Goal: Book appointment/travel/reservation

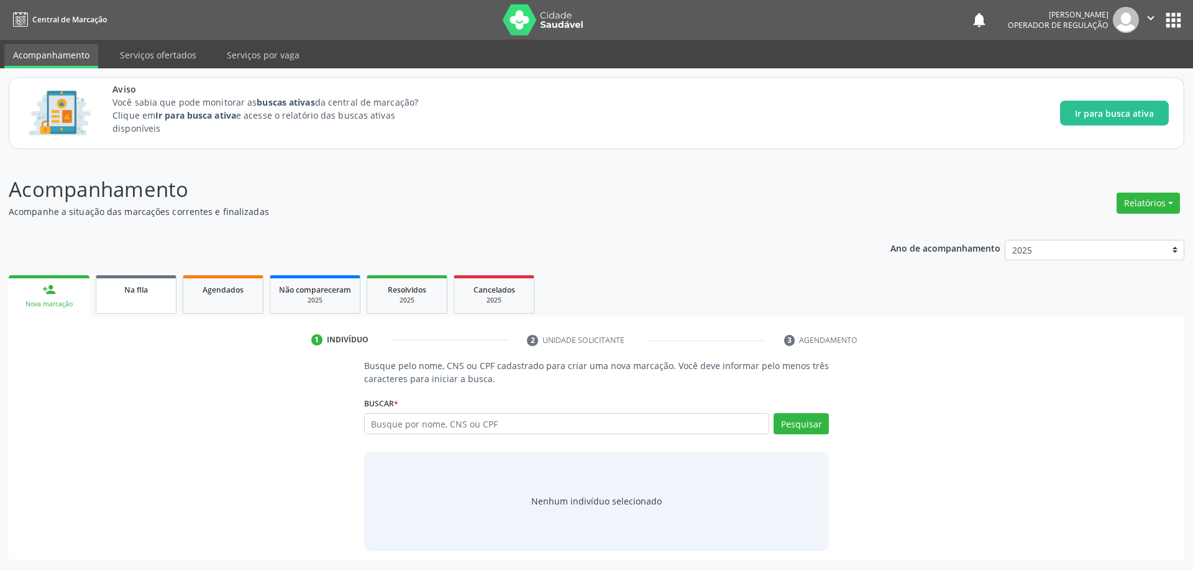
click at [128, 297] on link "Na fila" at bounding box center [136, 294] width 81 height 39
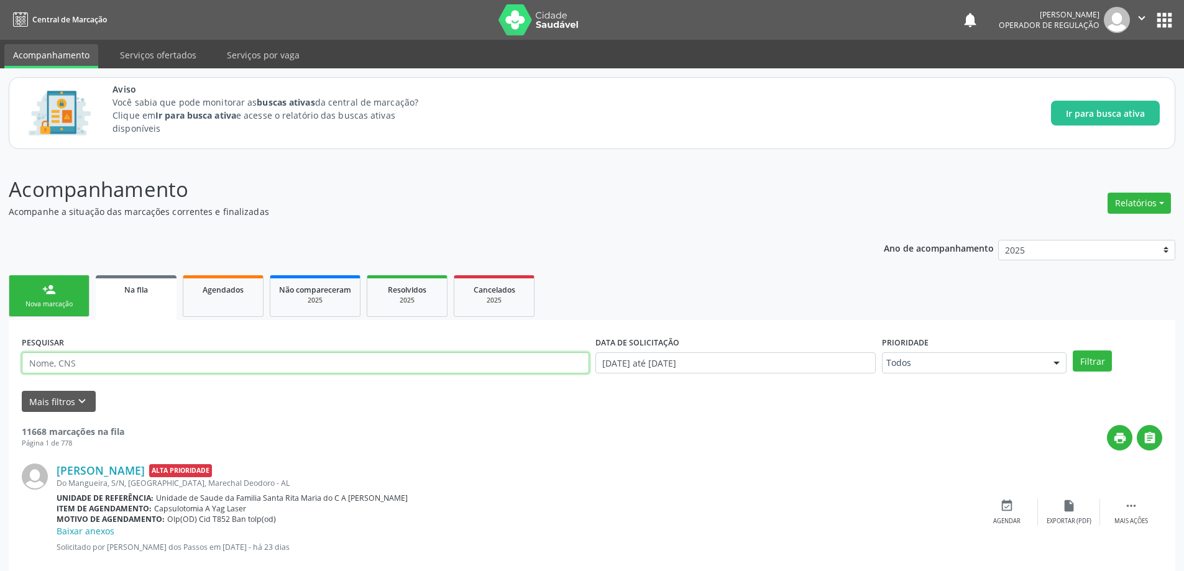
click at [284, 363] on input "text" at bounding box center [305, 362] width 567 height 21
paste input "700007592722407"
type input "700007592722407"
click at [1073, 351] on button "Filtrar" at bounding box center [1092, 361] width 39 height 21
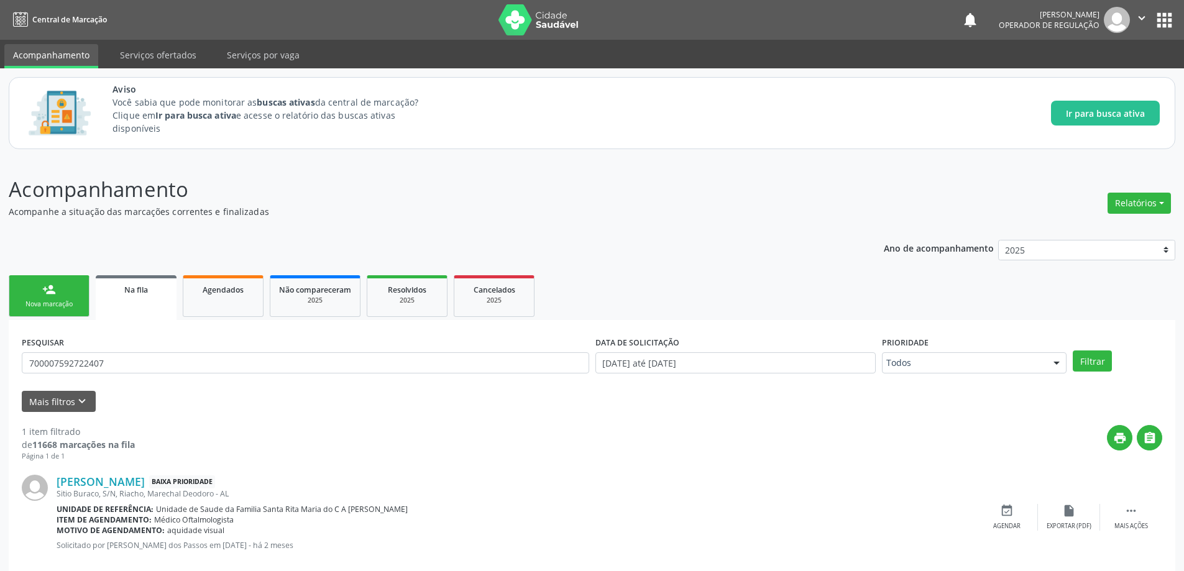
scroll to position [23, 0]
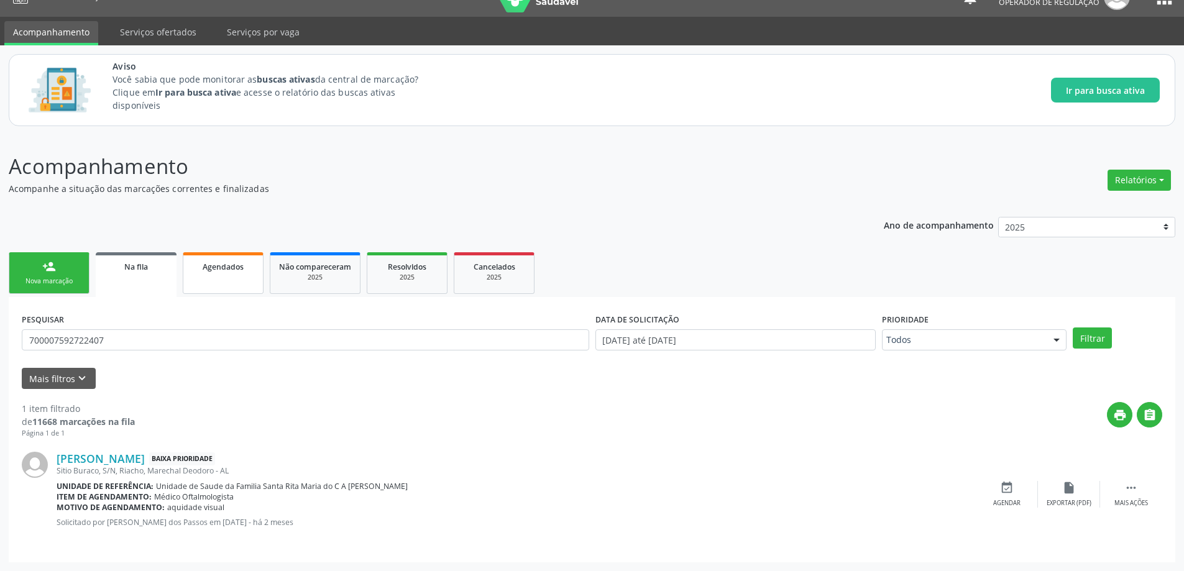
click at [231, 275] on link "Agendados" at bounding box center [223, 273] width 81 height 42
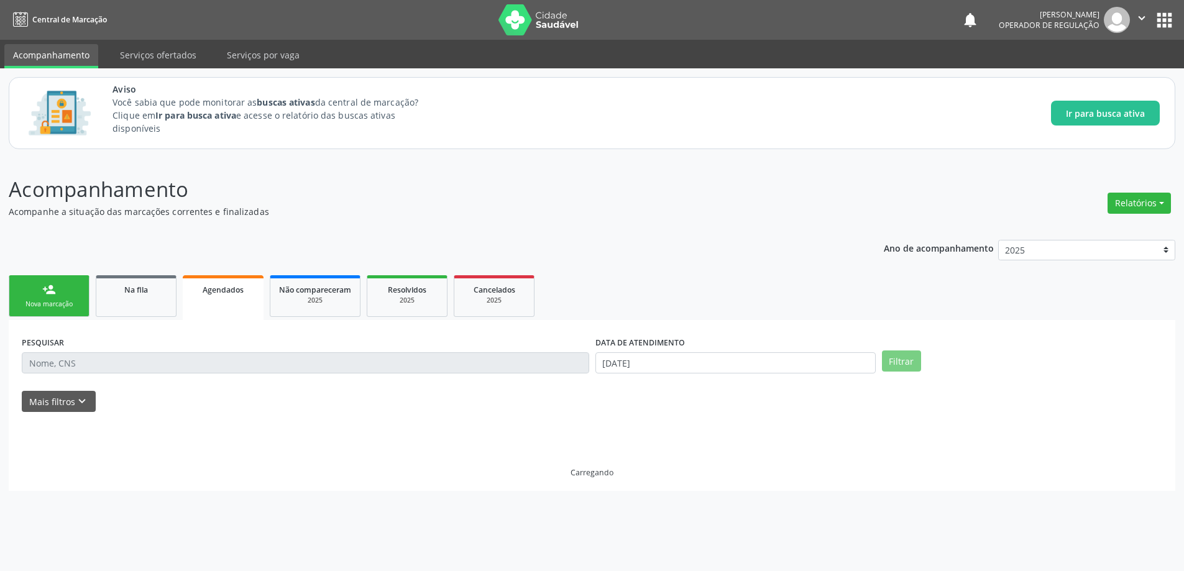
scroll to position [0, 0]
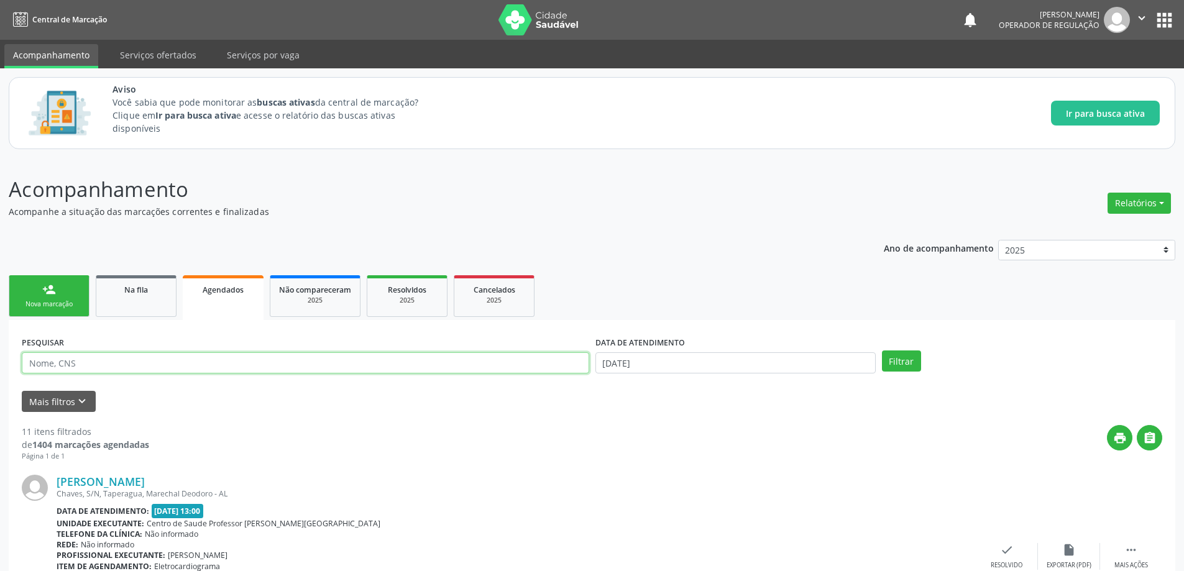
click at [226, 358] on input "text" at bounding box center [305, 362] width 567 height 21
paste input "700007592722407"
type input "700007592722407"
click at [882, 351] on button "Filtrar" at bounding box center [901, 361] width 39 height 21
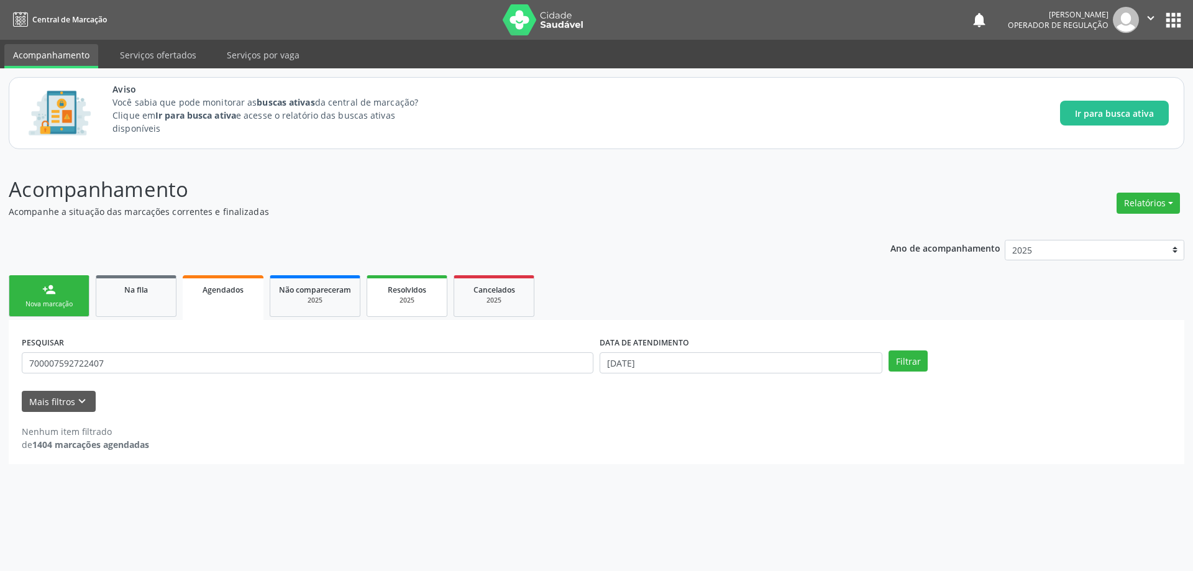
click at [429, 296] on div "2025" at bounding box center [407, 300] width 62 height 9
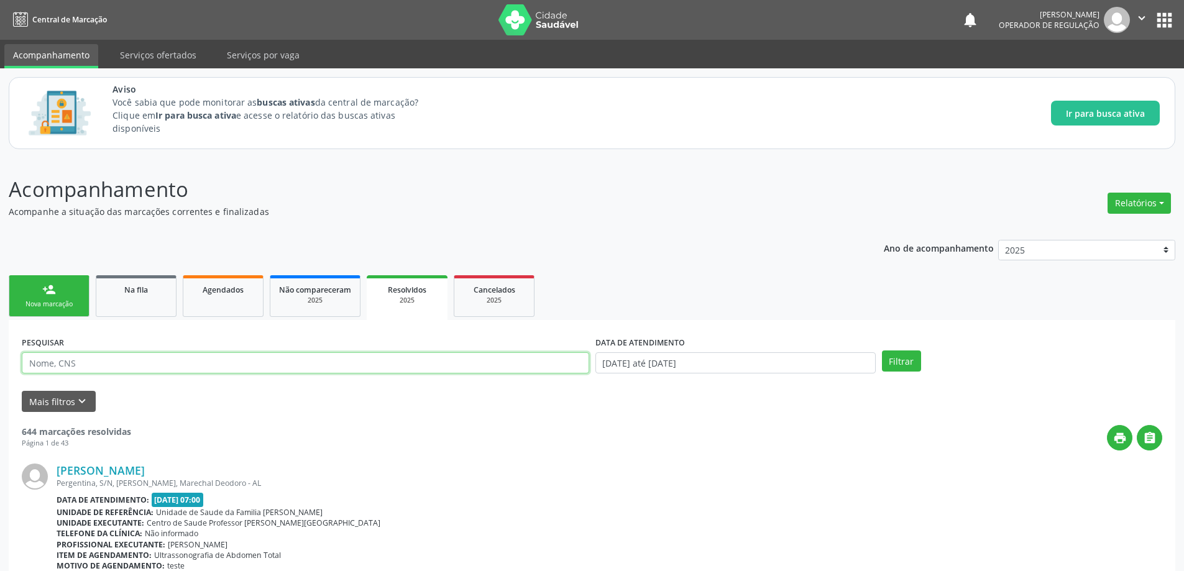
click at [192, 361] on input "text" at bounding box center [305, 362] width 567 height 21
paste input "700007592722407"
type input "700007592722407"
click at [882, 351] on button "Filtrar" at bounding box center [901, 361] width 39 height 21
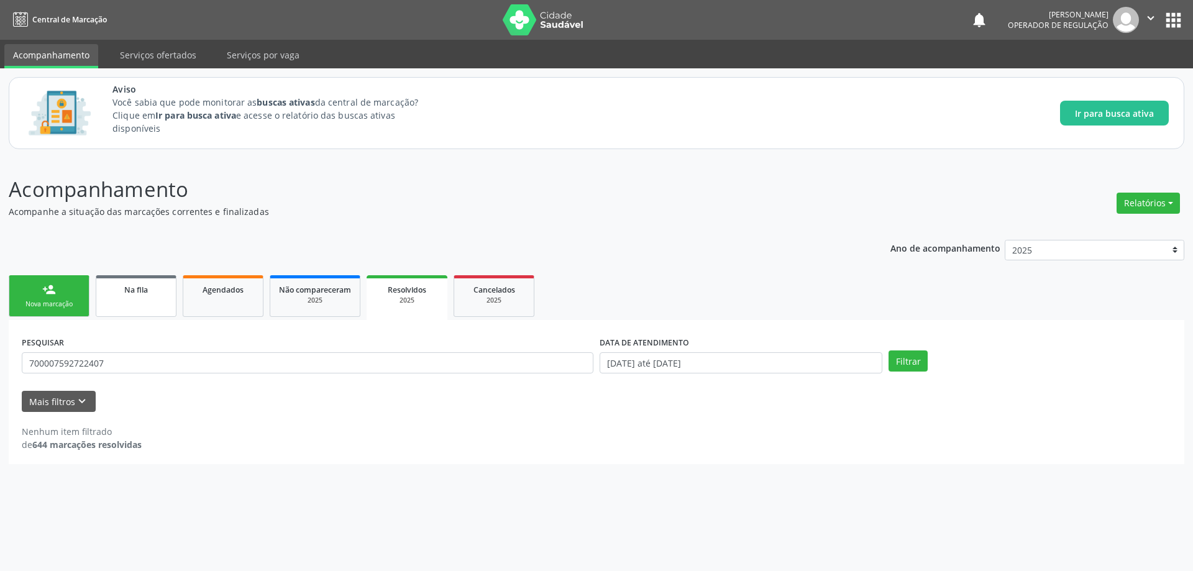
click at [137, 296] on link "Na fila" at bounding box center [136, 296] width 81 height 42
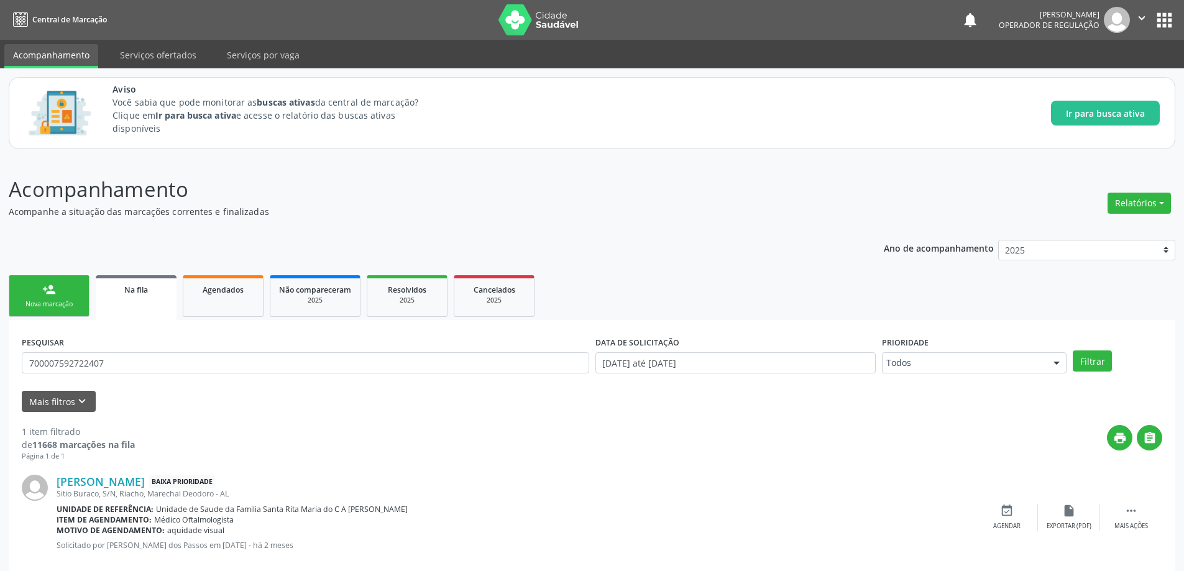
click at [157, 298] on link "Na fila" at bounding box center [136, 297] width 81 height 45
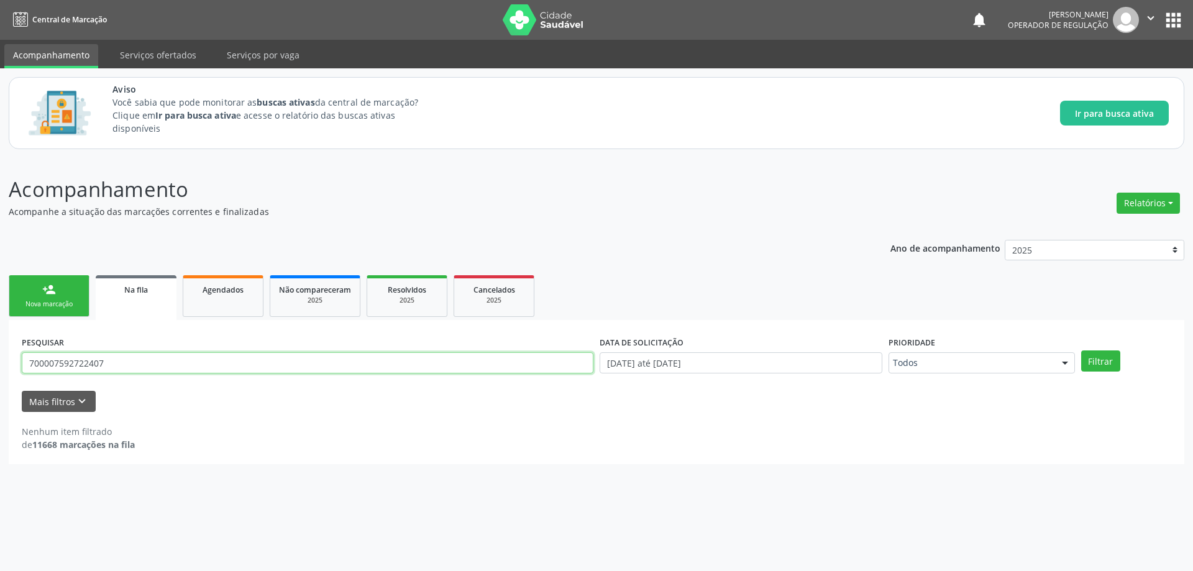
click at [209, 362] on input "700007592722407" at bounding box center [308, 362] width 572 height 21
paste input "700405305932050"
type input "700405305932050"
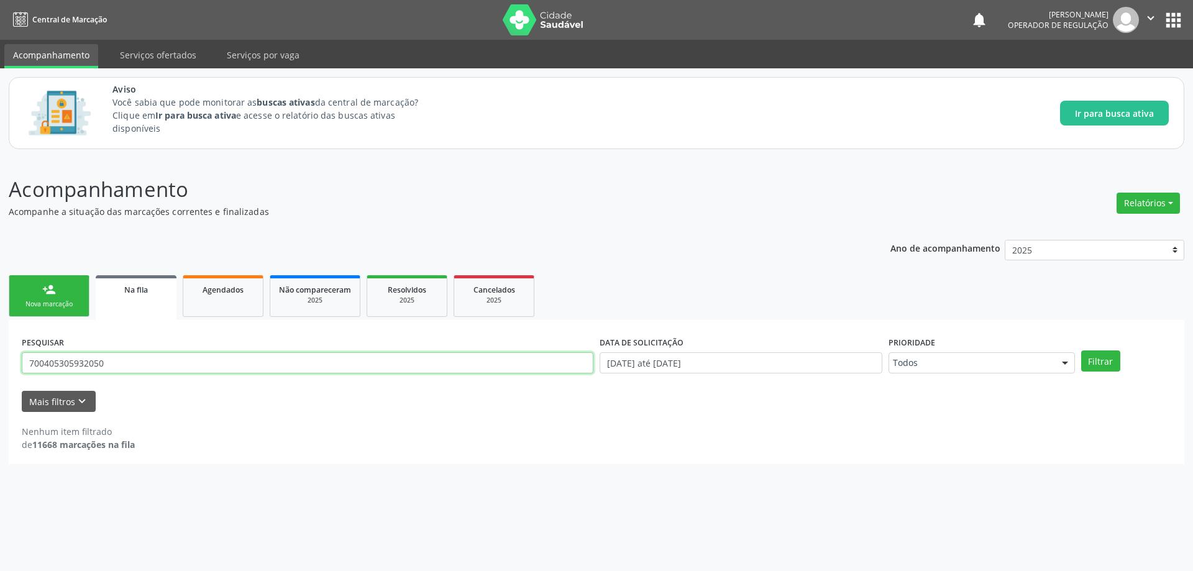
click at [1081, 351] on button "Filtrar" at bounding box center [1100, 361] width 39 height 21
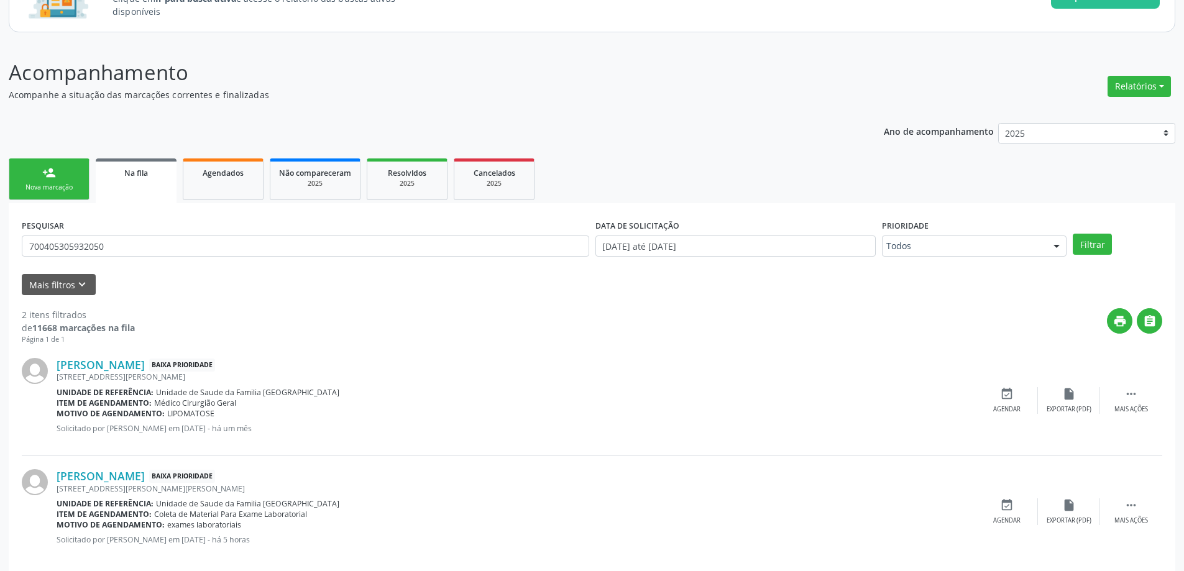
scroll to position [134, 0]
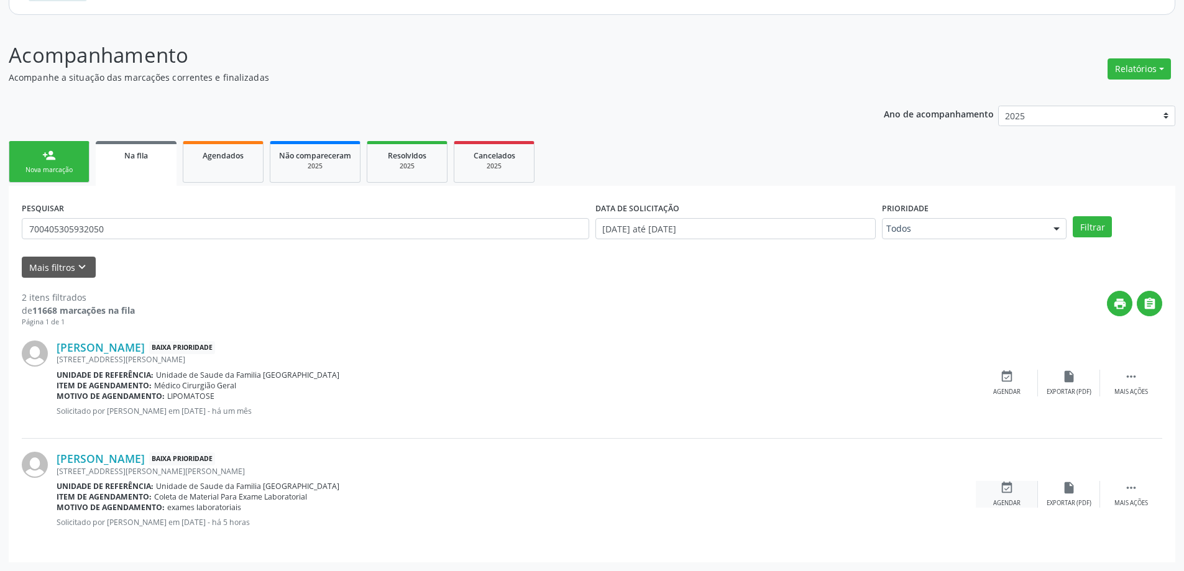
click at [1012, 496] on div "event_available Agendar" at bounding box center [1007, 494] width 62 height 27
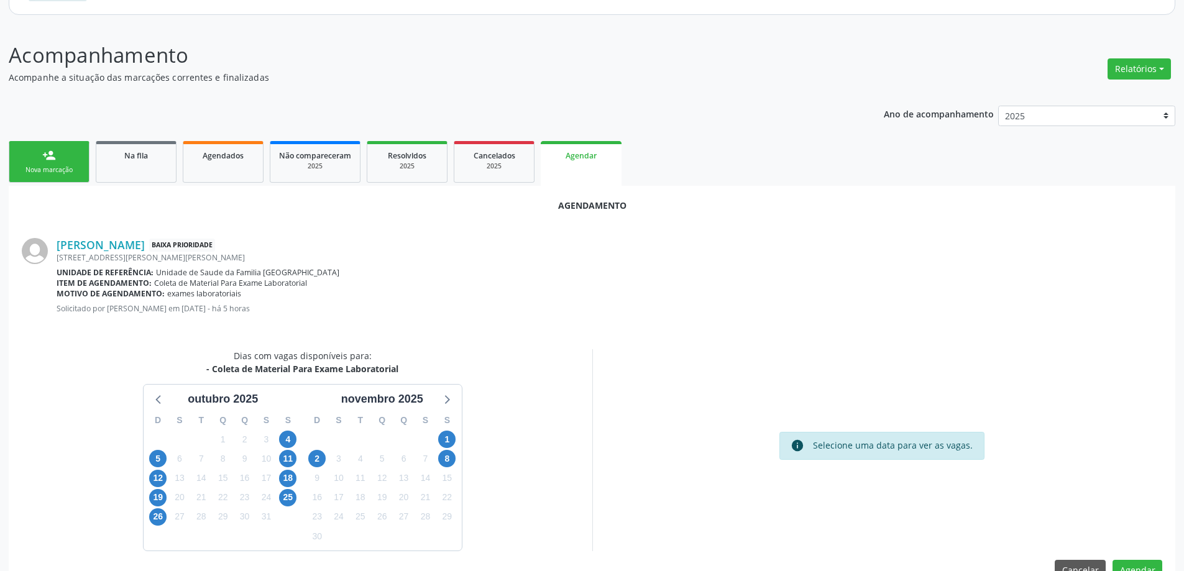
scroll to position [165, 0]
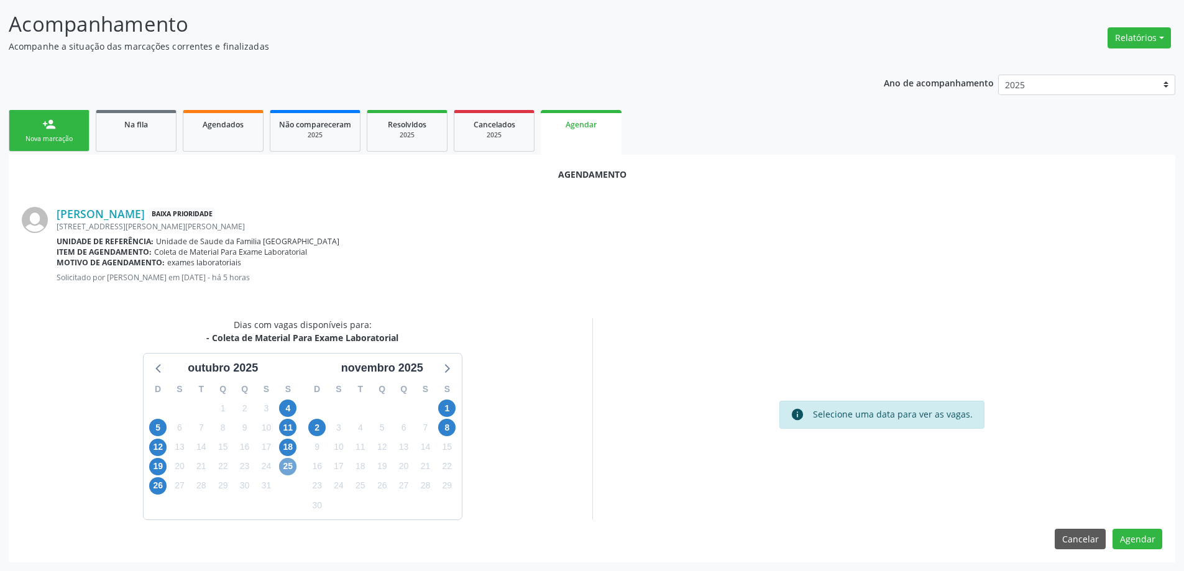
click at [287, 469] on span "25" at bounding box center [287, 466] width 17 height 17
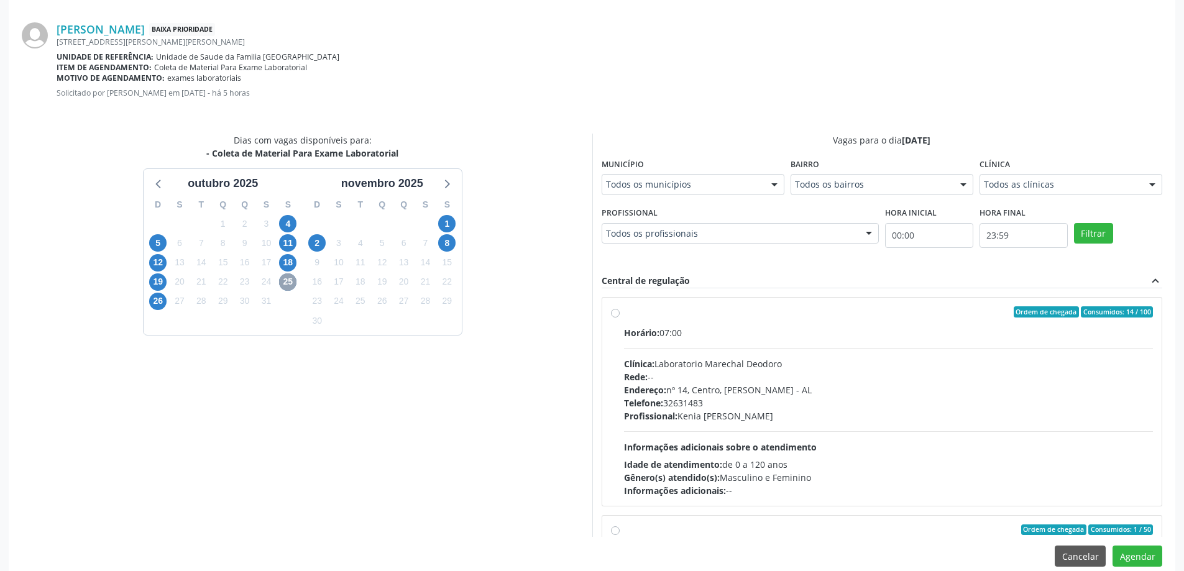
scroll to position [367, 0]
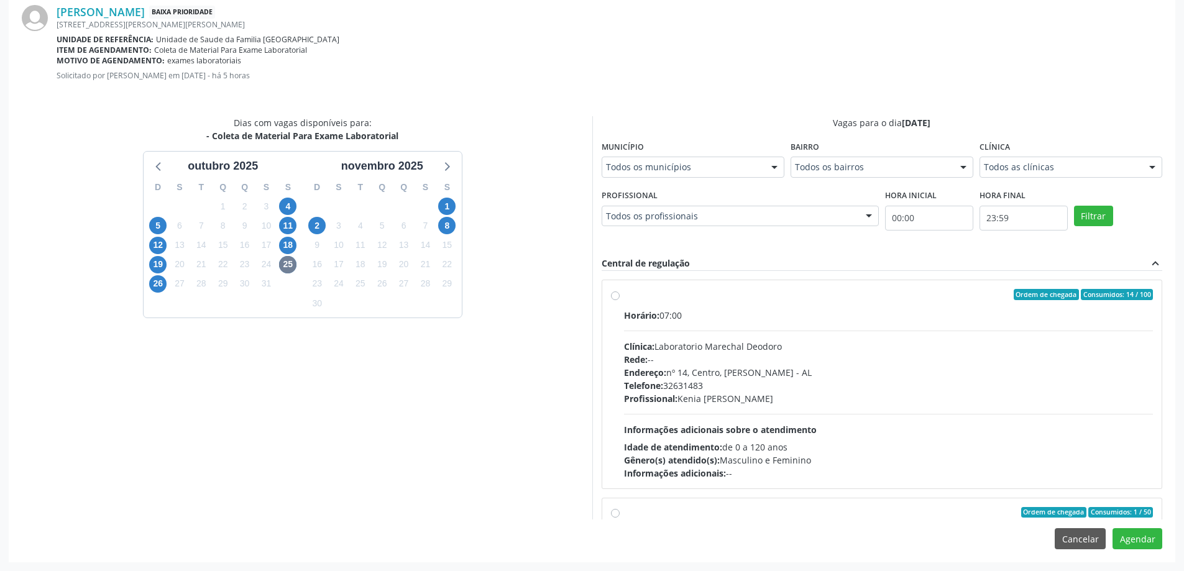
click at [624, 296] on label "Ordem de chegada Consumidos: 14 / 100 Horário: 07:00 Clínica: Laboratorio Marec…" at bounding box center [888, 384] width 529 height 191
click at [615, 296] on input "Ordem de chegada Consumidos: 14 / 100 Horário: 07:00 Clínica: Laboratorio Marec…" at bounding box center [615, 294] width 9 height 11
radio input "true"
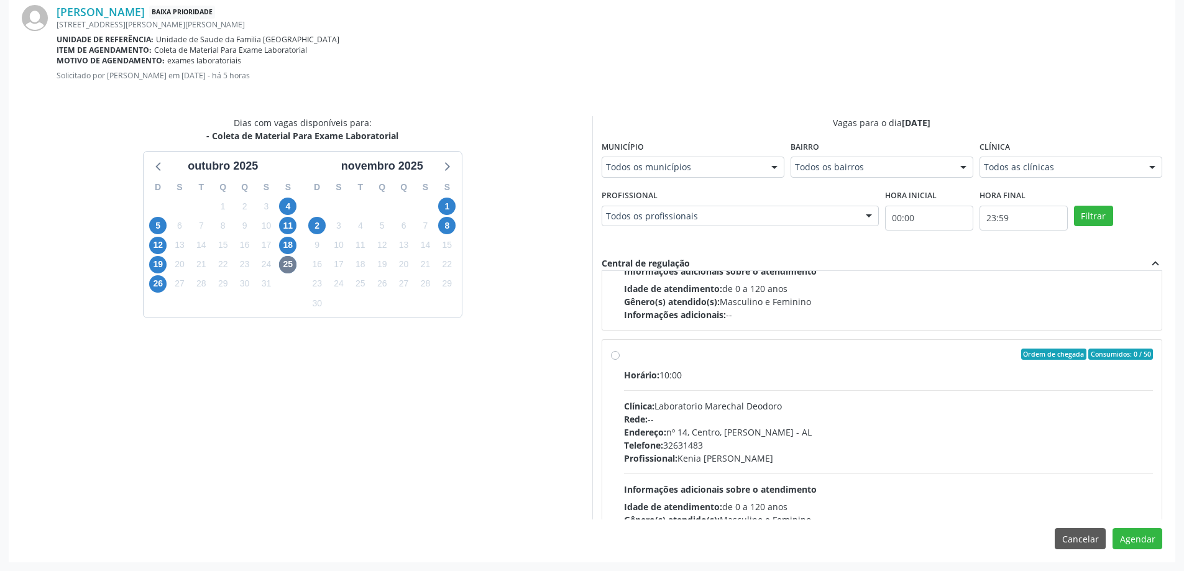
scroll to position [497, 0]
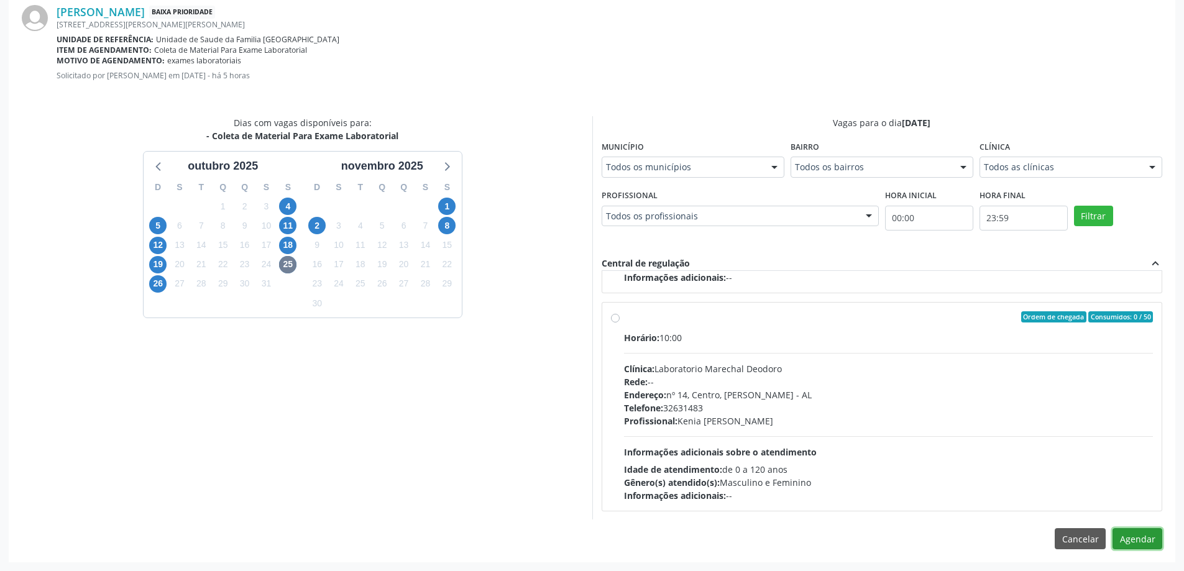
click at [1129, 535] on button "Agendar" at bounding box center [1137, 538] width 50 height 21
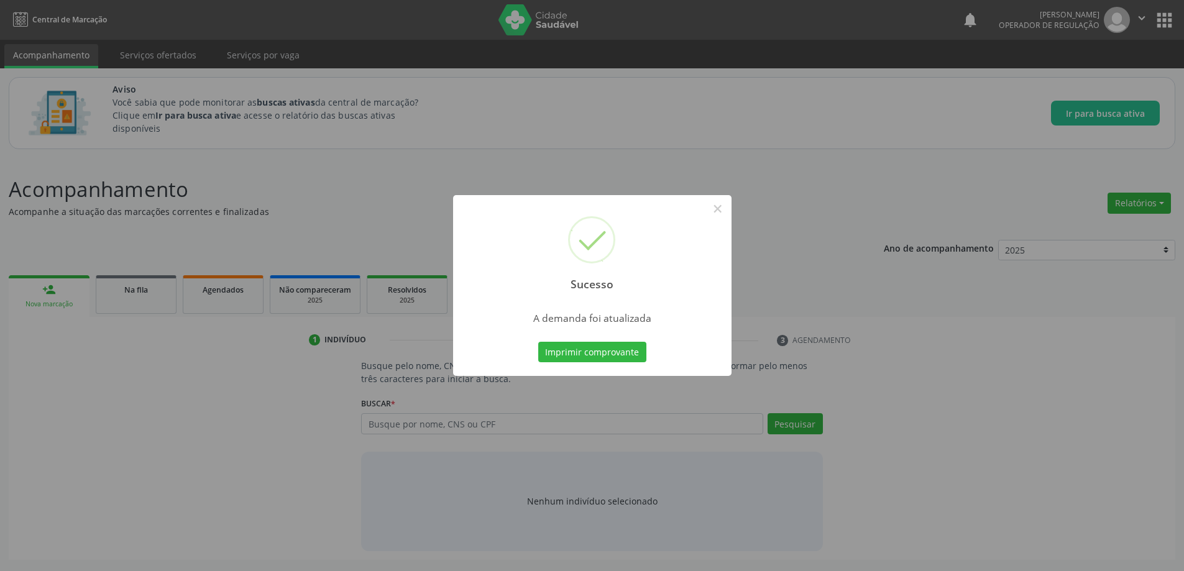
scroll to position [0, 0]
click at [718, 210] on button "×" at bounding box center [722, 208] width 21 height 21
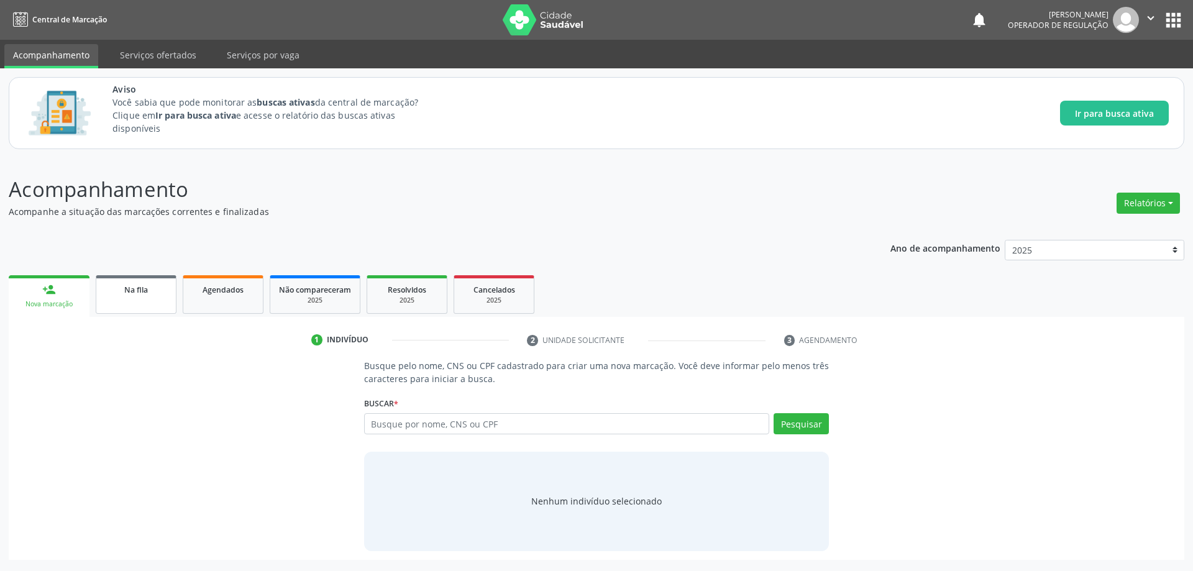
click at [150, 287] on div "Na fila" at bounding box center [136, 289] width 62 height 13
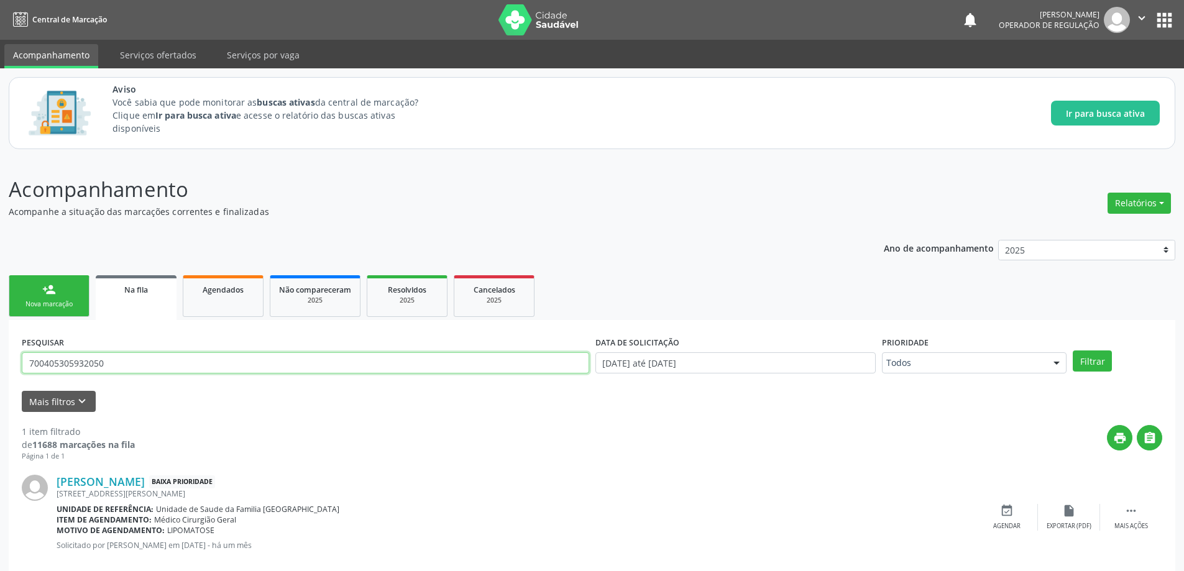
click at [204, 369] on input "700405305932050" at bounding box center [305, 362] width 567 height 21
paste input "704603158156026"
type input "704603158156026"
click at [1073, 351] on button "Filtrar" at bounding box center [1092, 361] width 39 height 21
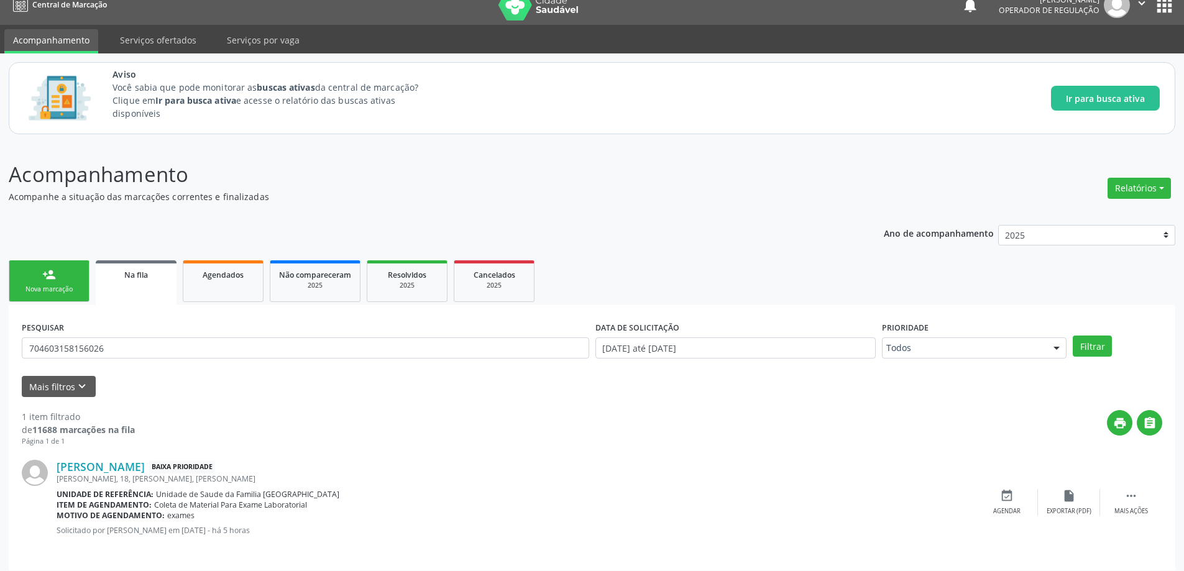
scroll to position [23, 0]
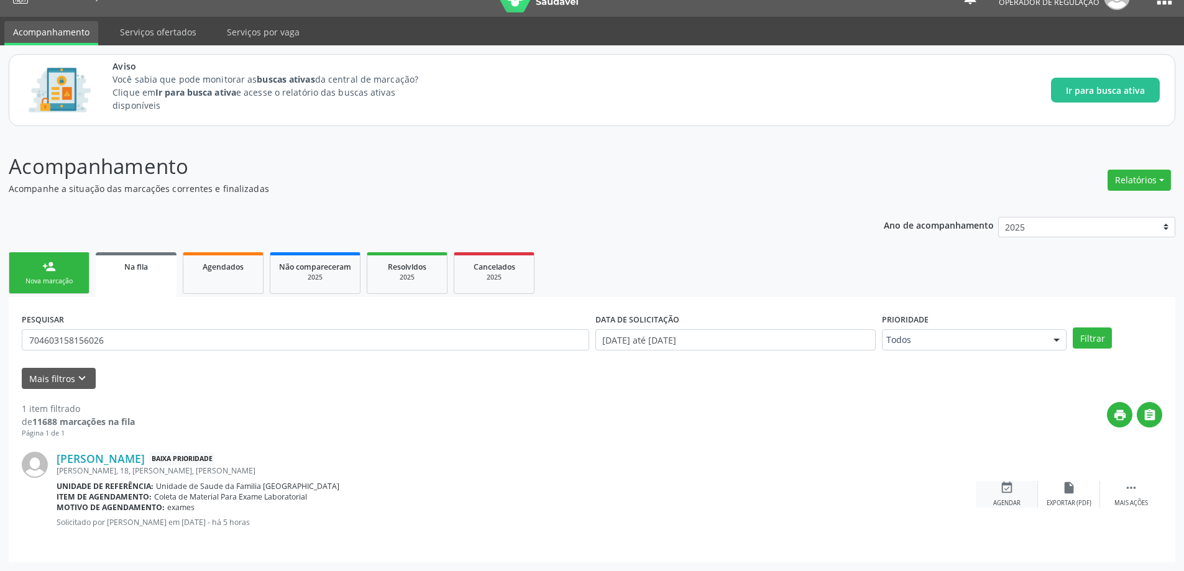
click at [1014, 488] on div "event_available Agendar" at bounding box center [1007, 494] width 62 height 27
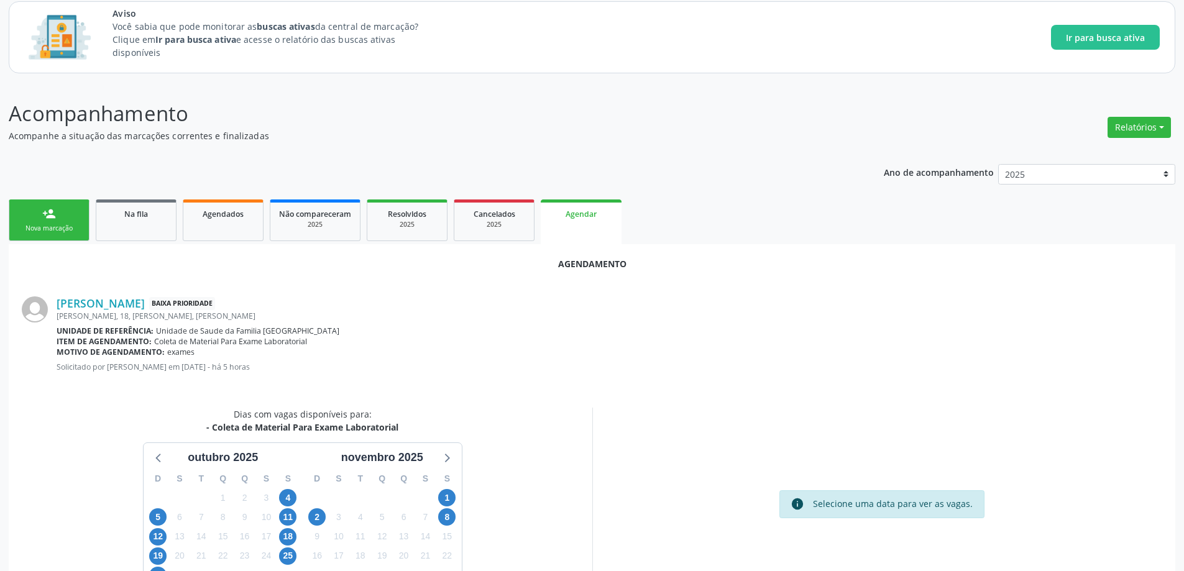
scroll to position [165, 0]
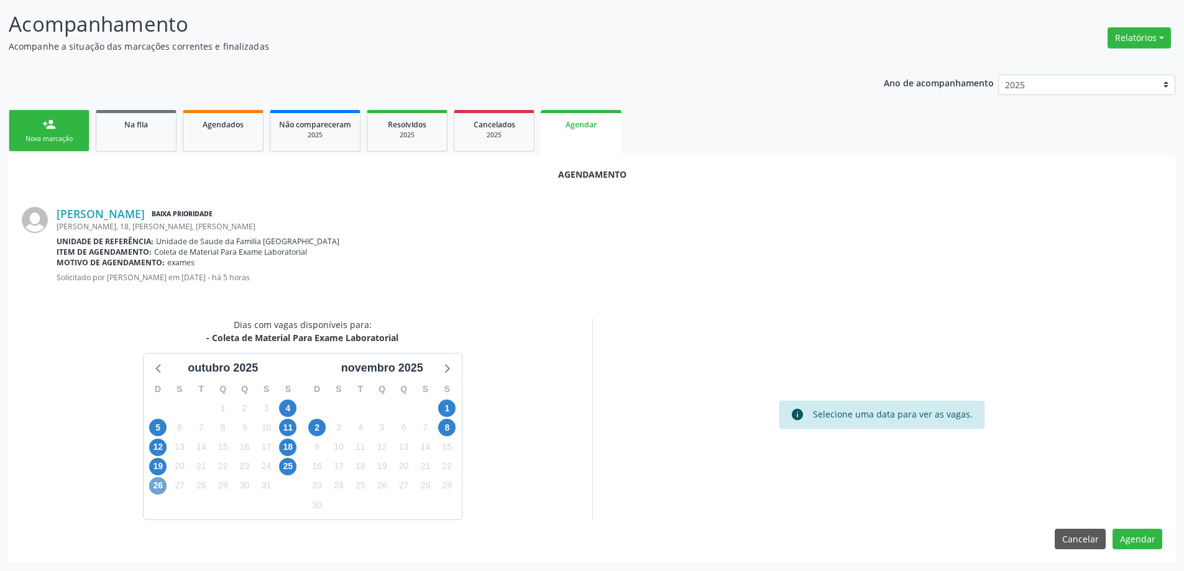
click at [159, 485] on span "26" at bounding box center [157, 485] width 17 height 17
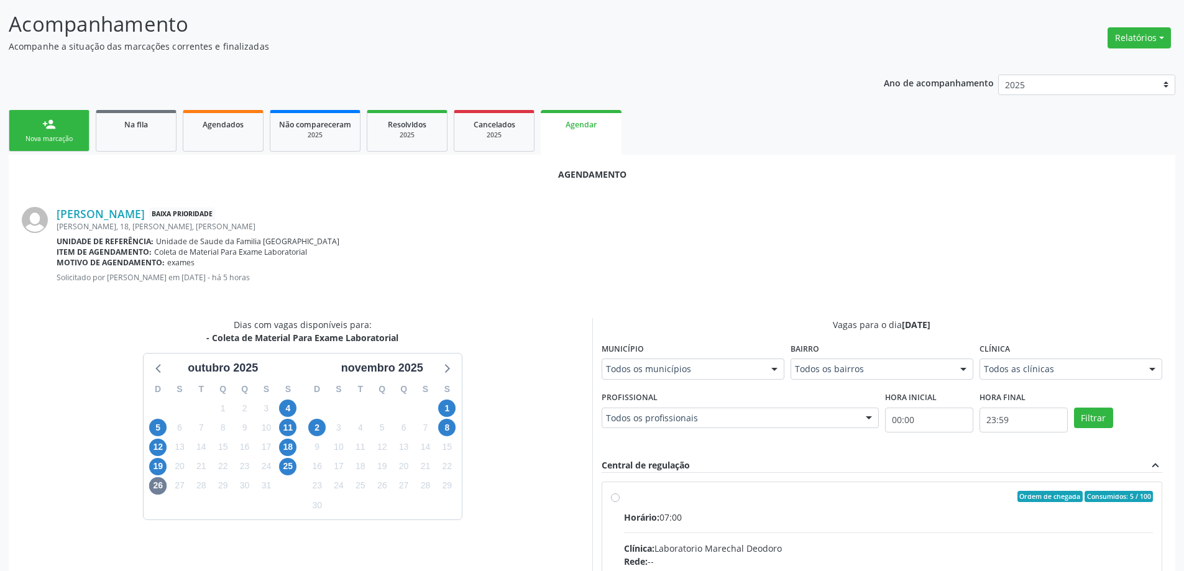
click at [617, 497] on input "Ordem de chegada Consumidos: 5 / 100 Horário: 07:00 Clínica: Laboratorio Marech…" at bounding box center [615, 496] width 9 height 11
radio input "true"
click at [617, 497] on input "Ordem de chegada Consumidos: 5 / 100 Horário: 07:00 Clínica: Laboratorio Marech…" at bounding box center [615, 496] width 9 height 11
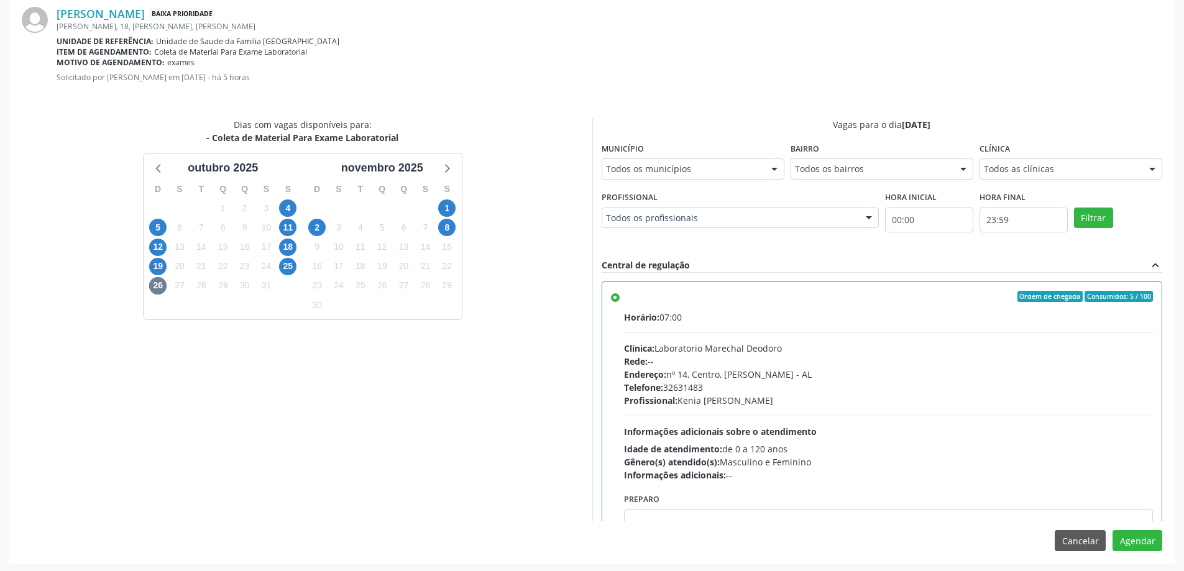
scroll to position [367, 0]
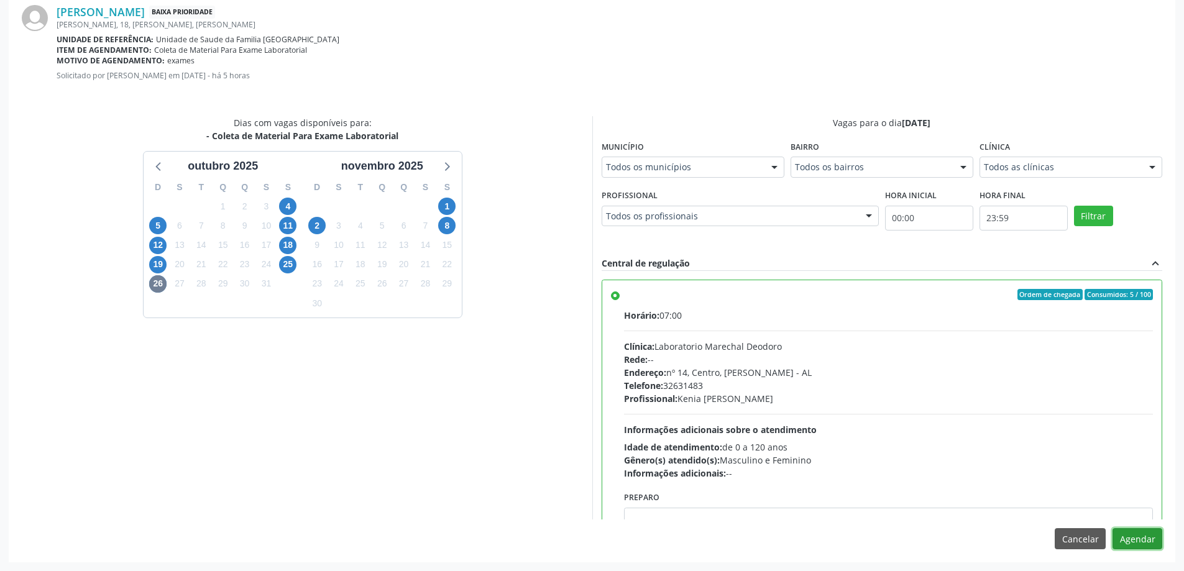
click at [1144, 538] on button "Agendar" at bounding box center [1137, 538] width 50 height 21
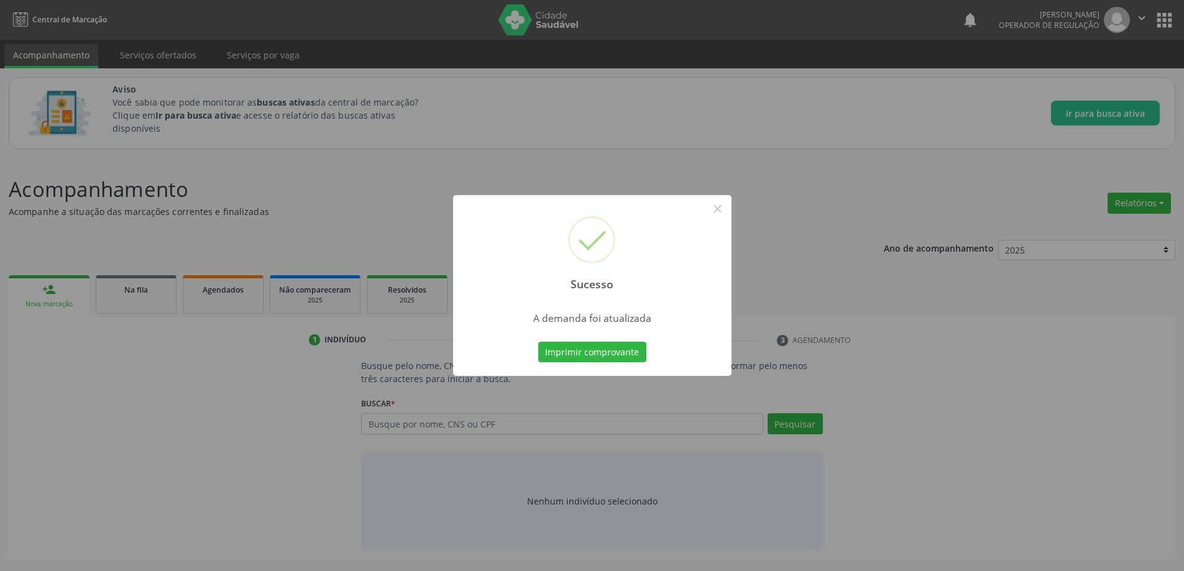
scroll to position [0, 0]
click at [799, 204] on div "Sucesso × A demanda foi atualizada Imprimir comprovante Cancel" at bounding box center [596, 285] width 1193 height 571
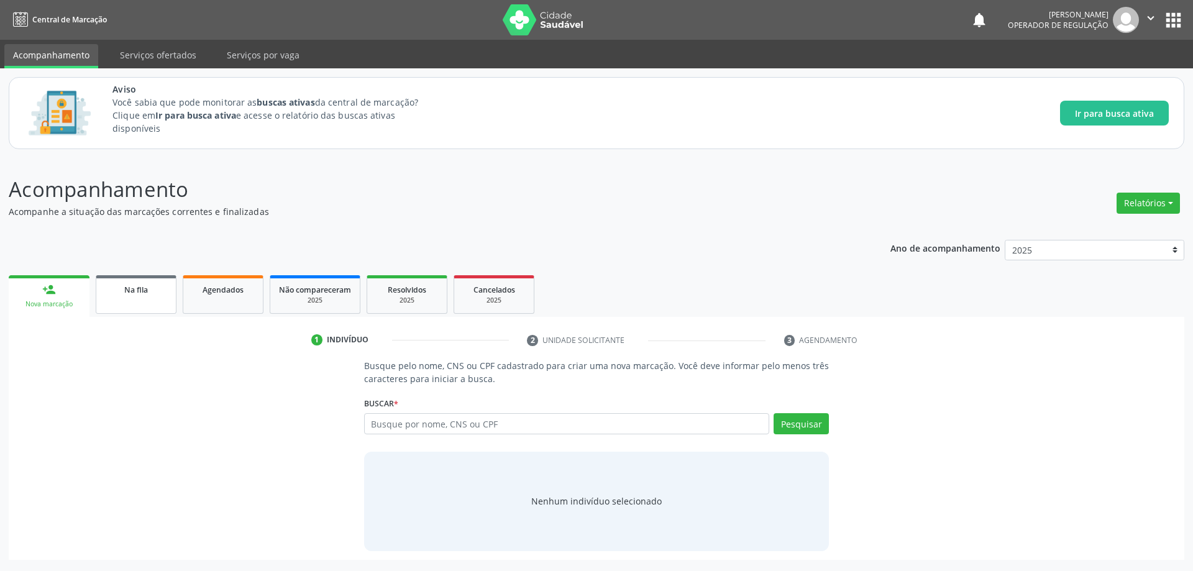
click at [134, 288] on span "Na fila" at bounding box center [136, 290] width 24 height 11
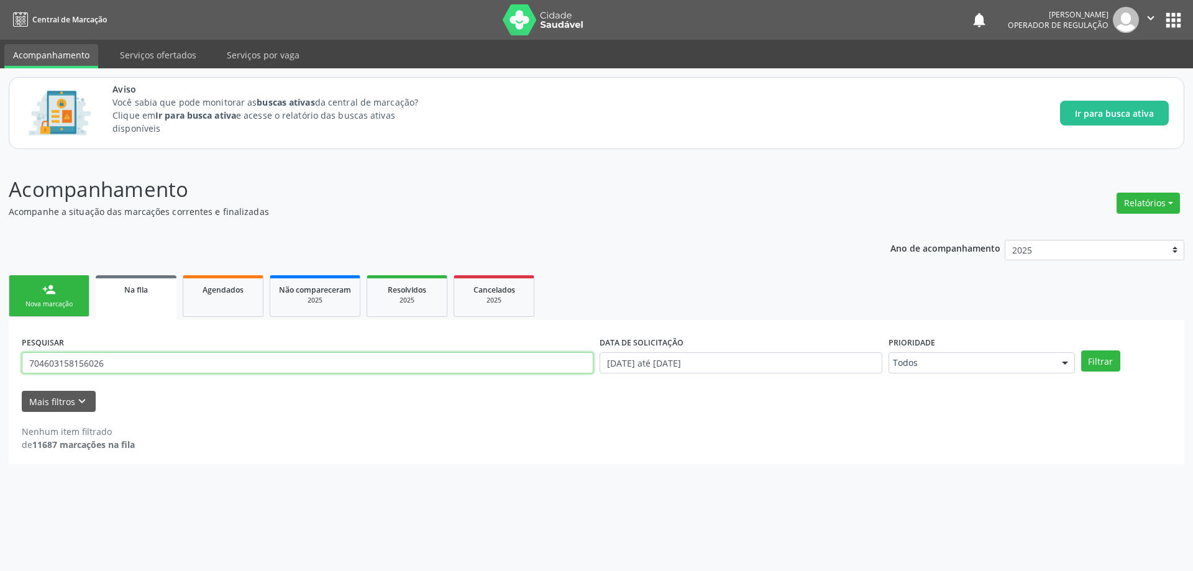
click at [192, 356] on input "704603158156026" at bounding box center [308, 362] width 572 height 21
paste input "702504393639738"
type input "702504393639738"
click at [1081, 351] on button "Filtrar" at bounding box center [1100, 361] width 39 height 21
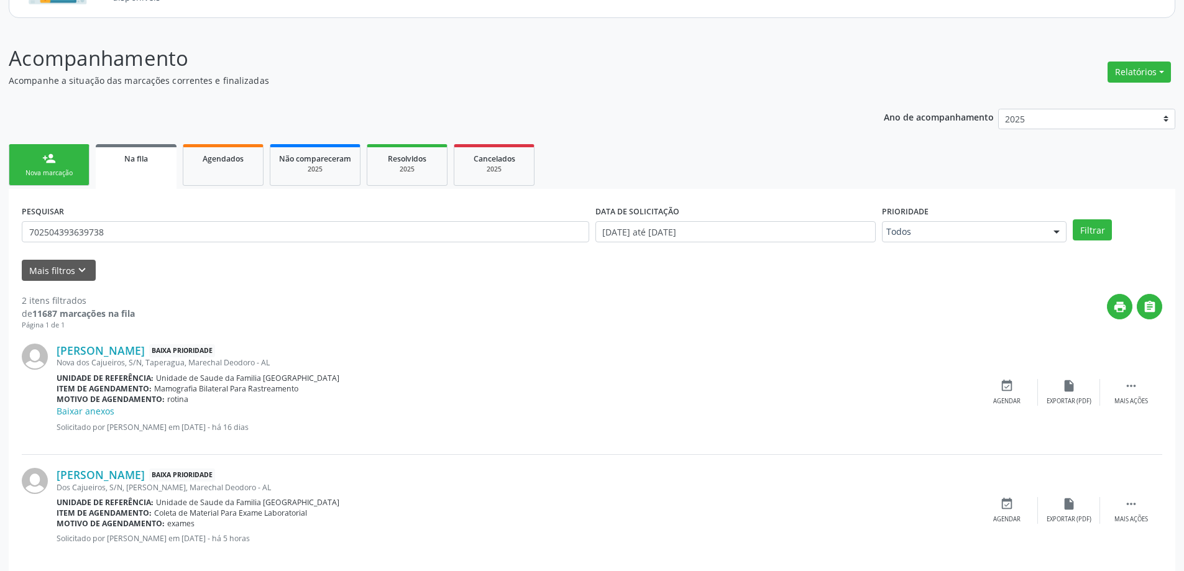
scroll to position [147, 0]
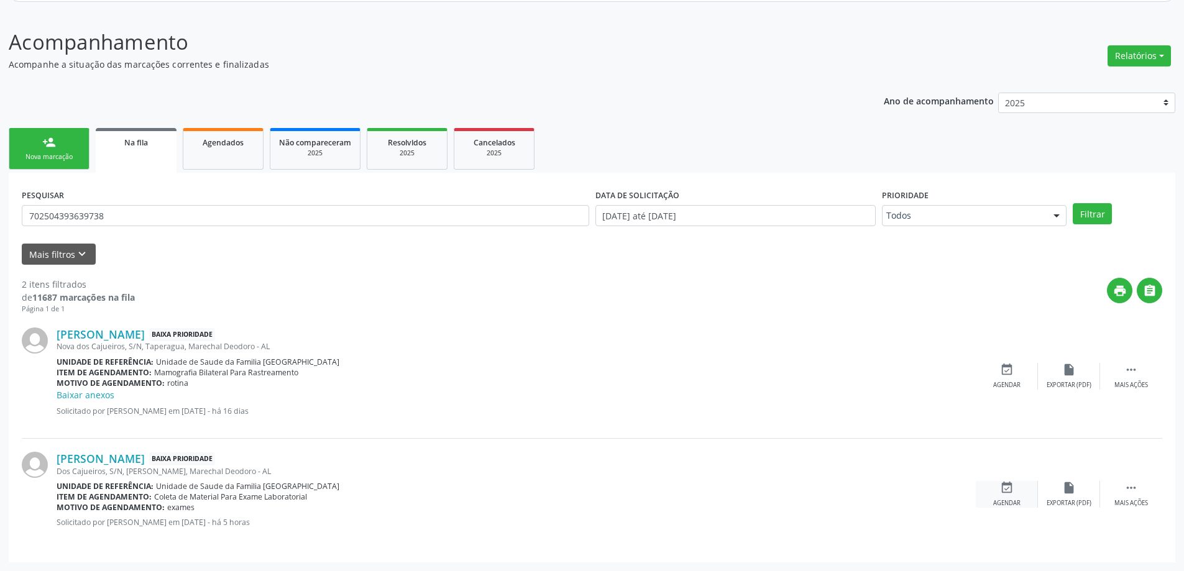
click at [996, 487] on div "event_available Agendar" at bounding box center [1007, 494] width 62 height 27
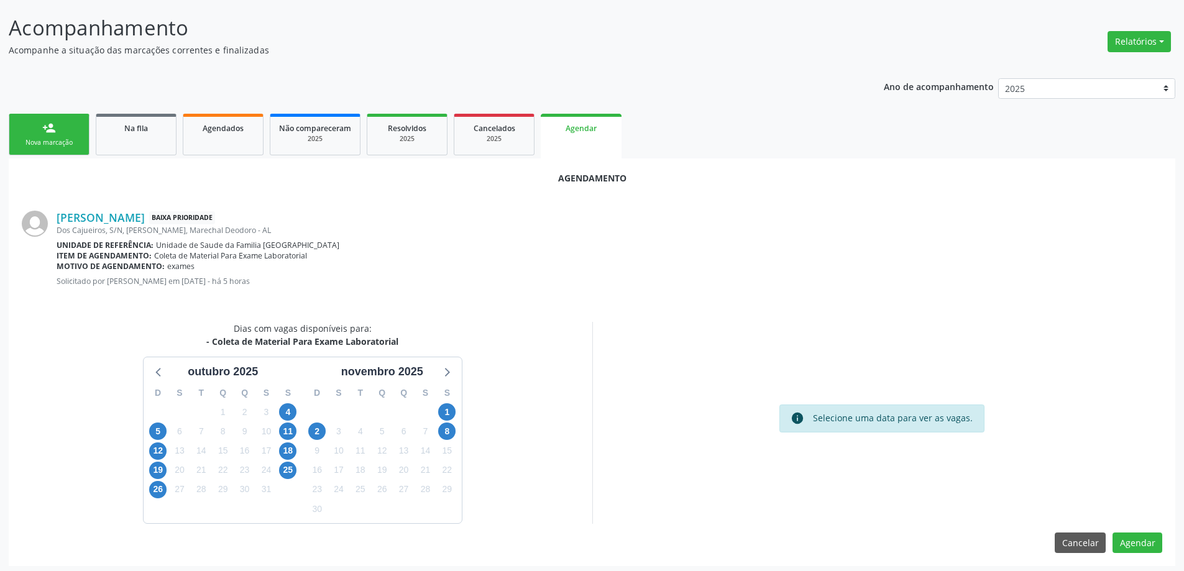
scroll to position [165, 0]
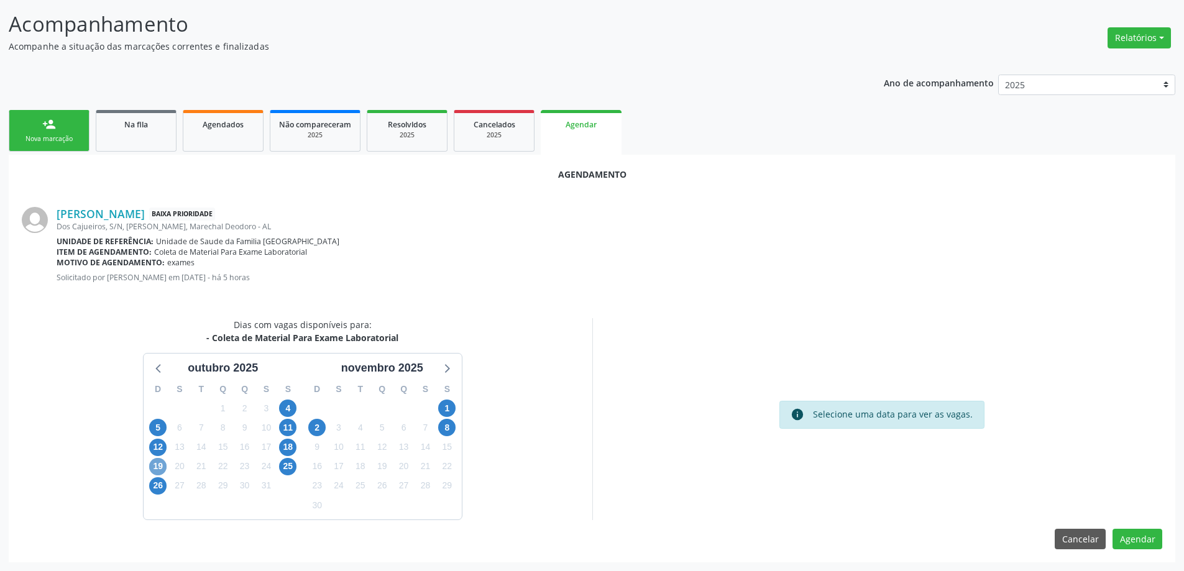
click at [155, 468] on span "19" at bounding box center [157, 466] width 17 height 17
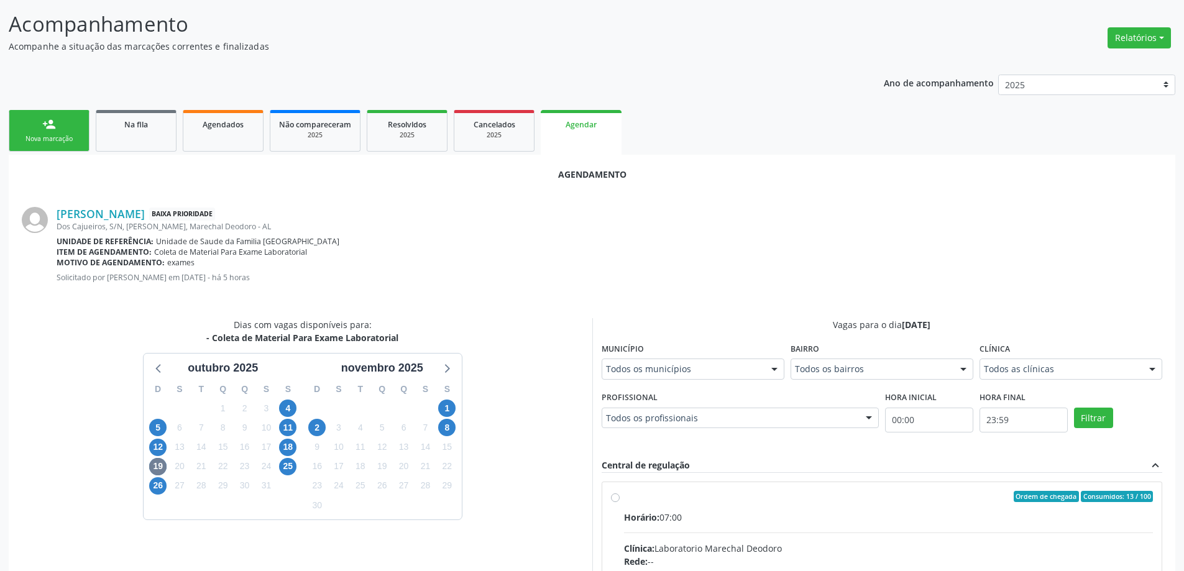
radio input "true"
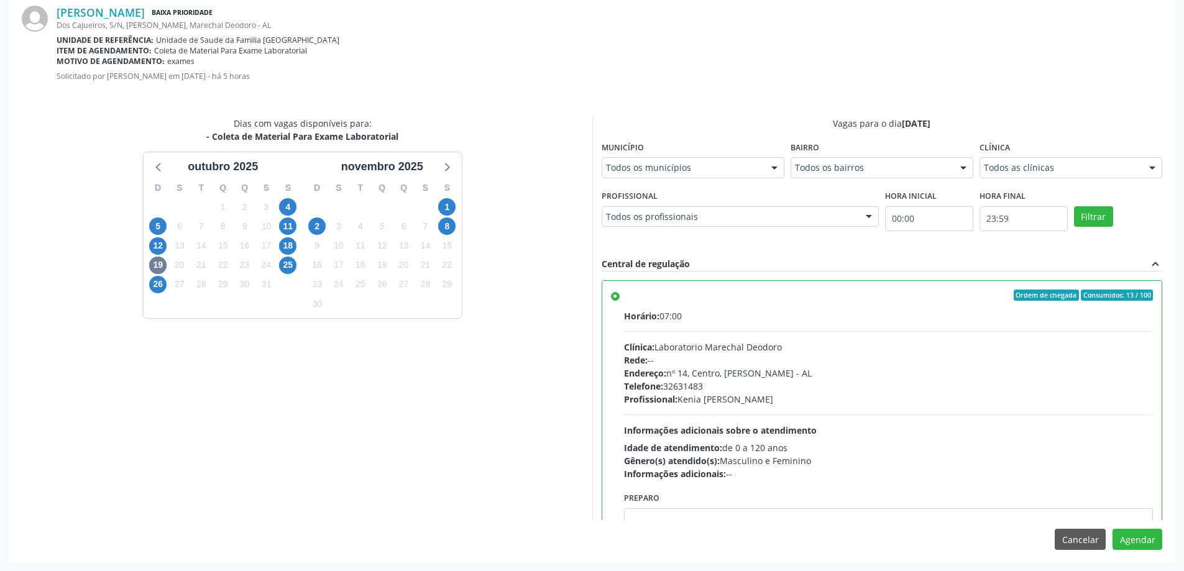
scroll to position [367, 0]
click at [1140, 536] on button "Agendar" at bounding box center [1137, 538] width 50 height 21
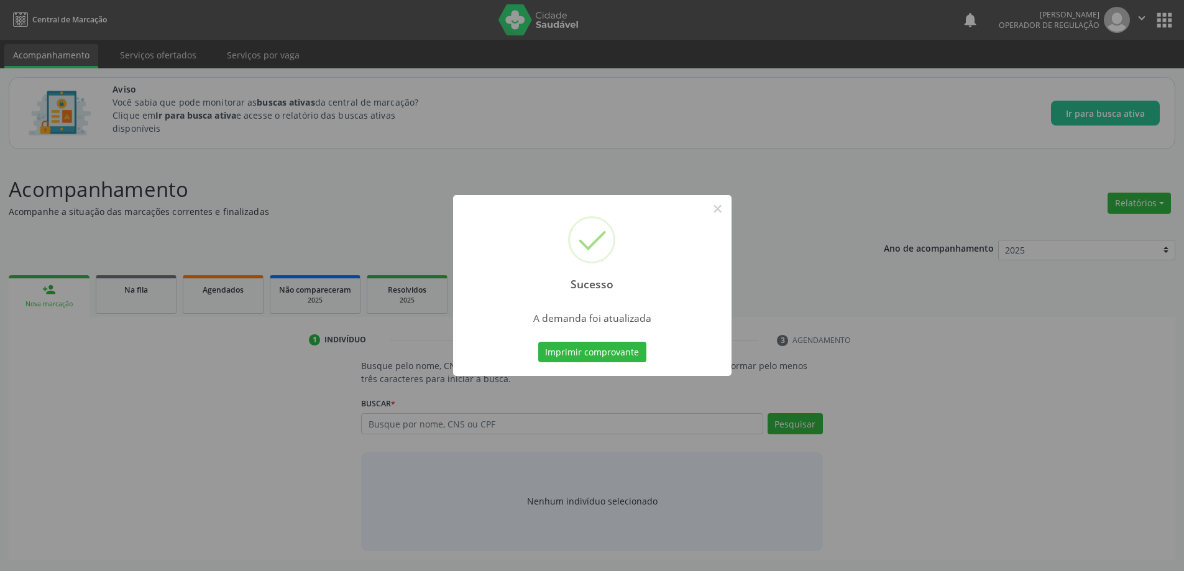
scroll to position [0, 0]
click at [727, 213] on button "×" at bounding box center [722, 208] width 21 height 21
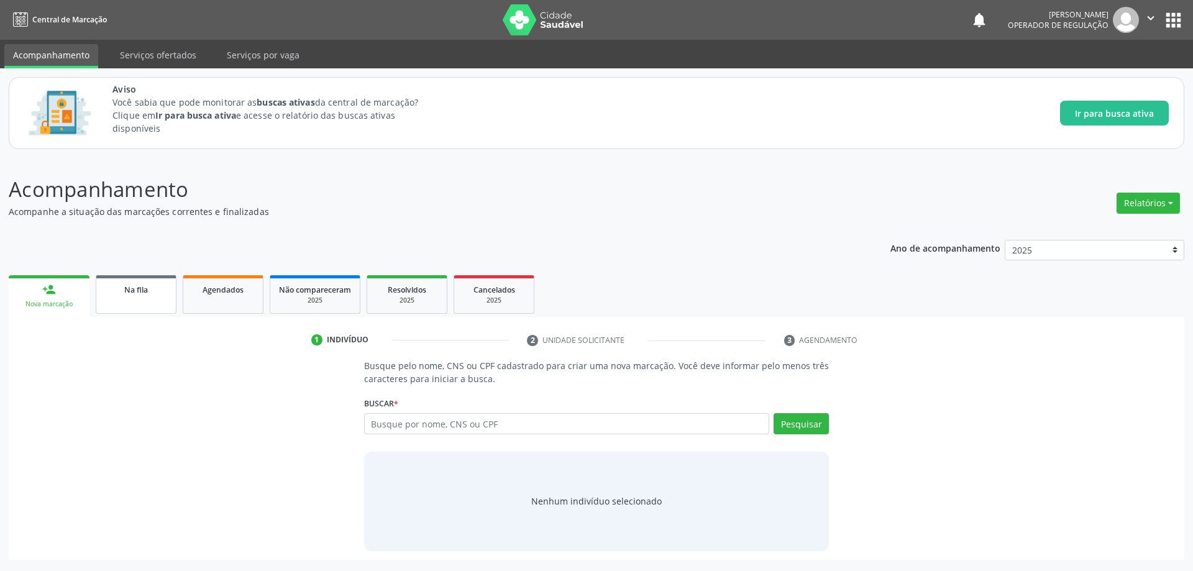
click at [129, 285] on span "Na fila" at bounding box center [136, 290] width 24 height 11
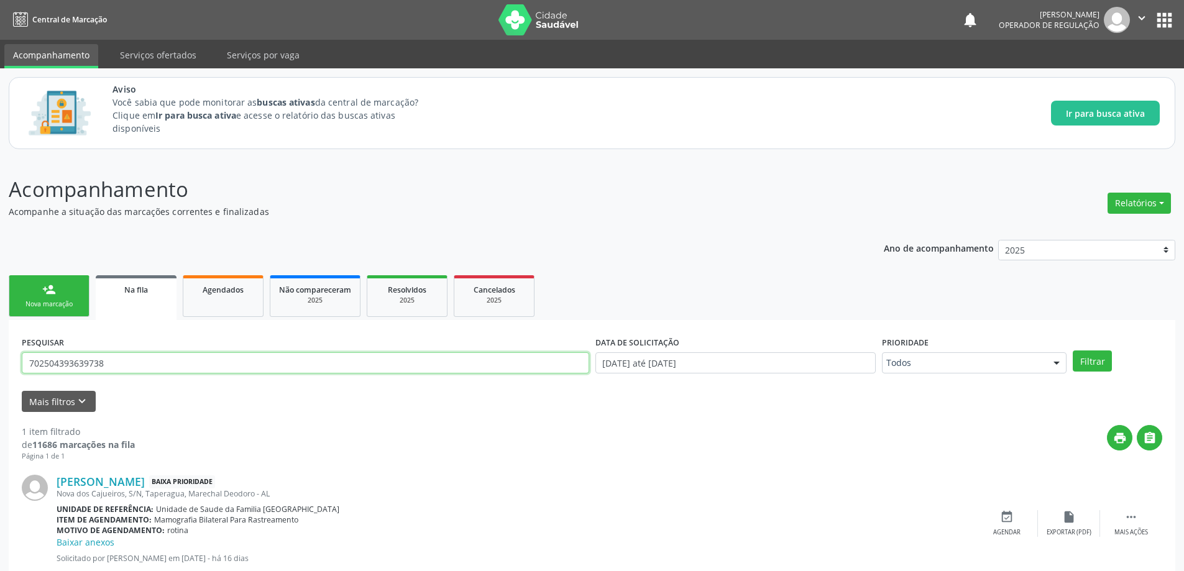
click at [172, 357] on input "702504393639738" at bounding box center [305, 362] width 567 height 21
paste input "702504393639738"
click at [1073, 351] on button "Filtrar" at bounding box center [1092, 361] width 39 height 21
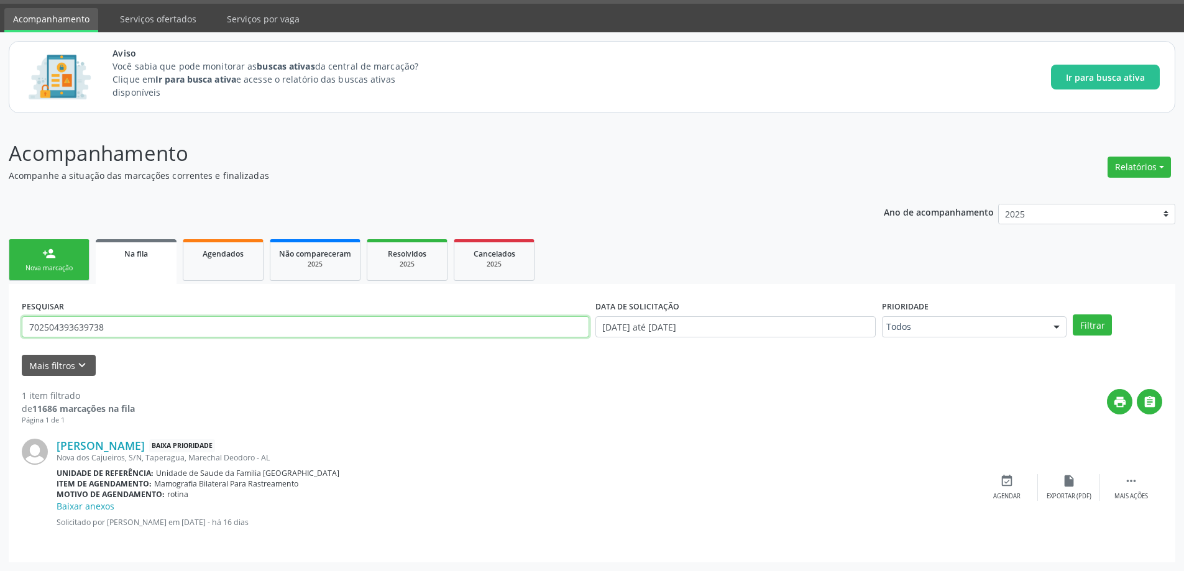
click at [193, 331] on input "702504393639738" at bounding box center [305, 326] width 567 height 21
paste input "0204937294027"
type input "700204937294027"
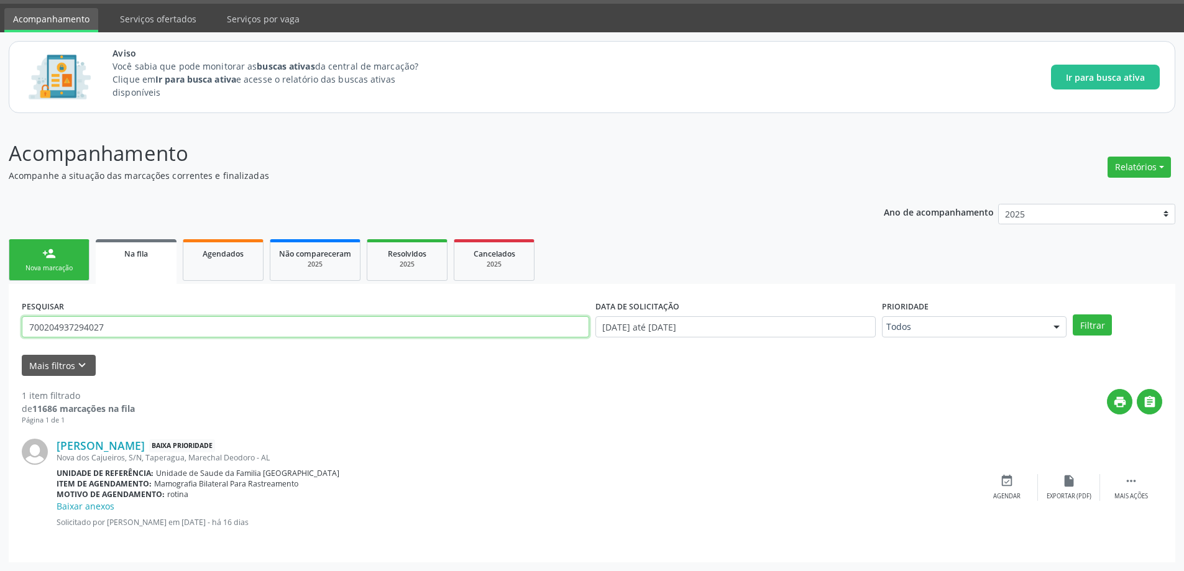
click at [1073, 314] on button "Filtrar" at bounding box center [1092, 324] width 39 height 21
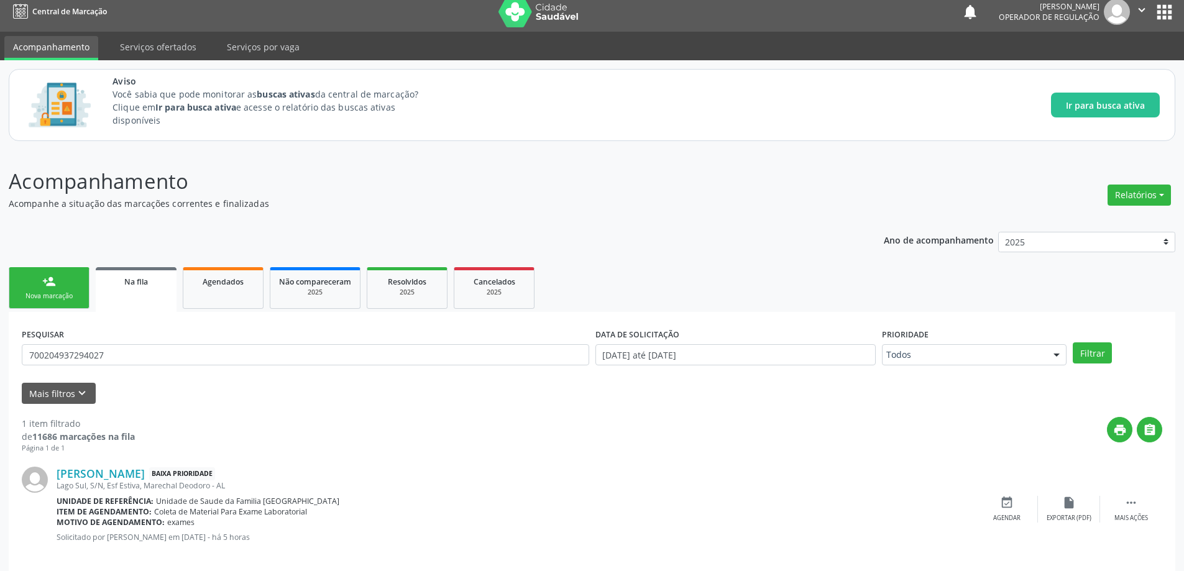
scroll to position [23, 0]
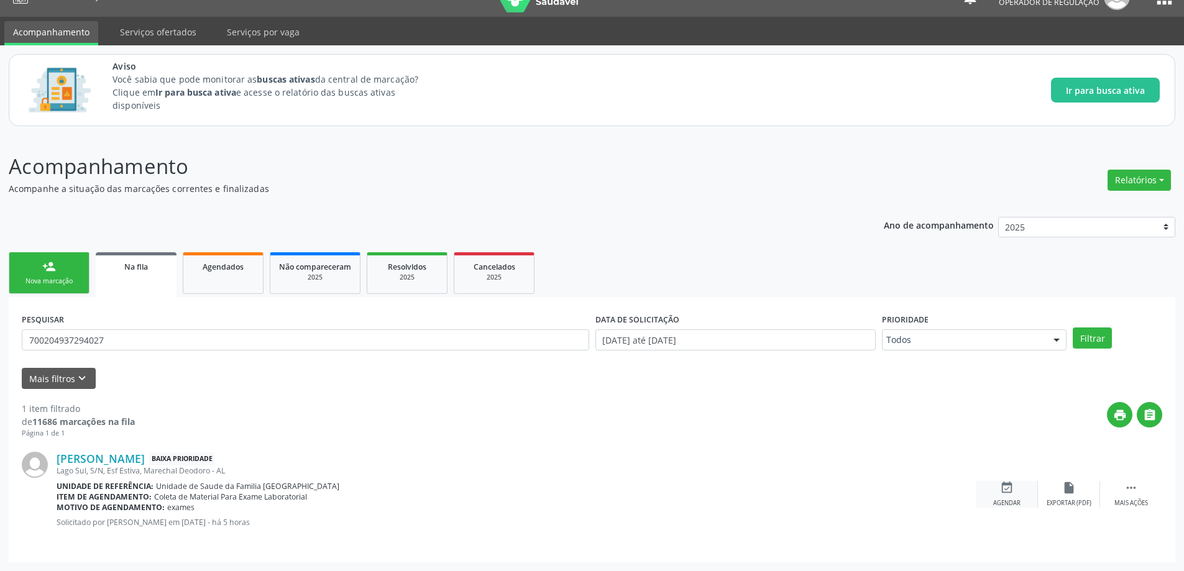
click at [1018, 499] on div "Agendar" at bounding box center [1006, 503] width 27 height 9
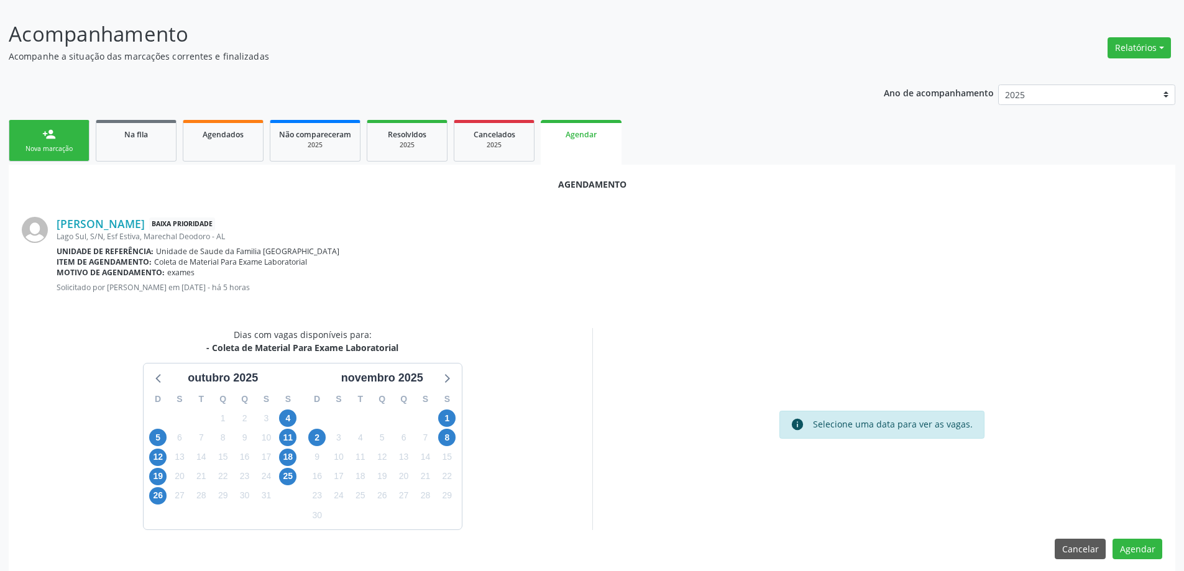
scroll to position [165, 0]
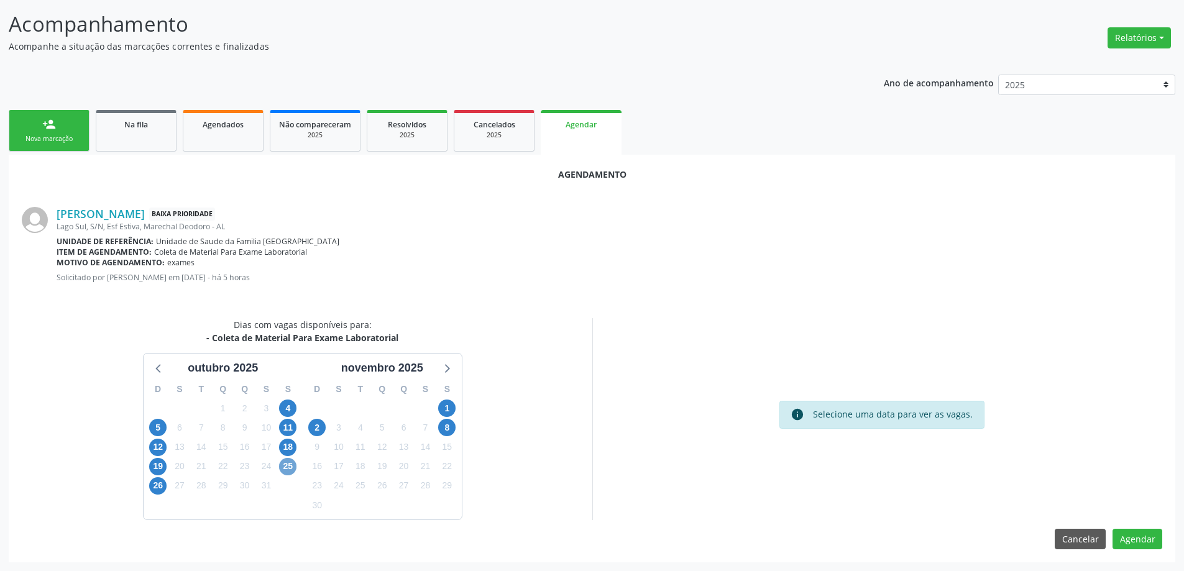
click at [293, 466] on span "25" at bounding box center [287, 466] width 17 height 17
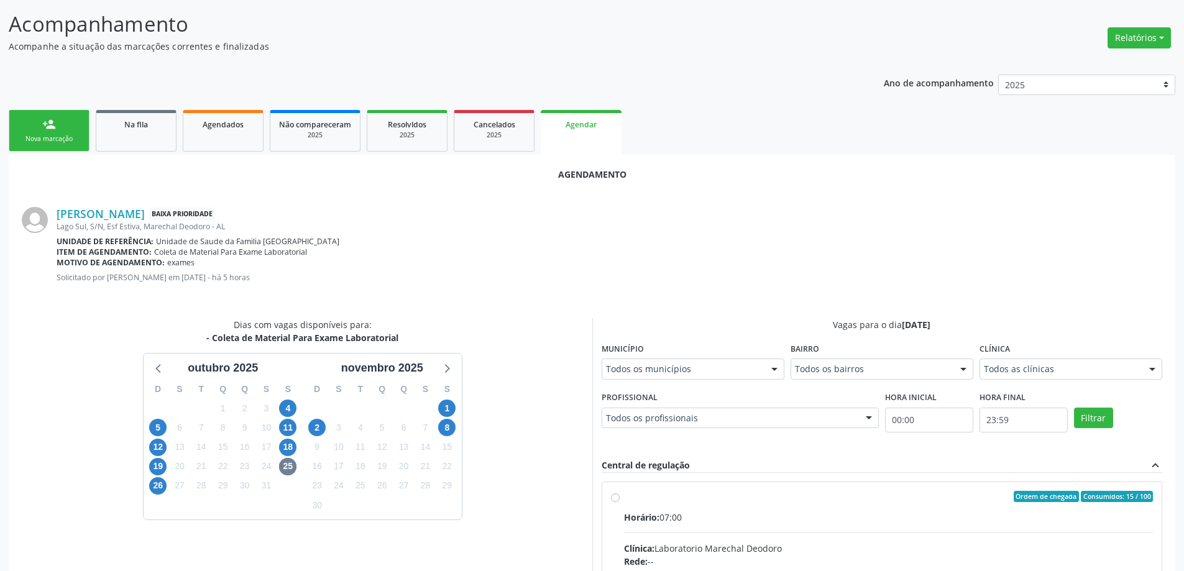
click at [617, 496] on input "Ordem de chegada Consumidos: 15 / 100 Horário: 07:00 Clínica: Laboratorio Marec…" at bounding box center [615, 496] width 9 height 11
radio input "true"
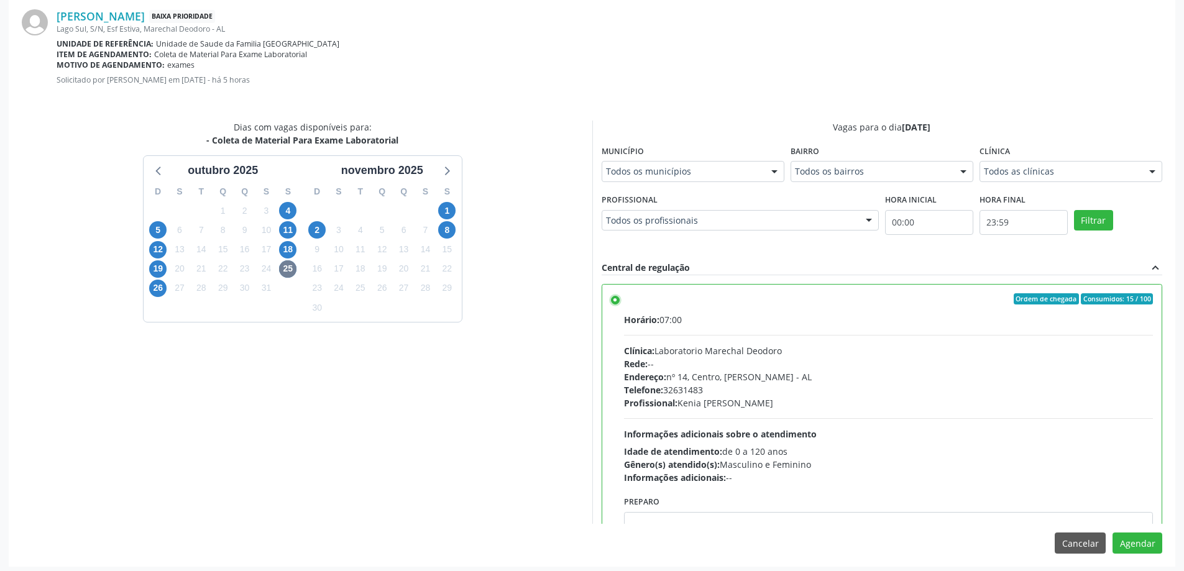
scroll to position [367, 0]
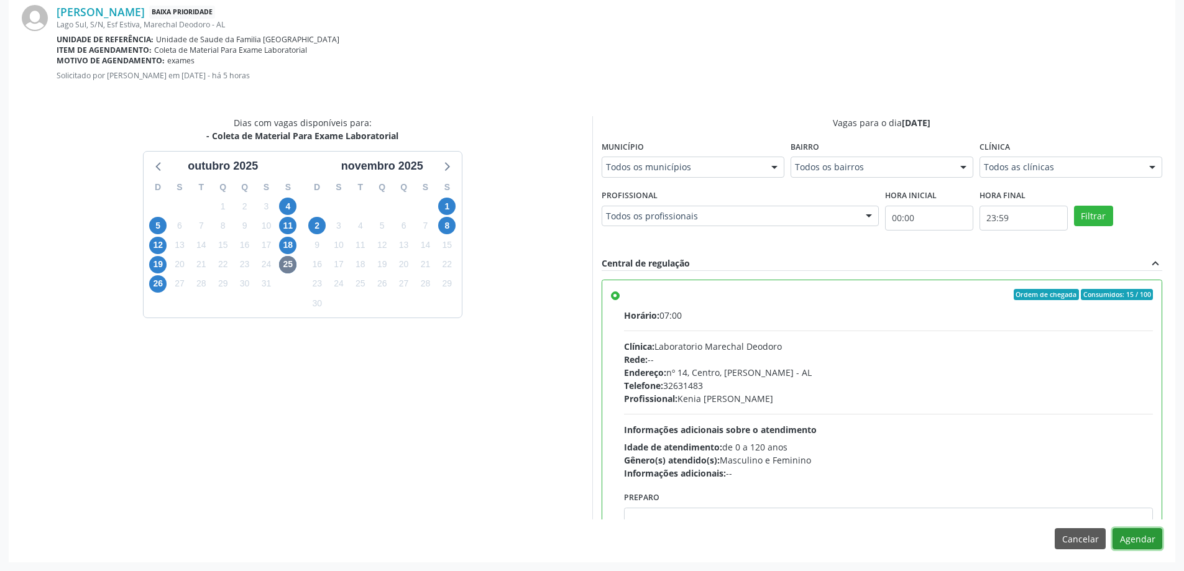
click at [1155, 538] on button "Agendar" at bounding box center [1137, 538] width 50 height 21
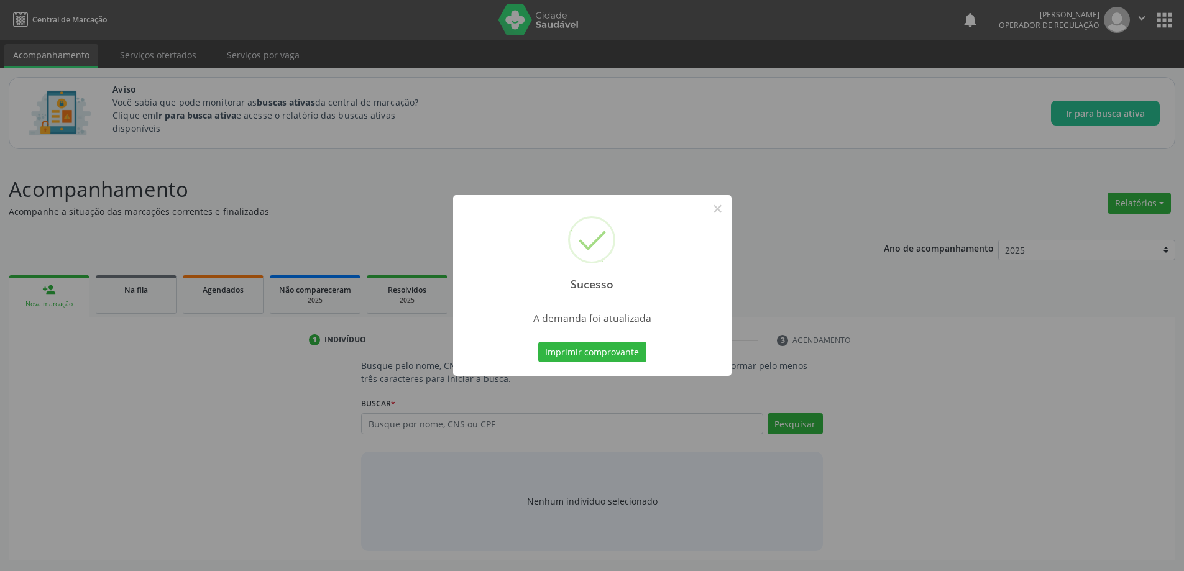
scroll to position [0, 0]
click at [831, 155] on div "Sucesso × A demanda foi atualizada Imprimir comprovante Cancel" at bounding box center [596, 285] width 1193 height 571
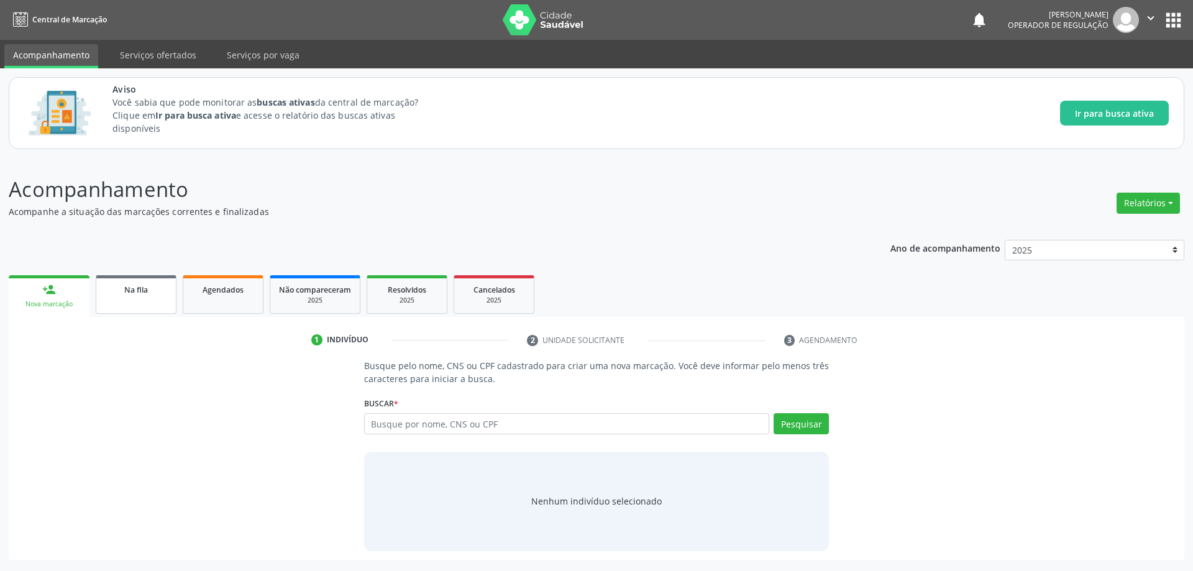
click at [134, 285] on span "Na fila" at bounding box center [136, 290] width 24 height 11
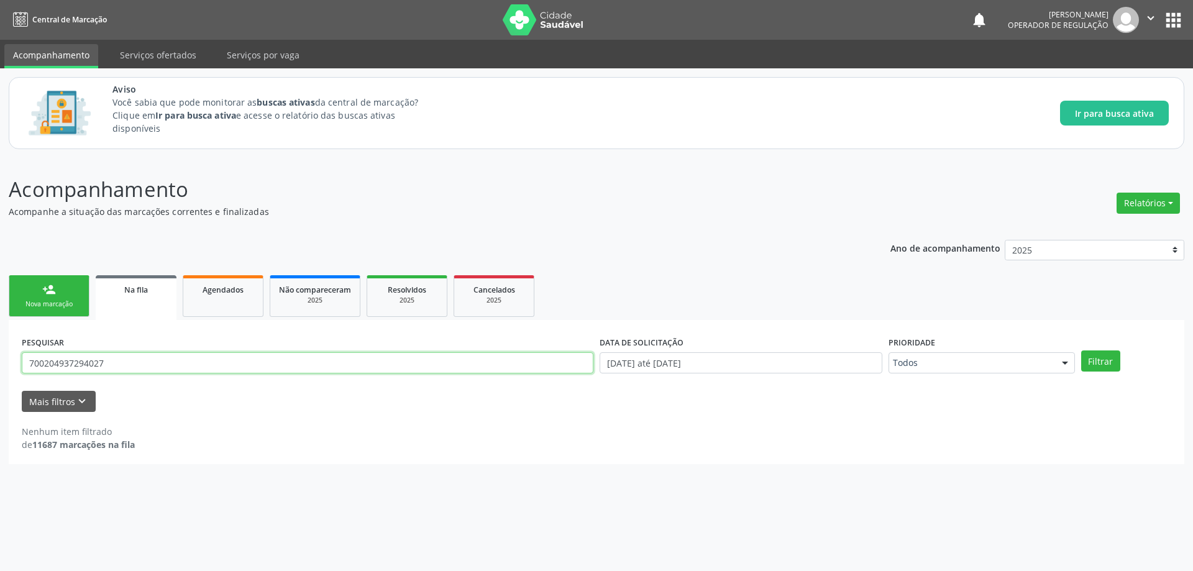
click at [215, 368] on input "700204937294027" at bounding box center [308, 362] width 572 height 21
paste input "700803953324486"
type input "700803953324486"
click at [1081, 351] on button "Filtrar" at bounding box center [1100, 361] width 39 height 21
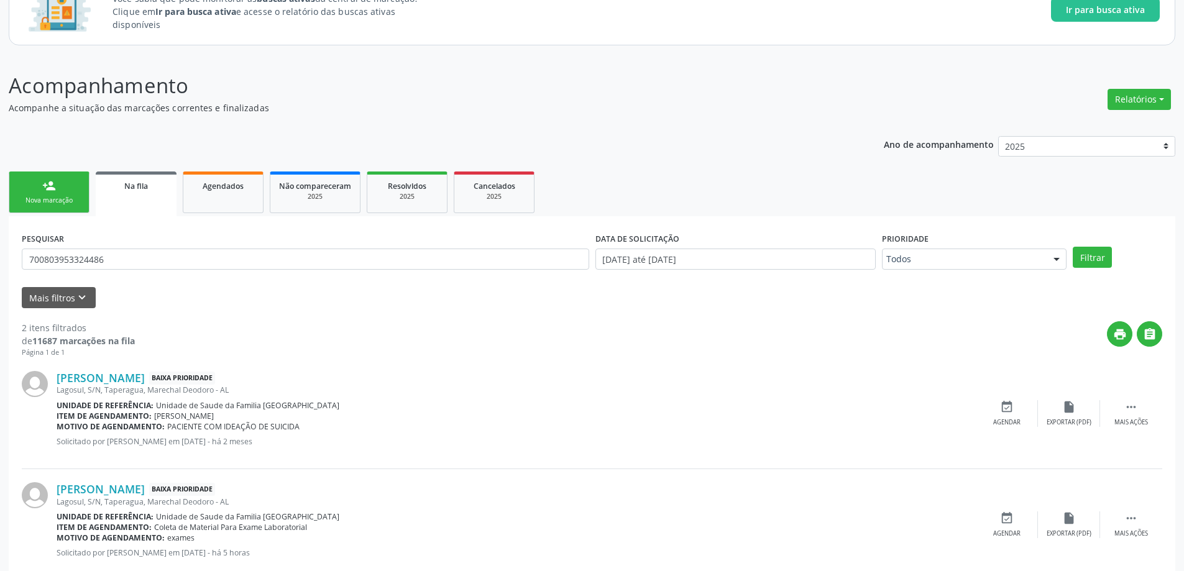
scroll to position [134, 0]
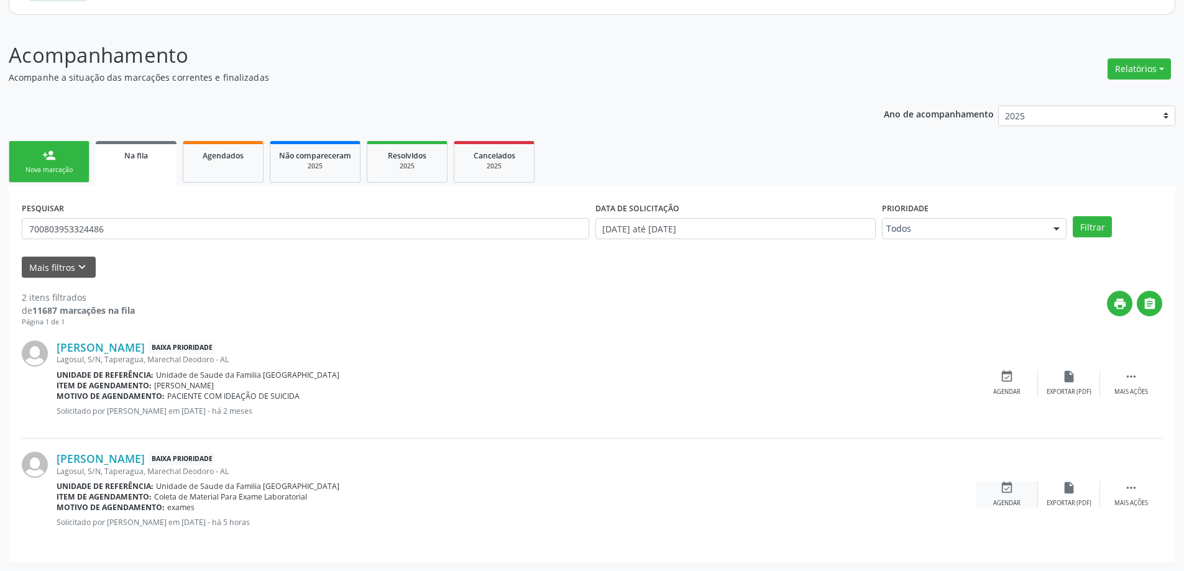
click at [1006, 494] on icon "event_available" at bounding box center [1007, 488] width 14 height 14
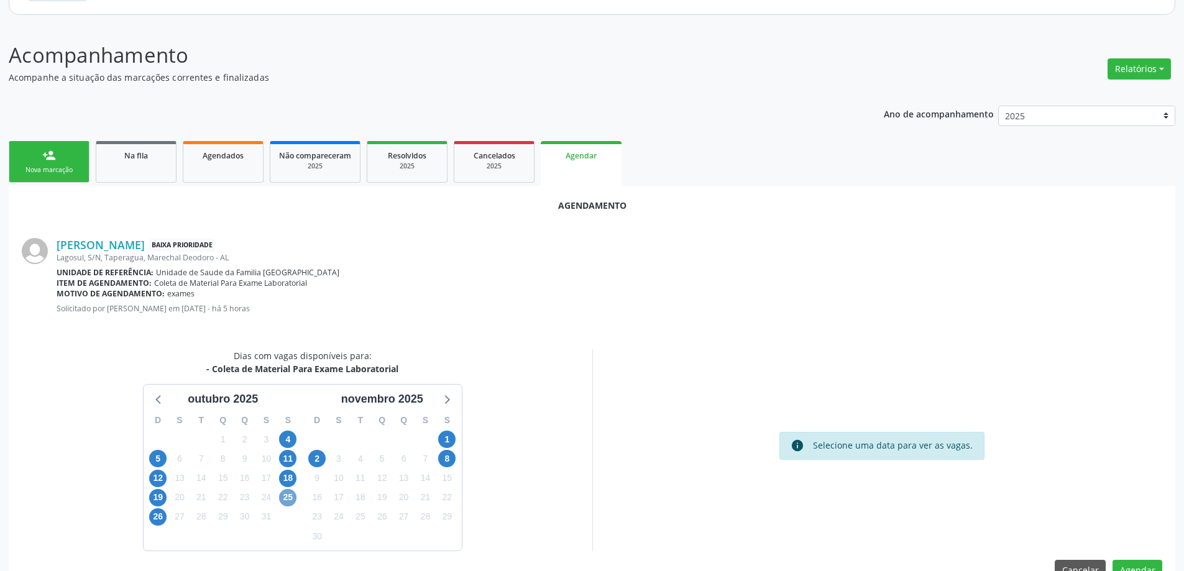
click at [291, 498] on span "25" at bounding box center [287, 497] width 17 height 17
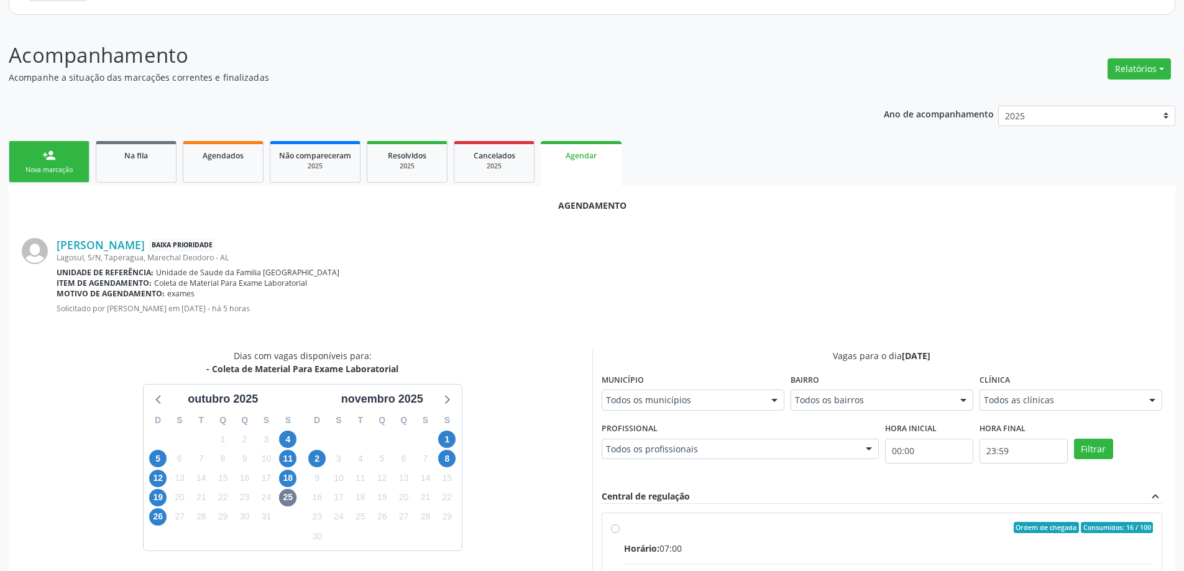
click at [611, 525] on input "Ordem de chegada Consumidos: 16 / 100 Horário: 07:00 Clínica: Laboratorio Marec…" at bounding box center [615, 527] width 9 height 11
radio input "true"
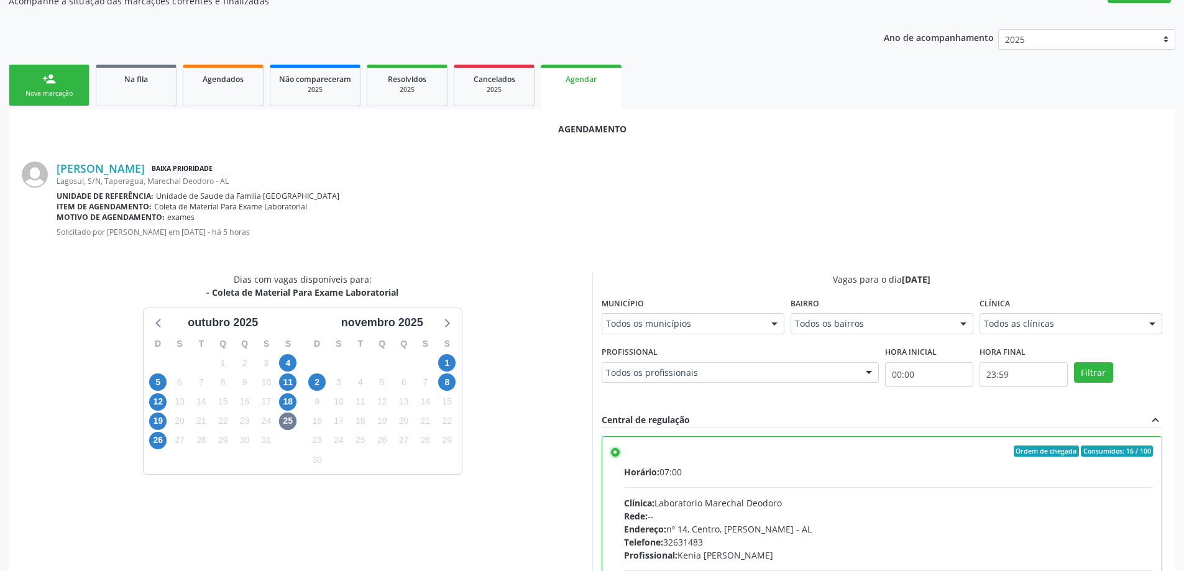
scroll to position [367, 0]
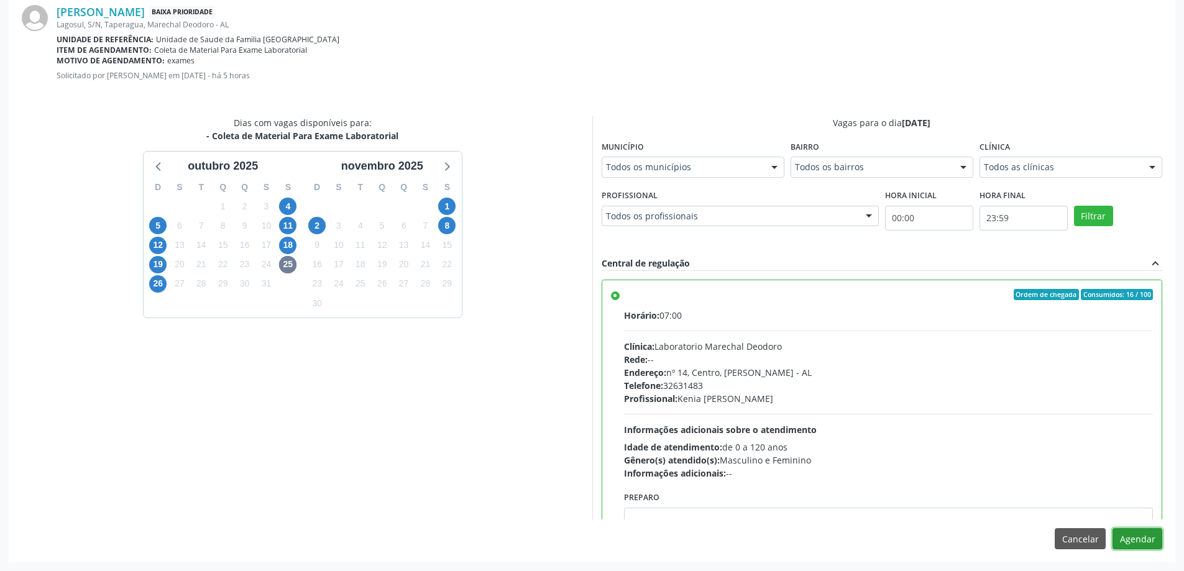
click at [1138, 543] on button "Agendar" at bounding box center [1137, 538] width 50 height 21
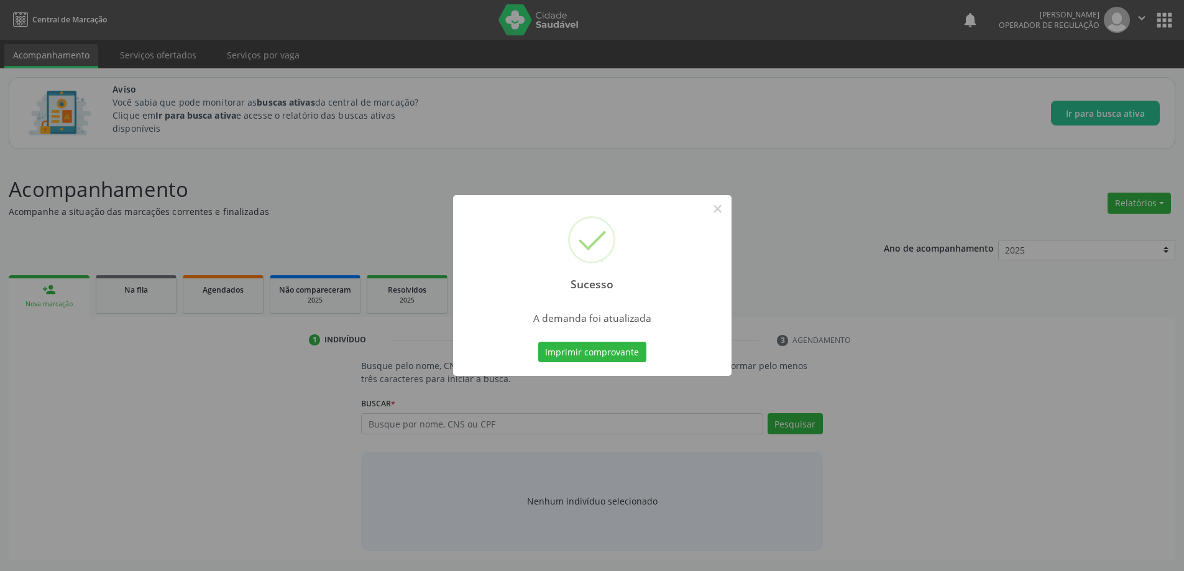
scroll to position [0, 0]
click at [1001, 360] on div "Sucesso × A demanda foi atualizada Imprimir comprovante Cancel" at bounding box center [596, 285] width 1193 height 571
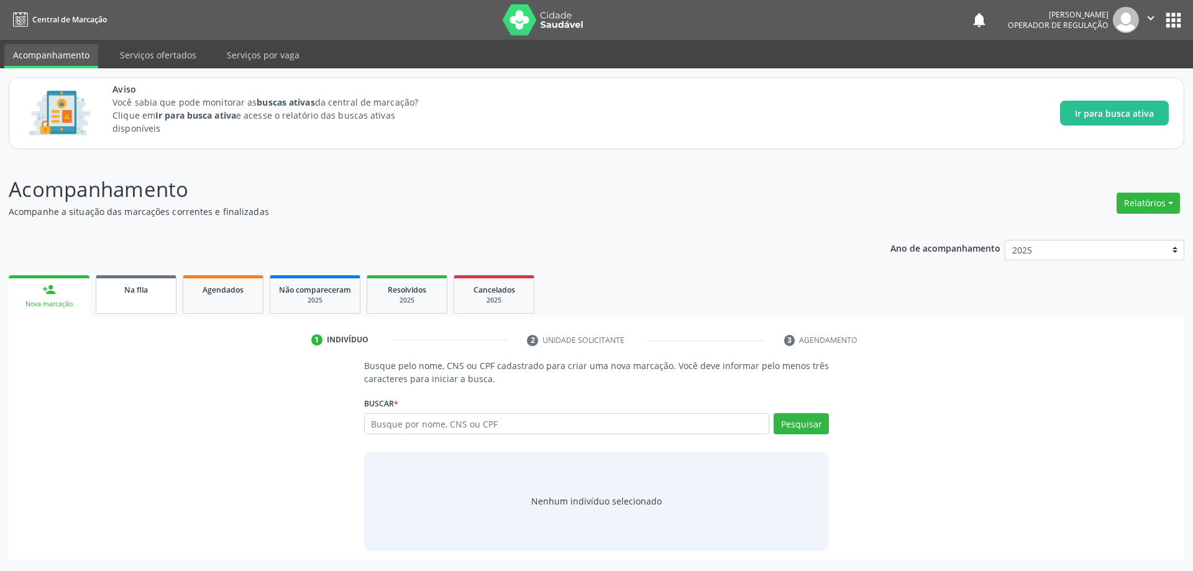
click at [144, 290] on span "Na fila" at bounding box center [136, 290] width 24 height 11
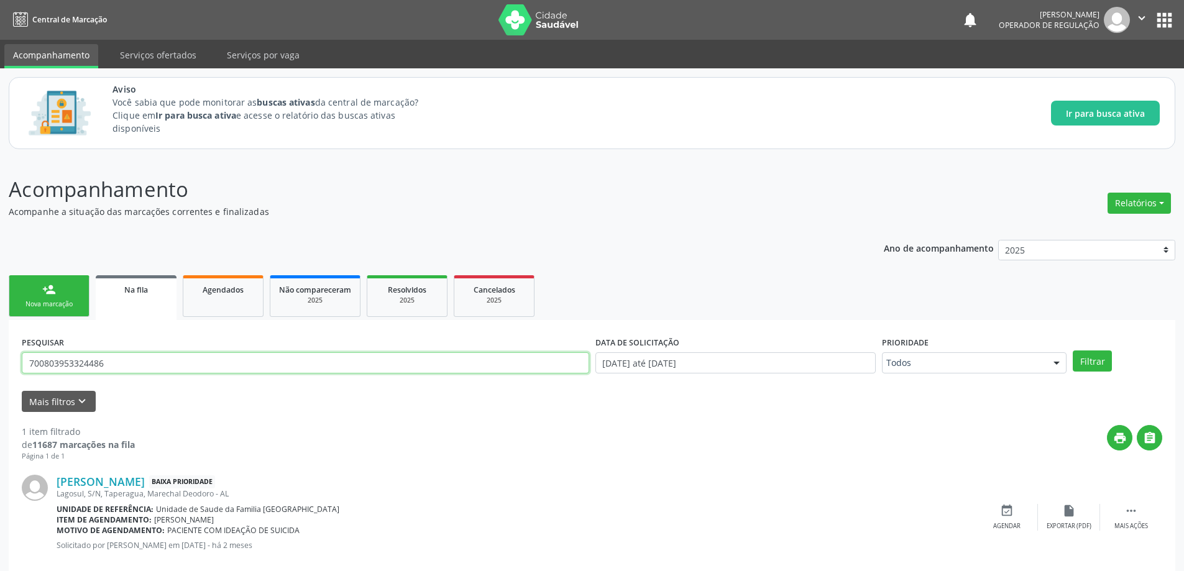
click at [244, 364] on input "700803953324486" at bounding box center [305, 362] width 567 height 21
paste input "8400286016962"
type input "708400286016962"
click at [1073, 351] on button "Filtrar" at bounding box center [1092, 361] width 39 height 21
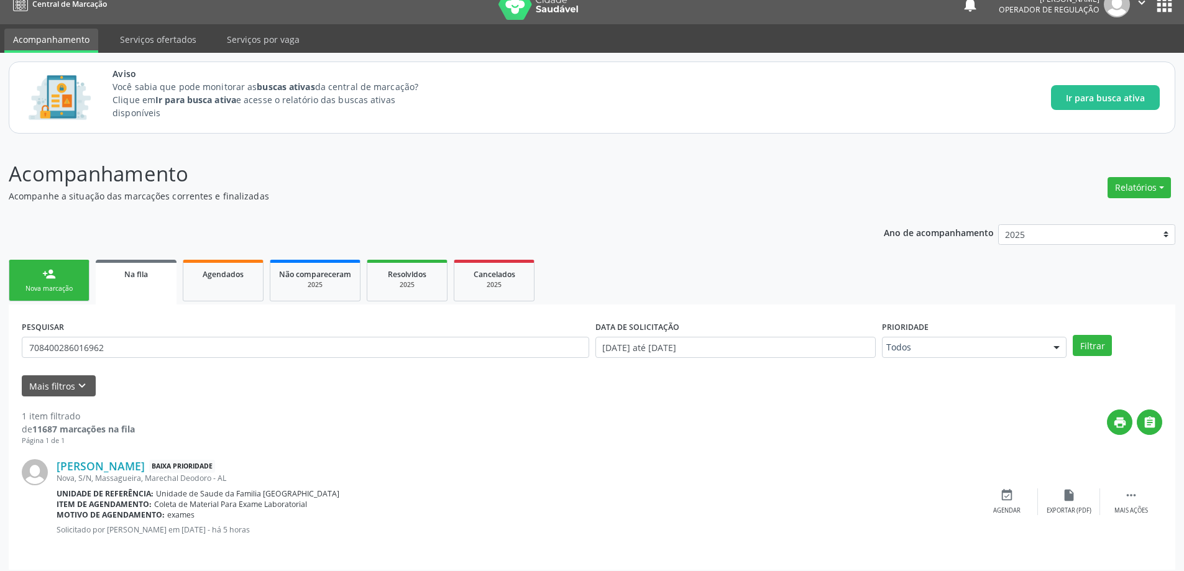
scroll to position [23, 0]
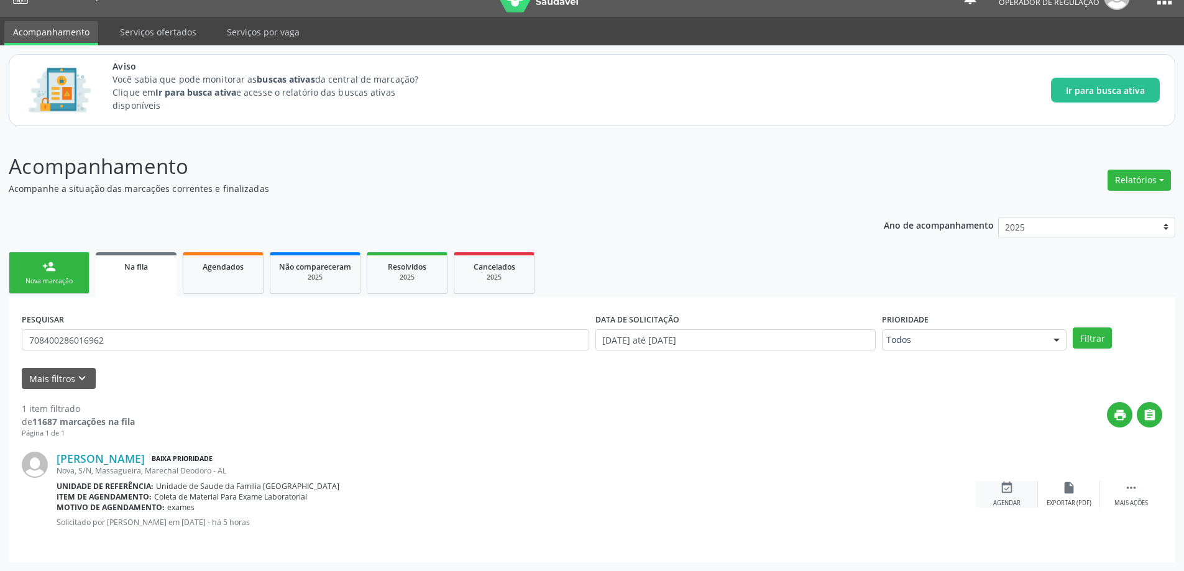
click at [1006, 487] on icon "event_available" at bounding box center [1007, 488] width 14 height 14
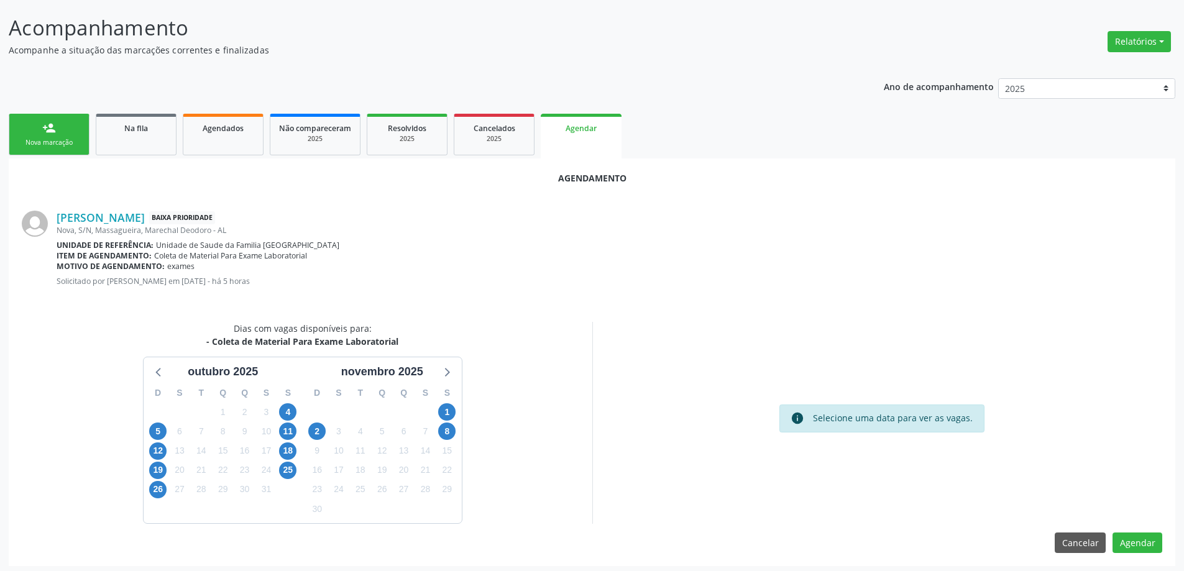
scroll to position [165, 0]
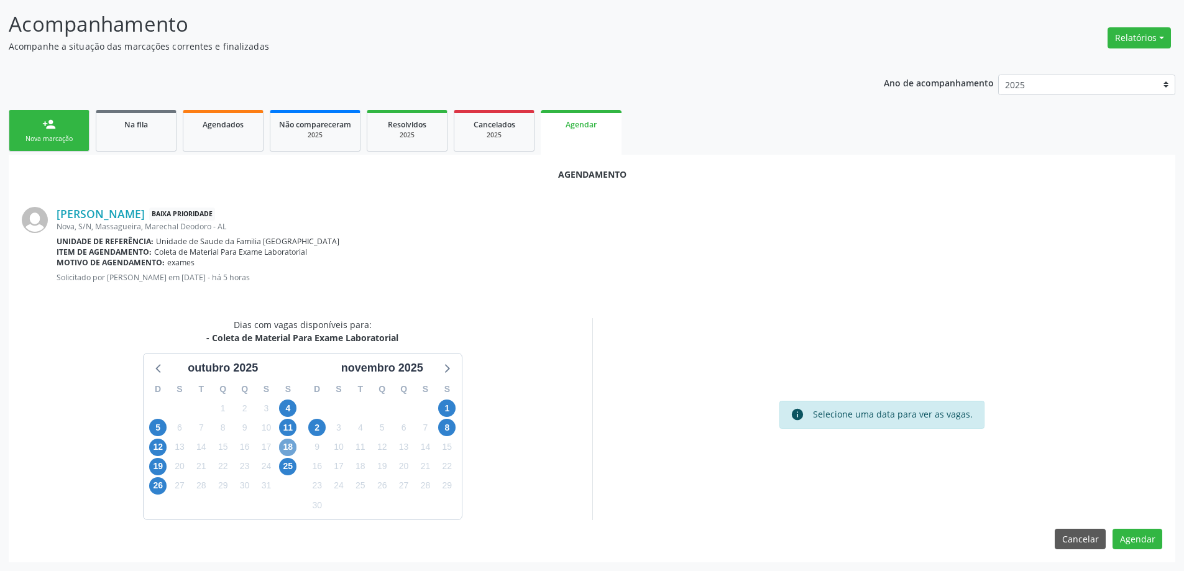
click at [285, 449] on span "18" at bounding box center [287, 447] width 17 height 17
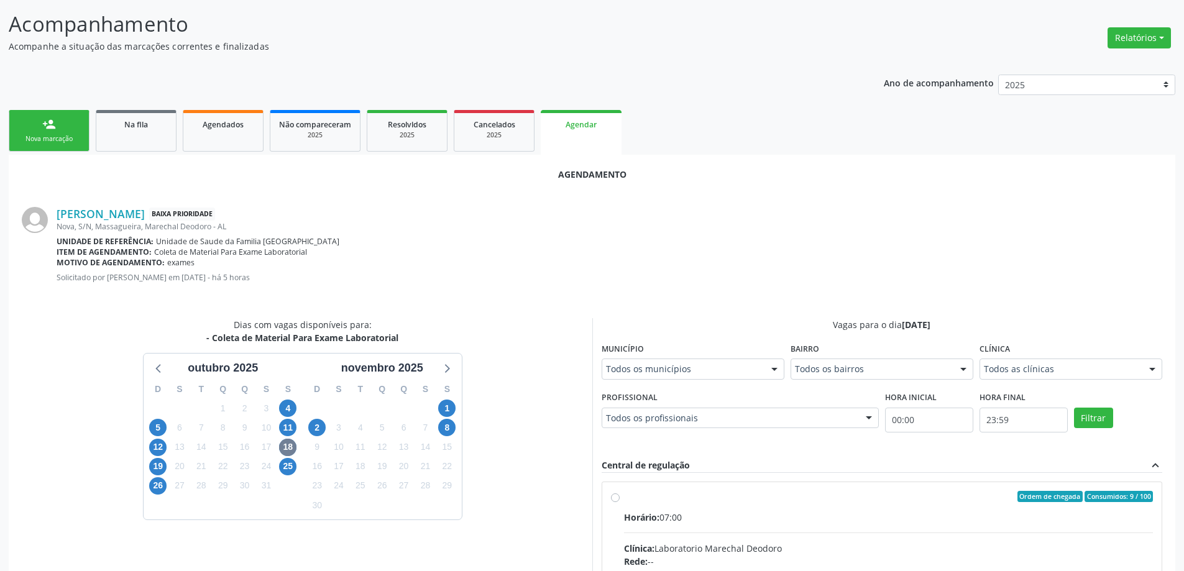
click at [615, 499] on input "Ordem de chegada Consumidos: 9 / 100 Horário: 07:00 Clínica: Laboratorio Marech…" at bounding box center [615, 496] width 9 height 11
radio input "true"
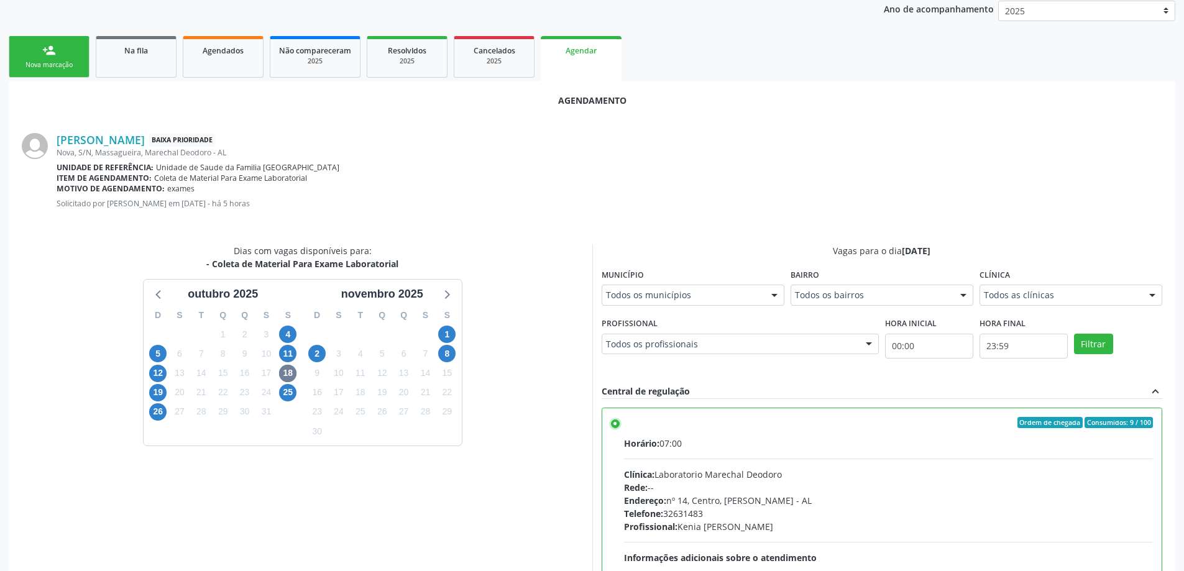
scroll to position [367, 0]
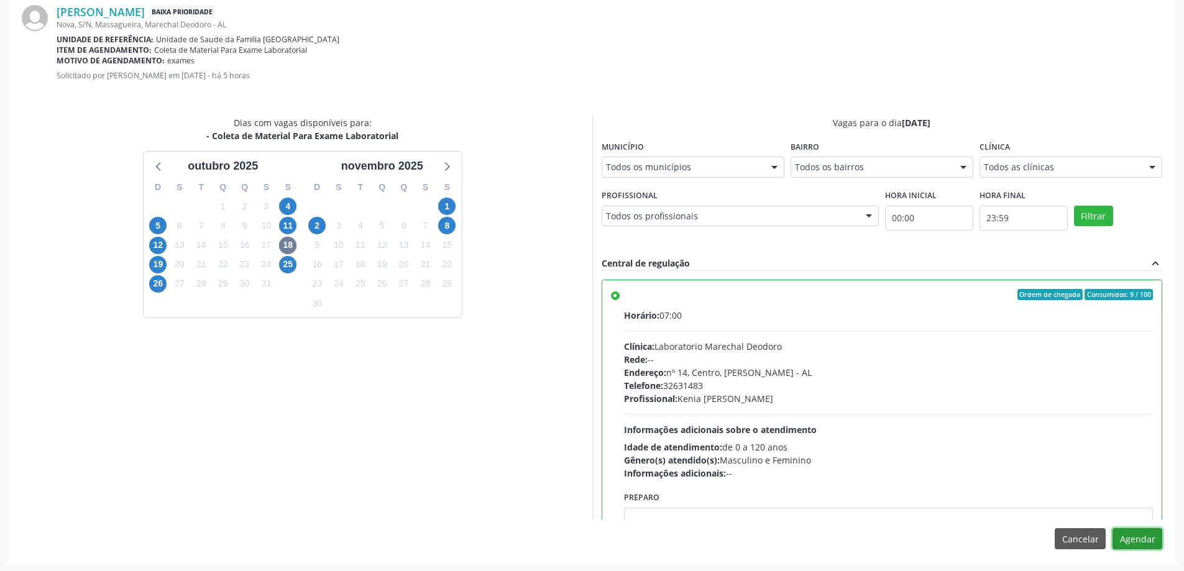
click at [1138, 538] on button "Agendar" at bounding box center [1137, 538] width 50 height 21
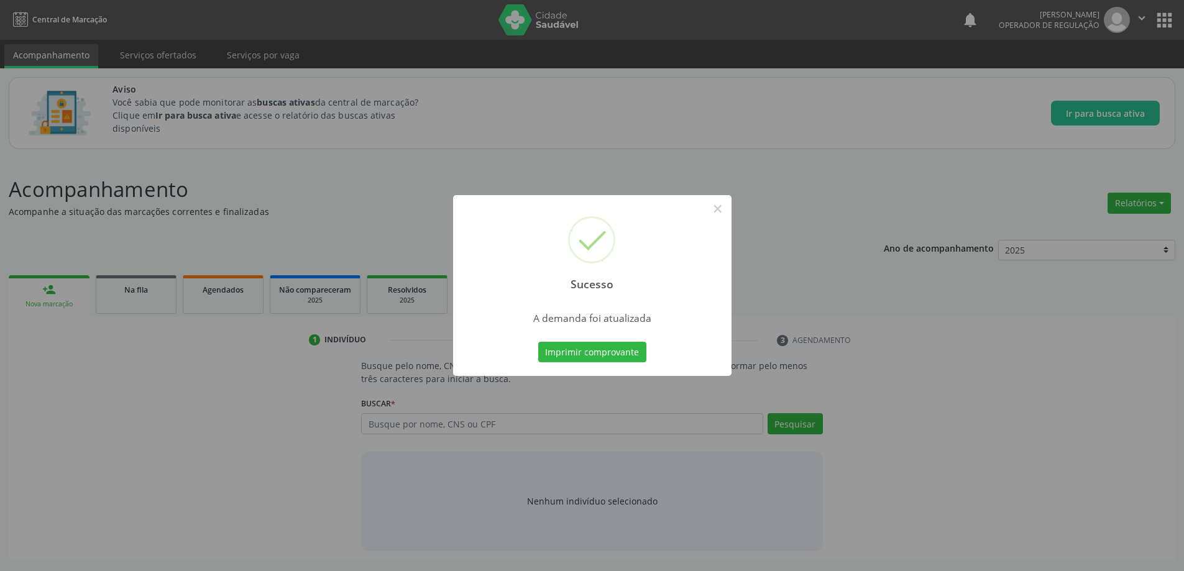
scroll to position [0, 0]
click at [804, 244] on div "Sucesso × A demanda foi atualizada Imprimir comprovante Cancel" at bounding box center [596, 285] width 1193 height 571
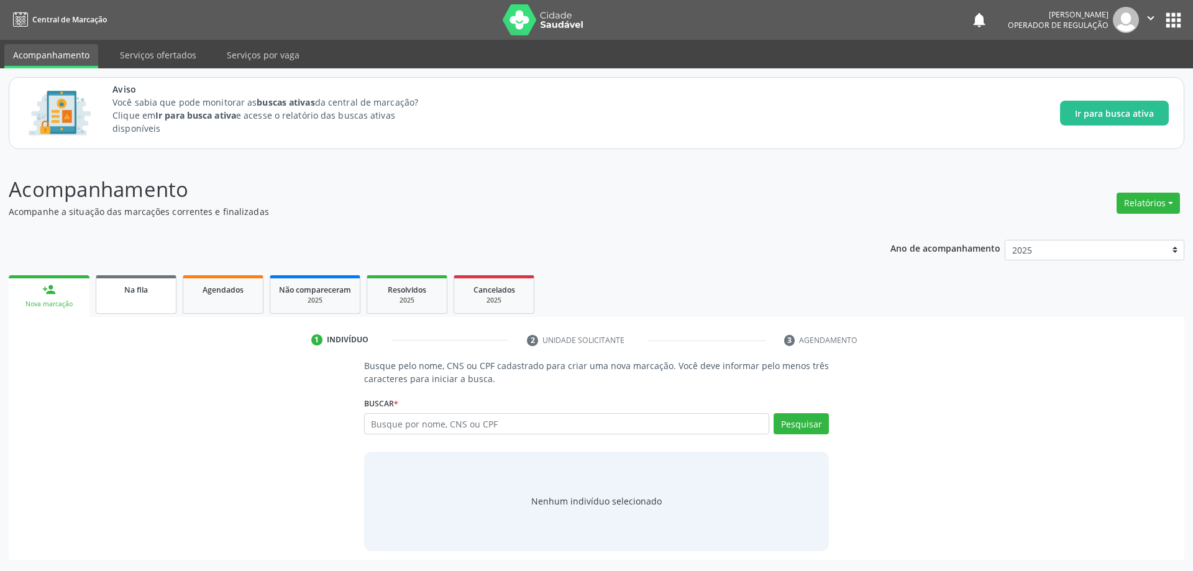
click at [140, 298] on link "Na fila" at bounding box center [136, 294] width 81 height 39
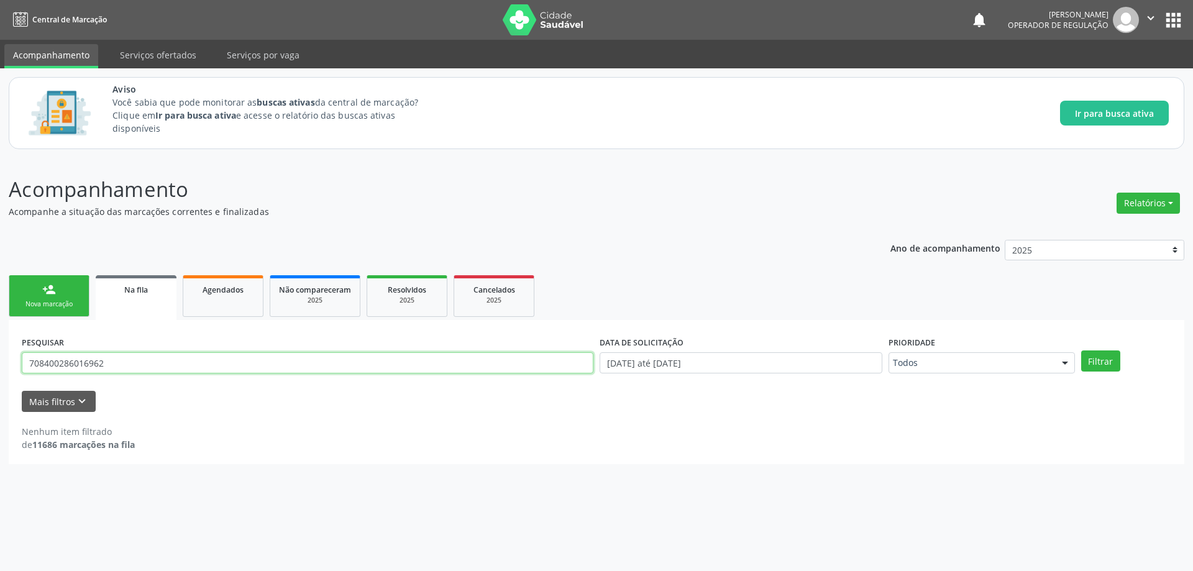
click at [324, 361] on input "708400286016962" at bounding box center [308, 362] width 572 height 21
paste input "701111674984"
type input "708701111674984"
click at [1081, 351] on button "Filtrar" at bounding box center [1100, 361] width 39 height 21
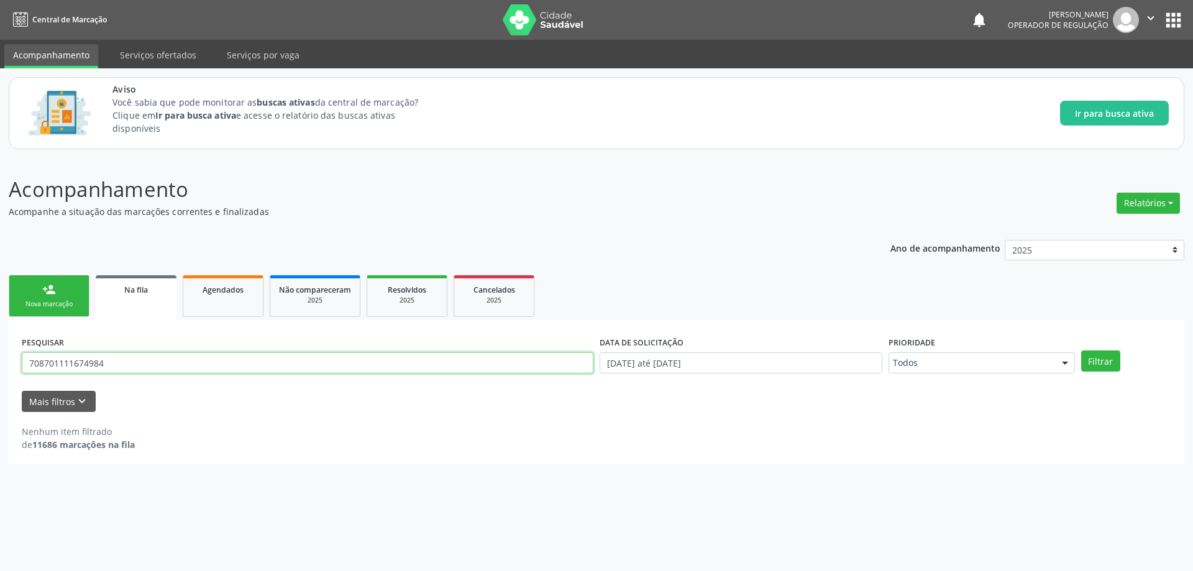
click at [229, 358] on input "708701111674984" at bounding box center [308, 362] width 572 height 21
click at [1081, 351] on button "Filtrar" at bounding box center [1100, 361] width 39 height 21
click at [234, 365] on input "708701111674984" at bounding box center [308, 362] width 572 height 21
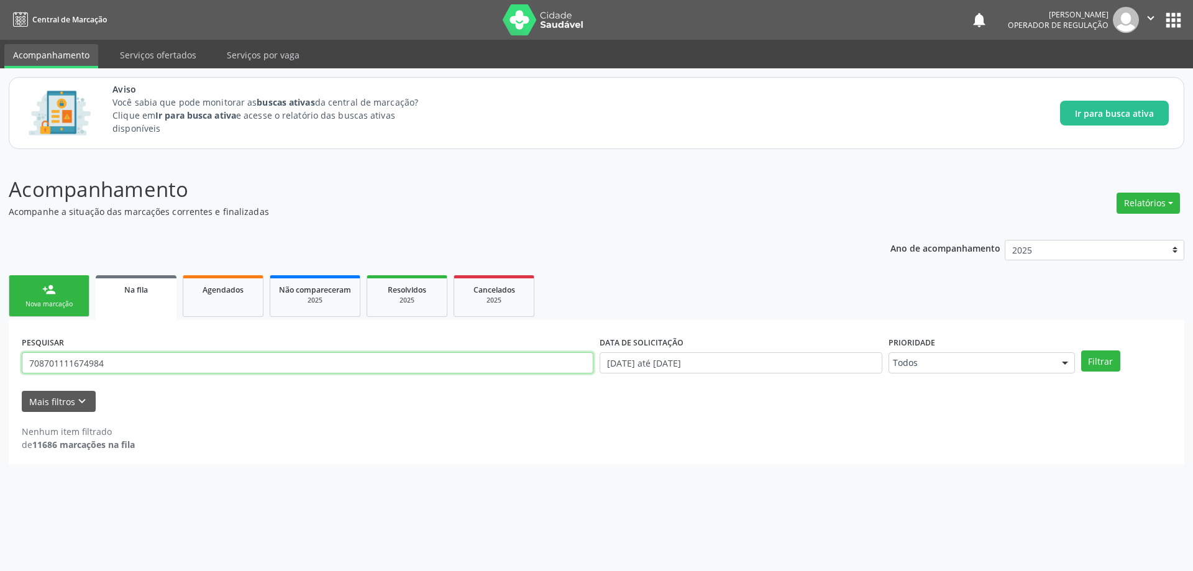
click at [234, 365] on input "708701111674984" at bounding box center [308, 362] width 572 height 21
paste input "KAUÃ [PERSON_NAME]"
type input "KAUÃ [PERSON_NAME]"
click at [1081, 351] on button "Filtrar" at bounding box center [1100, 361] width 39 height 21
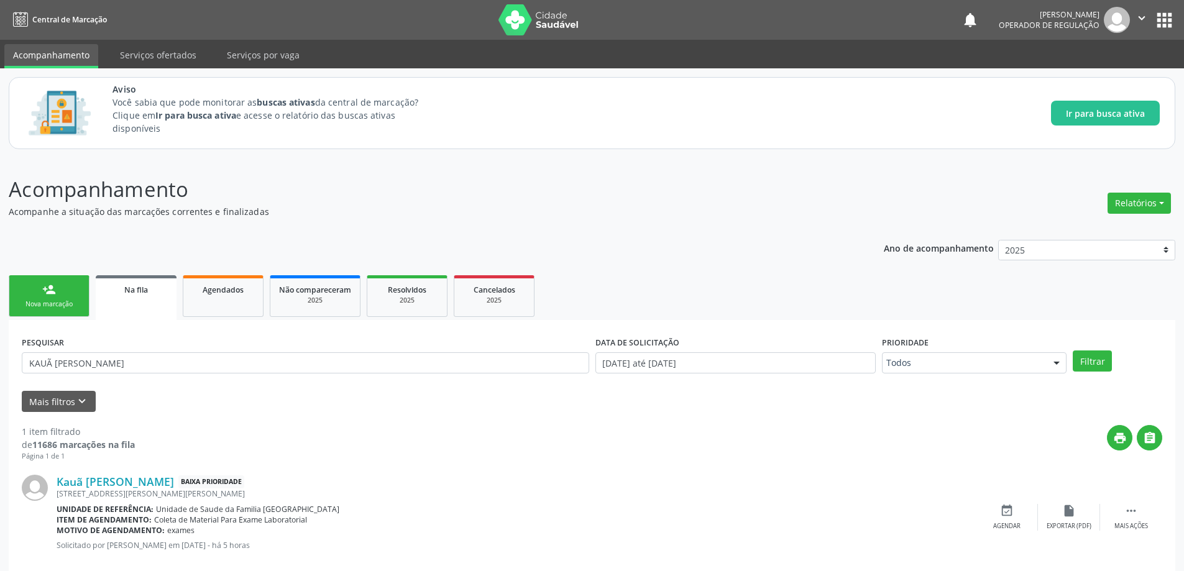
scroll to position [23, 0]
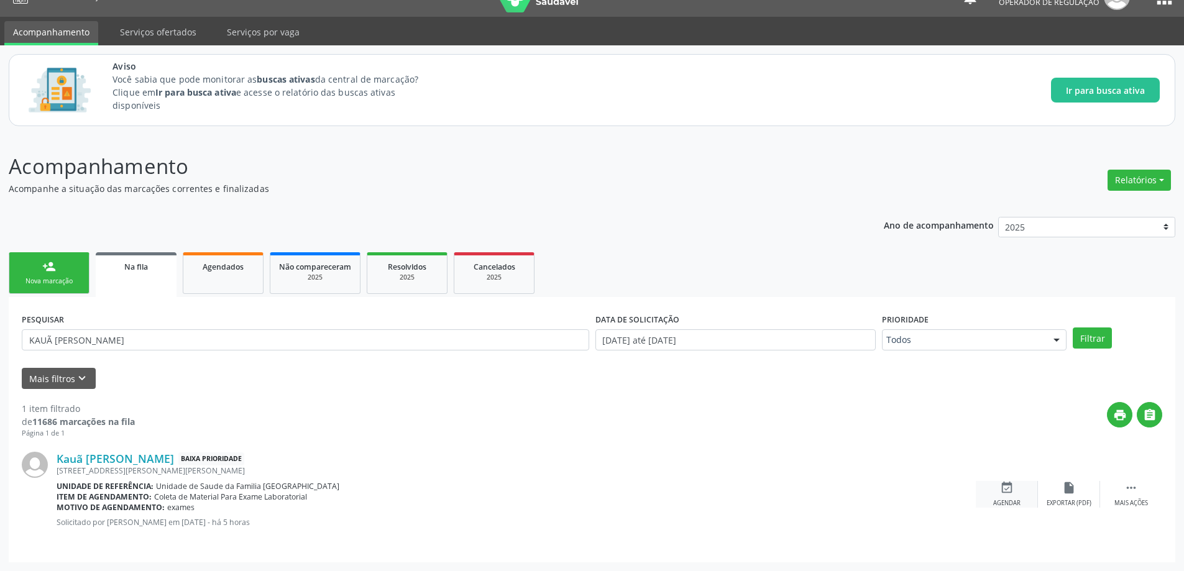
click at [1007, 496] on div "event_available Agendar" at bounding box center [1007, 494] width 62 height 27
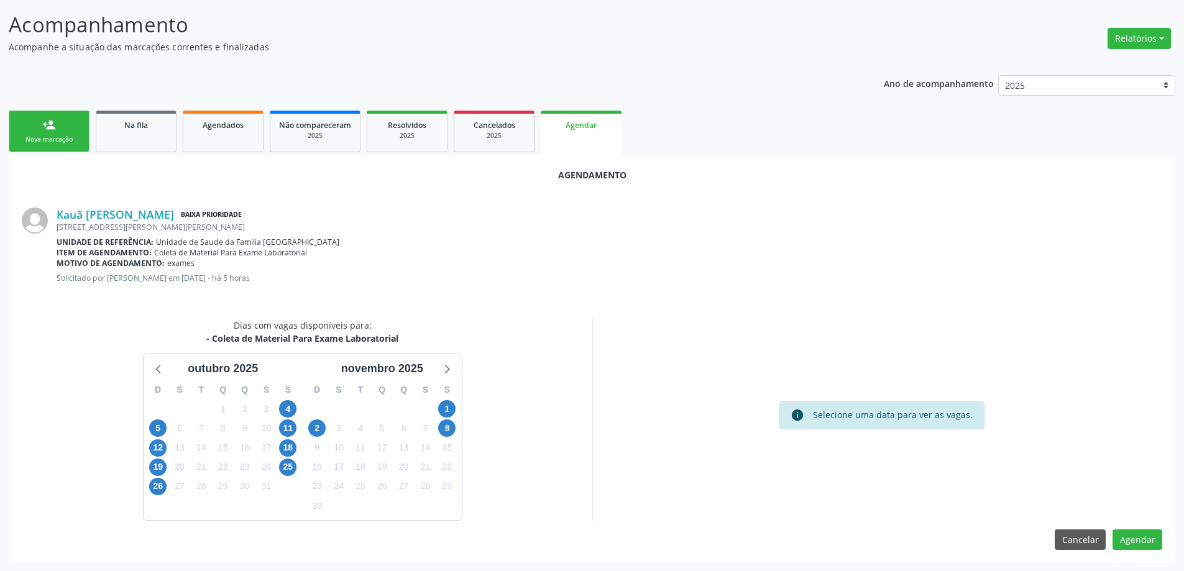
scroll to position [165, 0]
click at [282, 470] on span "25" at bounding box center [287, 466] width 17 height 17
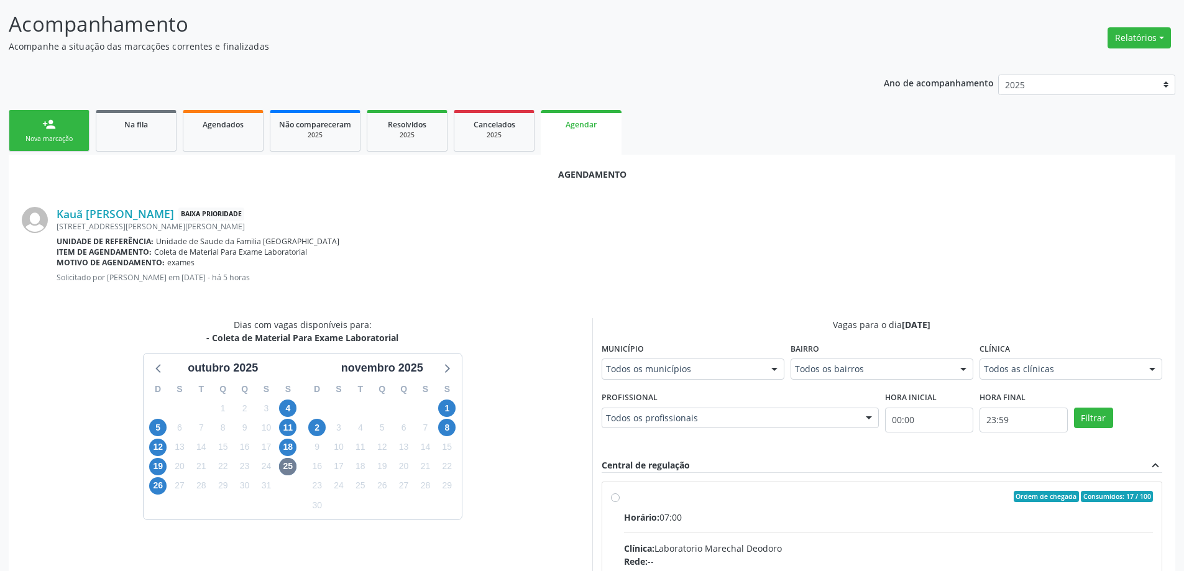
click at [613, 497] on input "Ordem de chegada Consumidos: 17 / 100 Horário: 07:00 Clínica: Laboratorio Marec…" at bounding box center [615, 496] width 9 height 11
radio input "true"
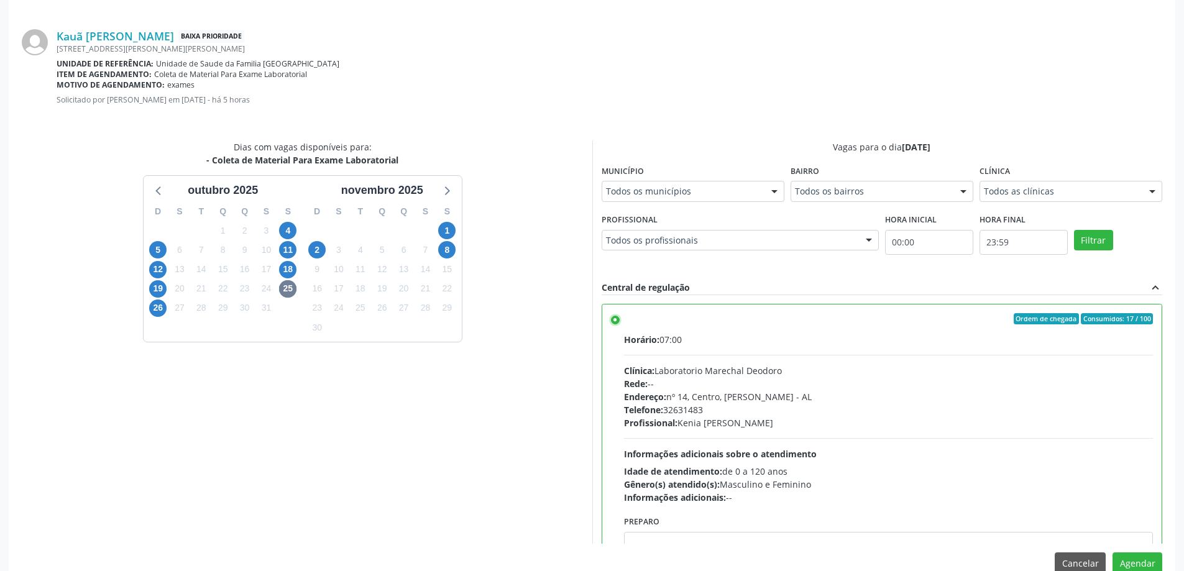
scroll to position [367, 0]
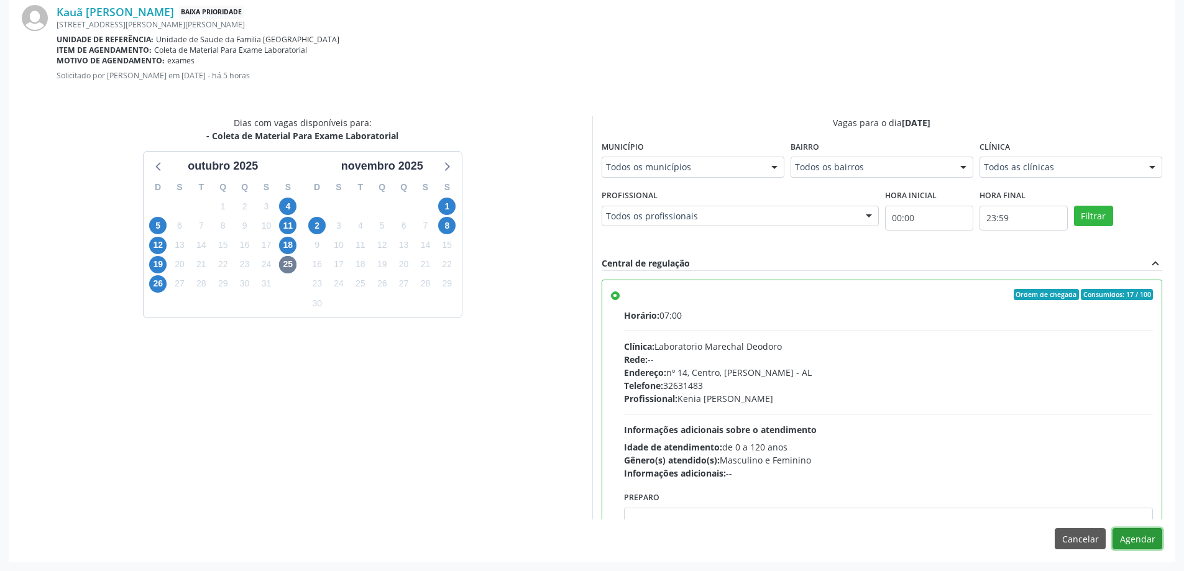
click at [1137, 540] on button "Agendar" at bounding box center [1137, 538] width 50 height 21
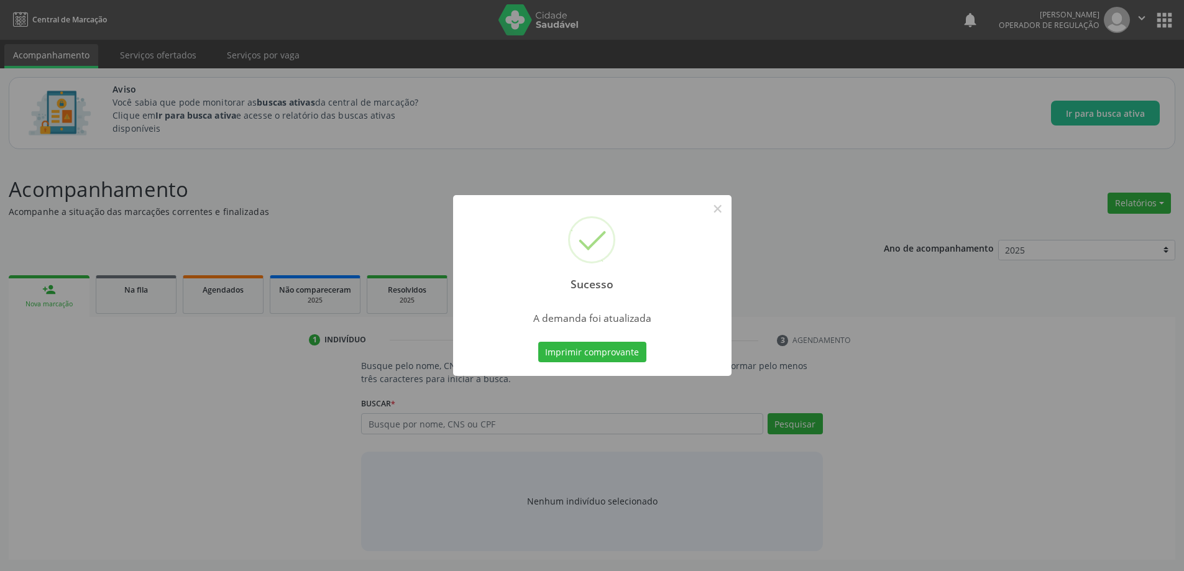
scroll to position [0, 0]
click at [939, 301] on div "Sucesso × A demanda foi atualizada Imprimir comprovante Cancel" at bounding box center [596, 285] width 1193 height 571
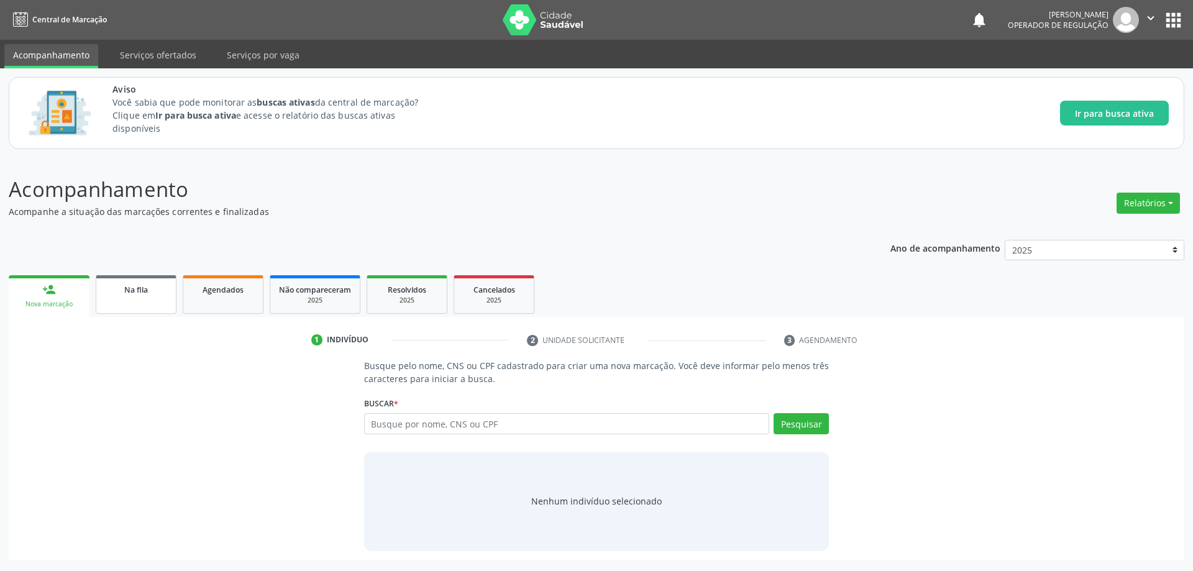
click at [155, 309] on link "Na fila" at bounding box center [136, 294] width 81 height 39
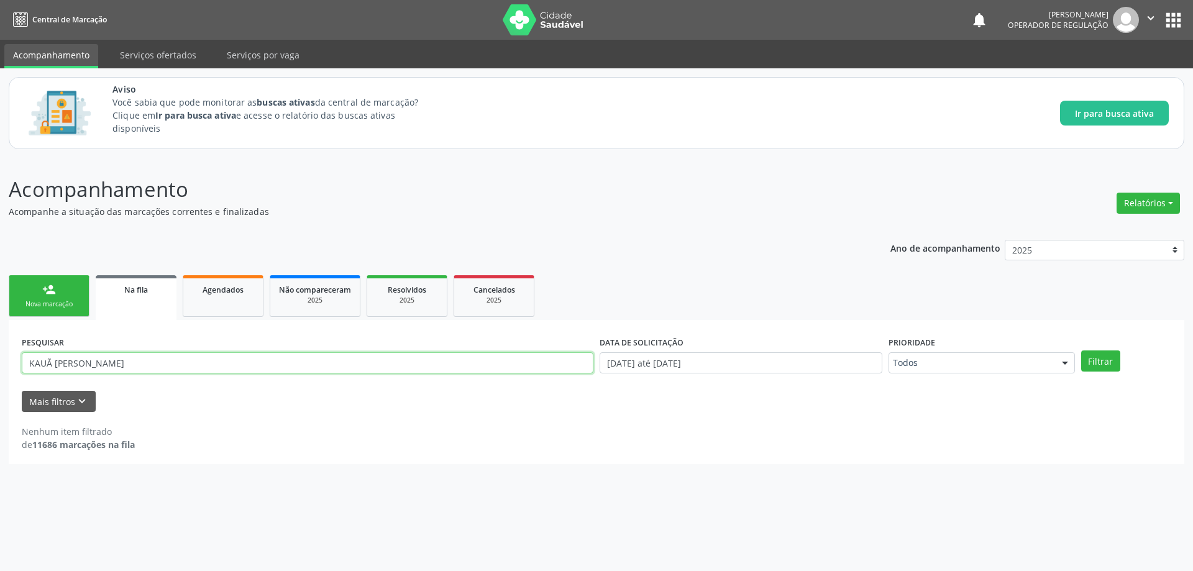
click at [303, 360] on input "KAUÃ [PERSON_NAME]" at bounding box center [308, 362] width 572 height 21
paste input "700700982432478"
type input "700700982432478"
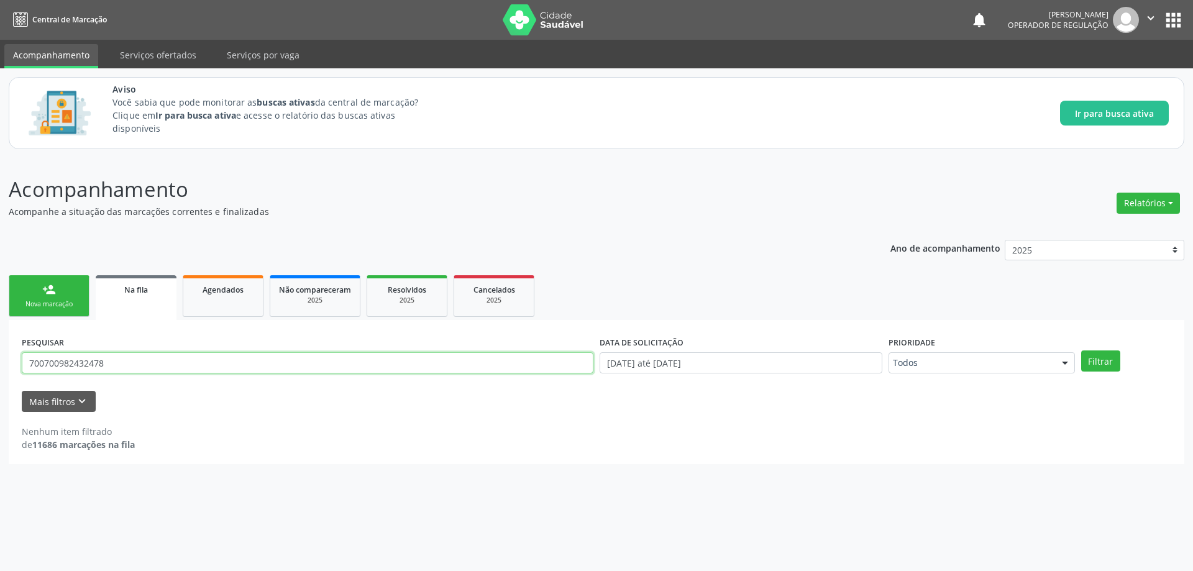
click at [1081, 351] on button "Filtrar" at bounding box center [1100, 361] width 39 height 21
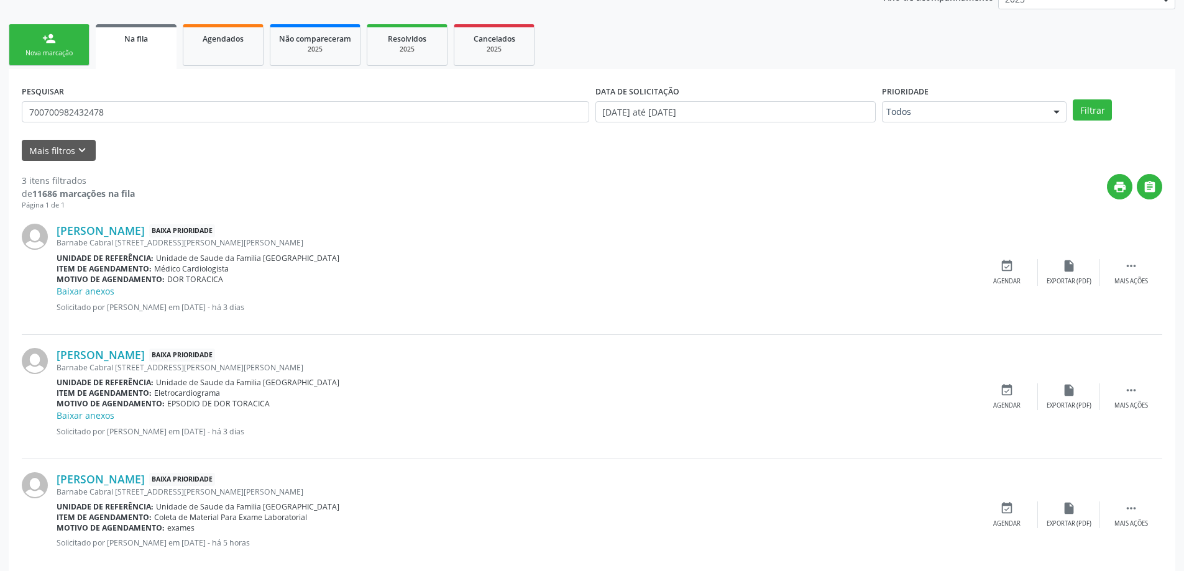
scroll to position [272, 0]
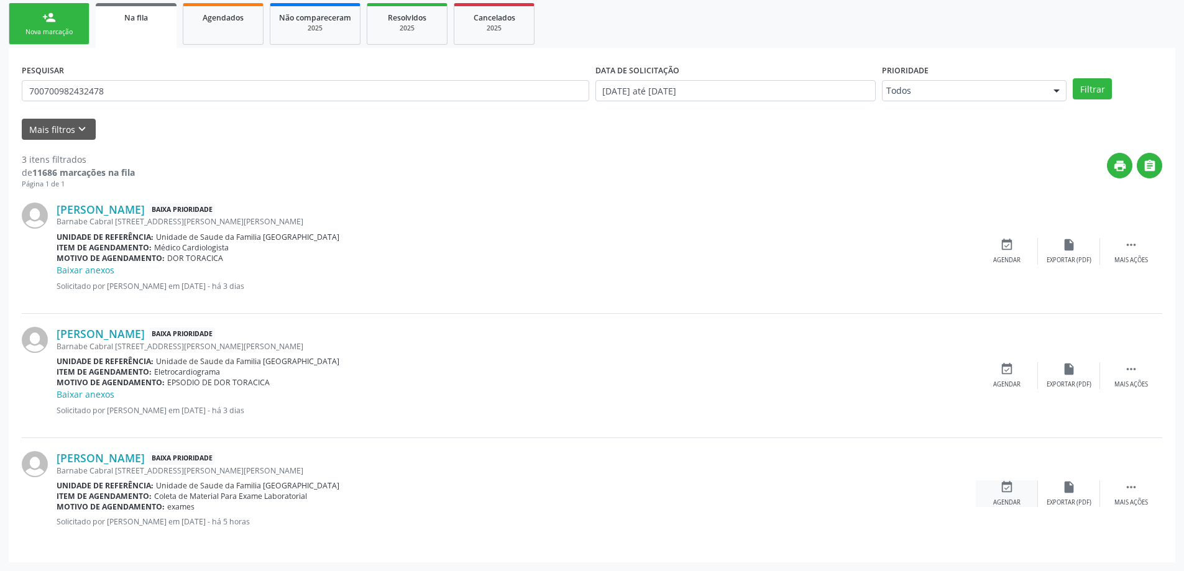
click at [1006, 489] on icon "event_available" at bounding box center [1007, 487] width 14 height 14
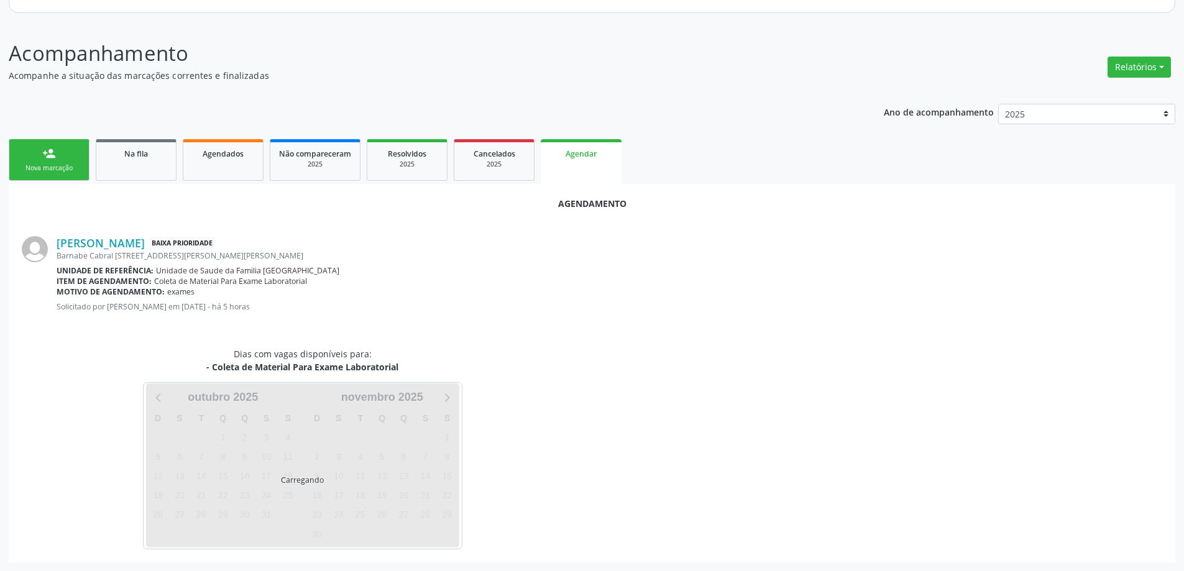
scroll to position [165, 0]
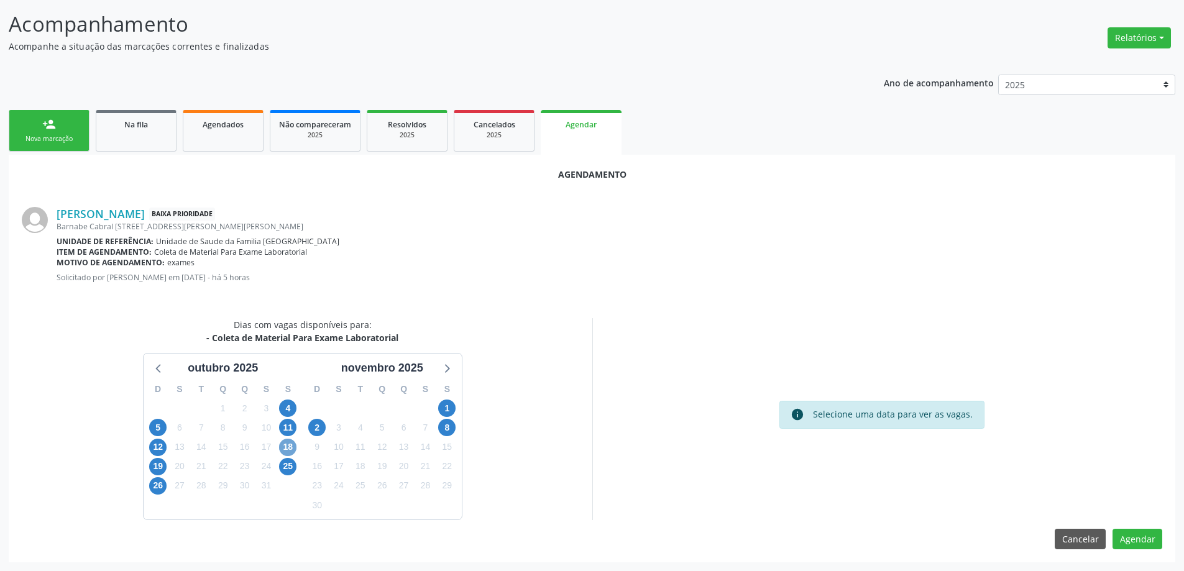
click at [288, 447] on span "18" at bounding box center [287, 447] width 17 height 17
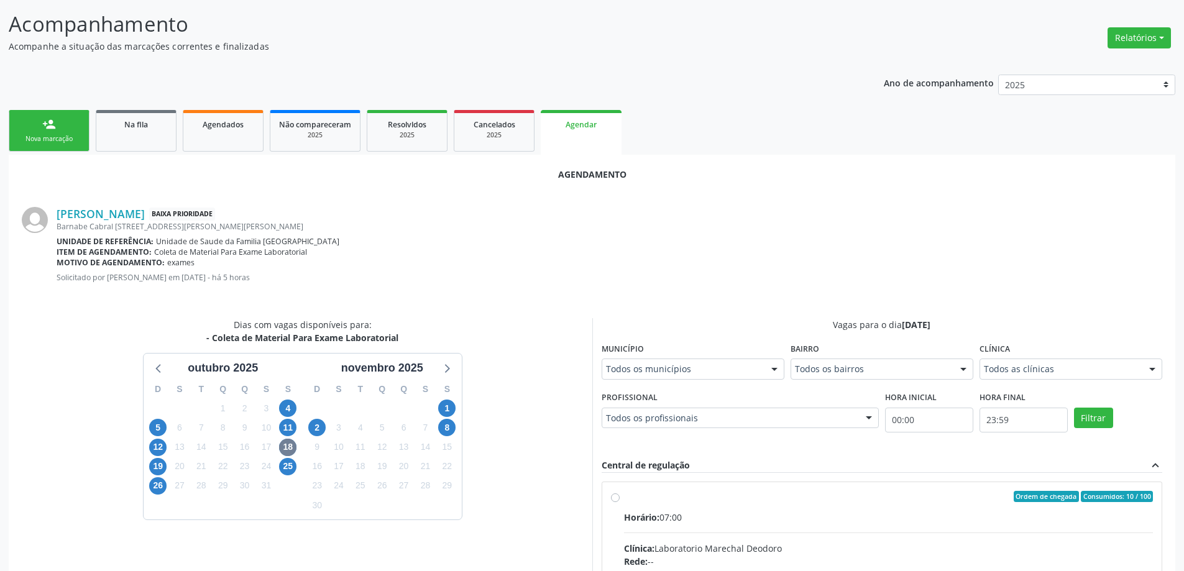
click at [613, 495] on input "Ordem de chegada Consumidos: 10 / 100 Horário: 07:00 Clínica: Laboratorio Marec…" at bounding box center [615, 496] width 9 height 11
radio input "true"
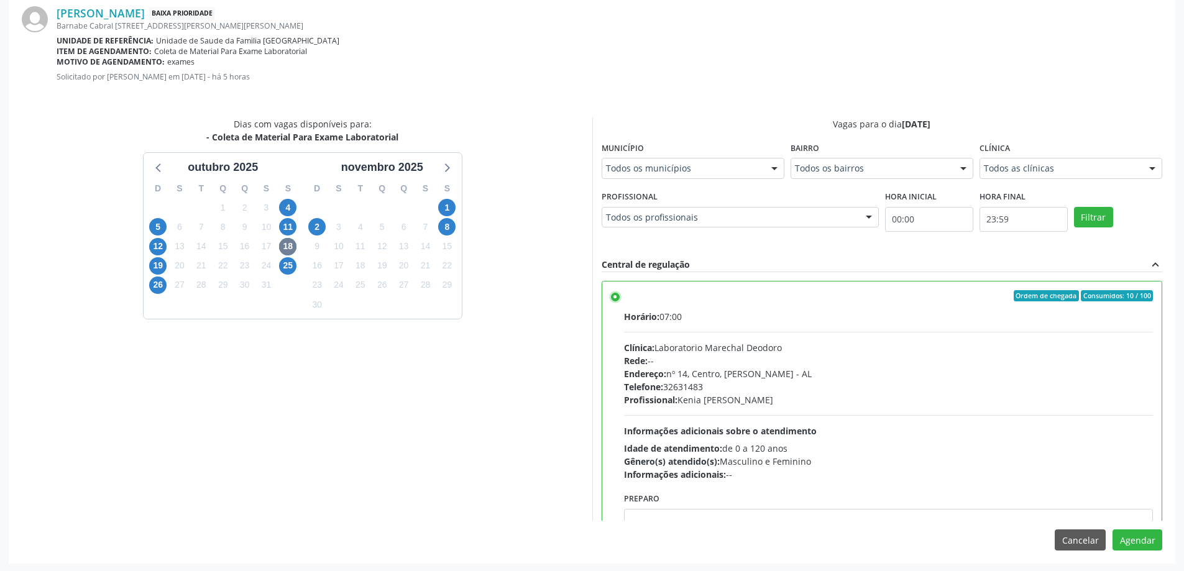
scroll to position [367, 0]
click at [1140, 538] on button "Agendar" at bounding box center [1137, 538] width 50 height 21
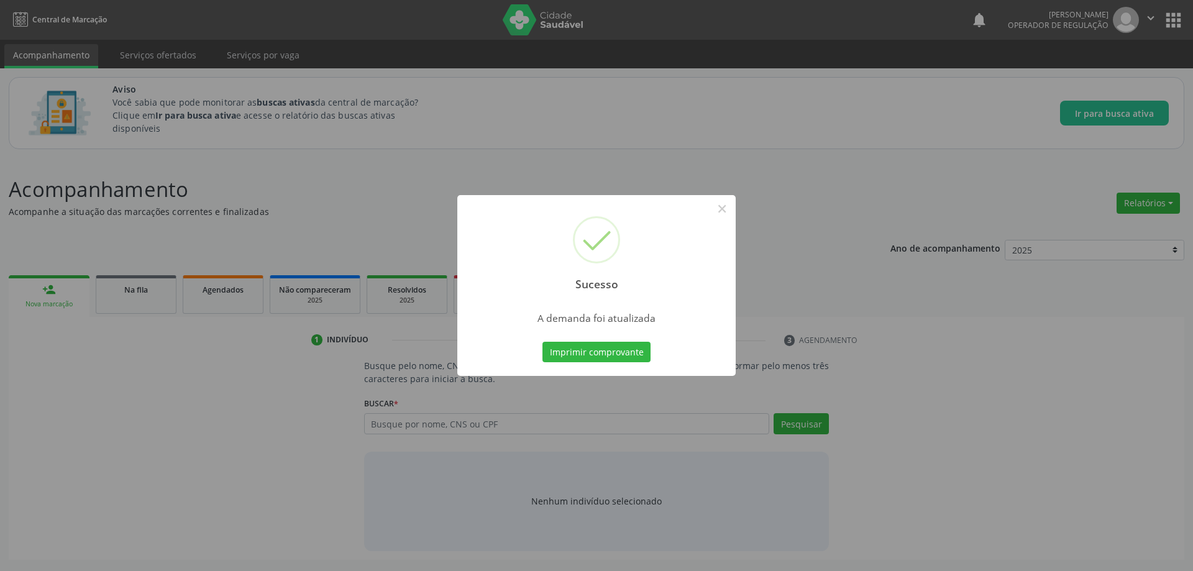
click at [456, 482] on div "Sucesso × A demanda foi atualizada Imprimir comprovante Cancel" at bounding box center [596, 285] width 1193 height 571
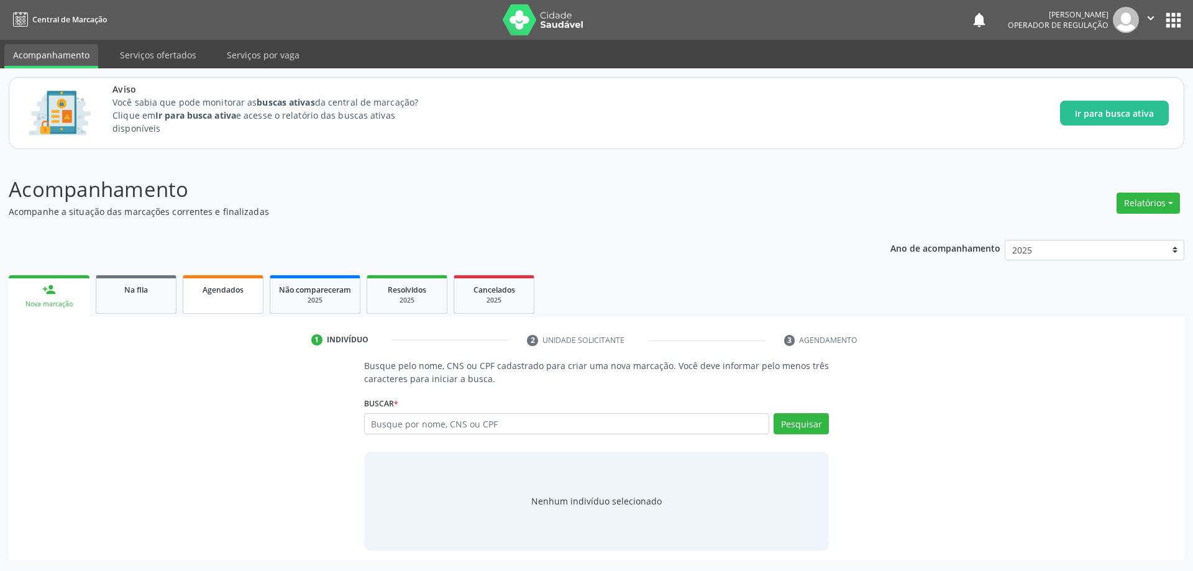
click at [190, 293] on link "Agendados" at bounding box center [223, 294] width 81 height 39
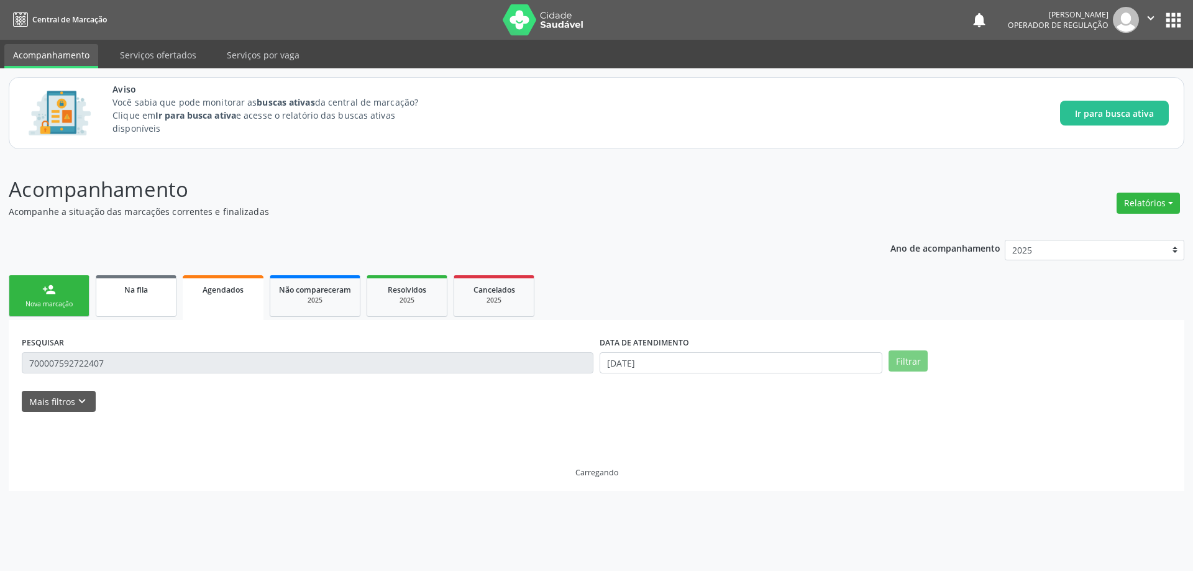
click at [145, 288] on span "Na fila" at bounding box center [136, 290] width 24 height 11
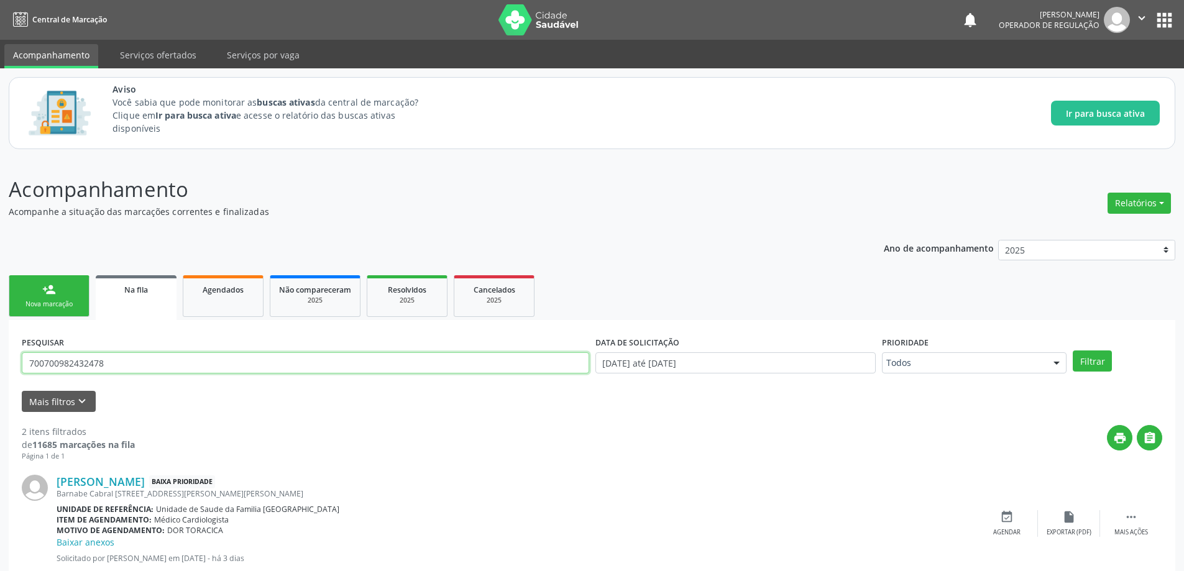
click at [217, 369] on input "700700982432478" at bounding box center [305, 362] width 567 height 21
paste input "700603416208764"
type input "700603416208764"
click at [1073, 351] on button "Filtrar" at bounding box center [1092, 361] width 39 height 21
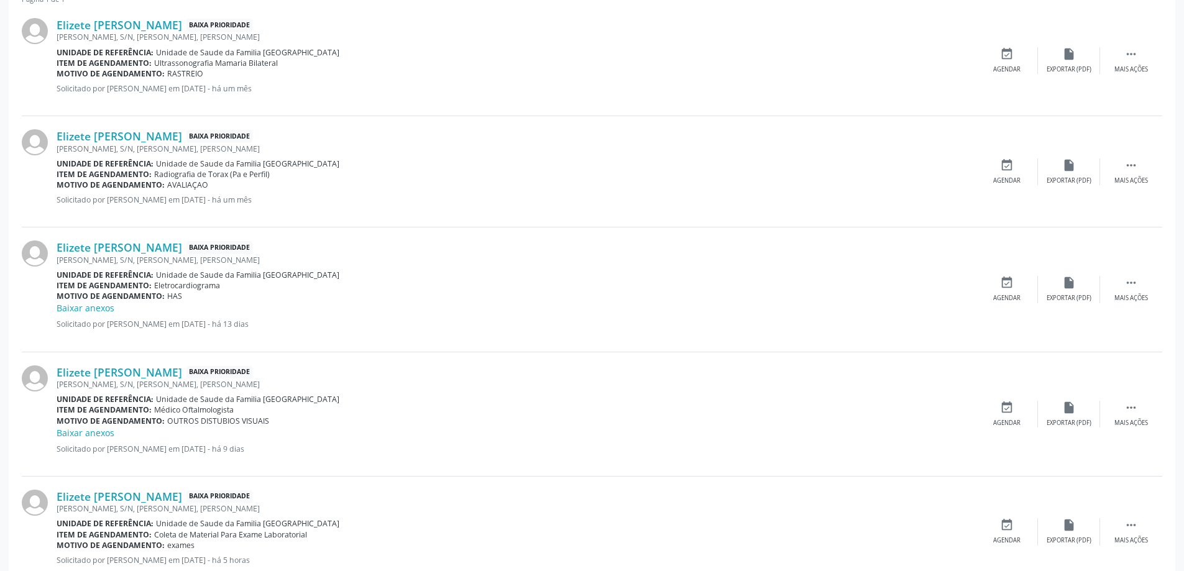
scroll to position [495, 0]
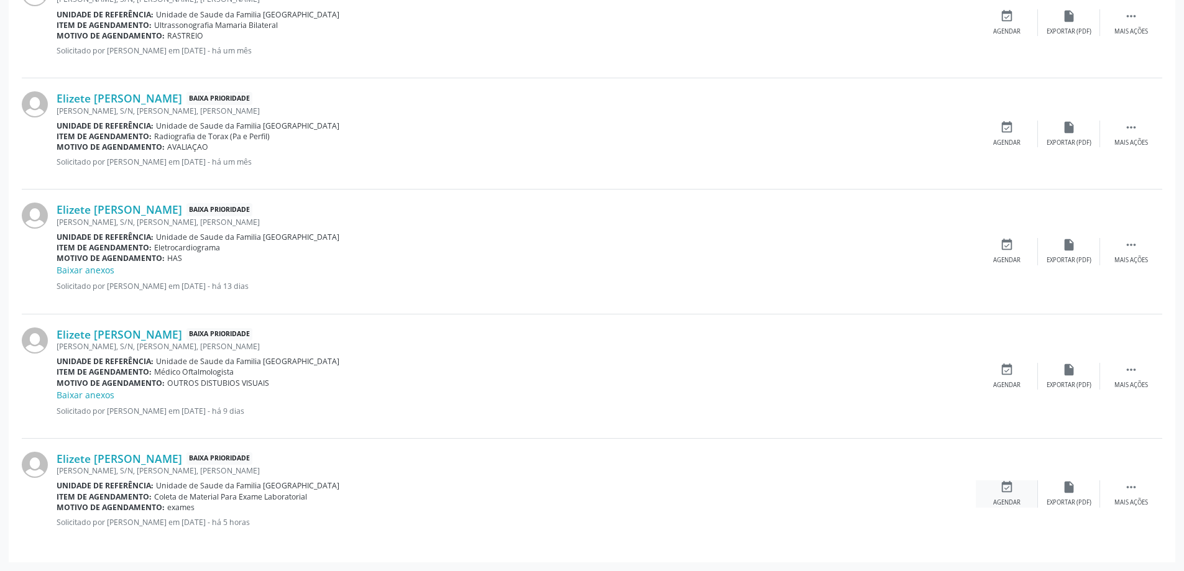
click at [1003, 493] on icon "event_available" at bounding box center [1007, 487] width 14 height 14
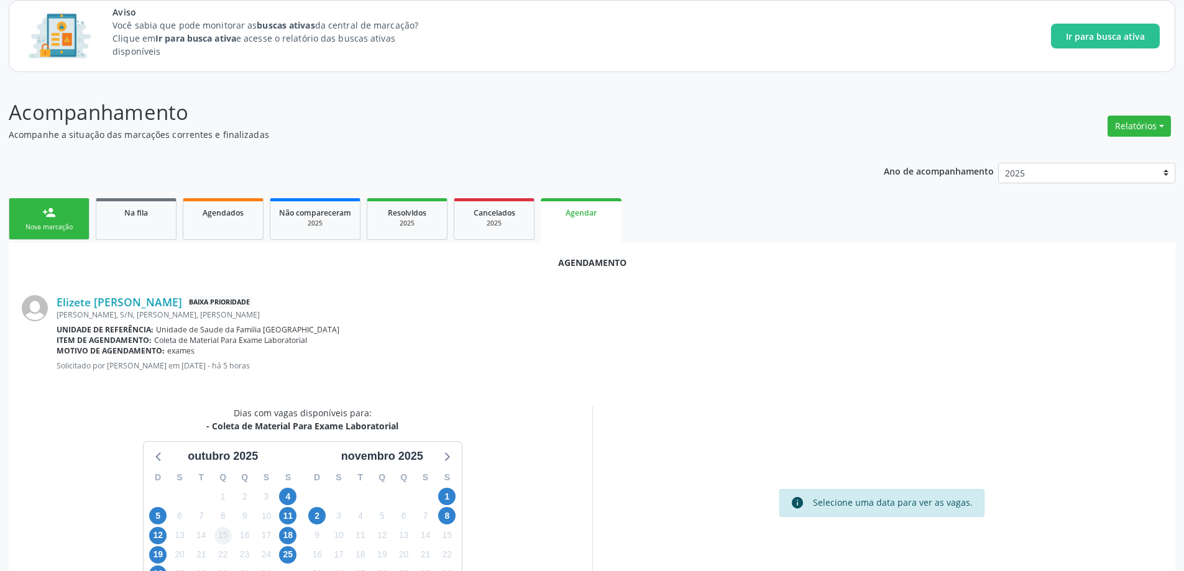
scroll to position [165, 0]
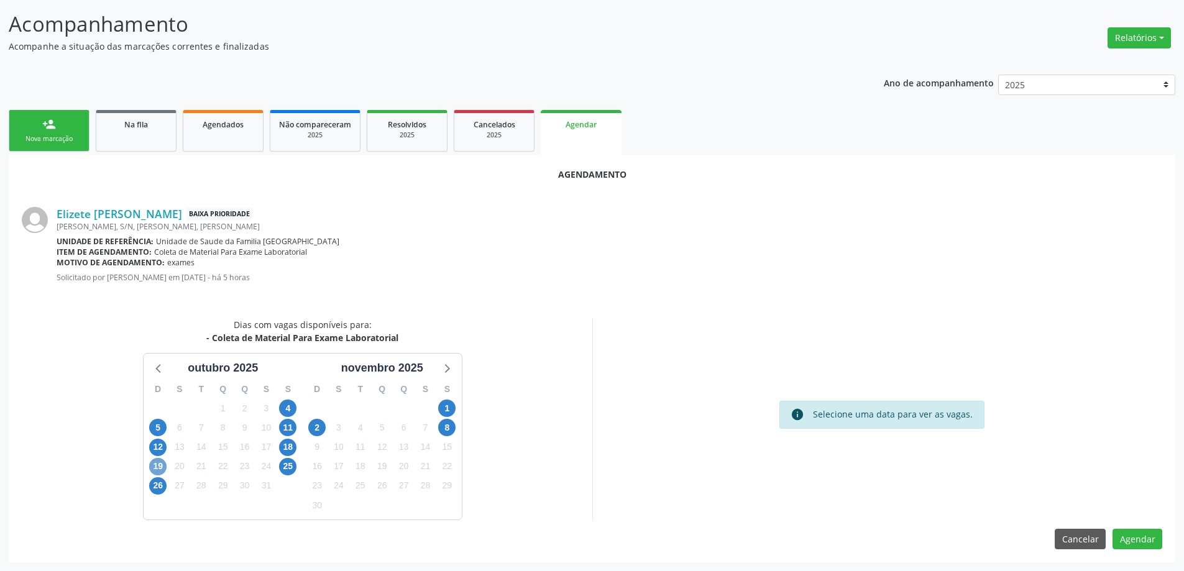
click at [160, 464] on span "19" at bounding box center [157, 466] width 17 height 17
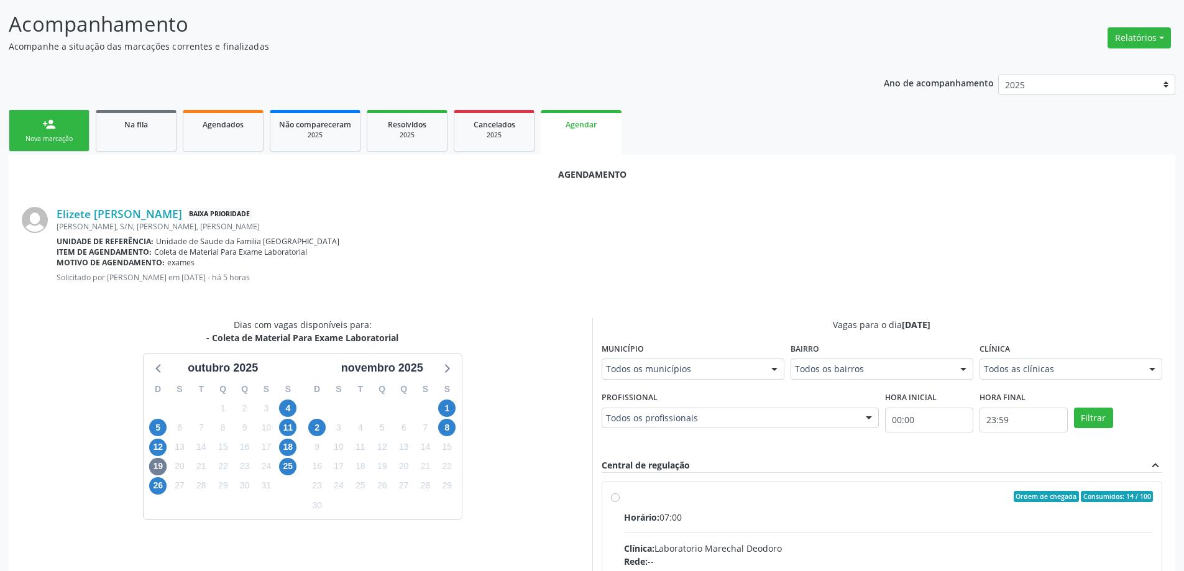
click at [612, 495] on input "Ordem de chegada Consumidos: 14 / 100 Horário: 07:00 Clínica: Laboratorio Marec…" at bounding box center [615, 496] width 9 height 11
radio input "true"
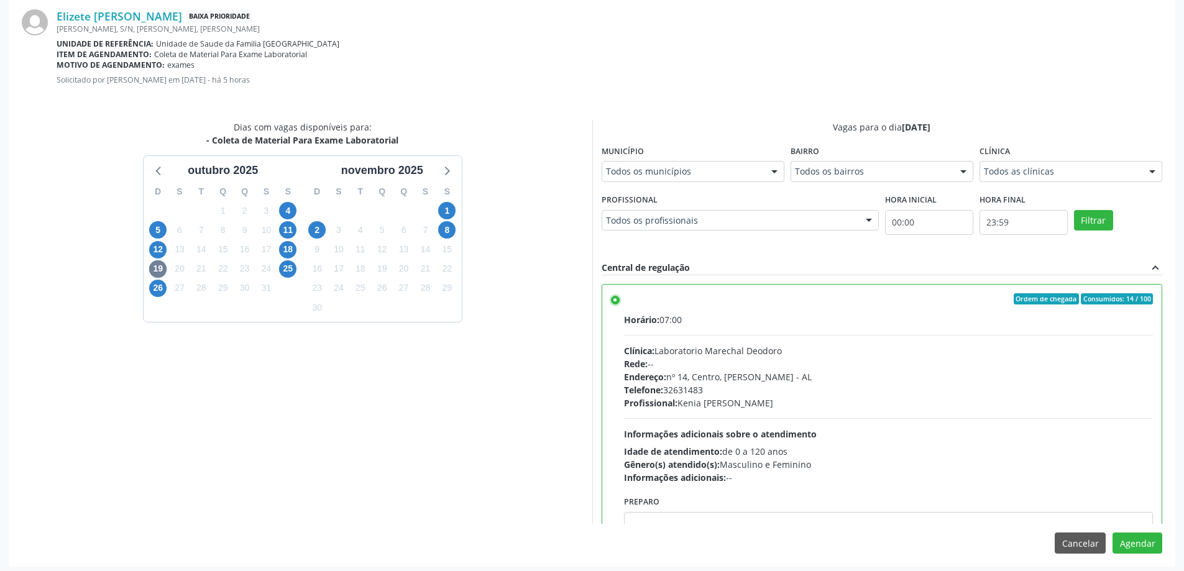
scroll to position [367, 0]
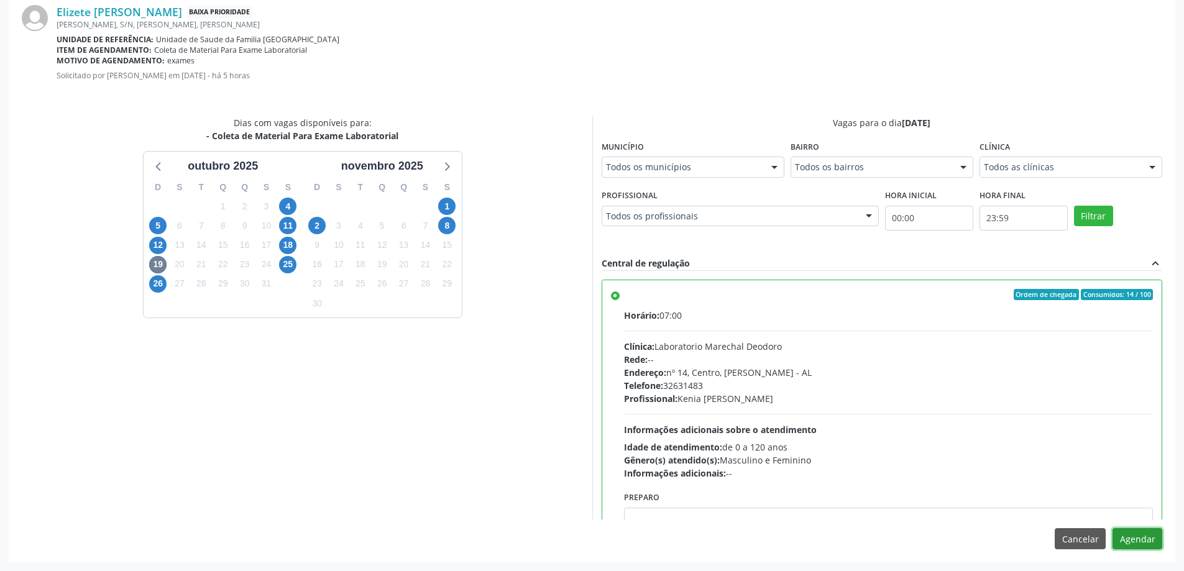
click at [1155, 534] on button "Agendar" at bounding box center [1137, 538] width 50 height 21
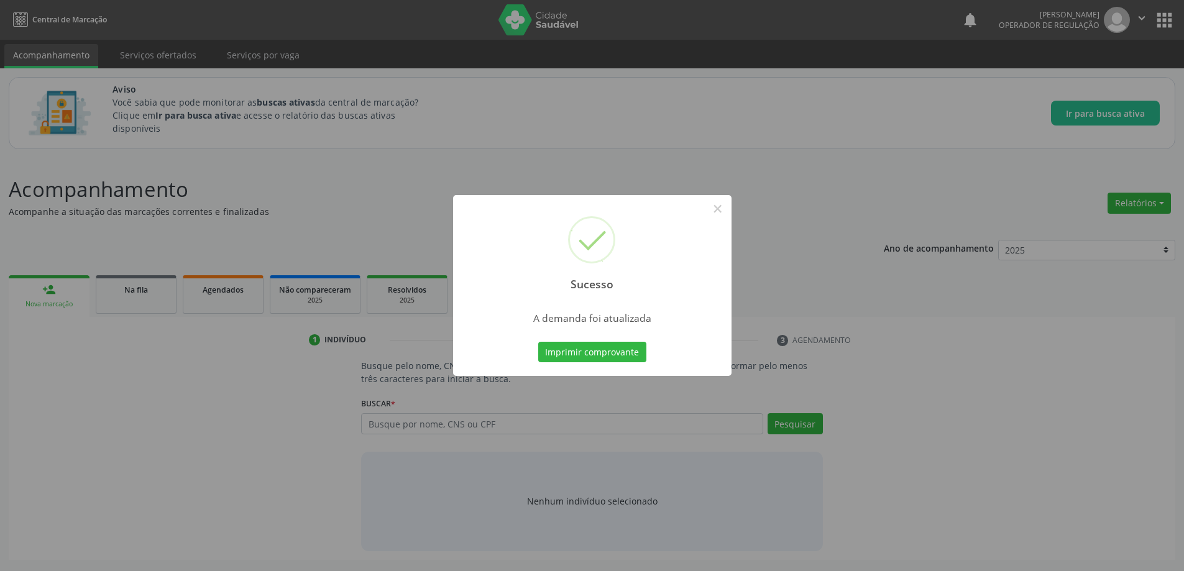
scroll to position [0, 0]
click at [543, 438] on div "Sucesso × A demanda foi atualizada Imprimir comprovante Cancel" at bounding box center [596, 285] width 1193 height 571
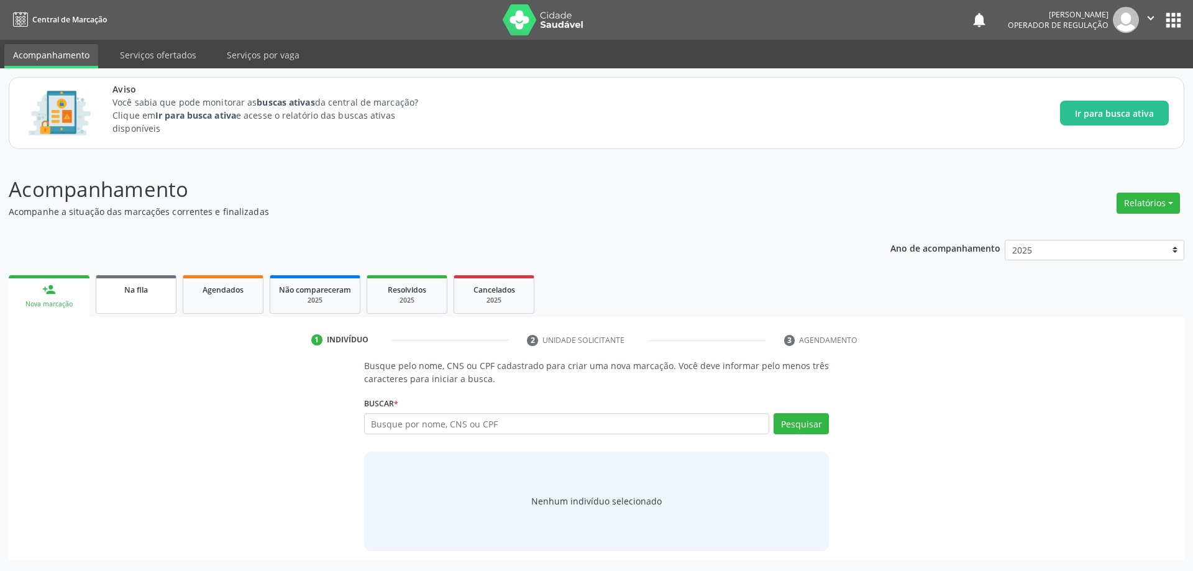
click at [129, 284] on div "Na fila" at bounding box center [136, 289] width 62 height 13
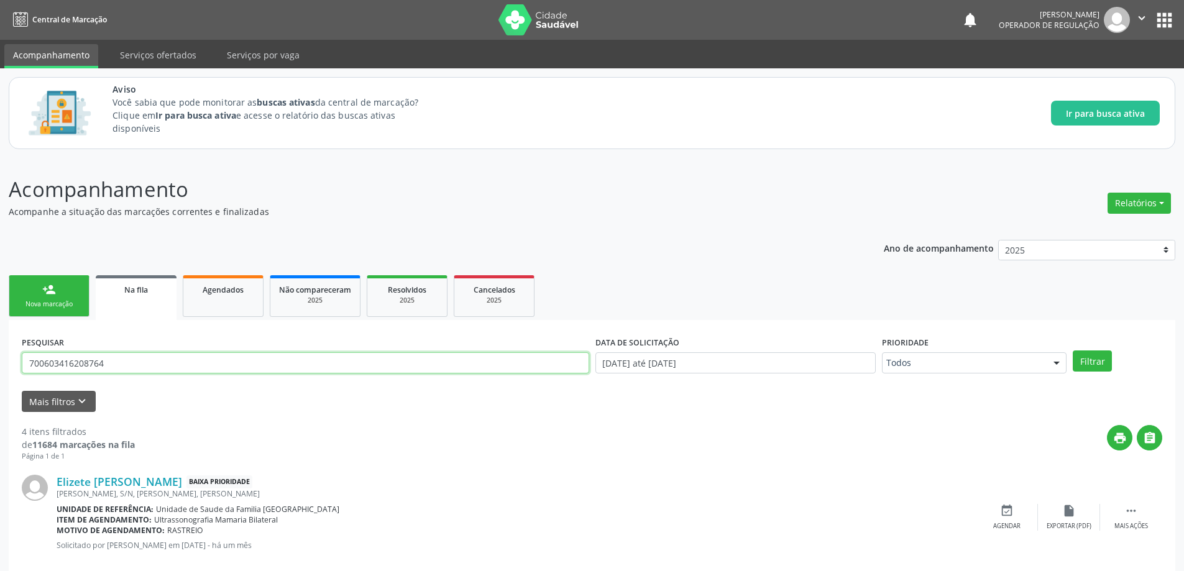
click at [234, 364] on input "700603416208764" at bounding box center [305, 362] width 567 height 21
paste input "708901726471715"
type input "708901726471715"
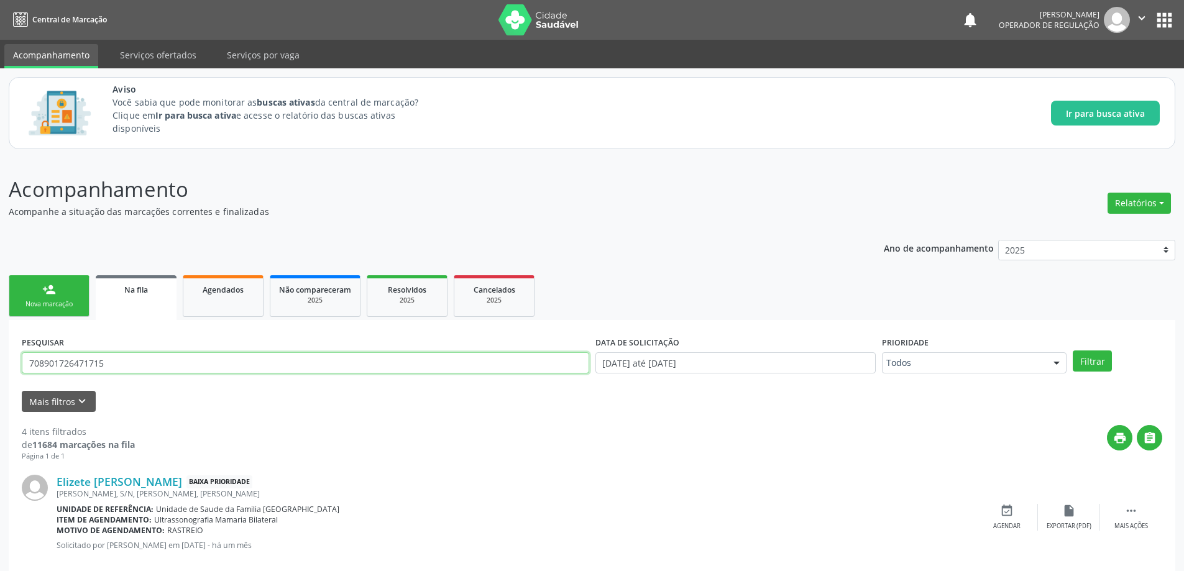
click at [1073, 351] on button "Filtrar" at bounding box center [1092, 361] width 39 height 21
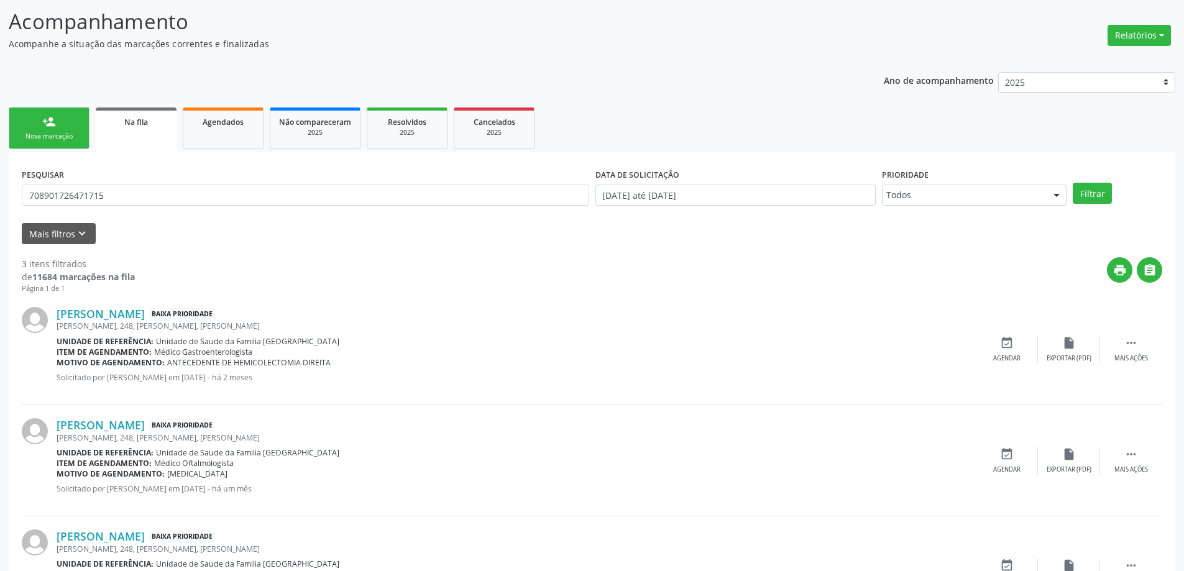
scroll to position [246, 0]
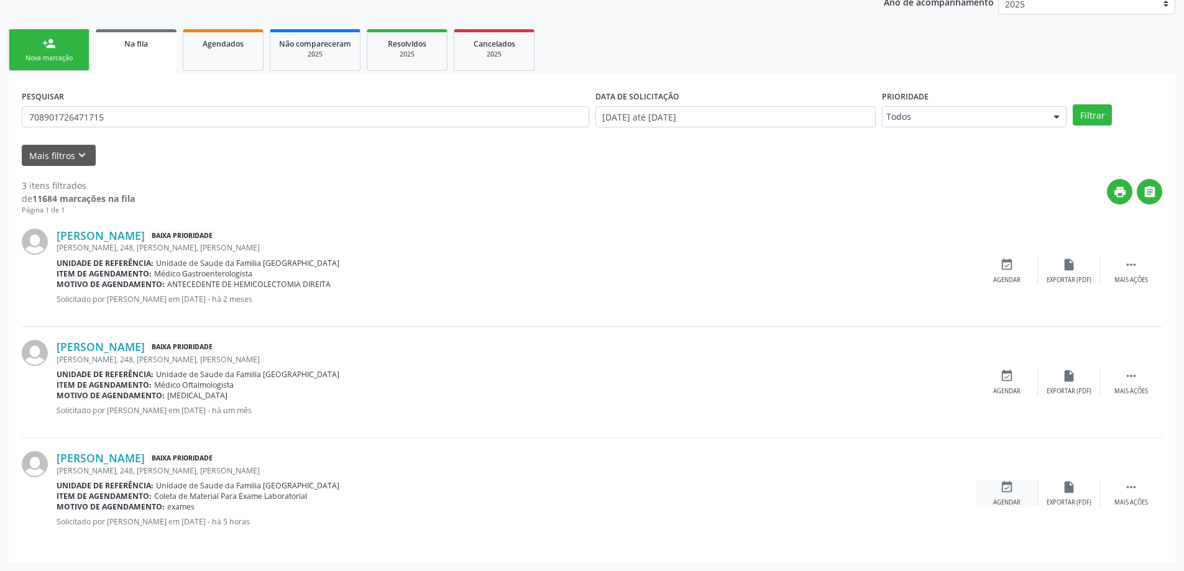
click at [1018, 487] on div "event_available Agendar" at bounding box center [1007, 493] width 62 height 27
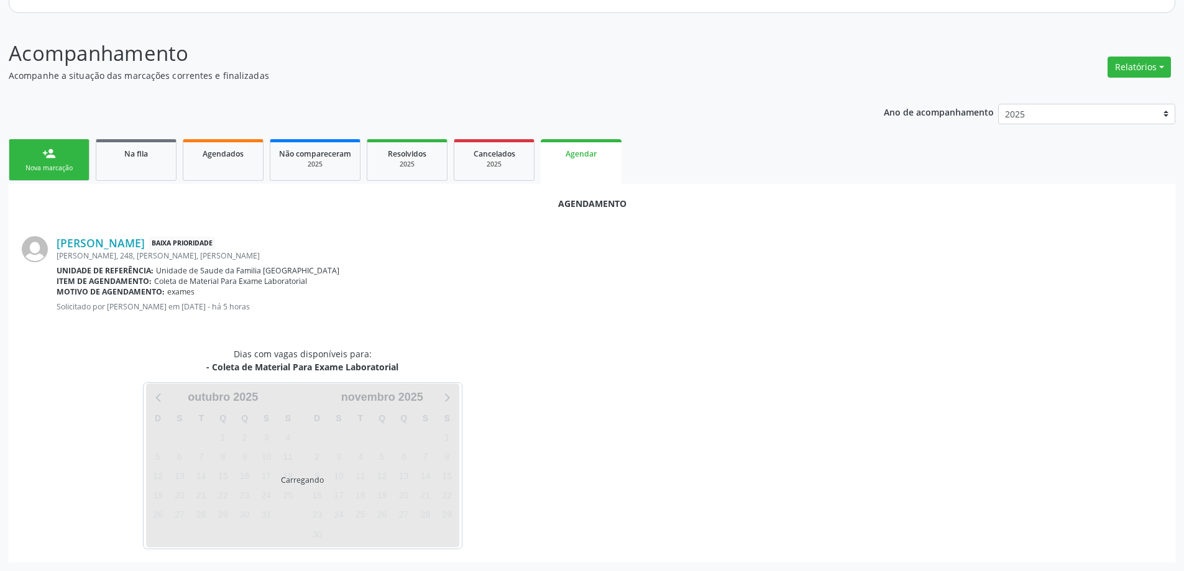
scroll to position [165, 0]
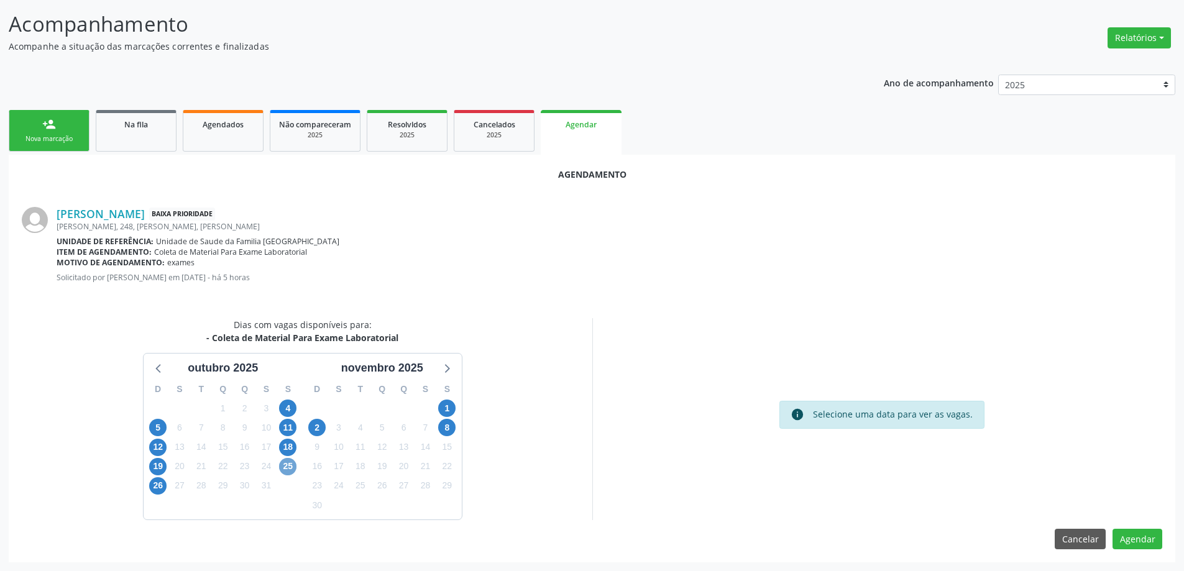
click at [287, 464] on span "25" at bounding box center [287, 466] width 17 height 17
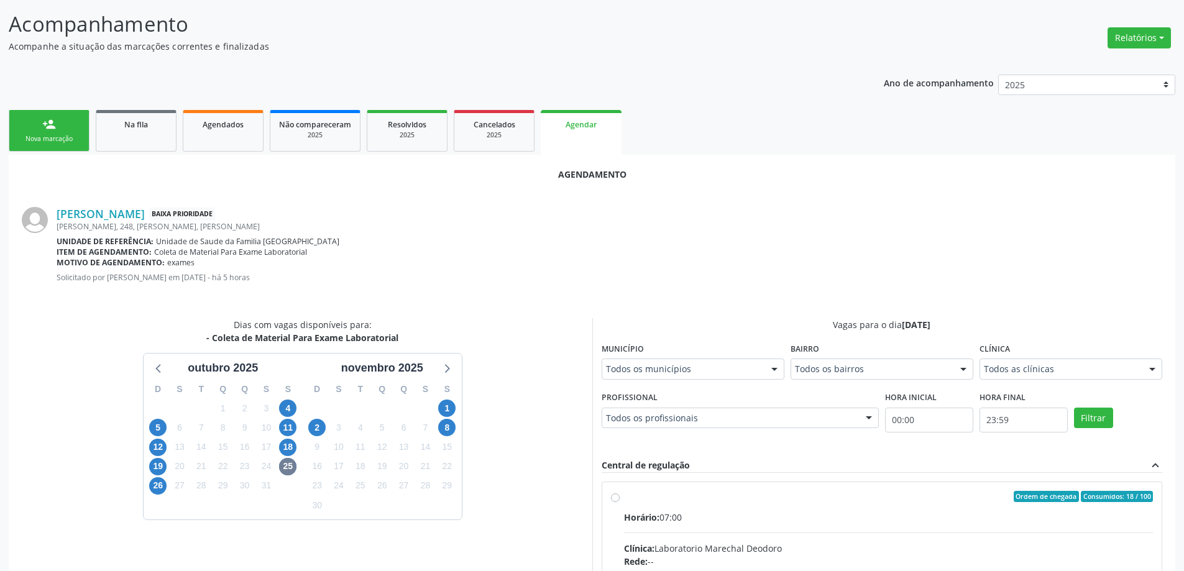
click at [616, 497] on input "Ordem de chegada Consumidos: 18 / 100 Horário: 07:00 Clínica: Laboratorio Marec…" at bounding box center [615, 496] width 9 height 11
radio input "true"
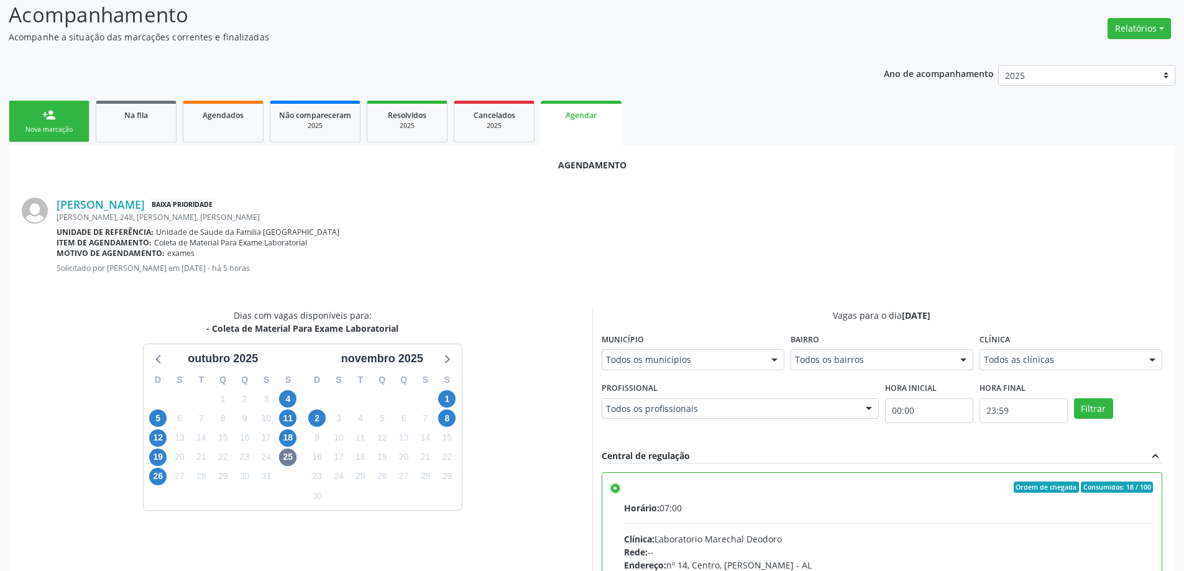
scroll to position [367, 0]
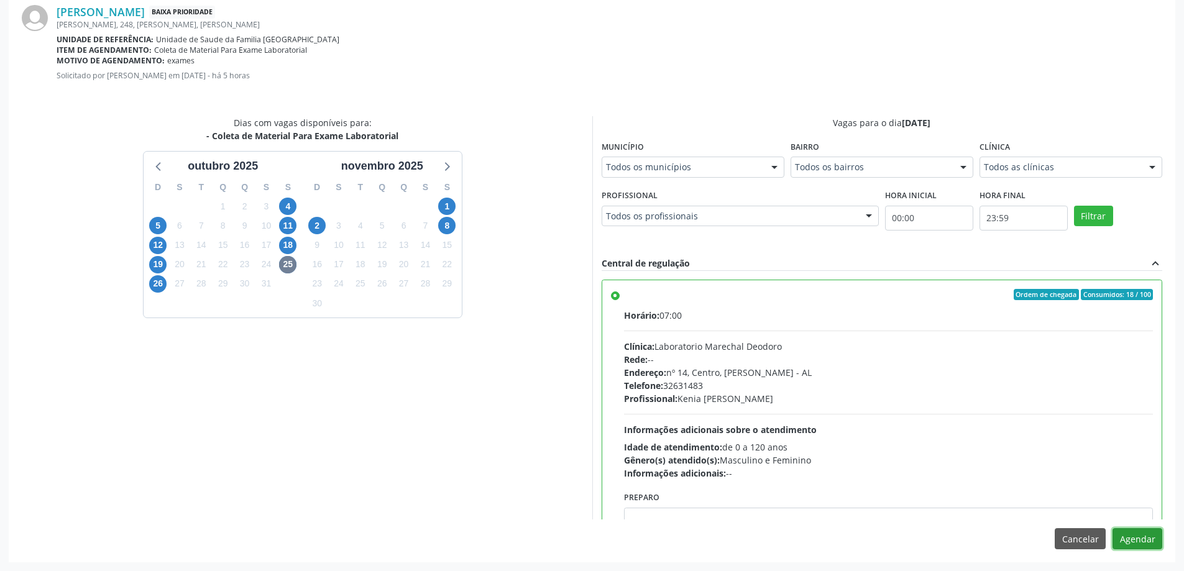
click at [1135, 531] on button "Agendar" at bounding box center [1137, 538] width 50 height 21
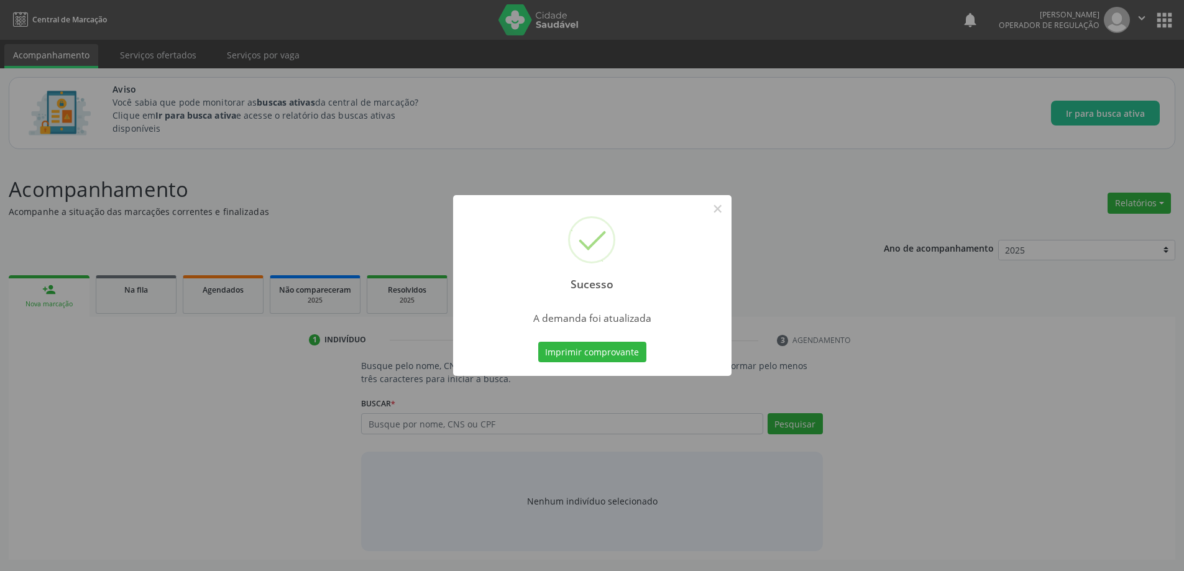
scroll to position [0, 0]
click at [794, 208] on div "Sucesso × A demanda foi atualizada Imprimir comprovante Cancel" at bounding box center [596, 285] width 1193 height 571
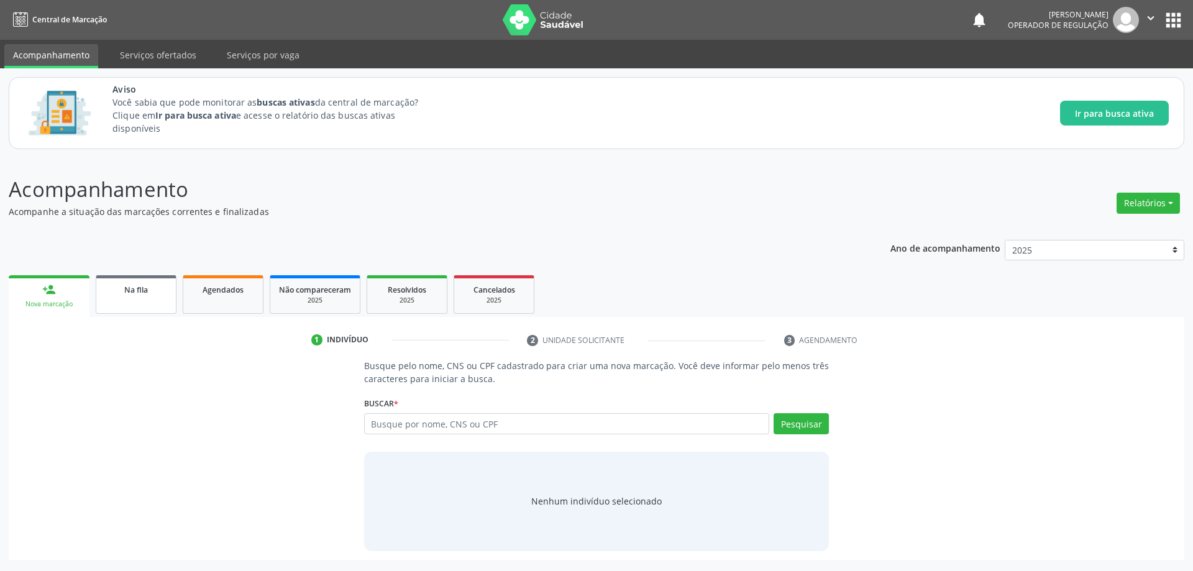
click at [119, 290] on div "Na fila" at bounding box center [136, 289] width 62 height 13
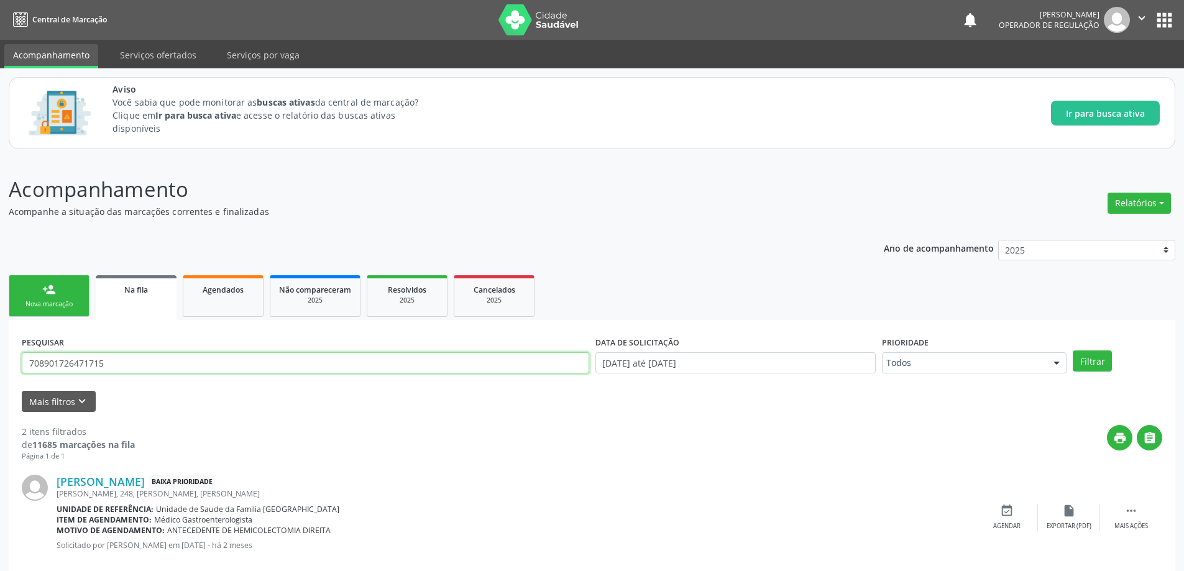
click at [293, 365] on input "708901726471715" at bounding box center [305, 362] width 567 height 21
paste input "700507744463552"
type input "700507744463552"
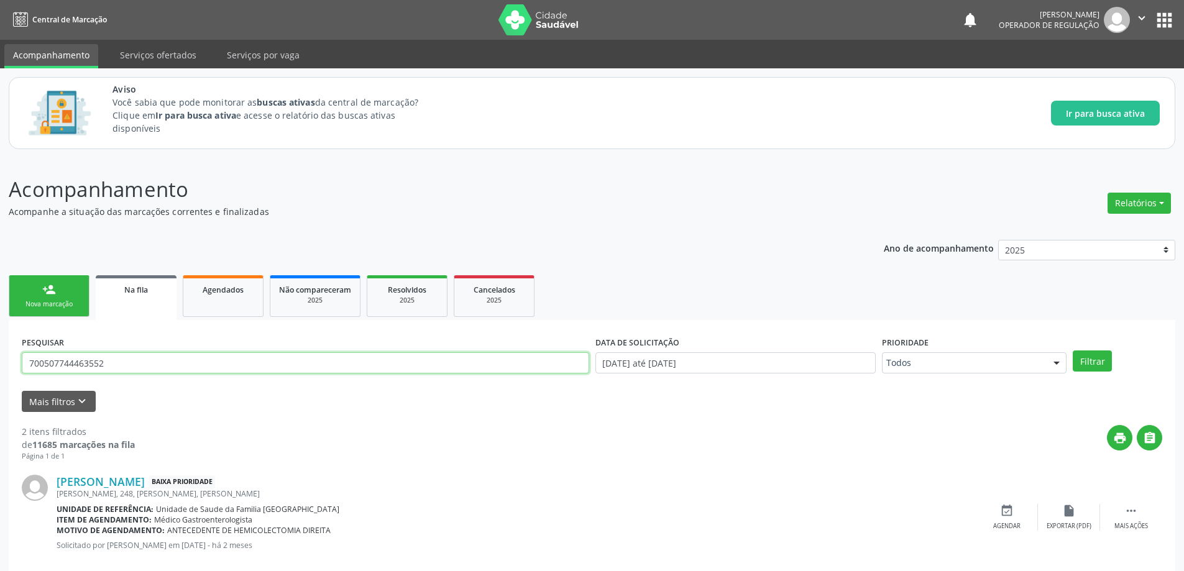
click at [1073, 351] on button "Filtrar" at bounding box center [1092, 361] width 39 height 21
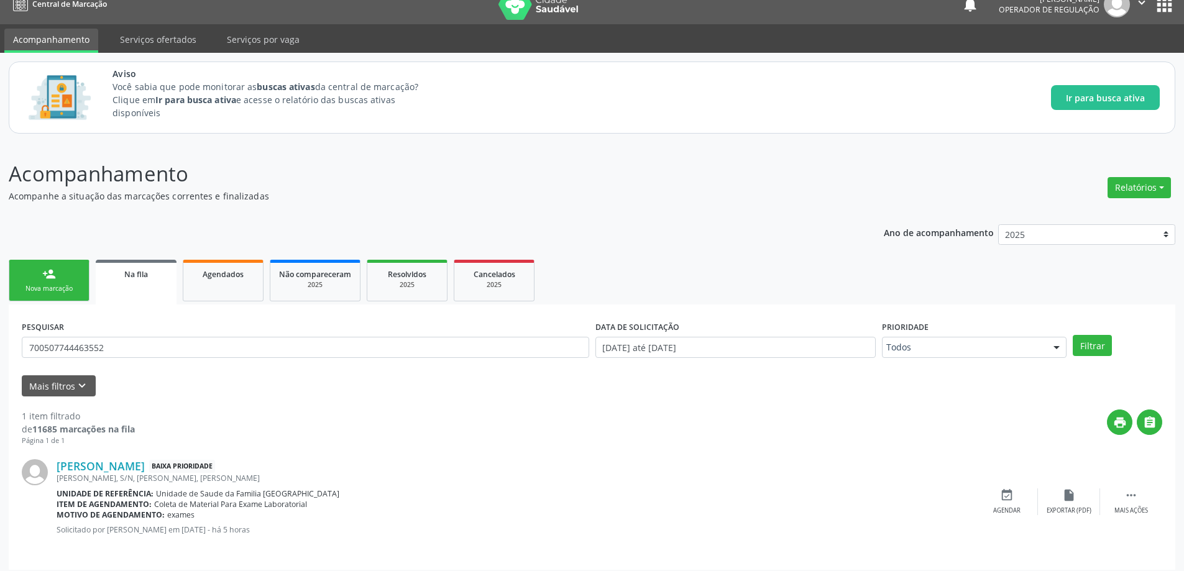
scroll to position [23, 0]
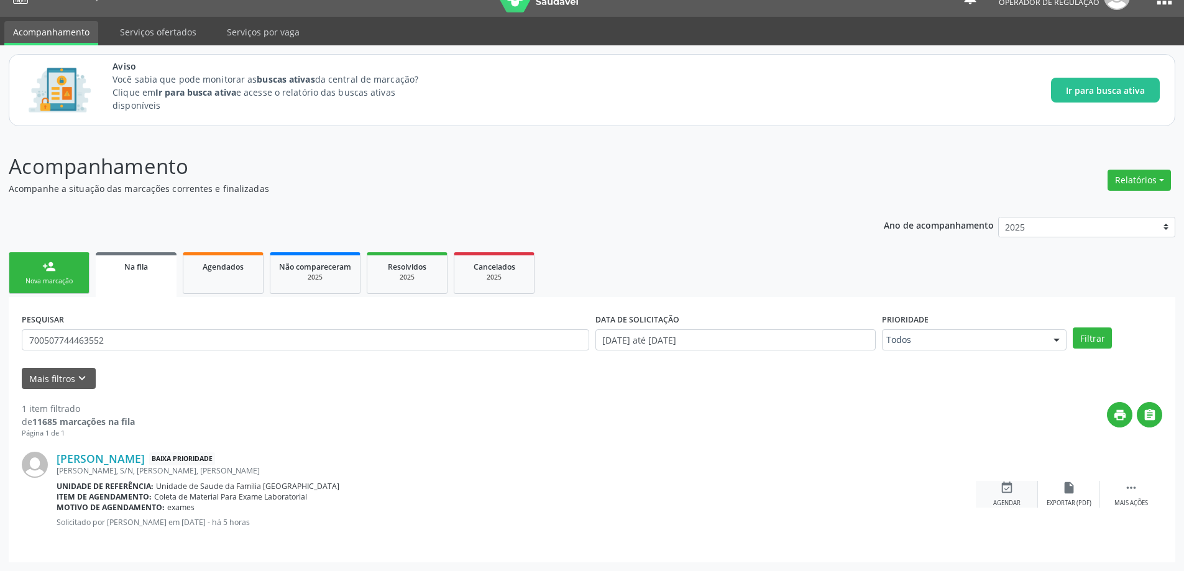
click at [1011, 493] on icon "event_available" at bounding box center [1007, 488] width 14 height 14
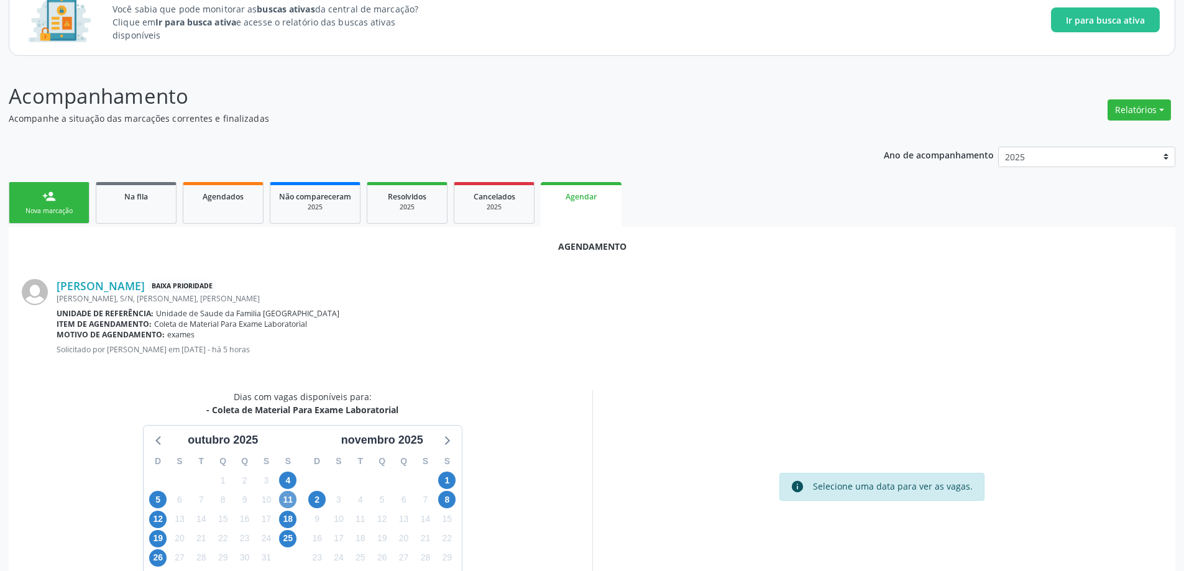
scroll to position [165, 0]
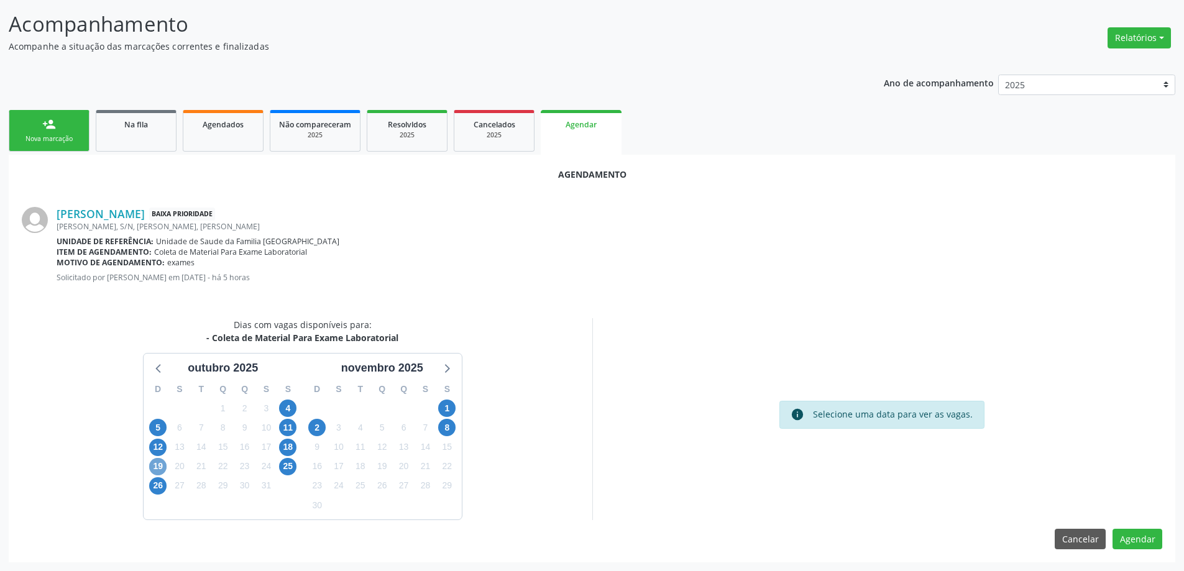
click at [163, 466] on span "19" at bounding box center [157, 466] width 17 height 17
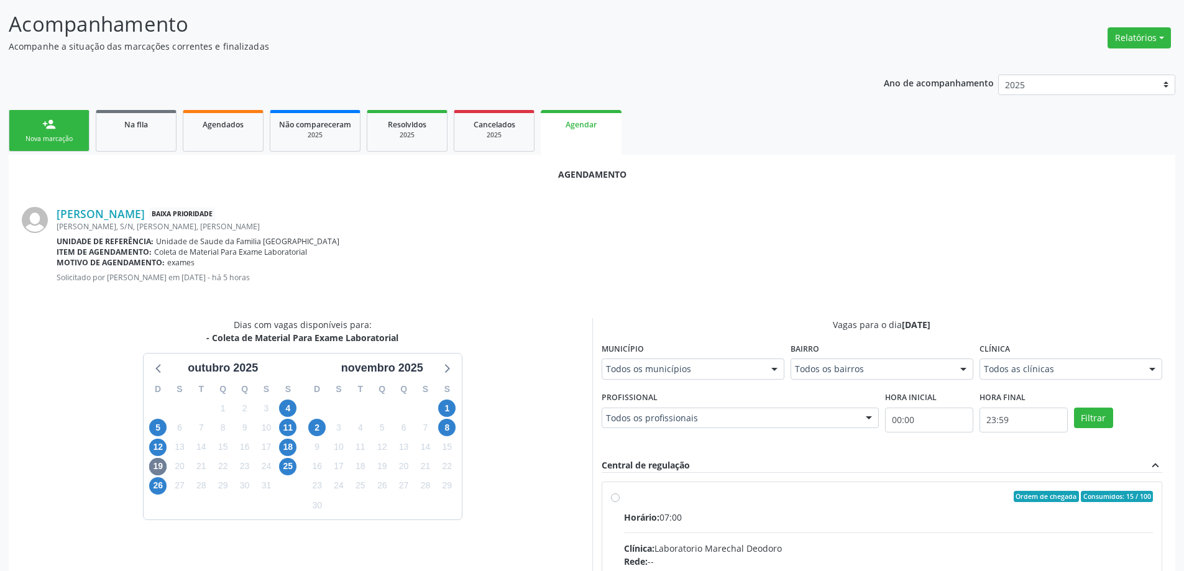
click at [620, 502] on input "Ordem de chegada Consumidos: 15 / 100 Horário: 07:00 Clínica: Laboratorio Marec…" at bounding box center [615, 496] width 9 height 11
radio input "true"
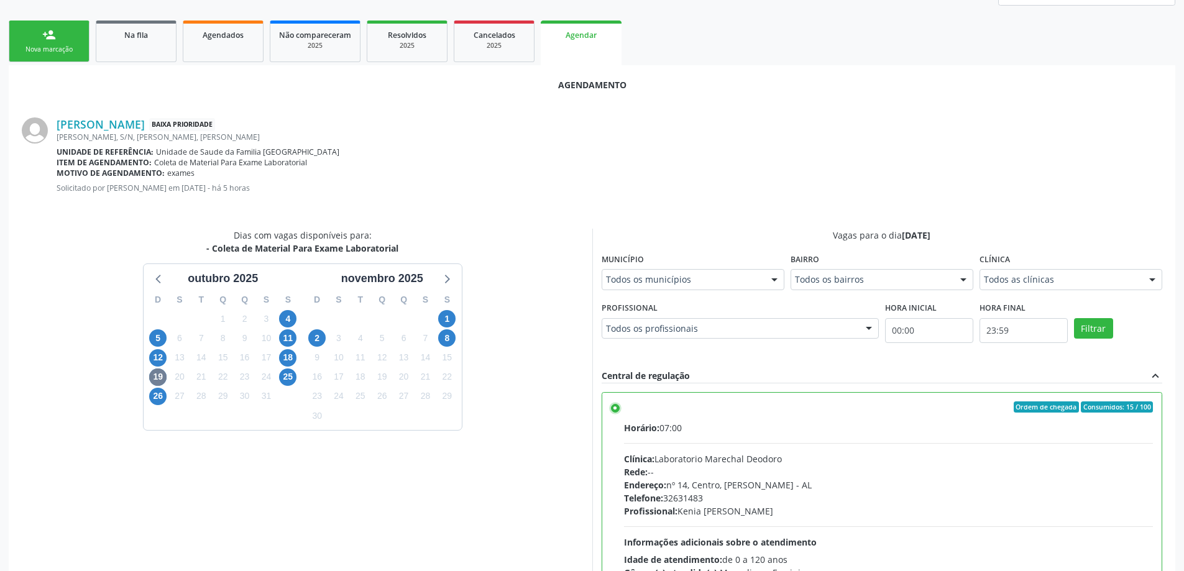
scroll to position [367, 0]
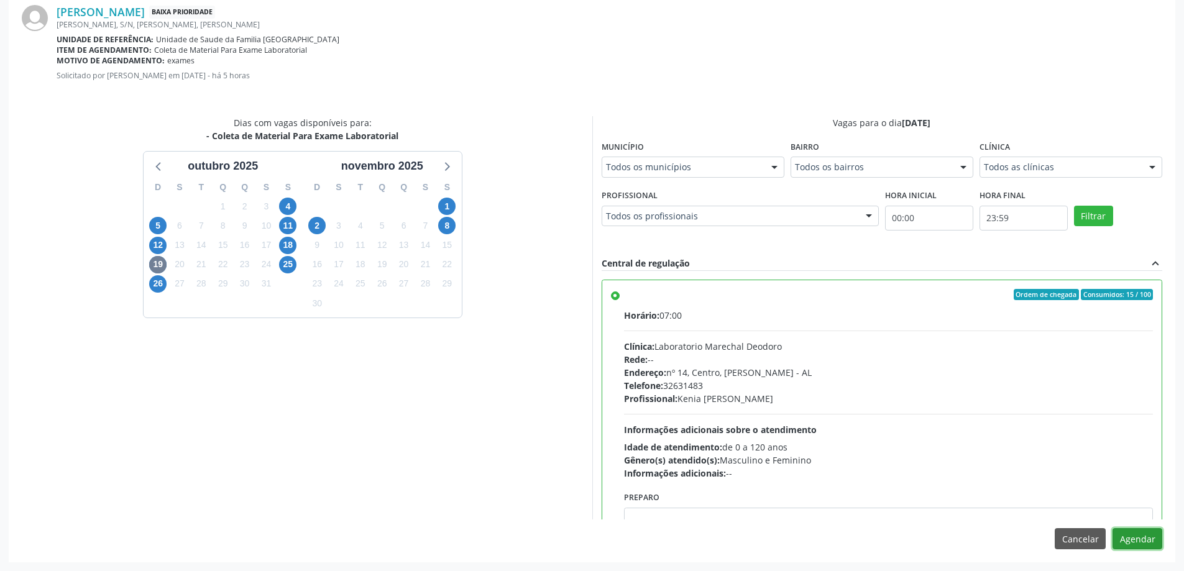
click at [1139, 539] on button "Agendar" at bounding box center [1137, 538] width 50 height 21
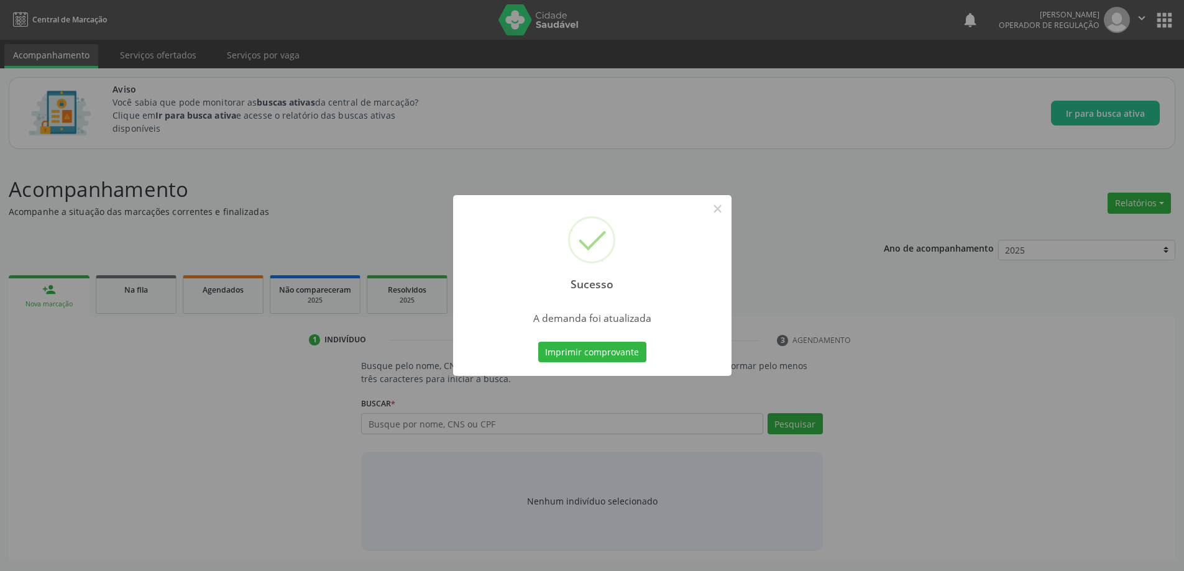
scroll to position [0, 0]
click at [792, 212] on div "Sucesso × A demanda foi atualizada Imprimir comprovante Cancel" at bounding box center [596, 285] width 1193 height 571
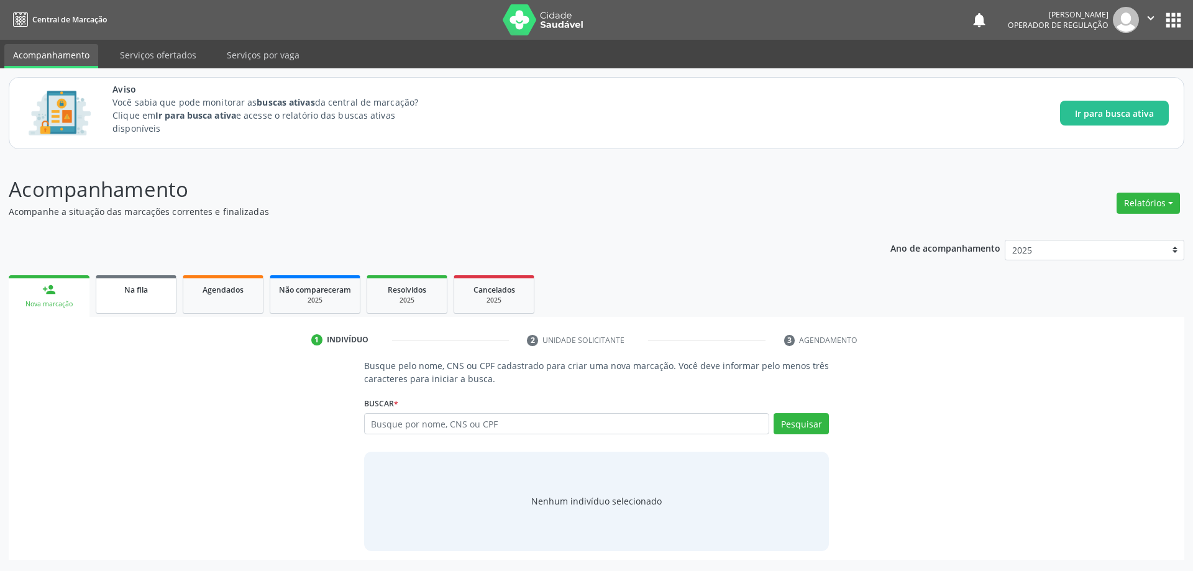
click at [149, 287] on div "Na fila" at bounding box center [136, 289] width 62 height 13
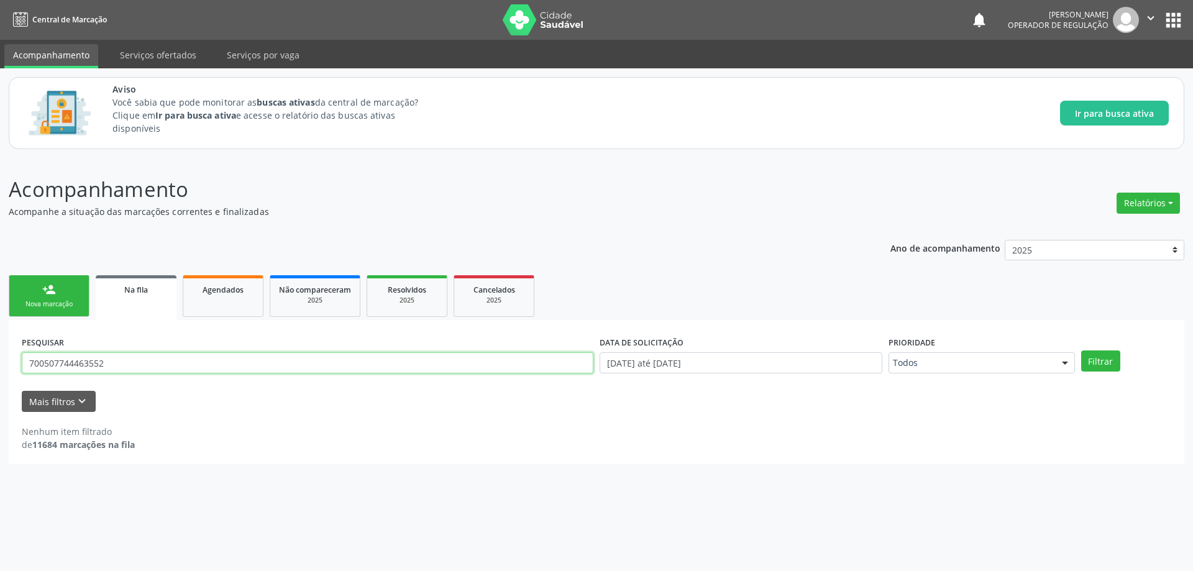
click at [139, 360] on input "700507744463552" at bounding box center [308, 362] width 572 height 21
paste input "[PERSON_NAME]"
click at [1081, 351] on button "Filtrar" at bounding box center [1100, 361] width 39 height 21
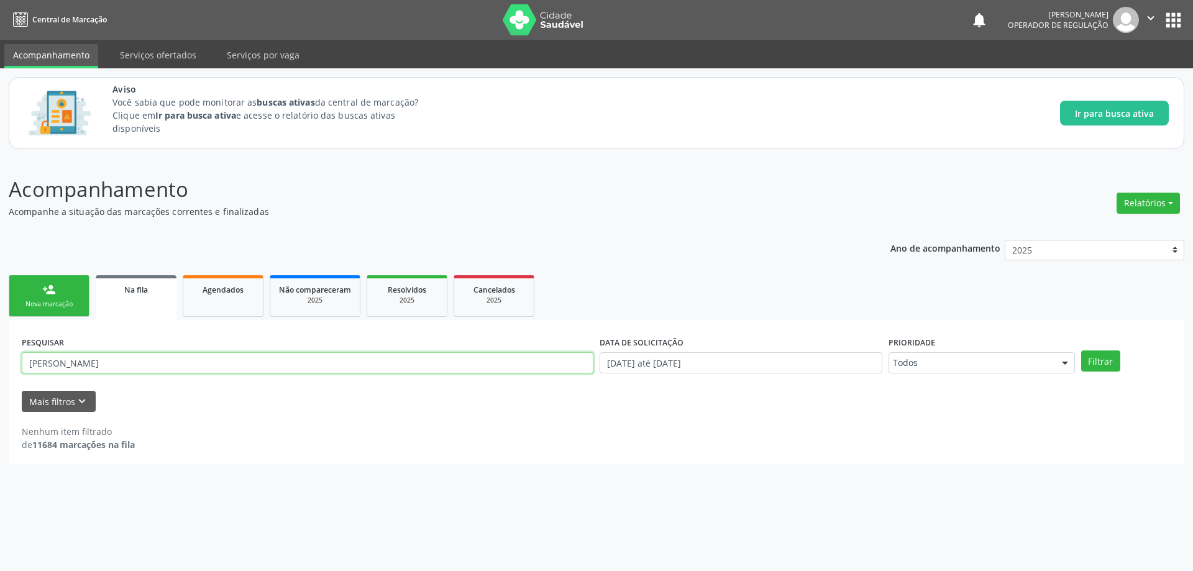
click at [191, 362] on input "[PERSON_NAME]" at bounding box center [308, 362] width 572 height 21
type input "[PERSON_NAME] DOS"
click at [1081, 351] on button "Filtrar" at bounding box center [1100, 361] width 39 height 21
click at [149, 357] on input "[PERSON_NAME] DOS" at bounding box center [308, 362] width 572 height 21
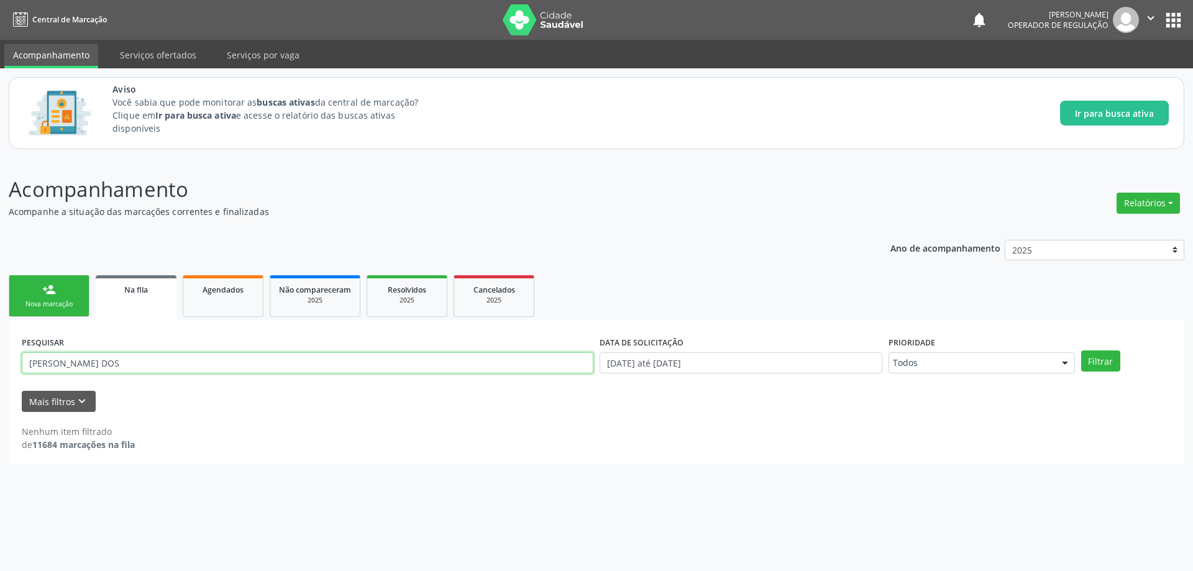
click at [149, 357] on input "[PERSON_NAME] DOS" at bounding box center [308, 362] width 572 height 21
paste input "7294049432"
type input "7294049432"
click at [1081, 351] on button "Filtrar" at bounding box center [1100, 361] width 39 height 21
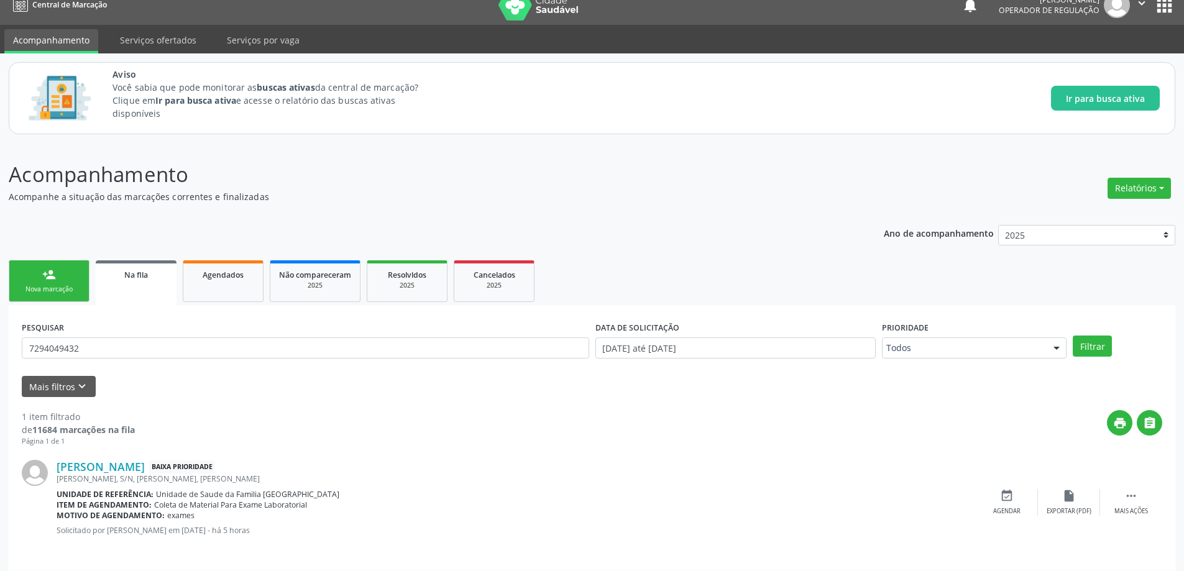
scroll to position [23, 0]
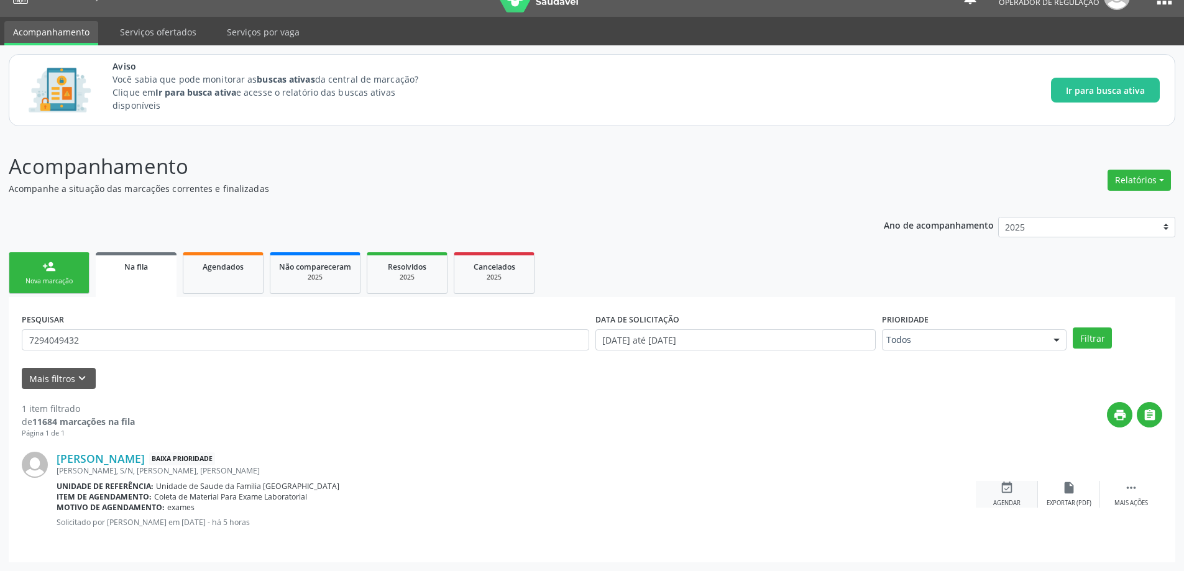
click at [996, 494] on div "event_available Agendar" at bounding box center [1007, 494] width 62 height 27
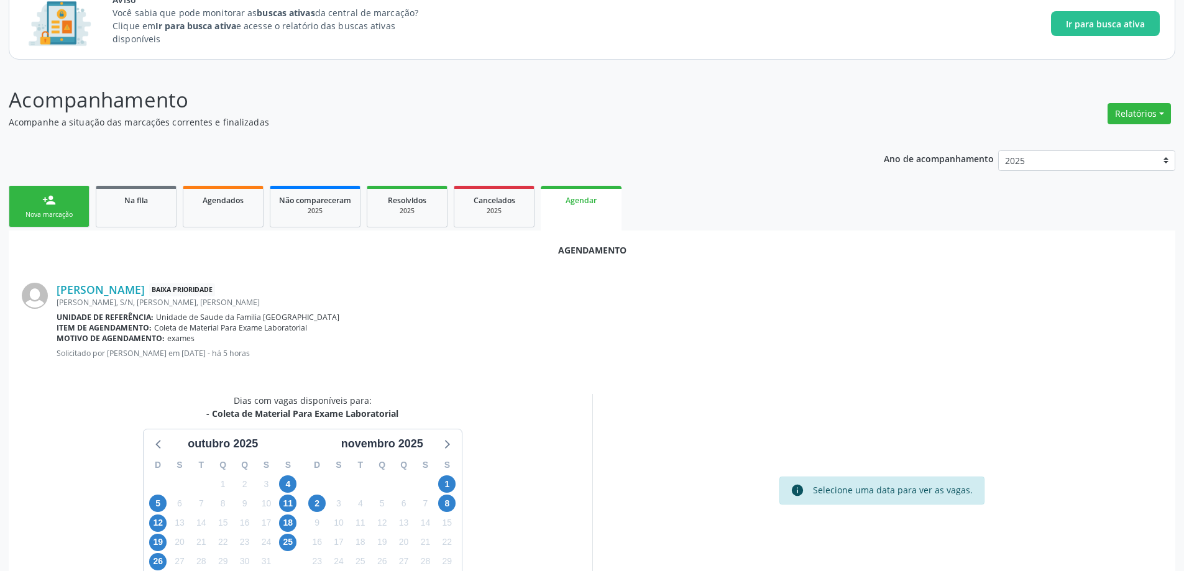
scroll to position [165, 0]
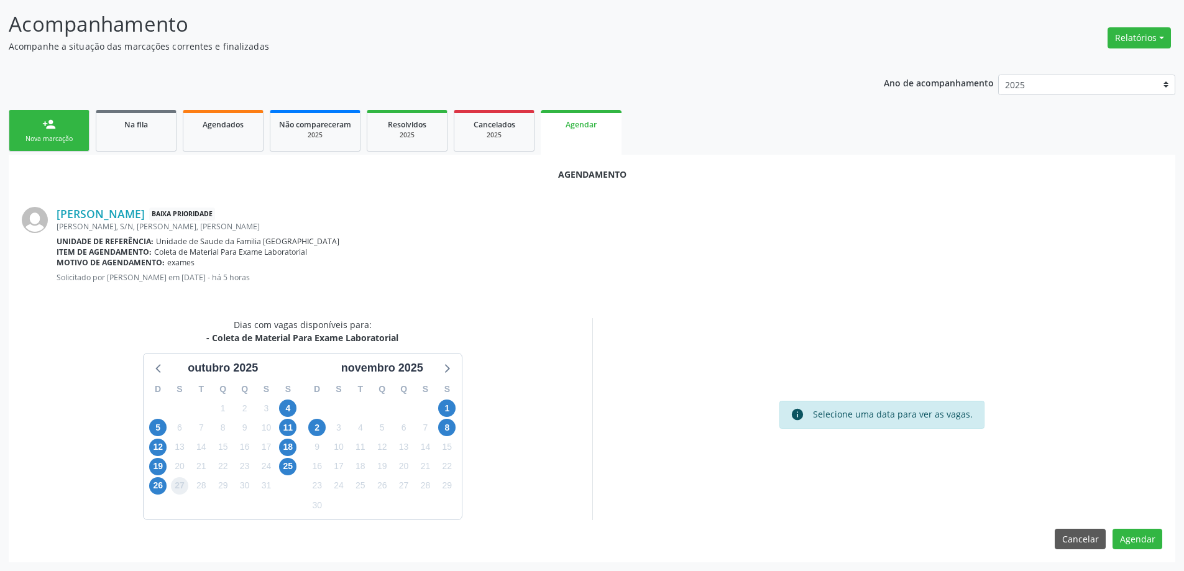
click at [177, 482] on span "27" at bounding box center [179, 485] width 17 height 17
click at [150, 490] on span "26" at bounding box center [157, 485] width 17 height 17
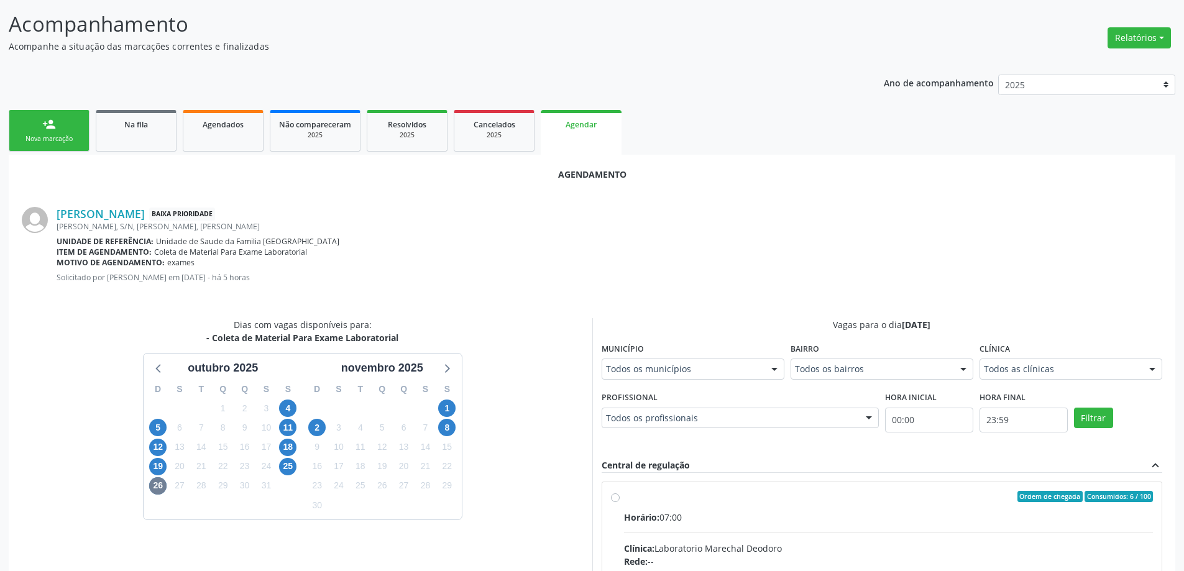
click at [615, 496] on input "Ordem de chegada Consumidos: 6 / 100 Horário: 07:00 Clínica: Laboratorio Marech…" at bounding box center [615, 496] width 9 height 11
radio input "true"
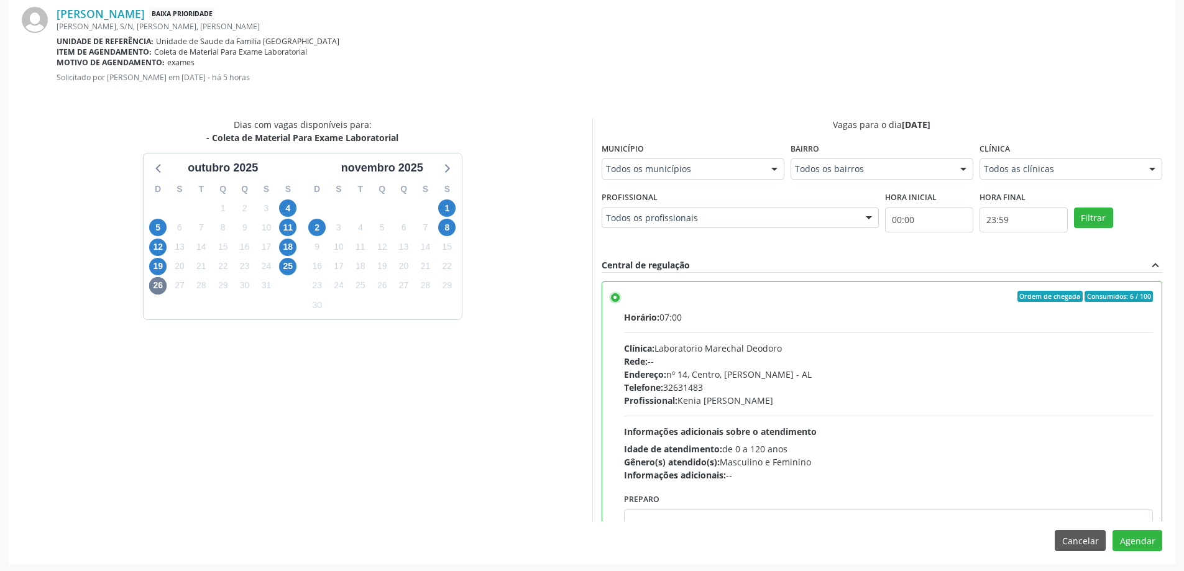
scroll to position [367, 0]
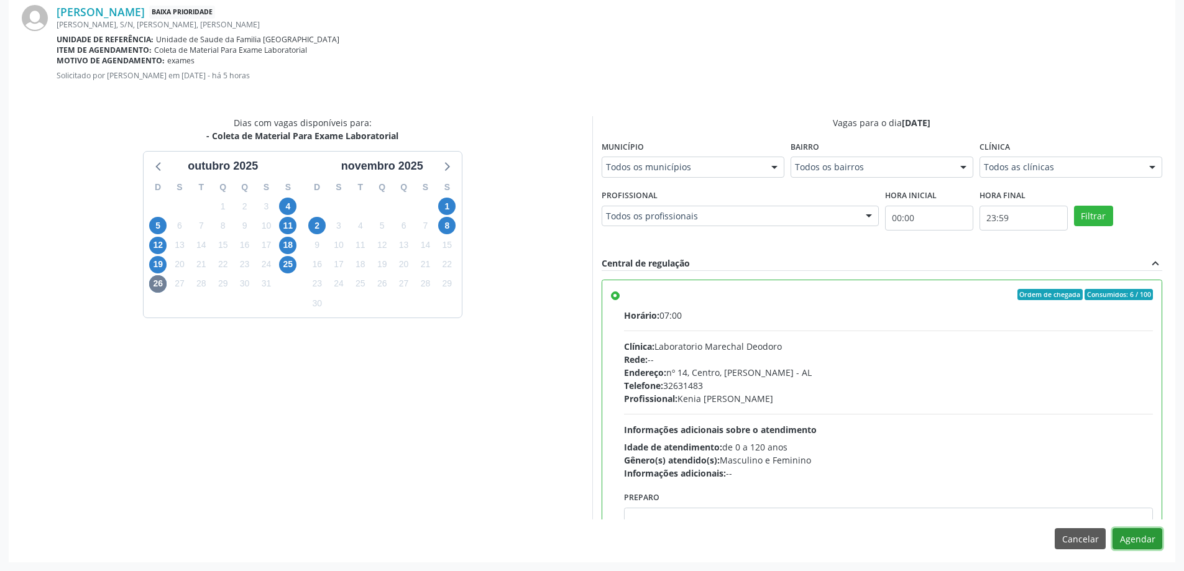
click at [1131, 539] on button "Agendar" at bounding box center [1137, 538] width 50 height 21
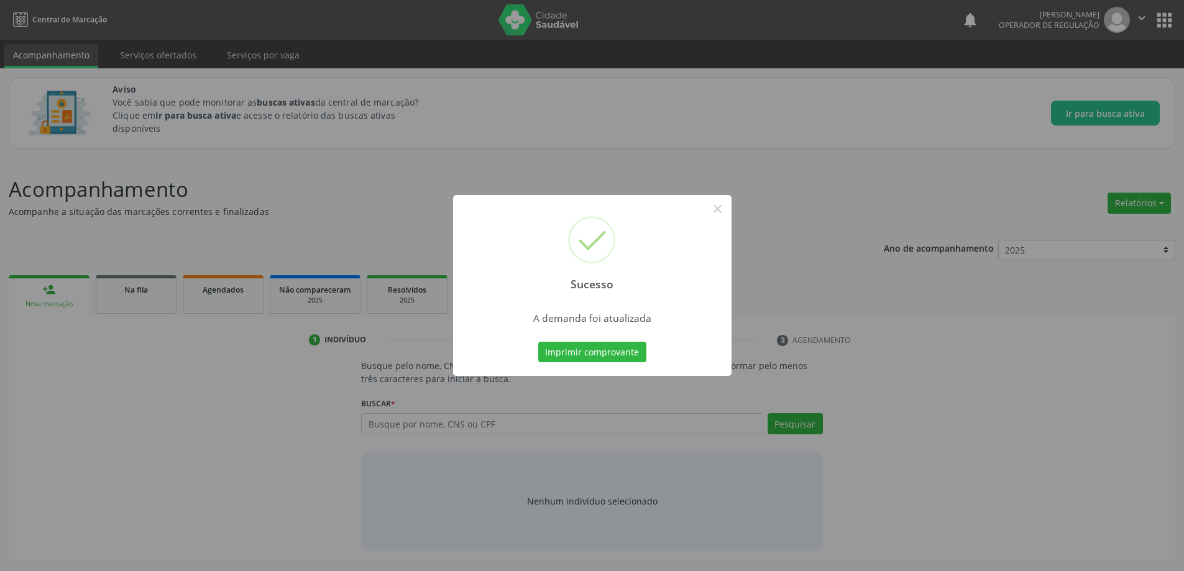
scroll to position [0, 0]
click at [590, 408] on div "Sucesso × A demanda foi atualizada Imprimir comprovante Cancel" at bounding box center [596, 285] width 1193 height 571
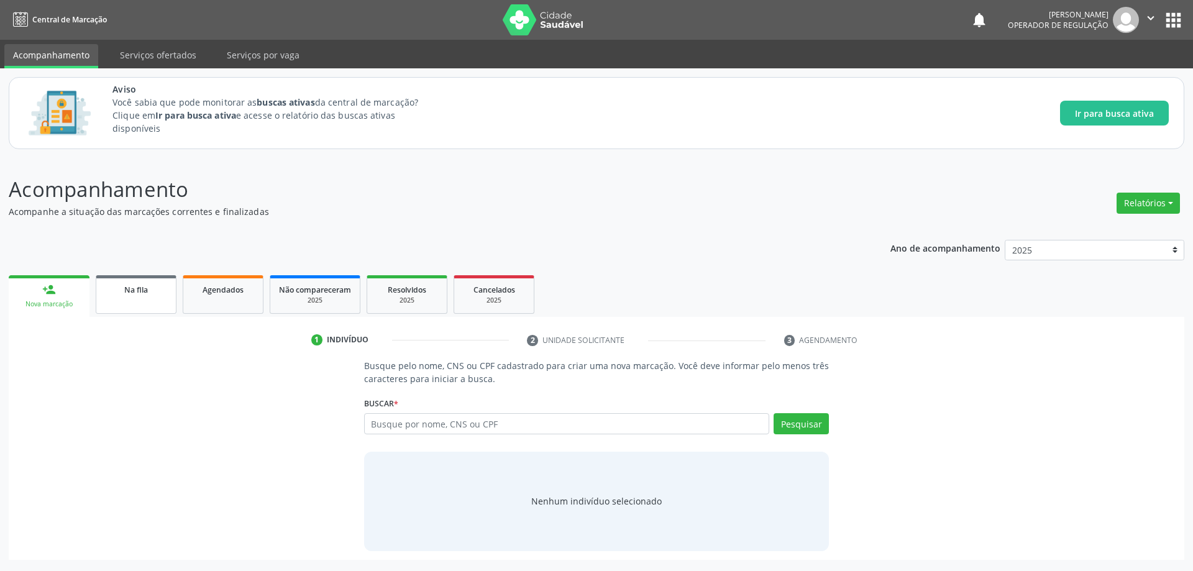
click at [137, 285] on span "Na fila" at bounding box center [136, 290] width 24 height 11
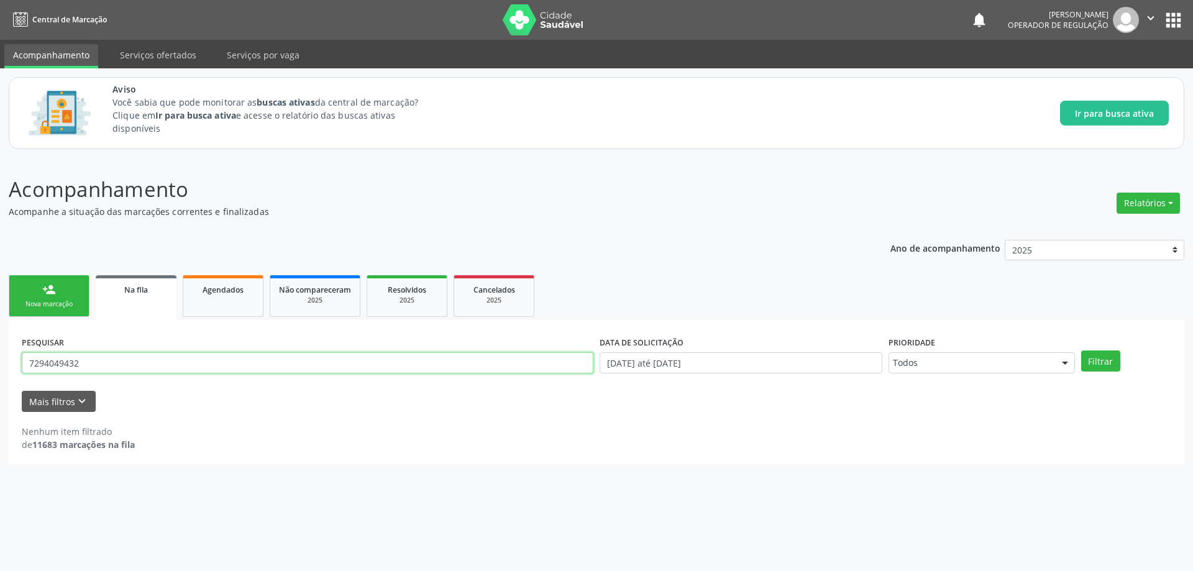
click at [277, 363] on input "7294049432" at bounding box center [308, 362] width 572 height 21
paste input "703300279888410"
type input "703300279888410"
click at [1081, 351] on button "Filtrar" at bounding box center [1100, 361] width 39 height 21
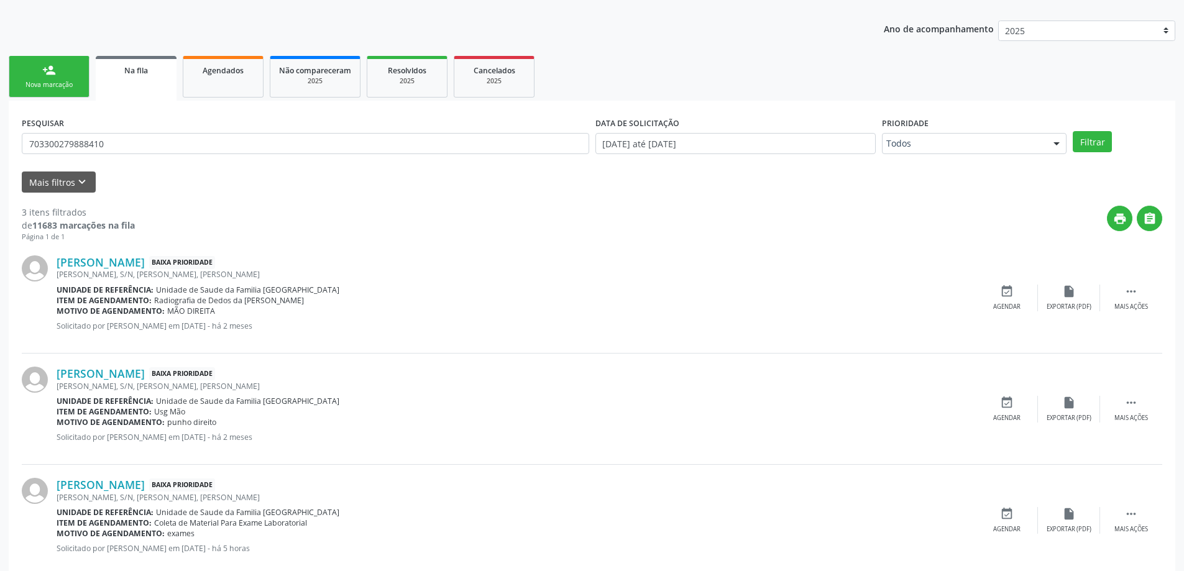
scroll to position [246, 0]
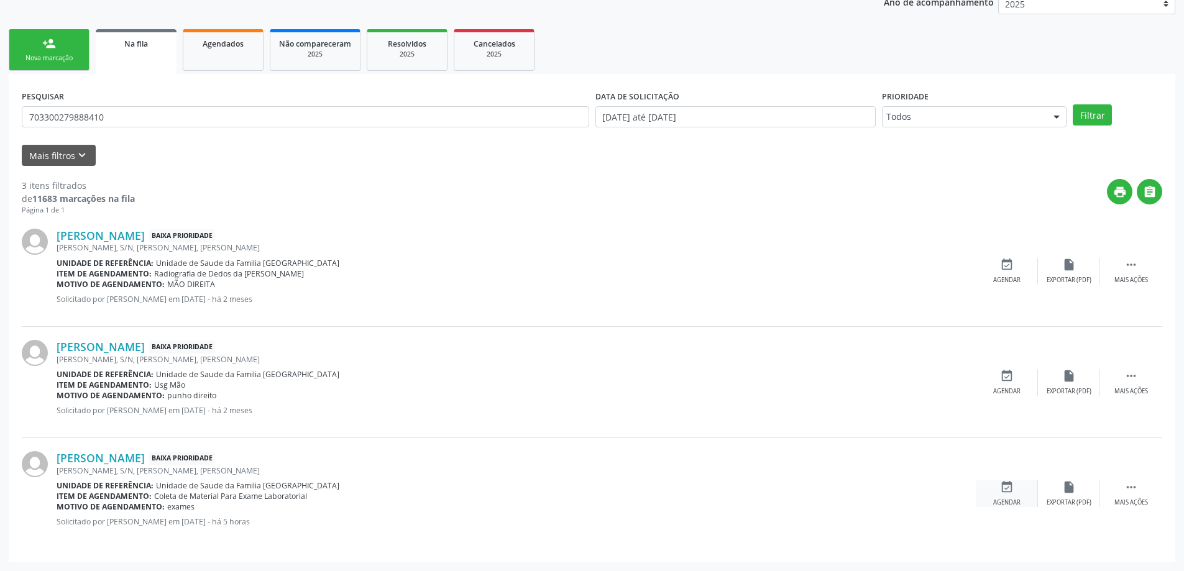
click at [1013, 497] on div "event_available Agendar" at bounding box center [1007, 493] width 62 height 27
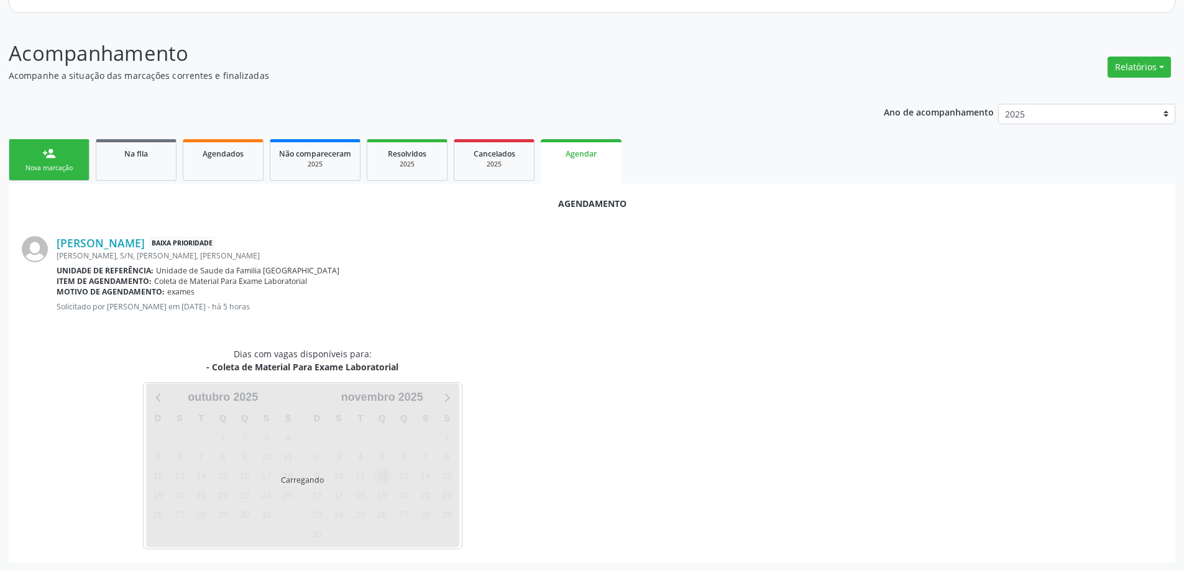
scroll to position [165, 0]
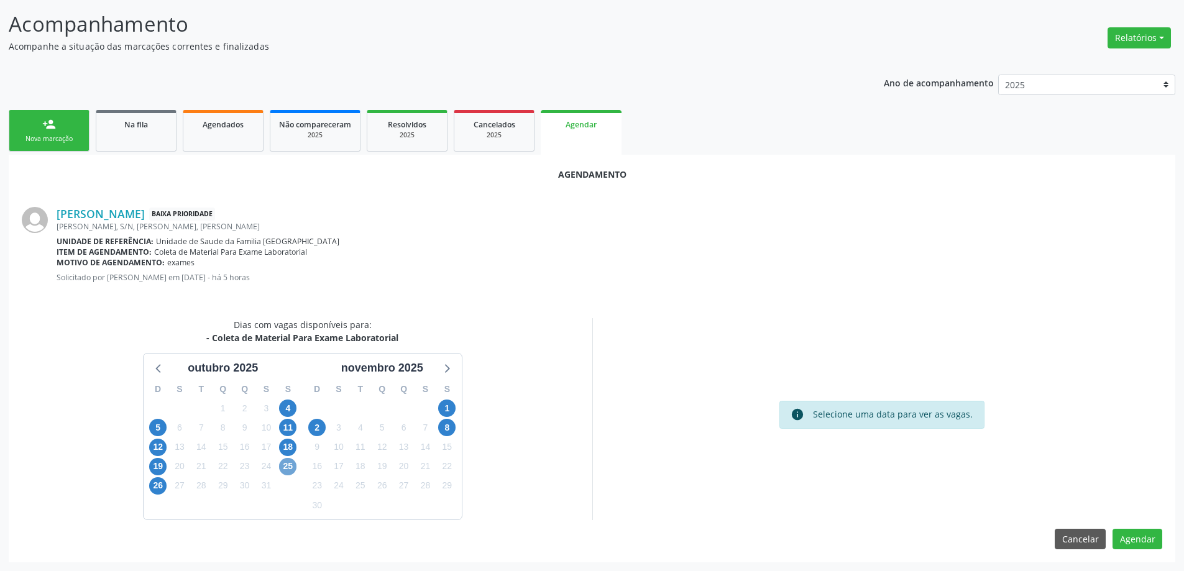
click at [289, 463] on span "25" at bounding box center [287, 466] width 17 height 17
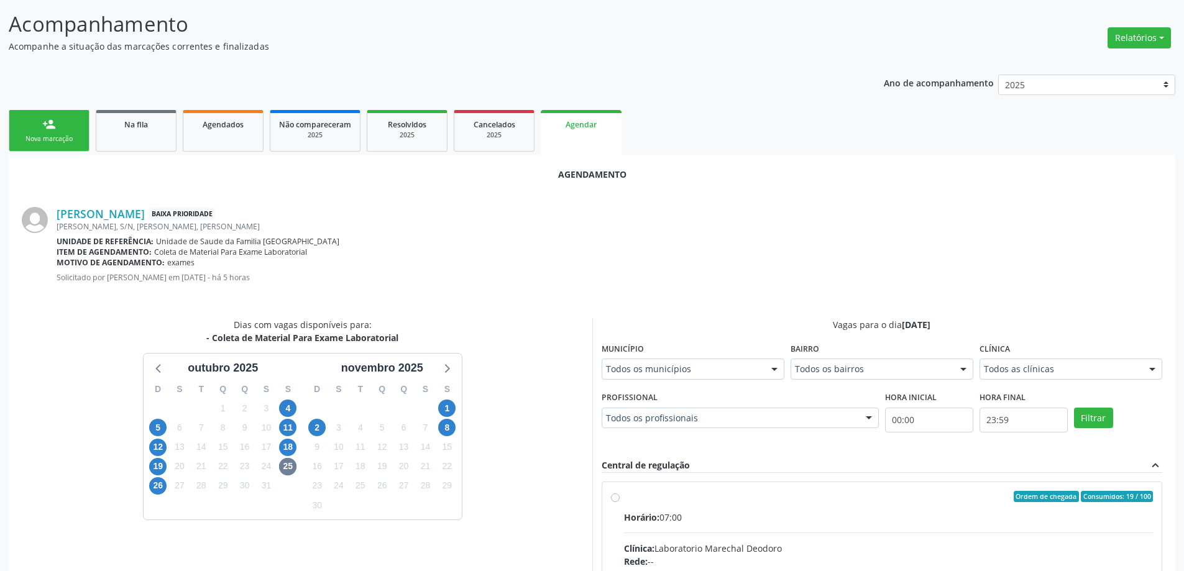
radio input "true"
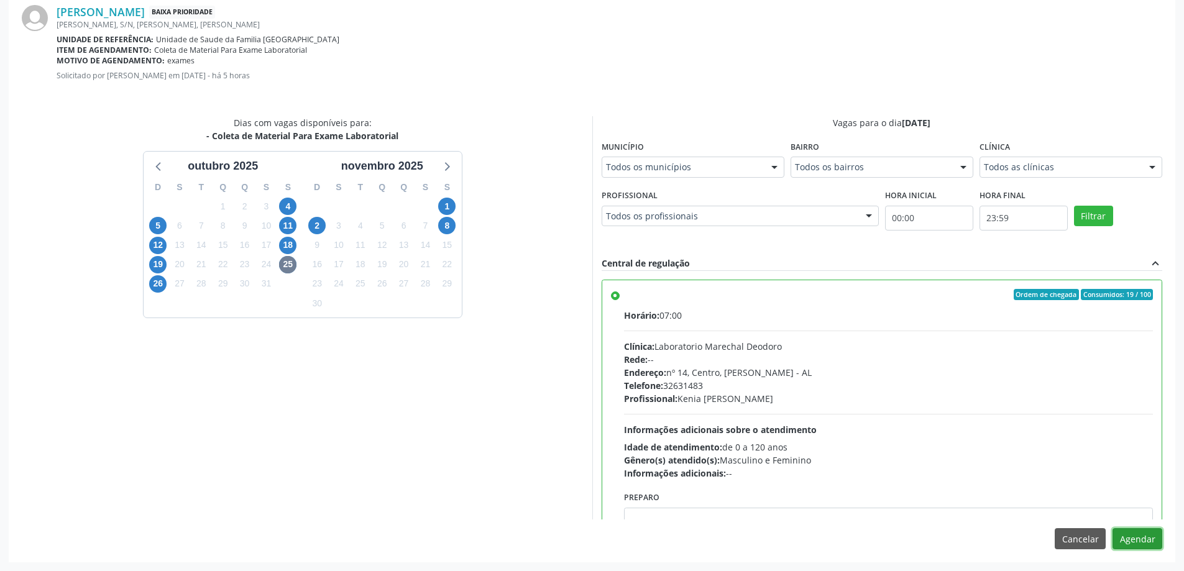
drag, startPoint x: 1137, startPoint y: 537, endPoint x: 1126, endPoint y: 519, distance: 21.2
click at [1137, 537] on button "Agendar" at bounding box center [1137, 538] width 50 height 21
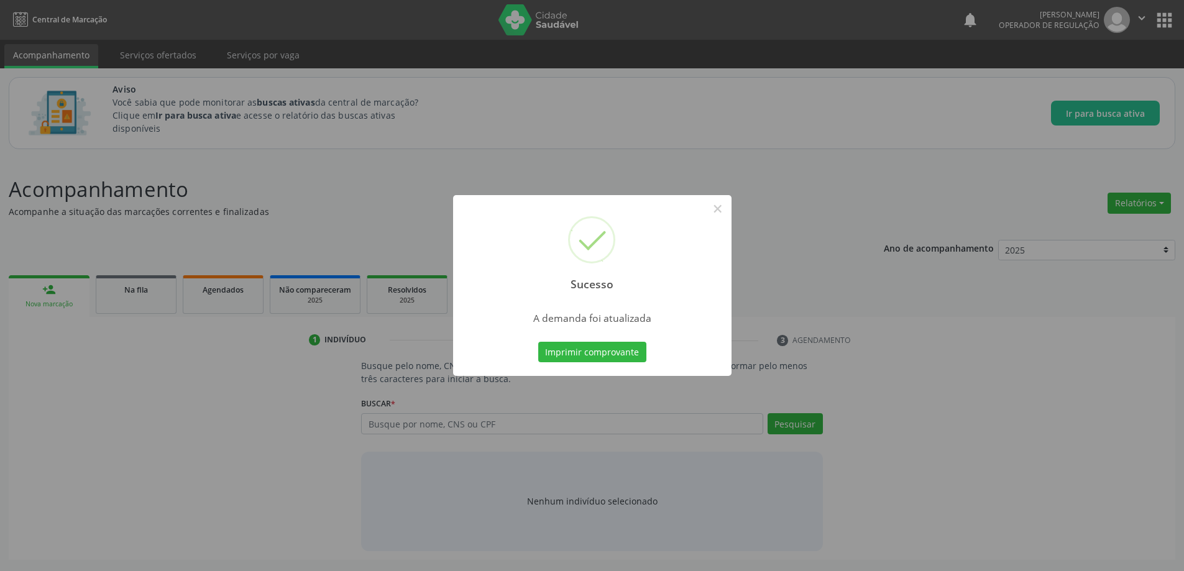
scroll to position [0, 0]
click at [441, 435] on div "Sucesso × A demanda foi atualizada Imprimir comprovante Cancel" at bounding box center [596, 285] width 1193 height 571
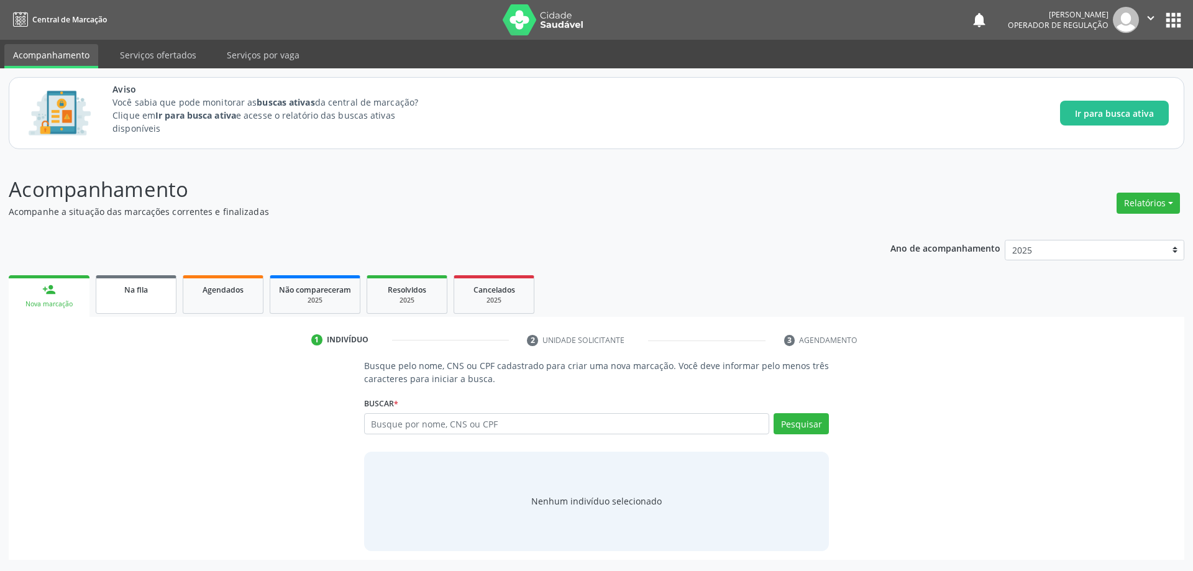
click at [134, 295] on div "Na fila" at bounding box center [136, 289] width 62 height 13
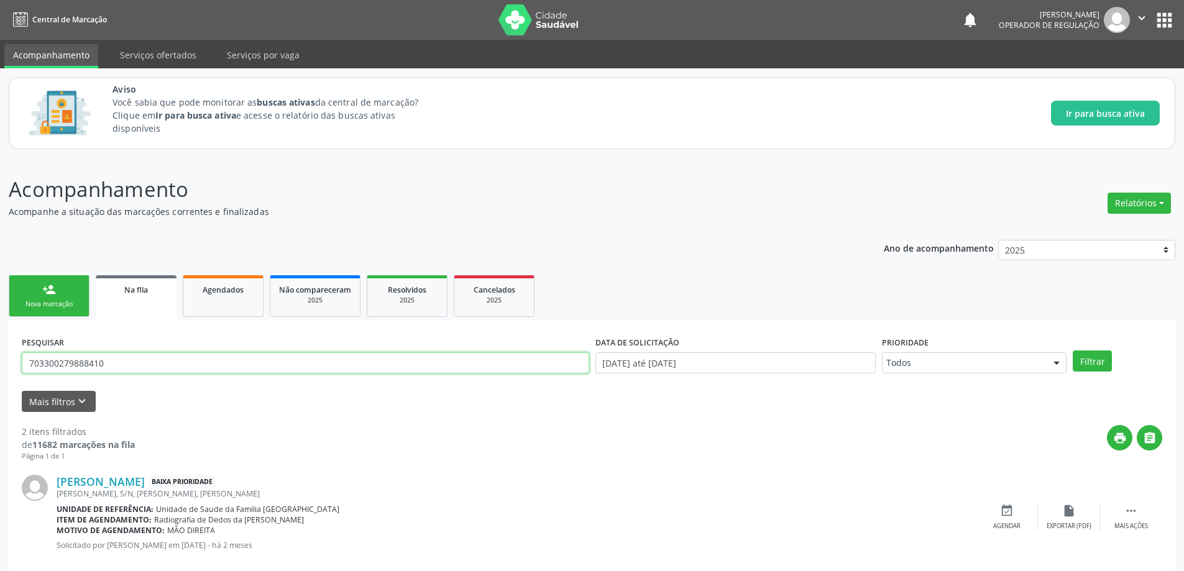
click at [252, 360] on input "703300279888410" at bounding box center [305, 362] width 567 height 21
paste input "8088595444"
type input "8088595444"
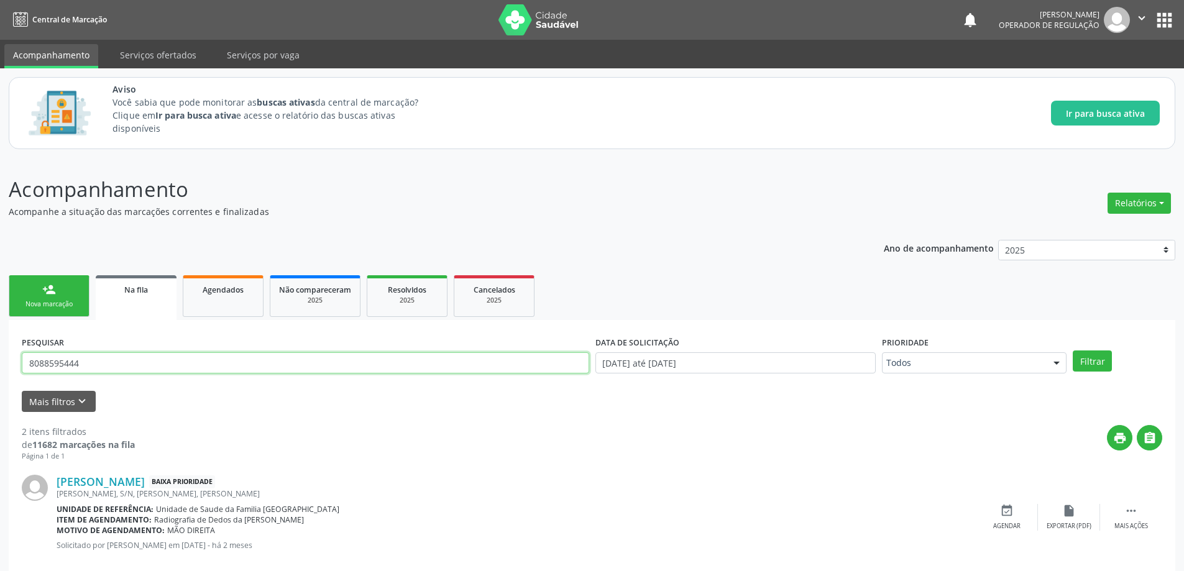
click at [1073, 351] on button "Filtrar" at bounding box center [1092, 361] width 39 height 21
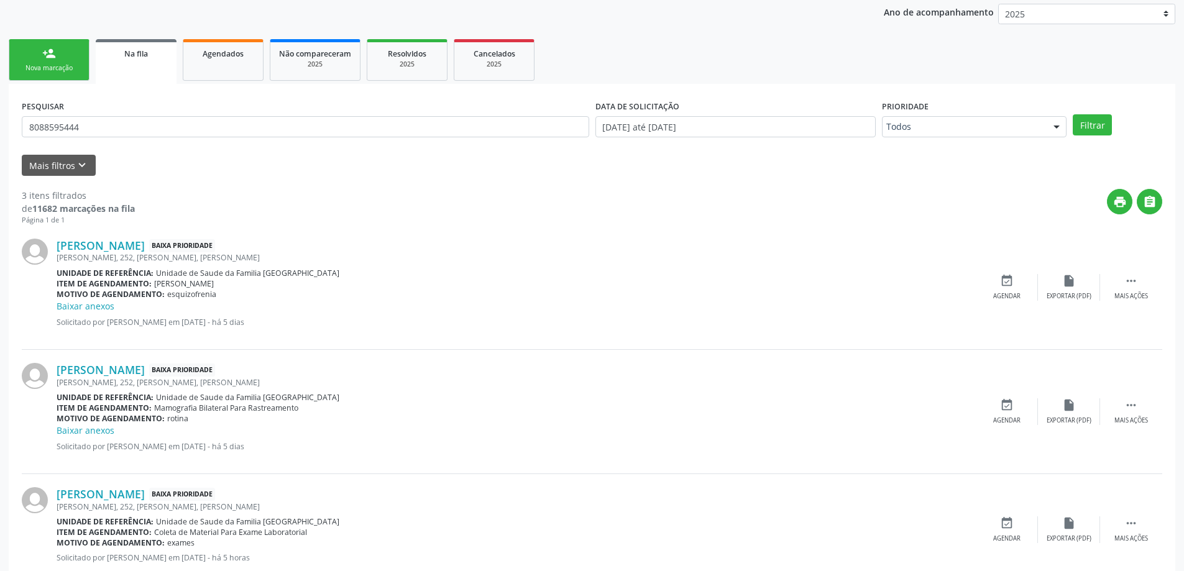
scroll to position [272, 0]
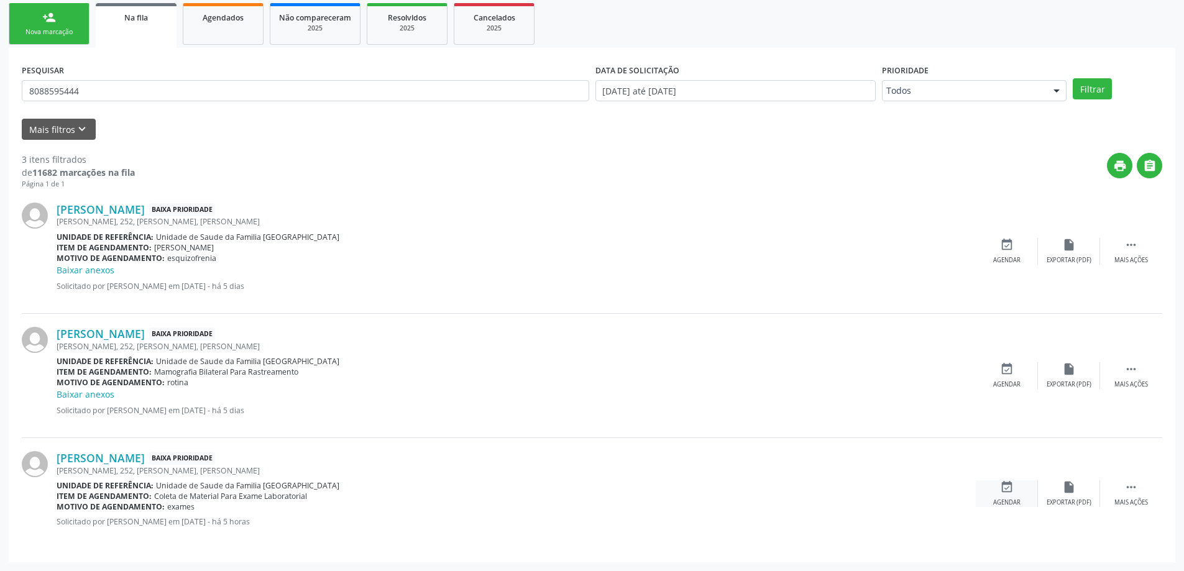
click at [999, 497] on div "event_available Agendar" at bounding box center [1007, 493] width 62 height 27
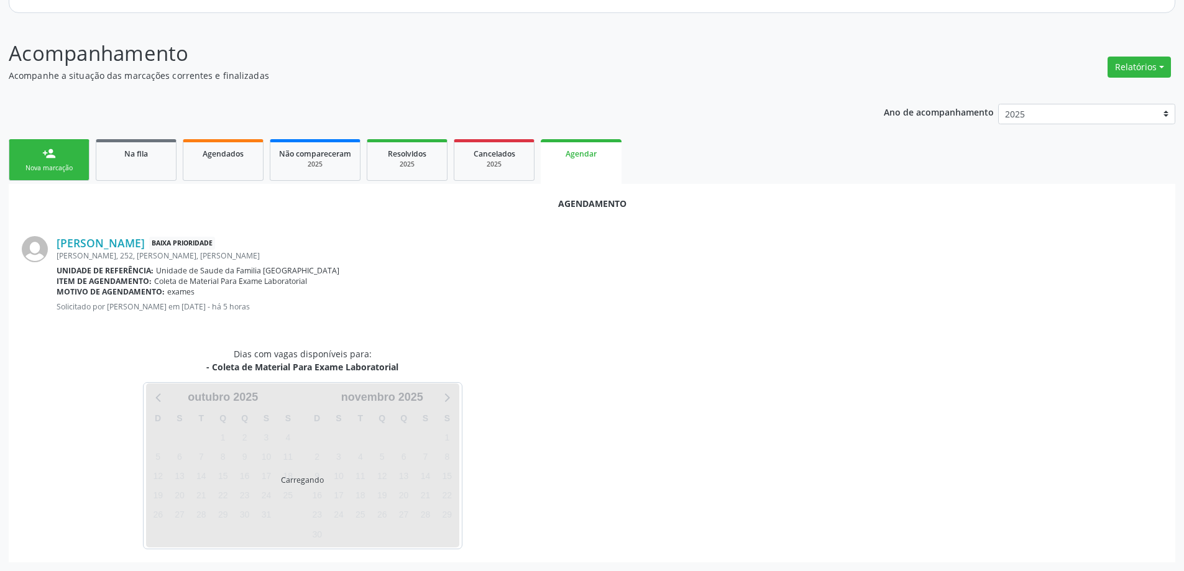
scroll to position [165, 0]
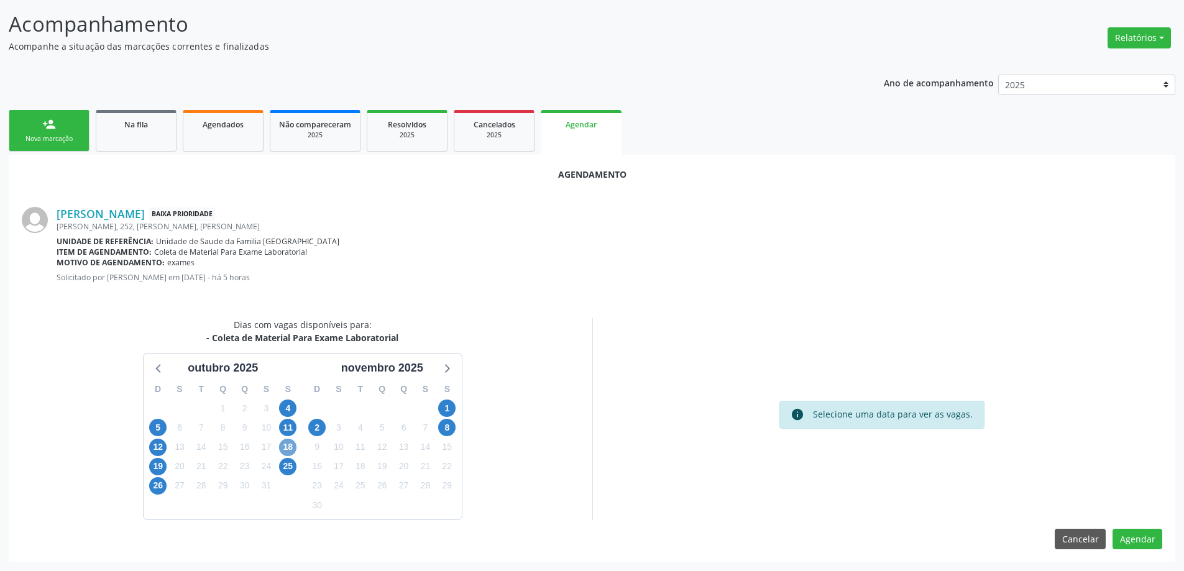
click at [287, 444] on span "18" at bounding box center [287, 447] width 17 height 17
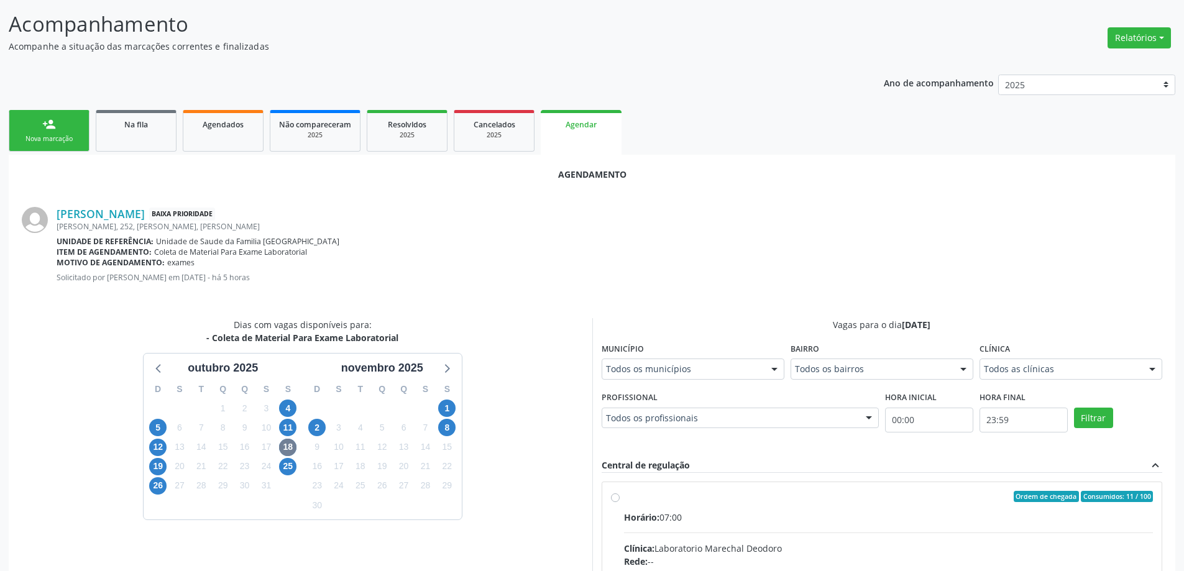
radio input "true"
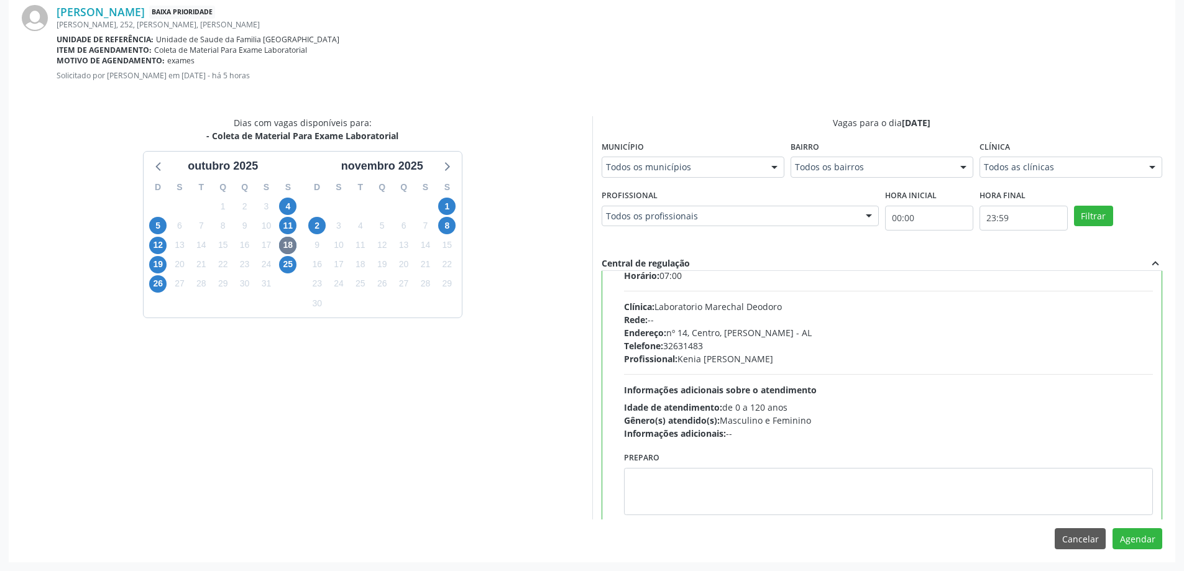
scroll to position [62, 0]
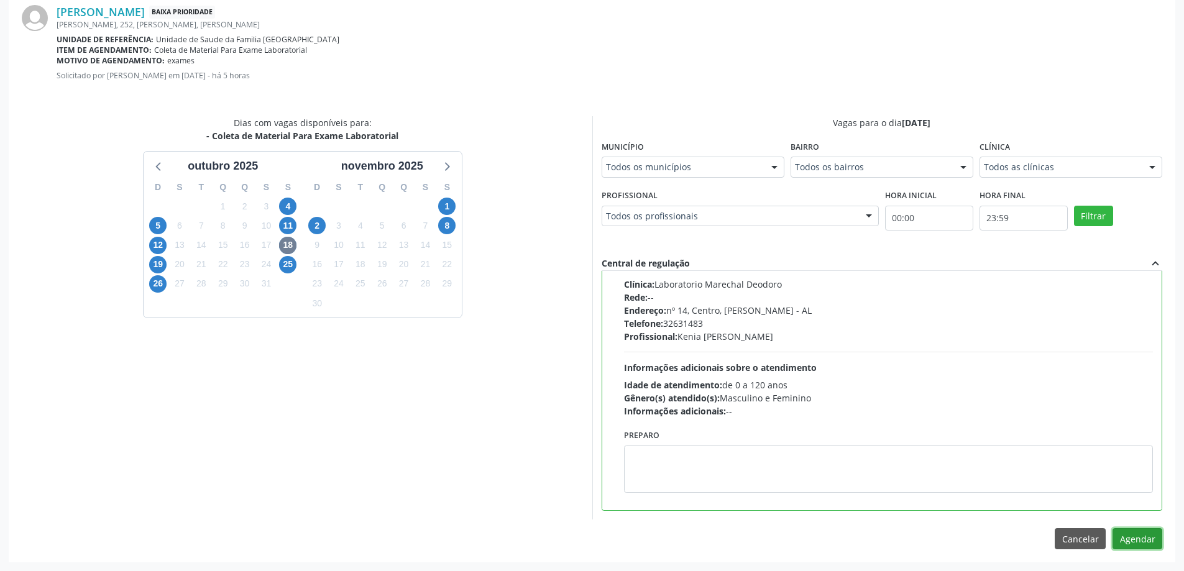
click at [1137, 536] on button "Agendar" at bounding box center [1137, 538] width 50 height 21
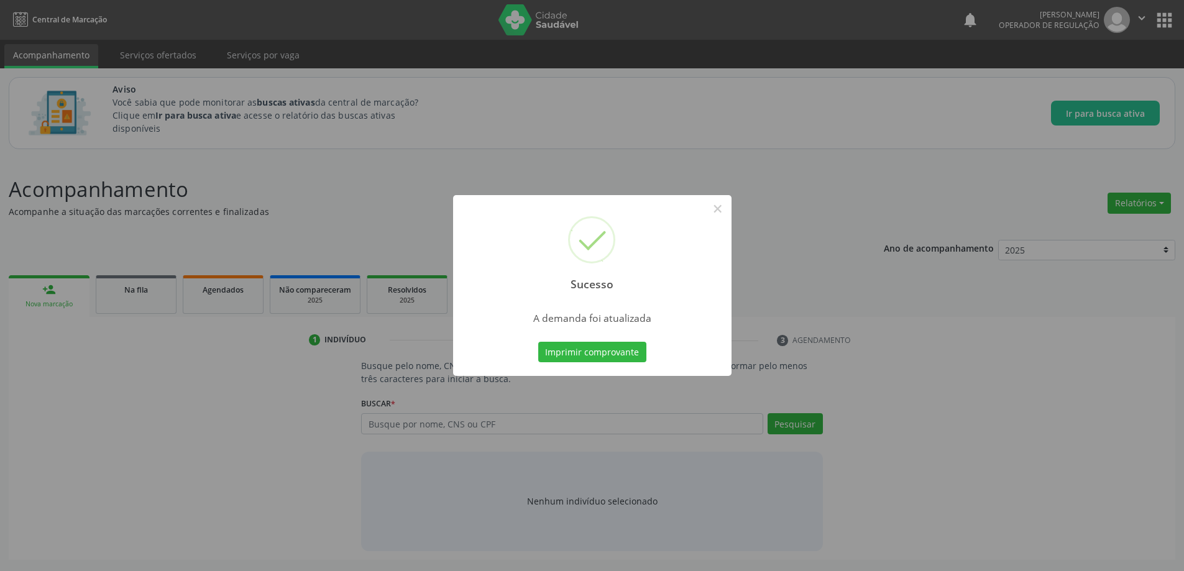
scroll to position [0, 0]
click at [507, 456] on div "Sucesso × A demanda foi atualizada Imprimir comprovante Cancel" at bounding box center [596, 285] width 1193 height 571
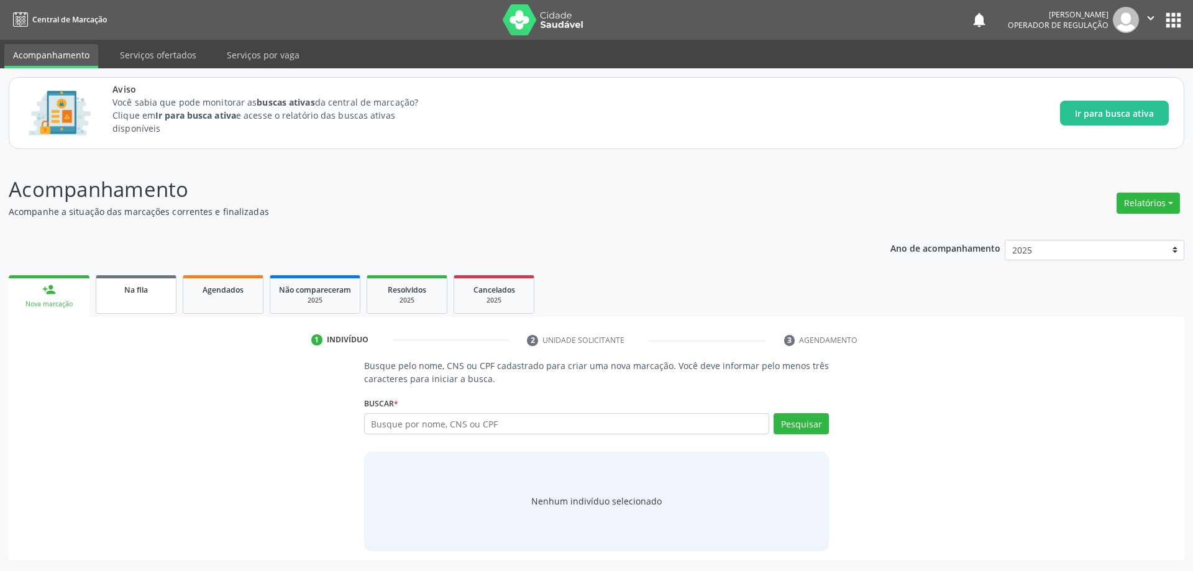
click at [102, 283] on link "Na fila" at bounding box center [136, 294] width 81 height 39
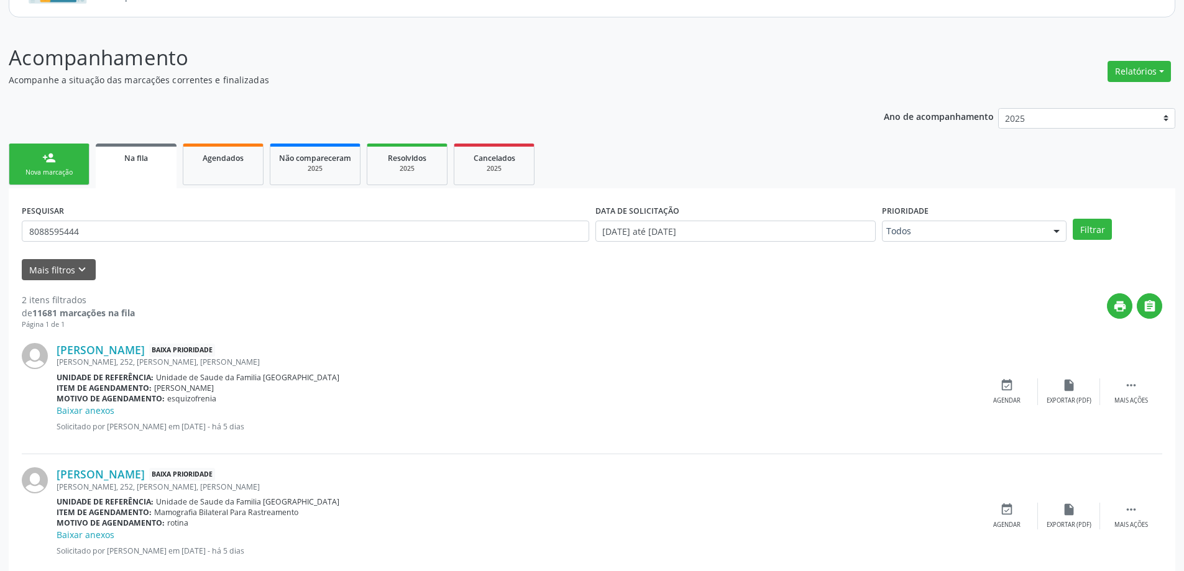
scroll to position [160, 0]
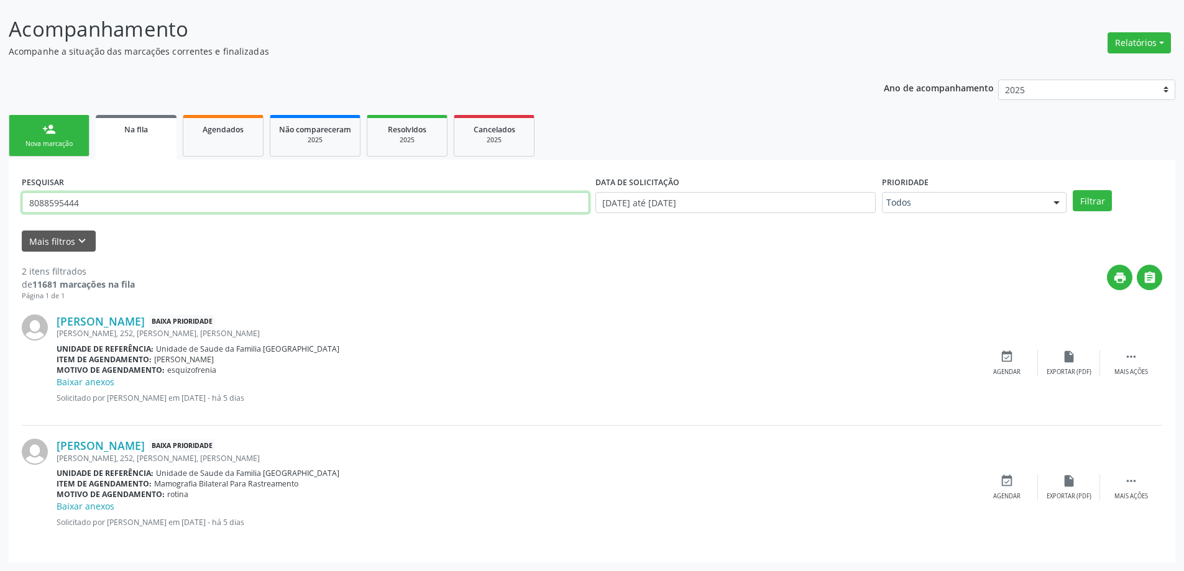
click at [243, 207] on input "8088595444" at bounding box center [305, 202] width 567 height 21
paste input "4904455436"
type input "4904455436"
click at [1073, 190] on button "Filtrar" at bounding box center [1092, 200] width 39 height 21
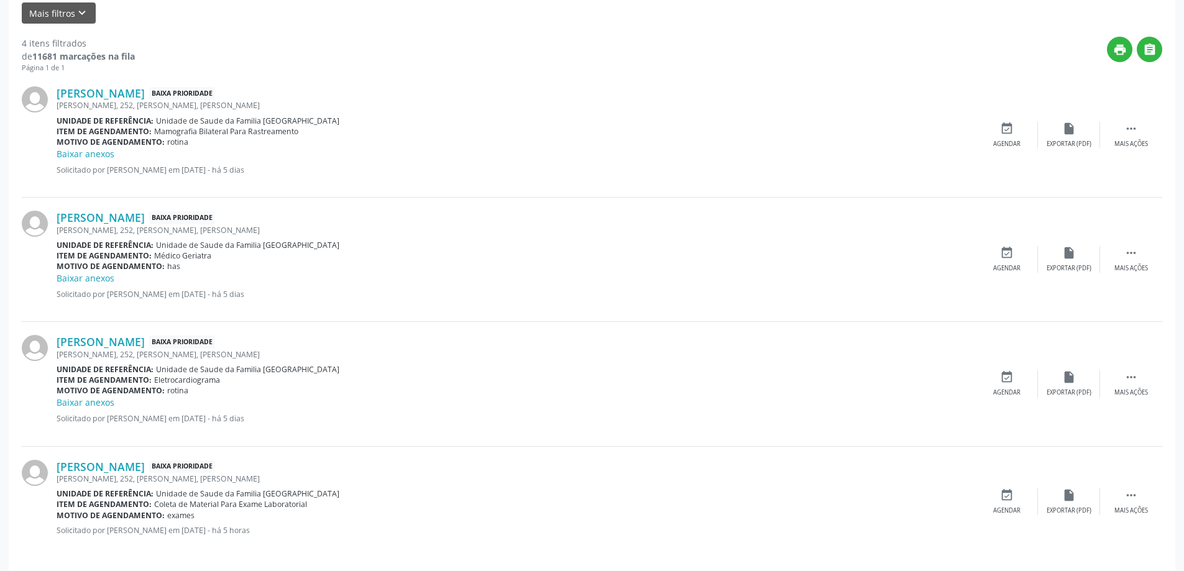
scroll to position [397, 0]
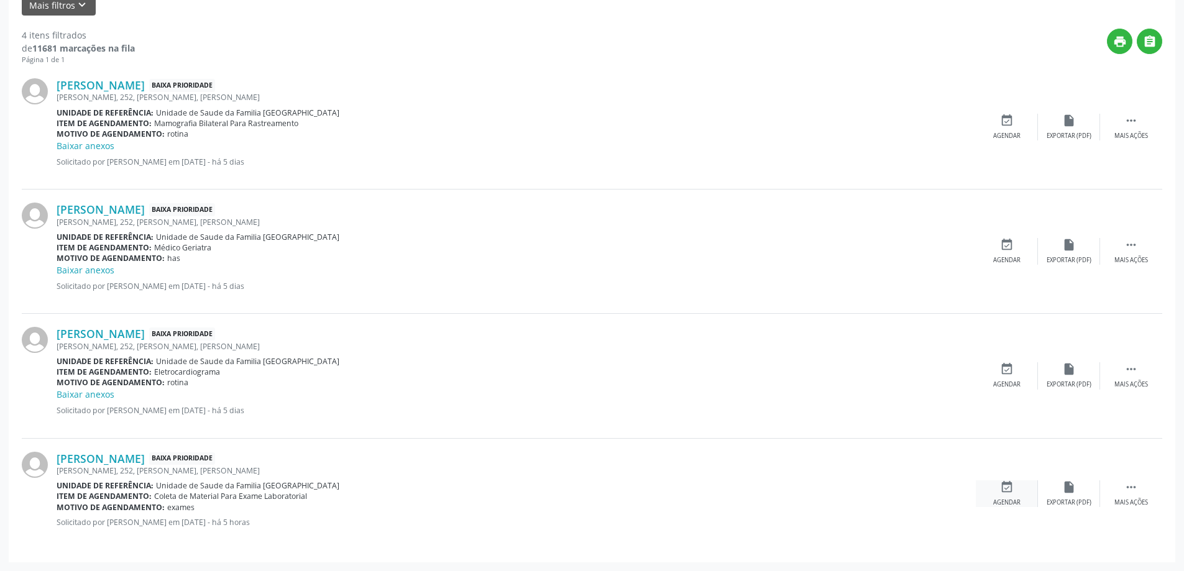
click at [1004, 485] on icon "event_available" at bounding box center [1007, 487] width 14 height 14
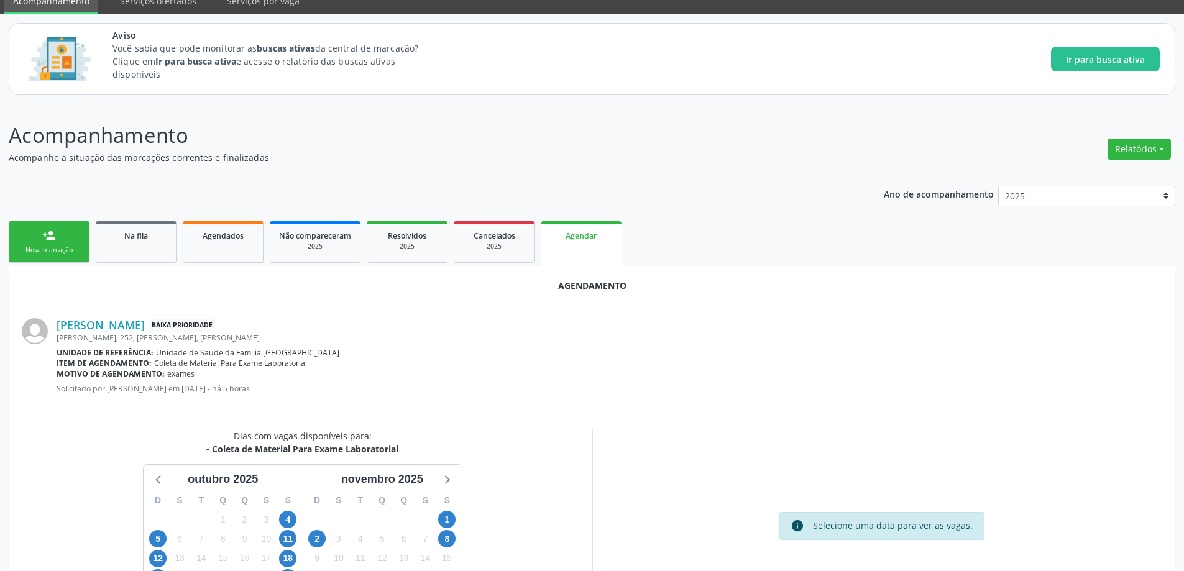
scroll to position [165, 0]
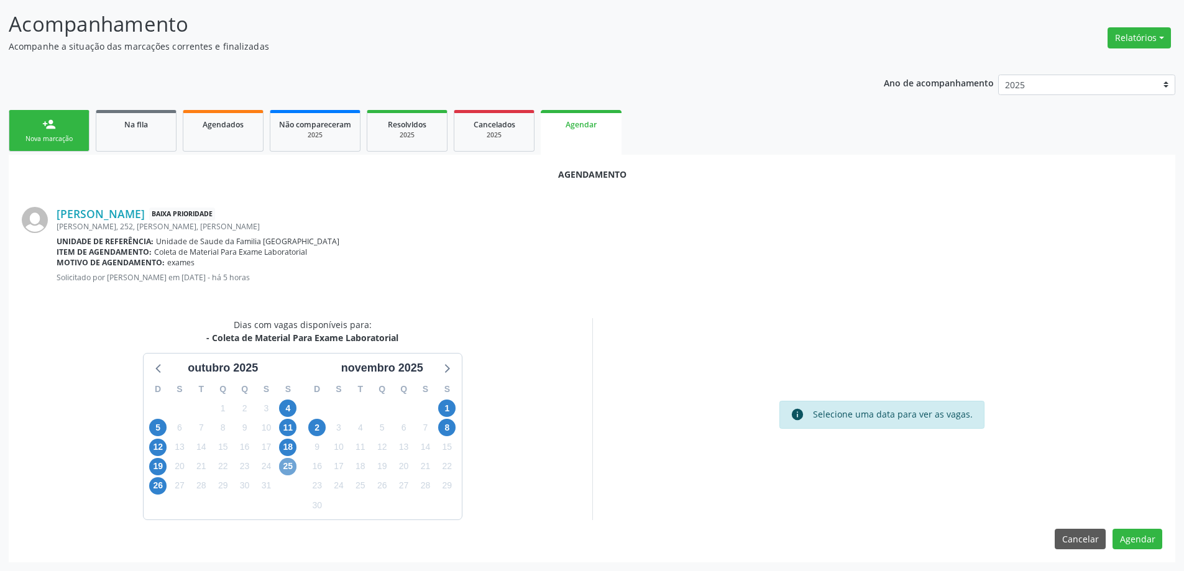
click at [283, 474] on span "25" at bounding box center [287, 466] width 17 height 17
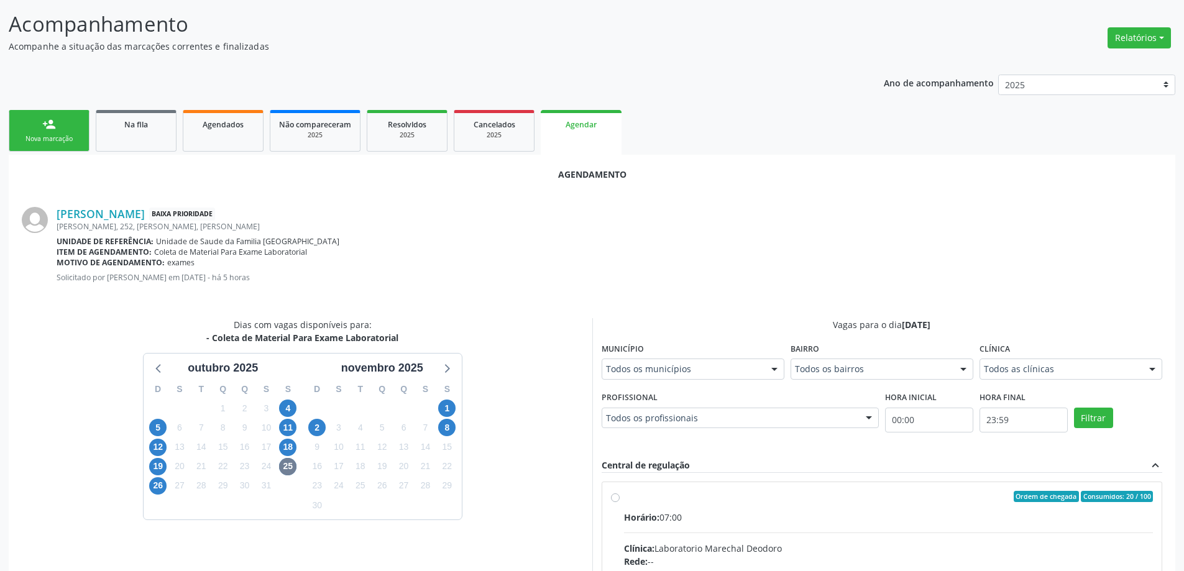
radio input "true"
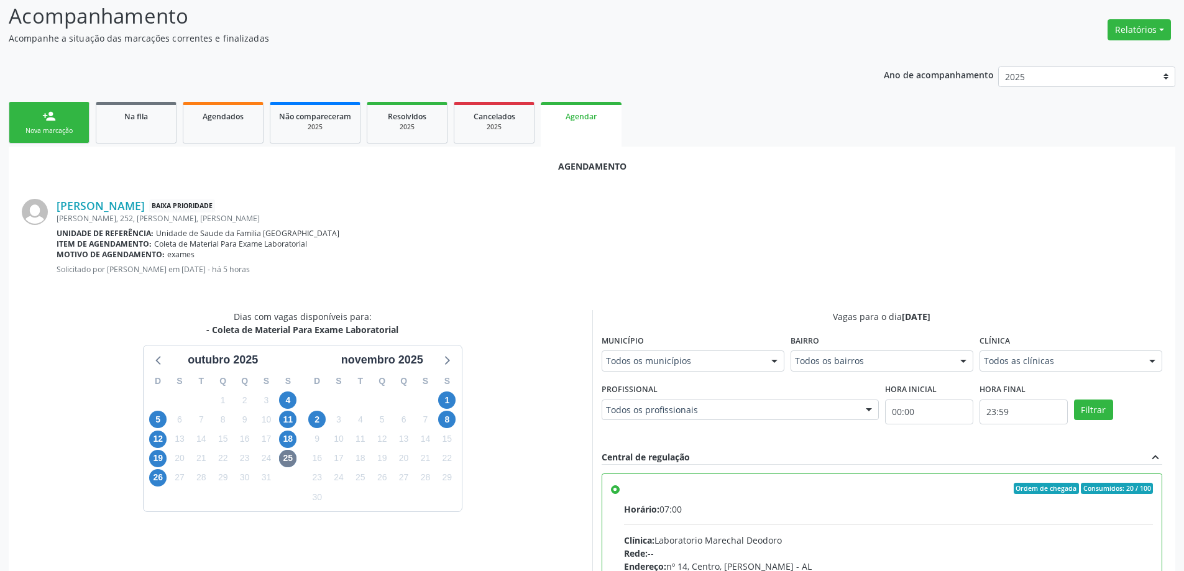
scroll to position [367, 0]
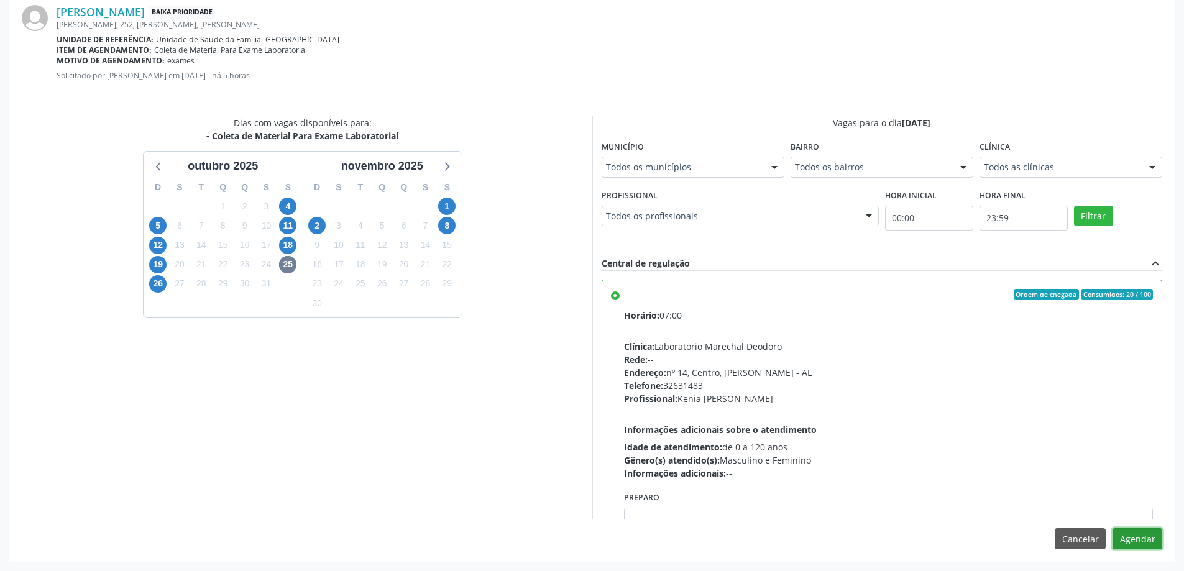
click at [1139, 540] on button "Agendar" at bounding box center [1137, 538] width 50 height 21
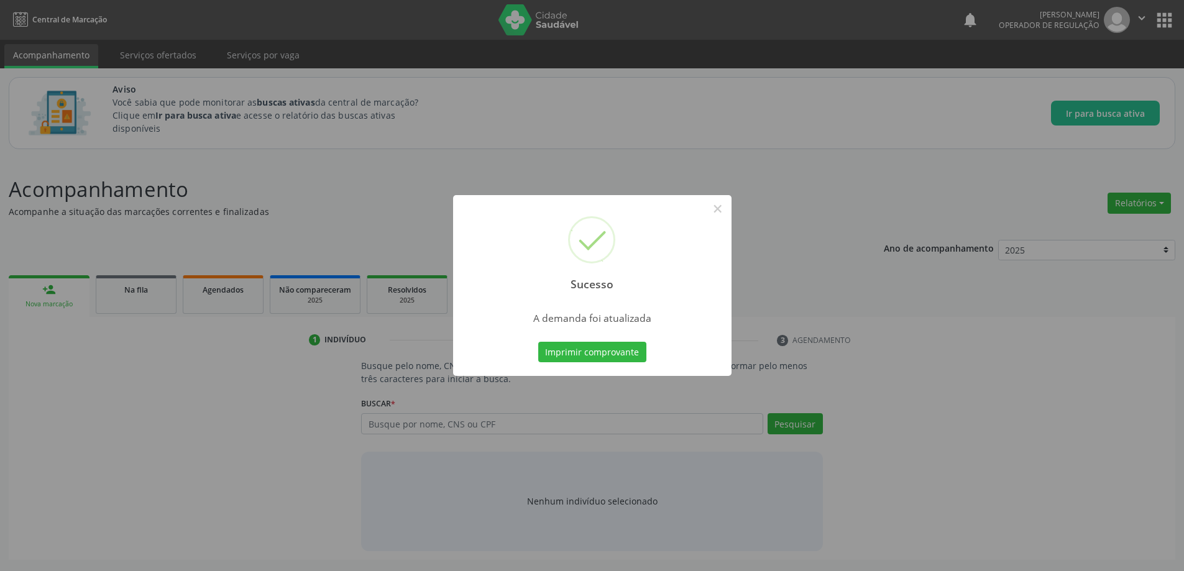
scroll to position [0, 0]
click at [640, 393] on div "Sucesso × A demanda foi atualizada Imprimir comprovante Cancel" at bounding box center [596, 285] width 1193 height 571
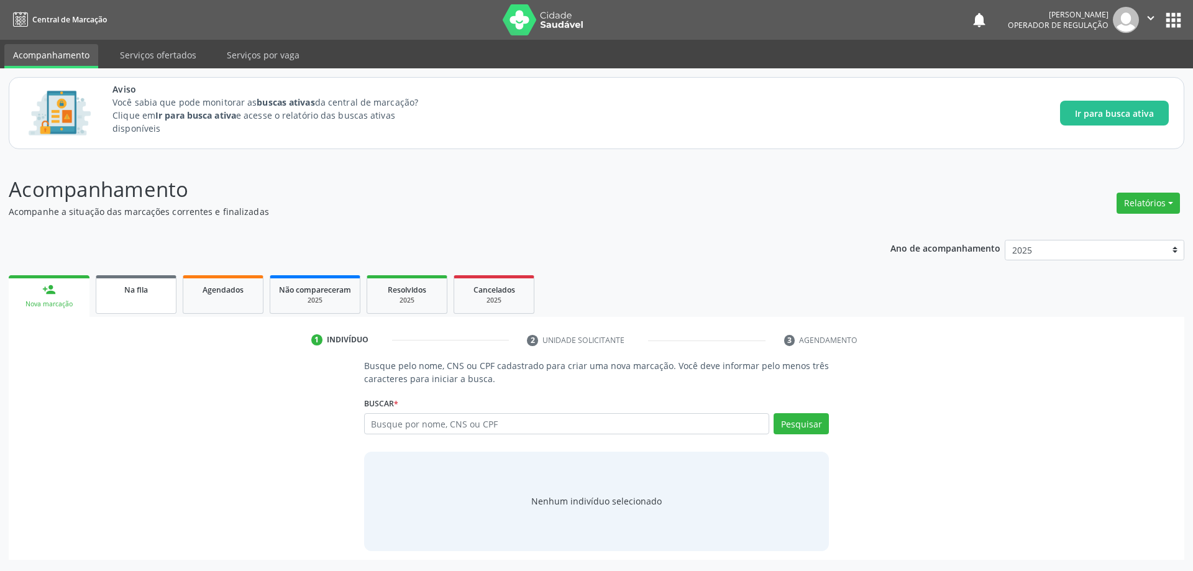
click at [139, 291] on span "Na fila" at bounding box center [136, 290] width 24 height 11
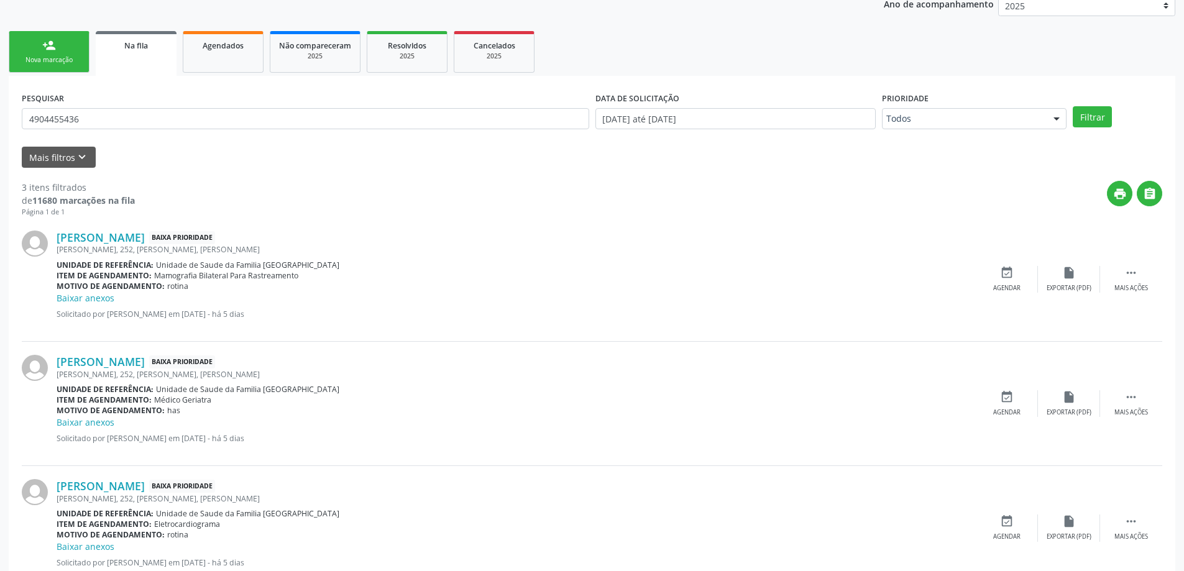
scroll to position [223, 0]
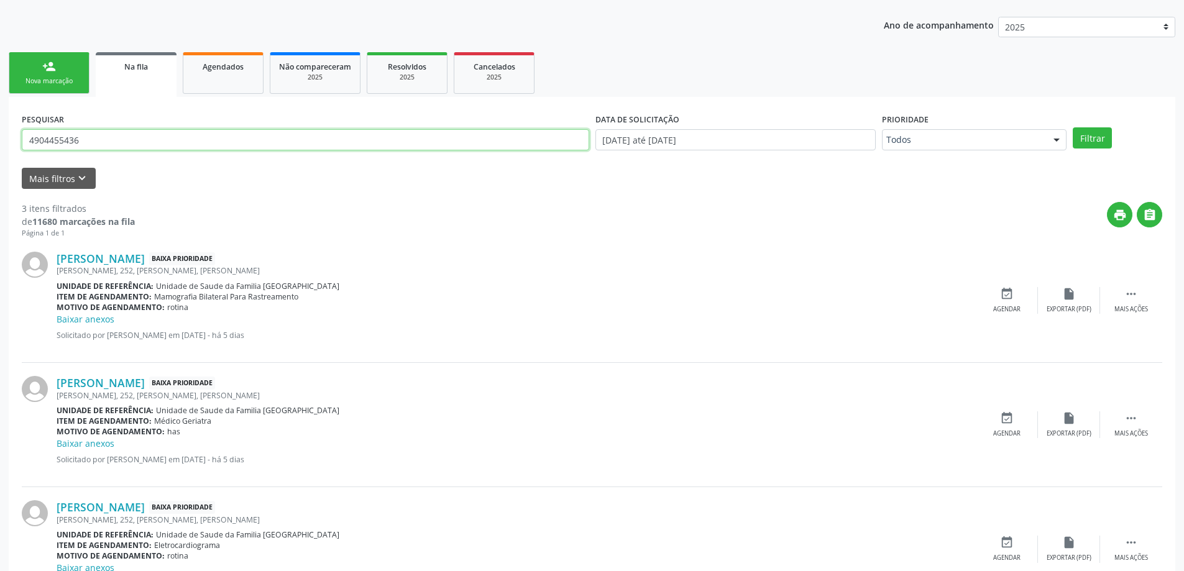
click at [249, 143] on input "4904455436" at bounding box center [305, 139] width 567 height 21
paste input "707000853790630"
type input "707000853790630"
click at [1073, 127] on button "Filtrar" at bounding box center [1092, 137] width 39 height 21
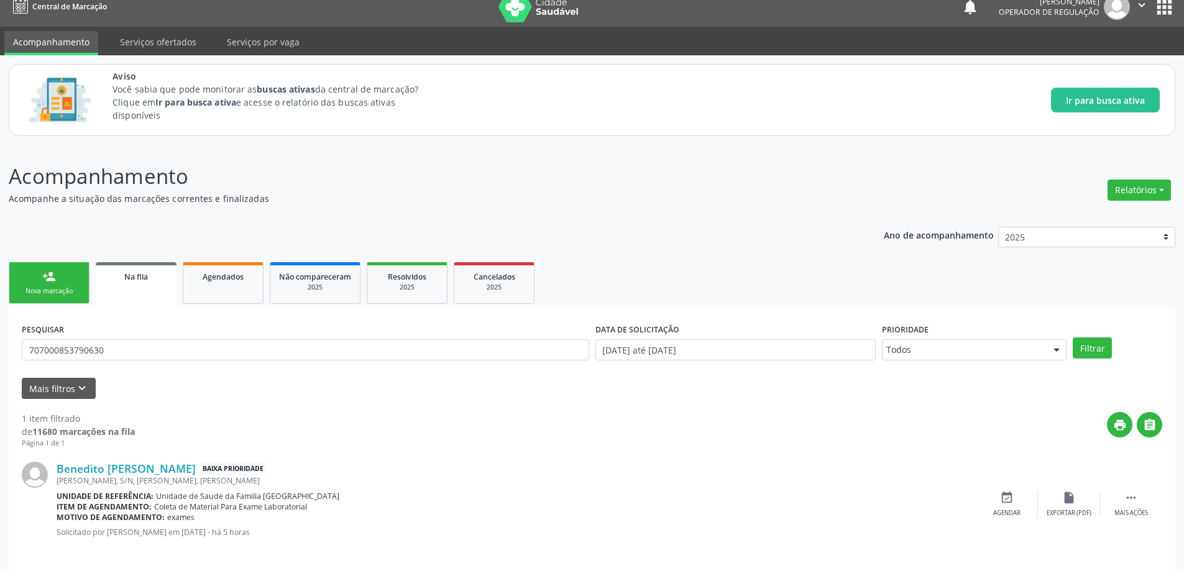
scroll to position [23, 0]
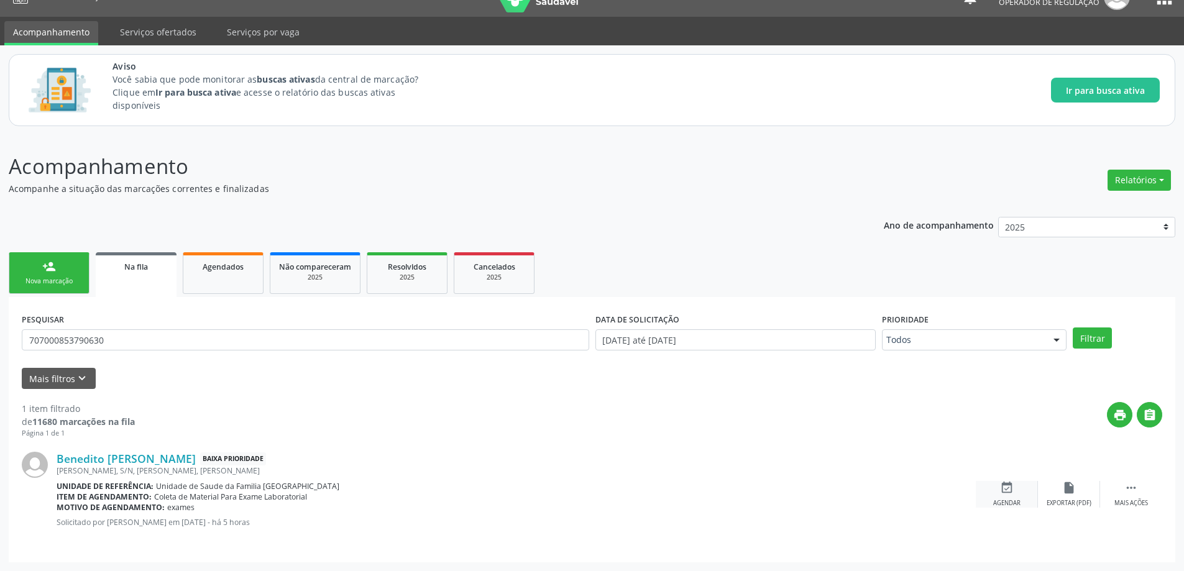
click at [997, 486] on div "event_available Agendar" at bounding box center [1007, 494] width 62 height 27
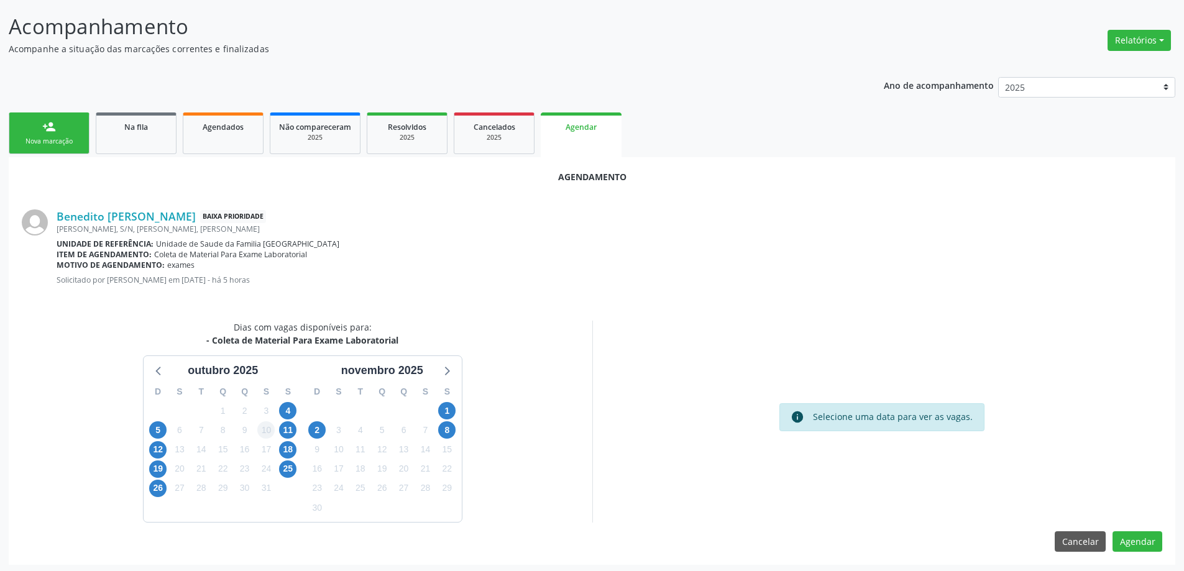
scroll to position [165, 0]
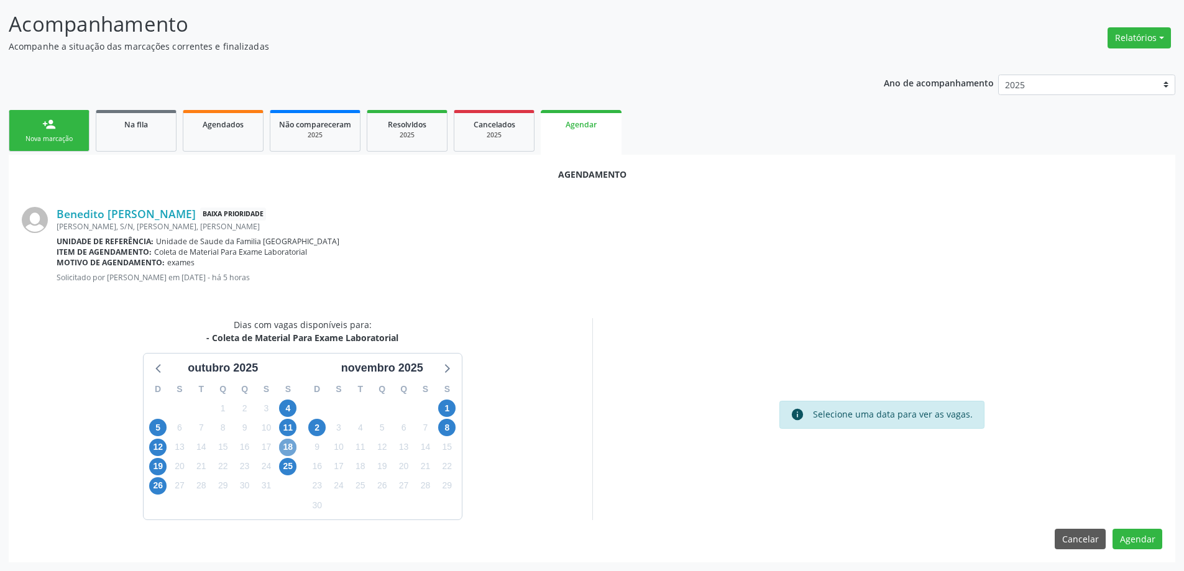
click at [293, 447] on span "18" at bounding box center [287, 447] width 17 height 17
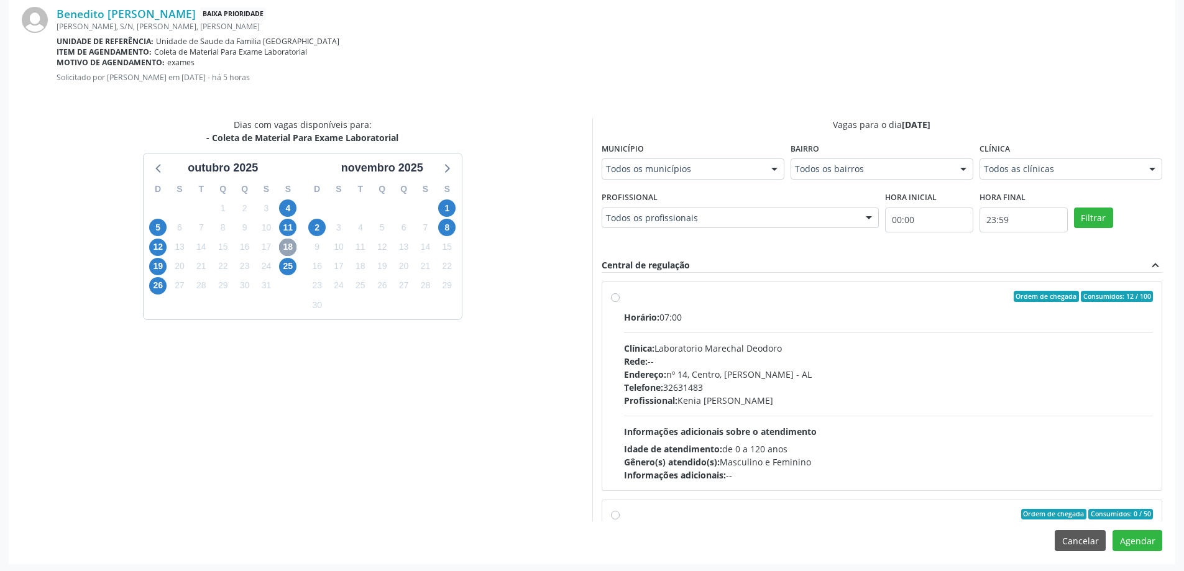
scroll to position [367, 0]
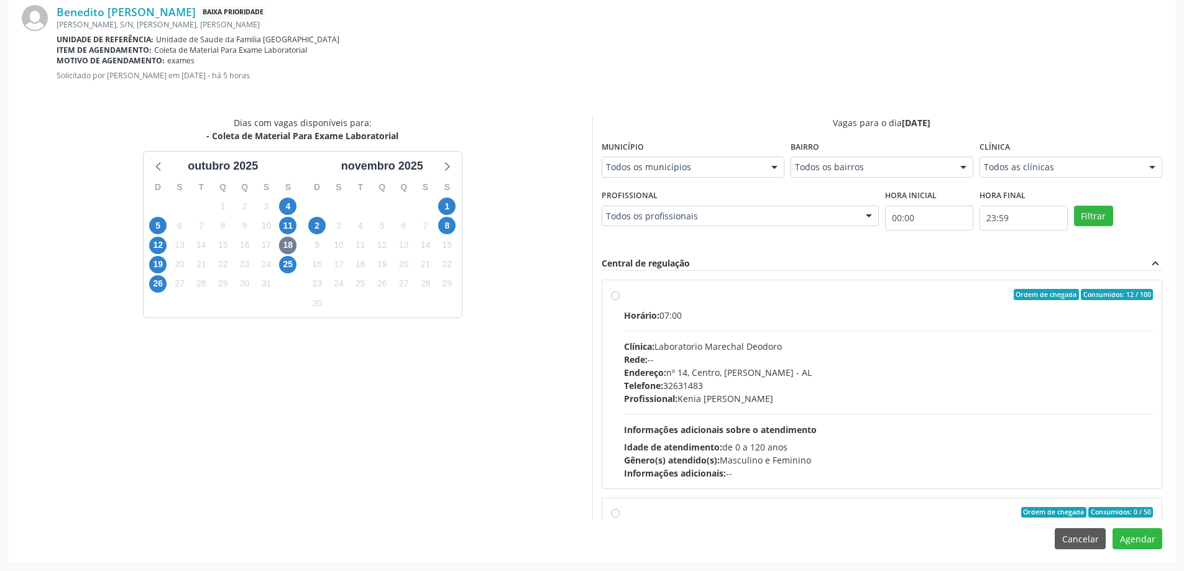
click at [624, 296] on label "Ordem de chegada Consumidos: 12 / 100 Horário: 07:00 Clínica: Laboratorio Marec…" at bounding box center [888, 384] width 529 height 191
click at [617, 296] on input "Ordem de chegada Consumidos: 12 / 100 Horário: 07:00 Clínica: Laboratorio Marec…" at bounding box center [615, 294] width 9 height 11
radio input "true"
click at [535, 352] on div "Dias com vagas disponíveis para: - Coleta de Material Para Exame Laboratorial […" at bounding box center [302, 318] width 579 height 404
click at [1155, 542] on button "Agendar" at bounding box center [1137, 538] width 50 height 21
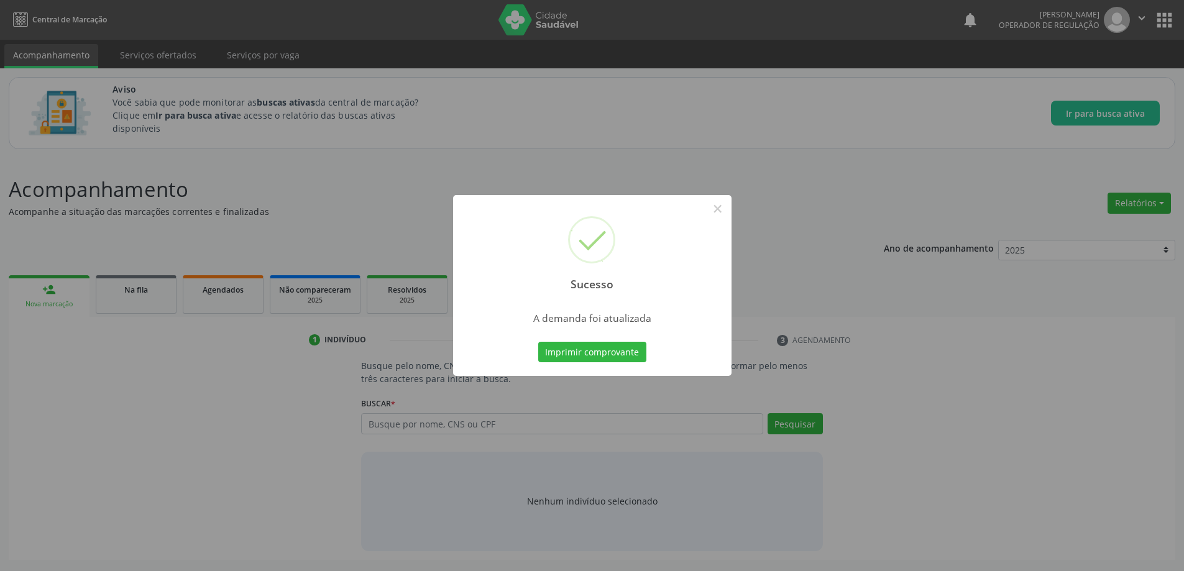
scroll to position [0, 0]
click at [537, 434] on div "Sucesso × A demanda foi atualizada Imprimir comprovante Cancel" at bounding box center [596, 285] width 1193 height 571
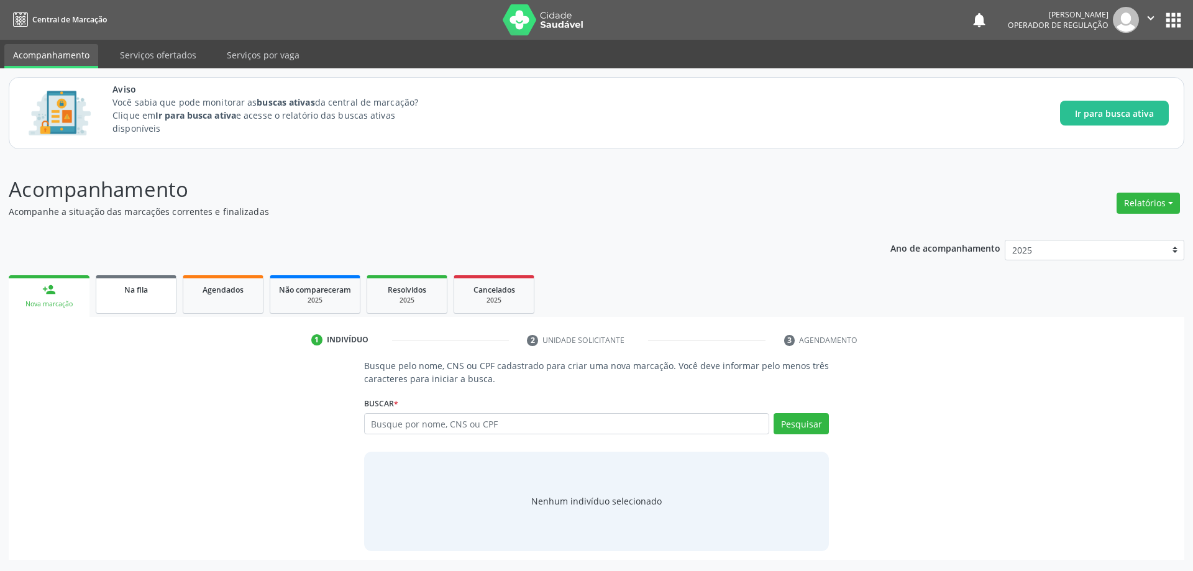
click at [140, 296] on link "Na fila" at bounding box center [136, 294] width 81 height 39
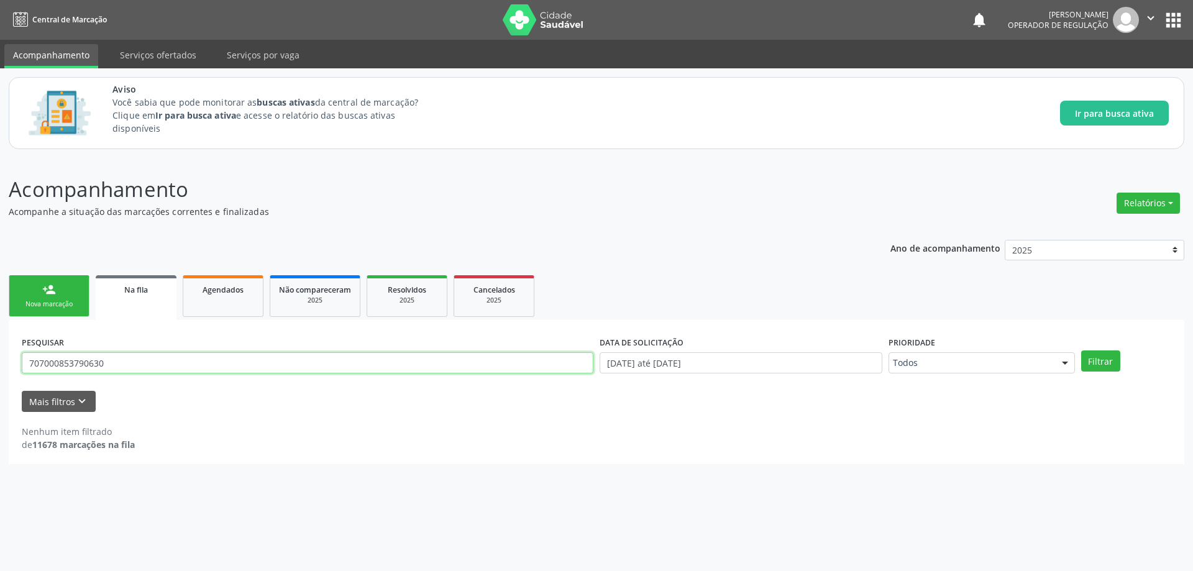
click at [207, 362] on input "707000853790630" at bounding box center [308, 362] width 572 height 21
paste input "9005587427"
click at [1081, 351] on button "Filtrar" at bounding box center [1100, 361] width 39 height 21
click at [277, 365] on input "9005587427" at bounding box center [308, 362] width 572 height 21
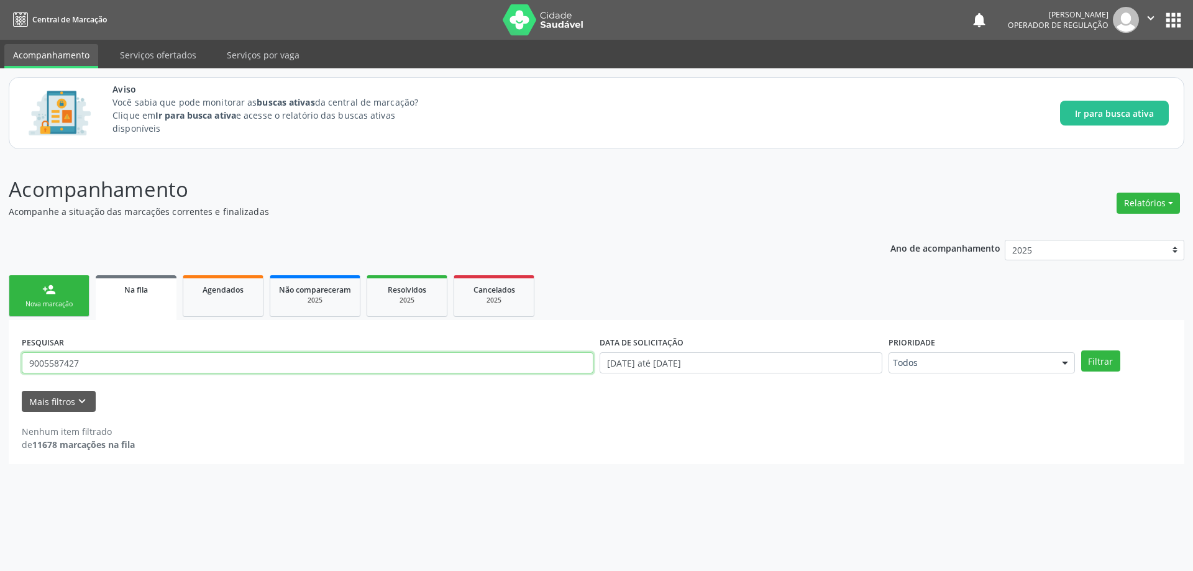
click at [1081, 351] on button "Filtrar" at bounding box center [1100, 361] width 39 height 21
click at [133, 371] on input "9005587427" at bounding box center [308, 362] width 572 height 21
paste input "[PERSON_NAME] DE MENDONÇA"
click at [1081, 351] on button "Filtrar" at bounding box center [1100, 361] width 39 height 21
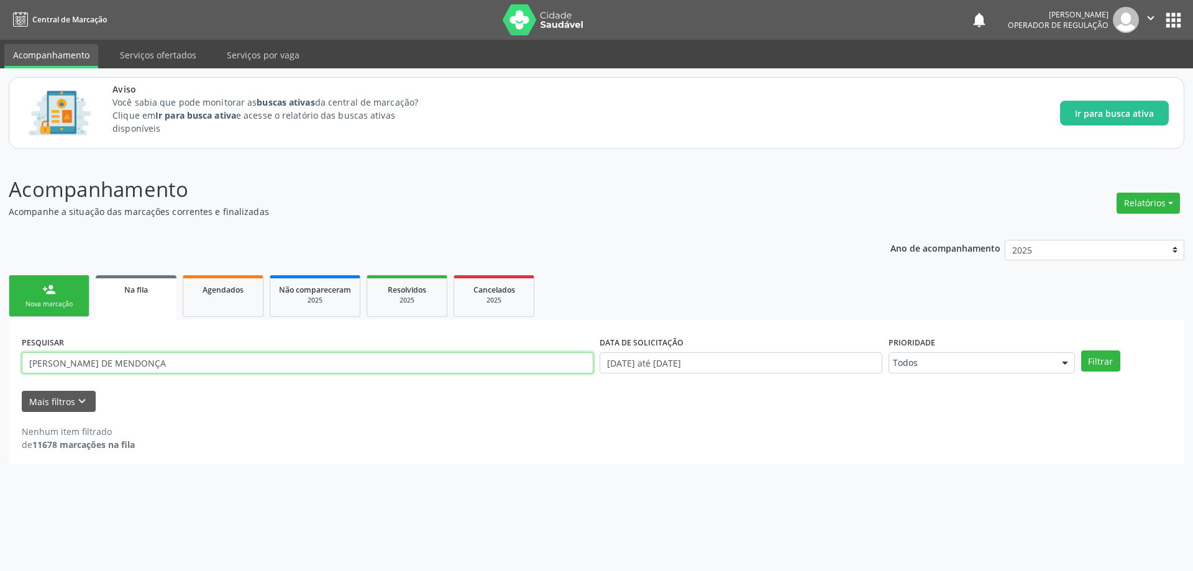
click at [193, 359] on input "[PERSON_NAME] DE MENDONÇA" at bounding box center [308, 362] width 572 height 21
paste input "700003358247907"
type input "700003358247907"
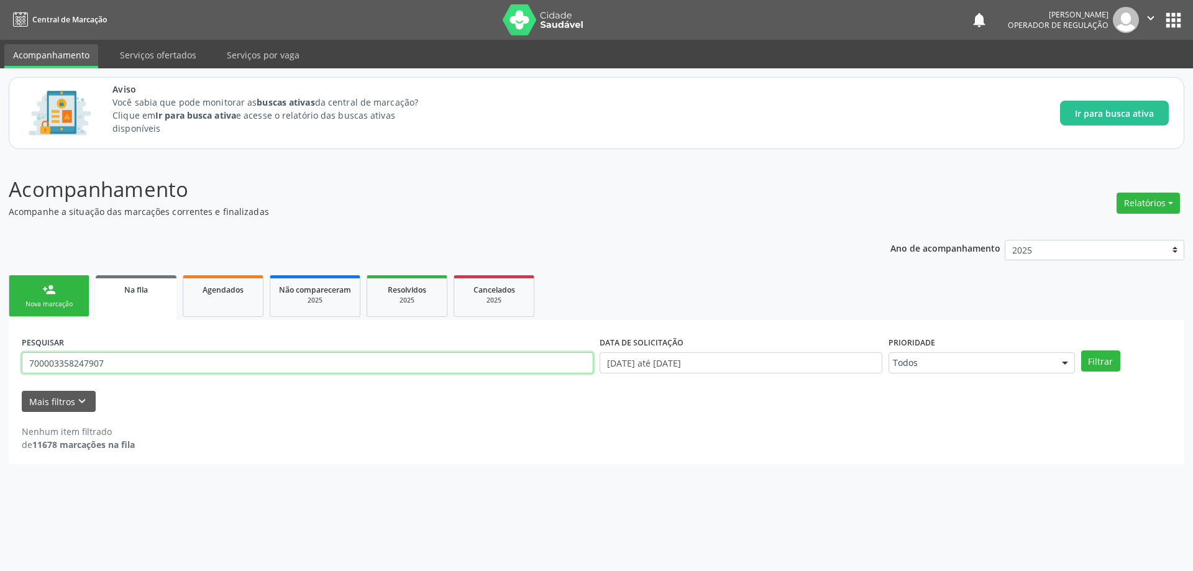
click at [1081, 351] on button "Filtrar" at bounding box center [1100, 361] width 39 height 21
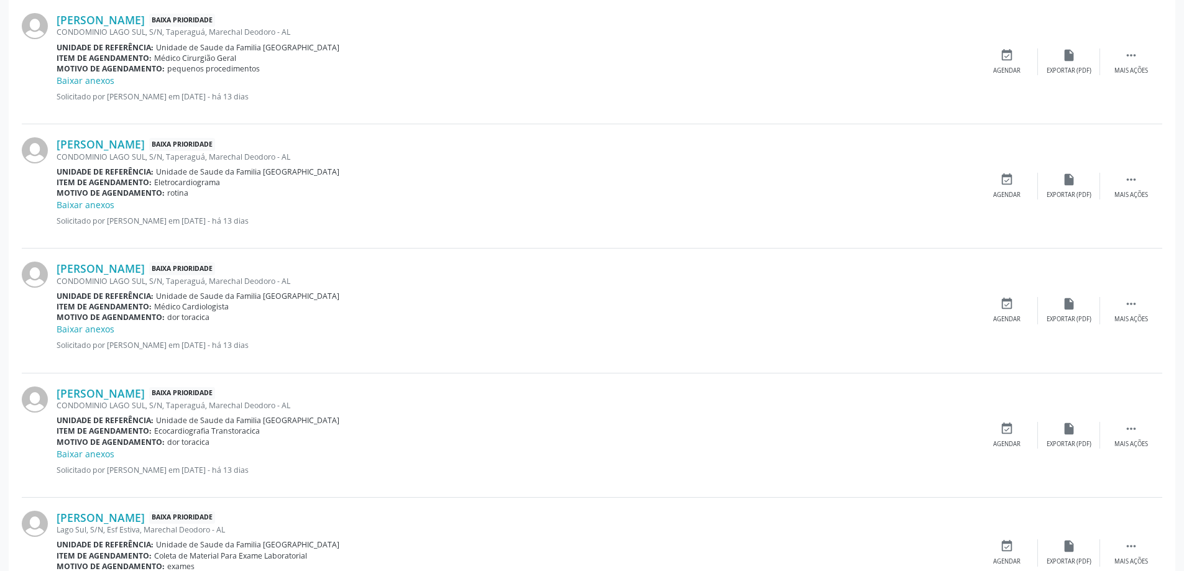
scroll to position [521, 0]
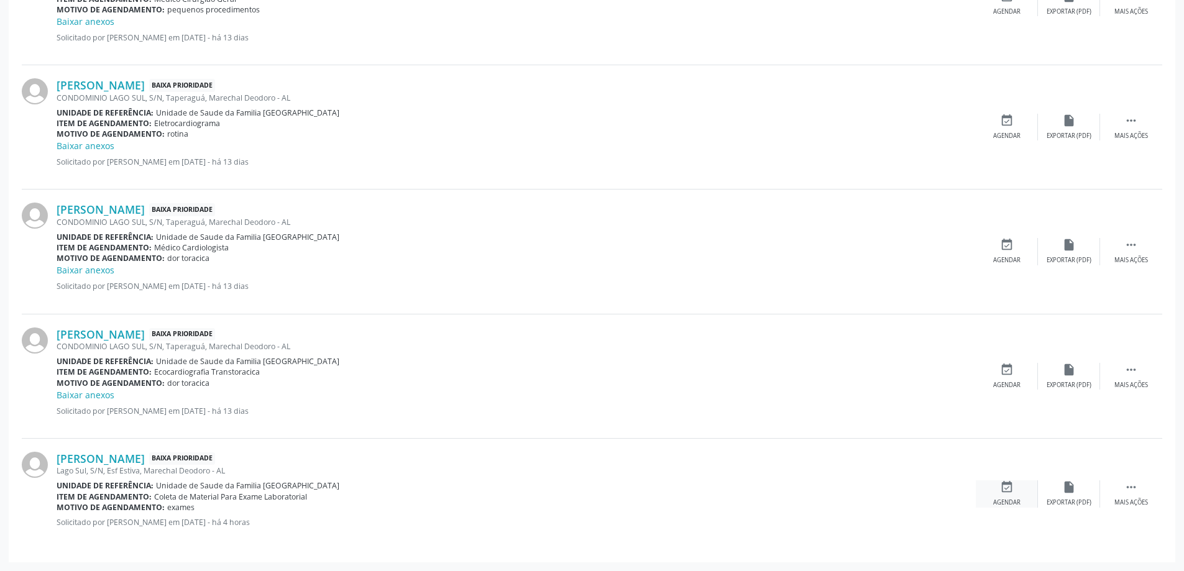
click at [1005, 488] on icon "event_available" at bounding box center [1007, 487] width 14 height 14
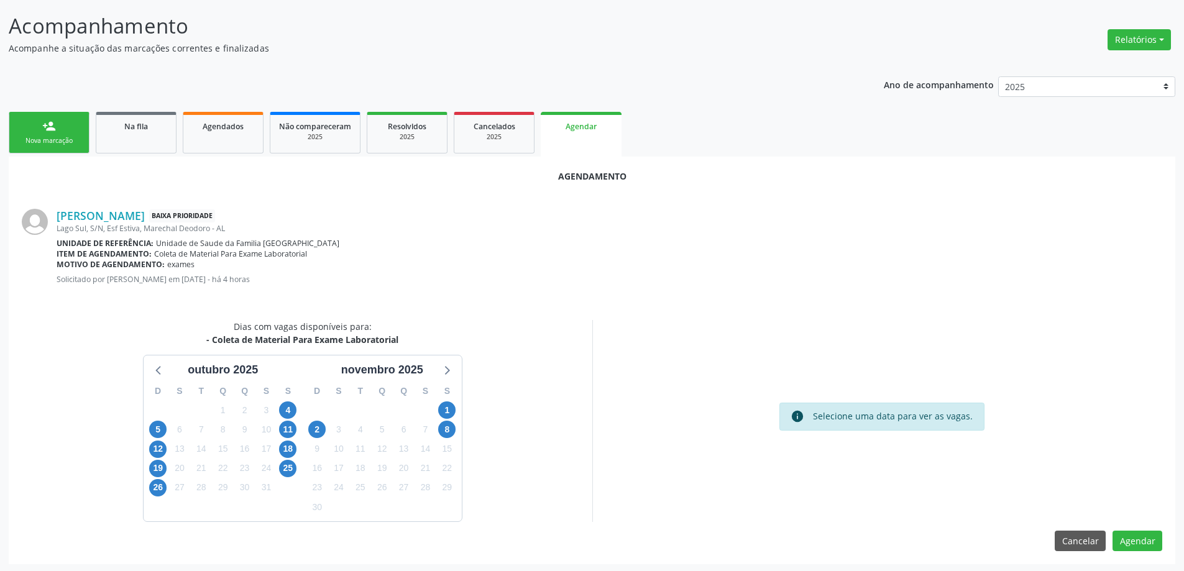
scroll to position [165, 0]
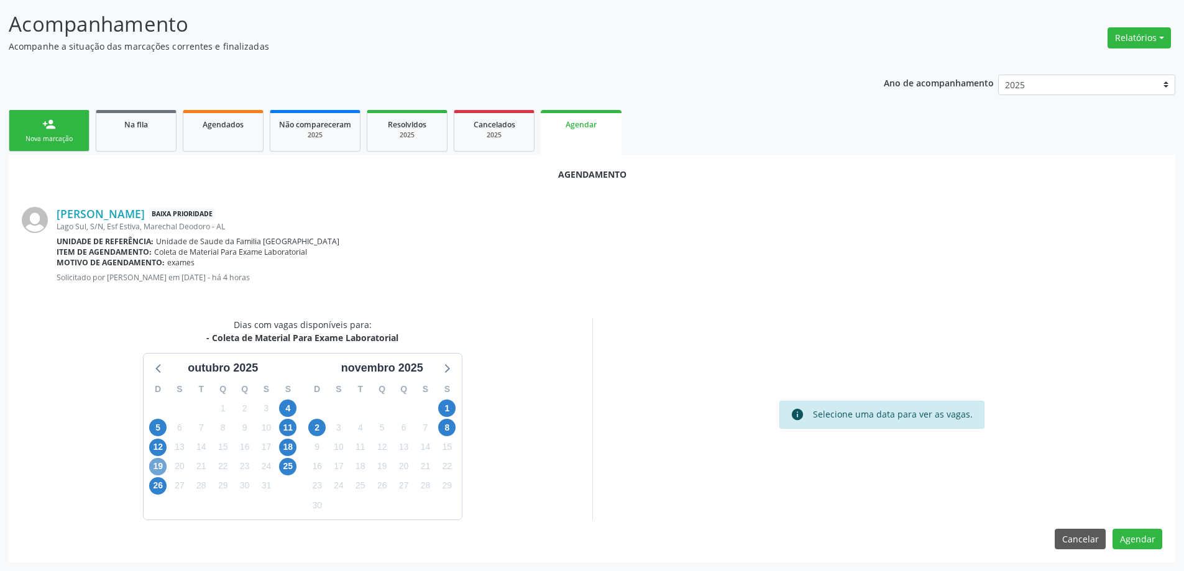
click at [165, 465] on span "19" at bounding box center [157, 466] width 17 height 17
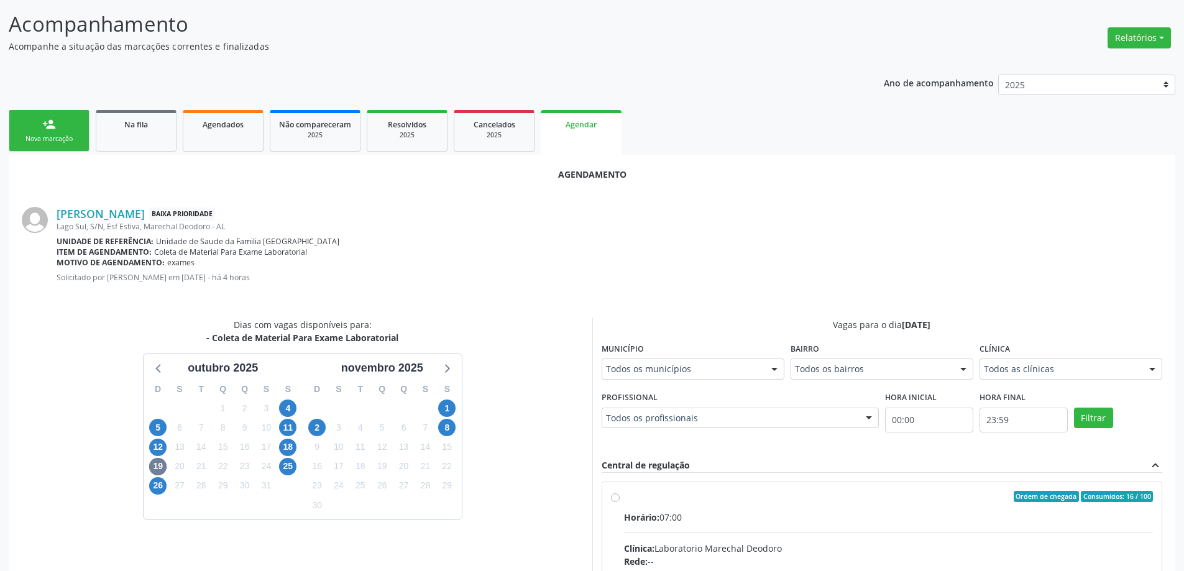
click at [617, 497] on input "Ordem de chegada Consumidos: 16 / 100 Horário: 07:00 Clínica: Laboratorio Marec…" at bounding box center [615, 496] width 9 height 11
radio input "true"
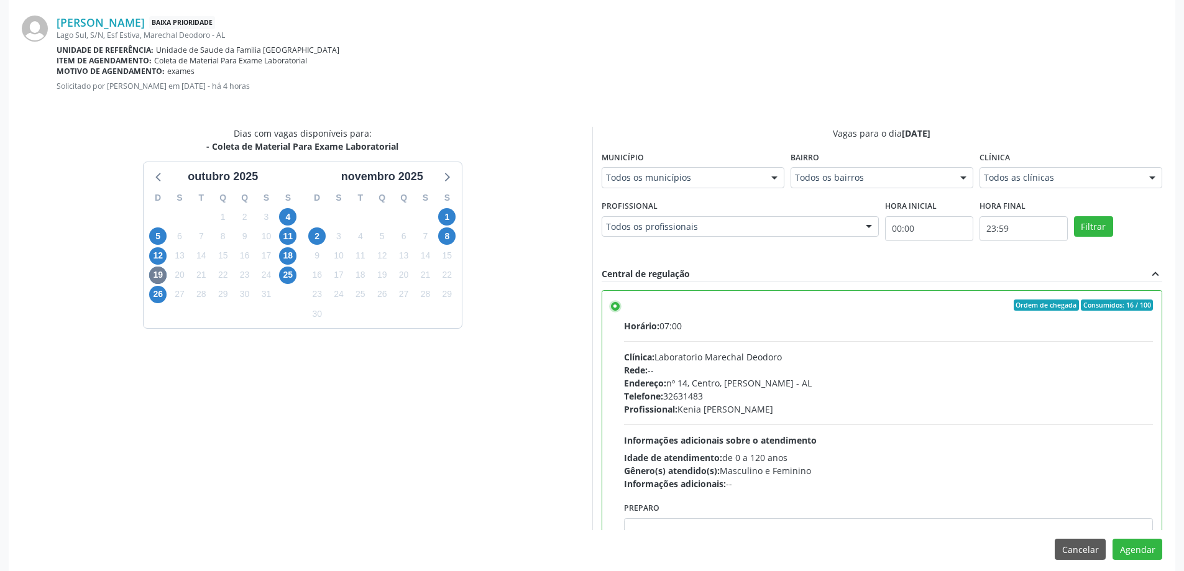
scroll to position [367, 0]
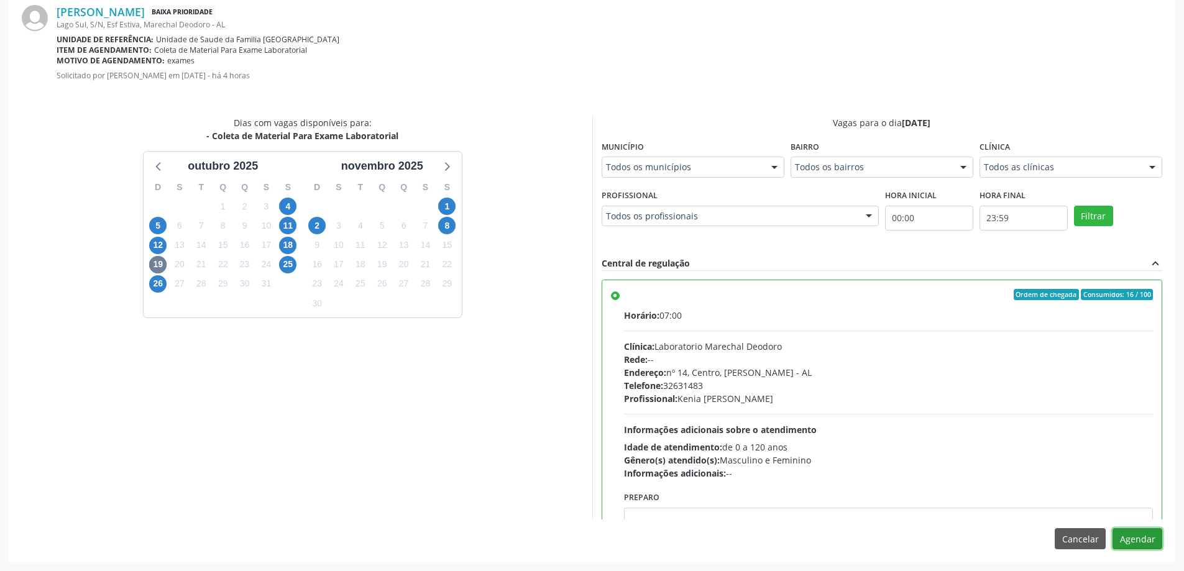
click at [1140, 540] on button "Agendar" at bounding box center [1137, 538] width 50 height 21
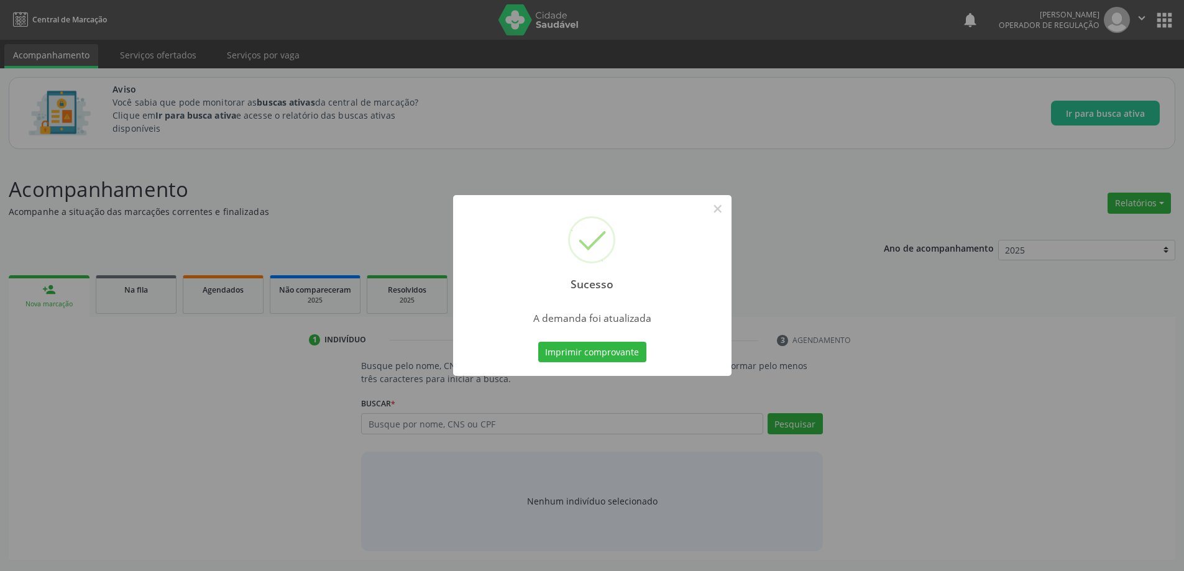
scroll to position [0, 0]
click at [368, 464] on div "Sucesso × A demanda foi atualizada Imprimir comprovante Cancel" at bounding box center [596, 285] width 1193 height 571
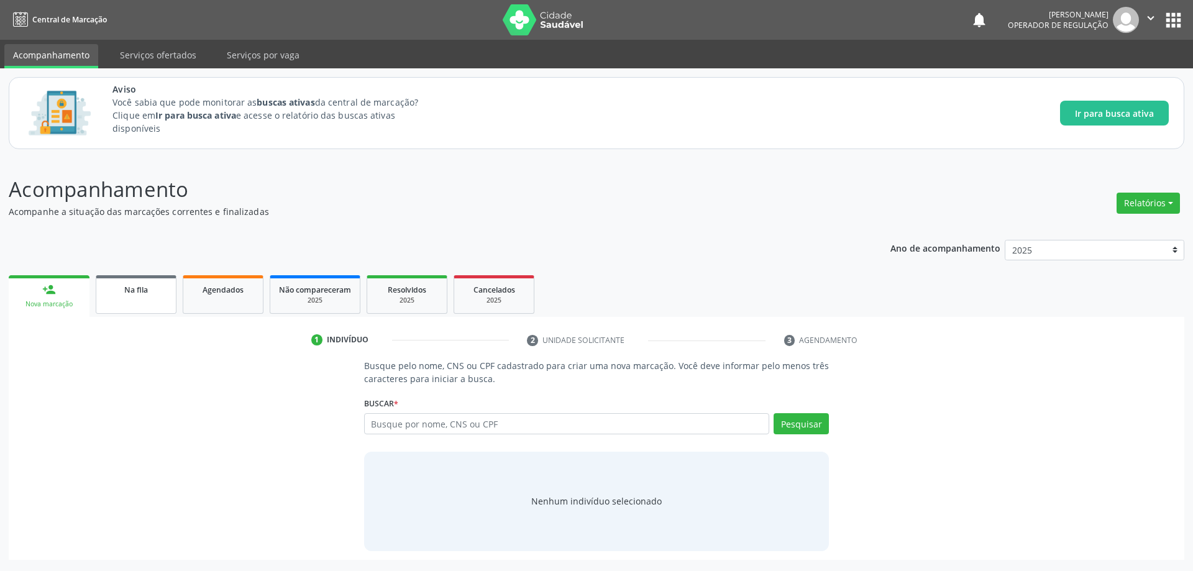
click at [110, 286] on div "Na fila" at bounding box center [136, 289] width 62 height 13
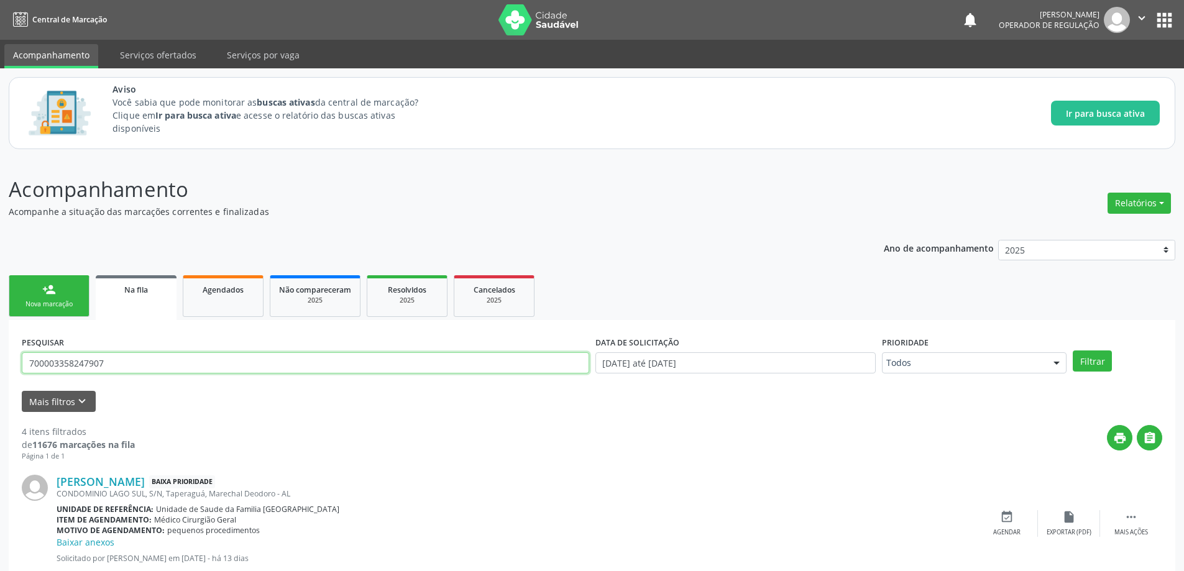
click at [223, 367] on input "700003358247907" at bounding box center [305, 362] width 567 height 21
click at [222, 367] on input "700003358247907" at bounding box center [305, 362] width 567 height 21
paste input "401921153750"
type input "700401921153750"
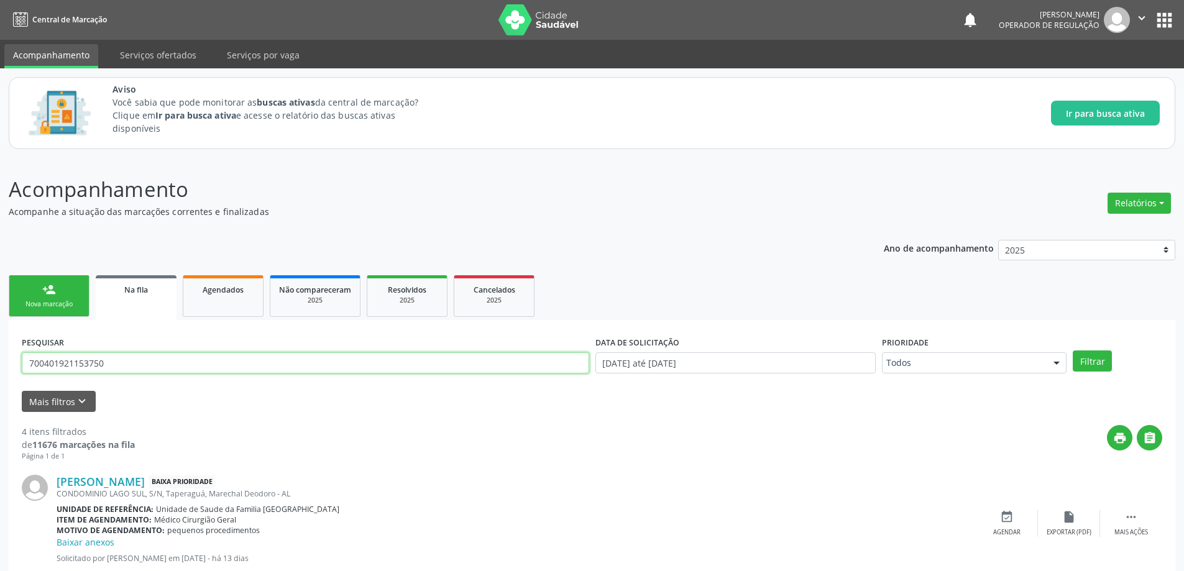
click at [1073, 351] on button "Filtrar" at bounding box center [1092, 361] width 39 height 21
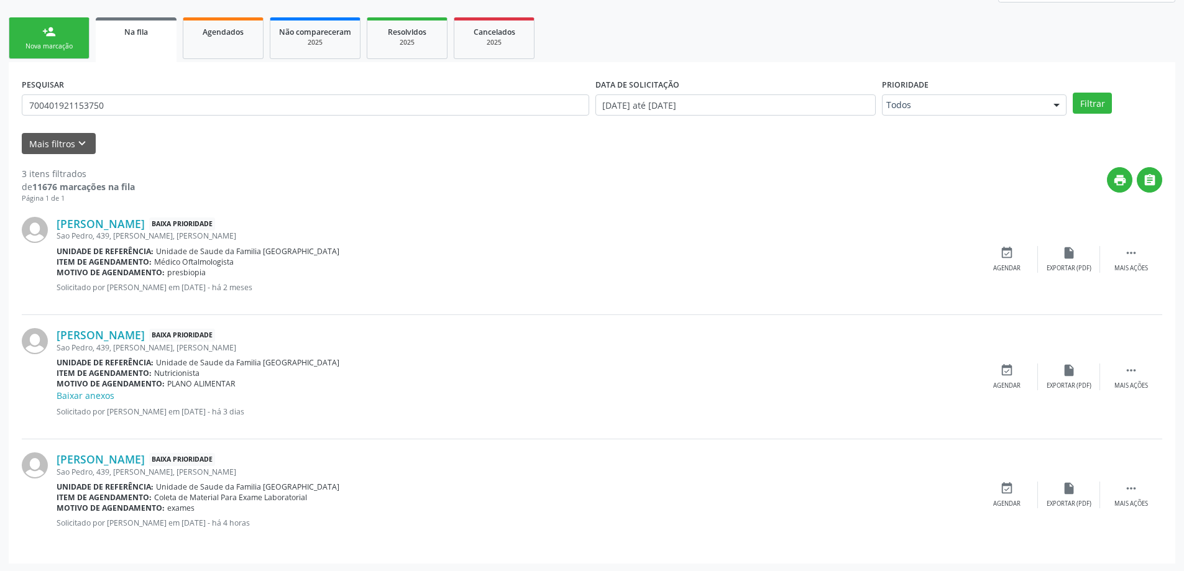
scroll to position [259, 0]
click at [996, 485] on div "event_available Agendar" at bounding box center [1007, 493] width 62 height 27
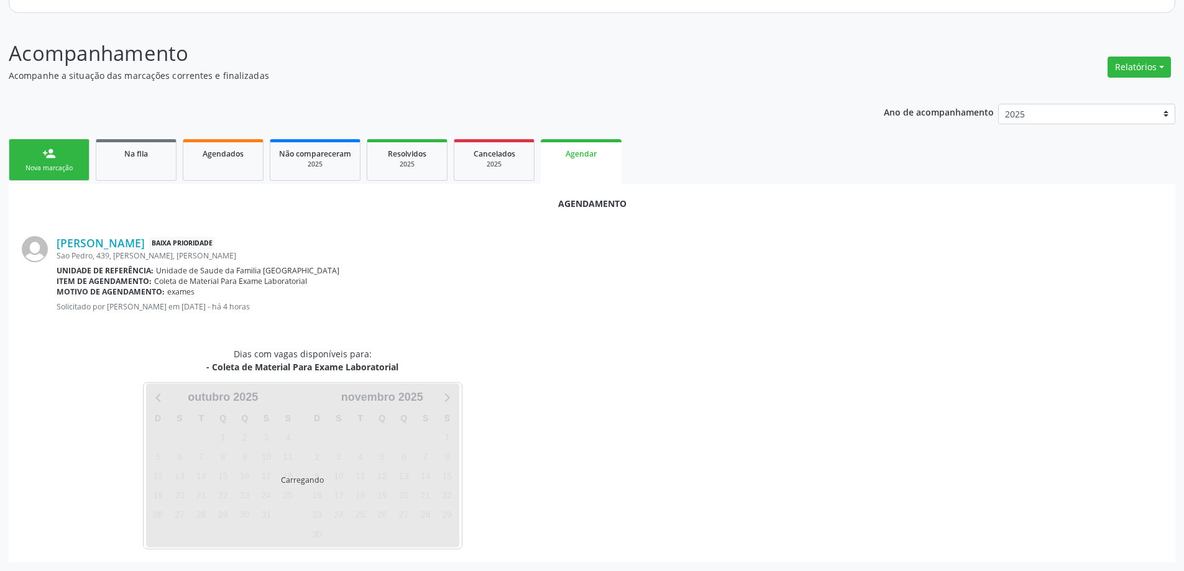
scroll to position [165, 0]
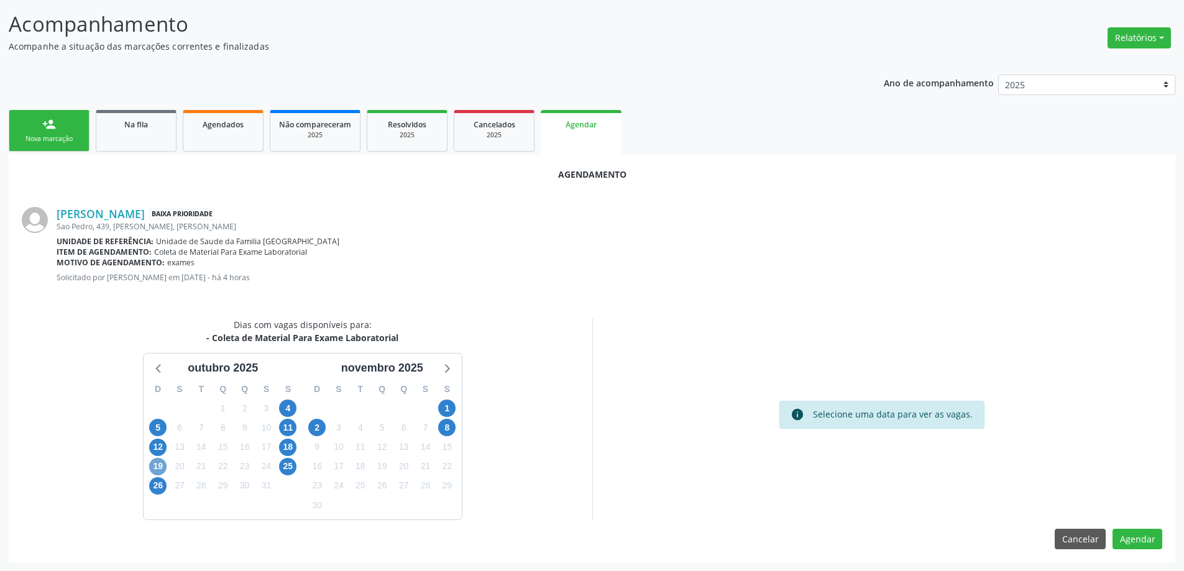
click at [158, 470] on span "19" at bounding box center [157, 466] width 17 height 17
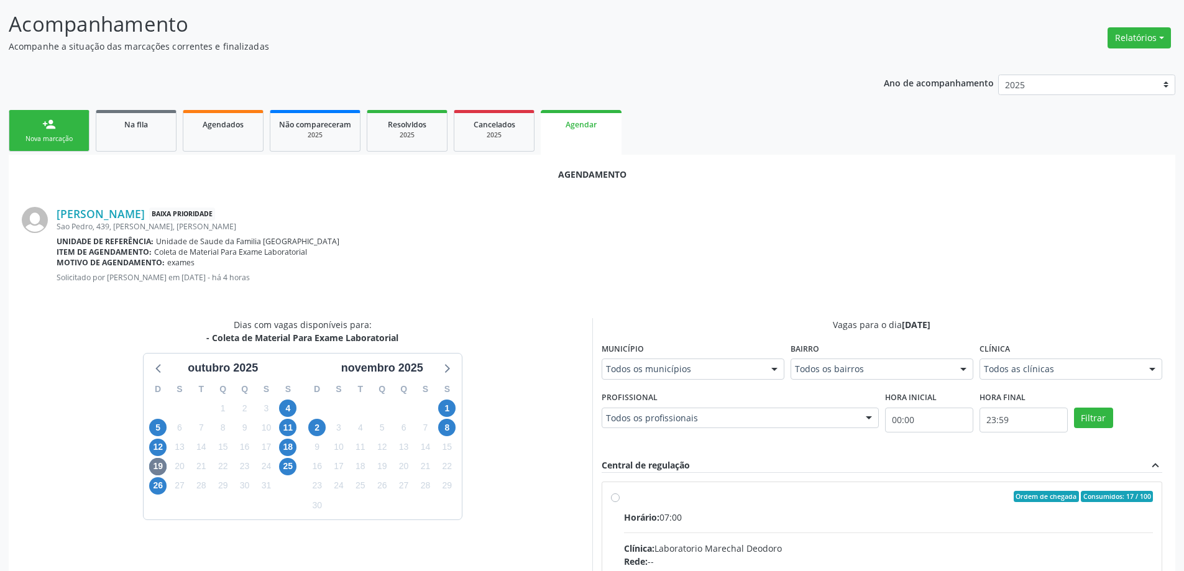
radio input "true"
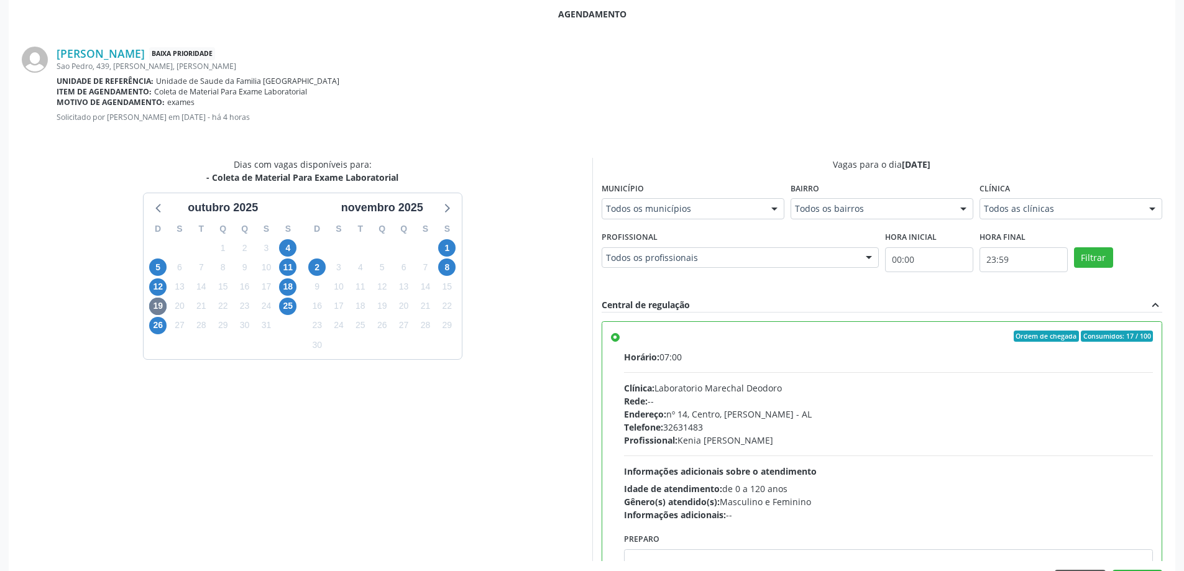
scroll to position [367, 0]
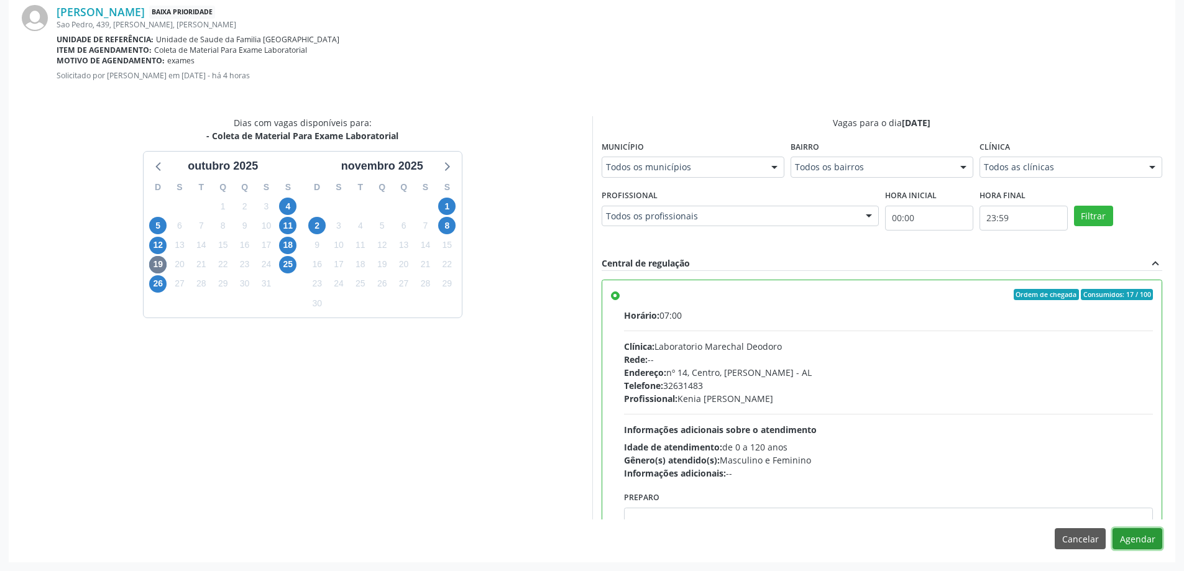
click at [1132, 533] on button "Agendar" at bounding box center [1137, 538] width 50 height 21
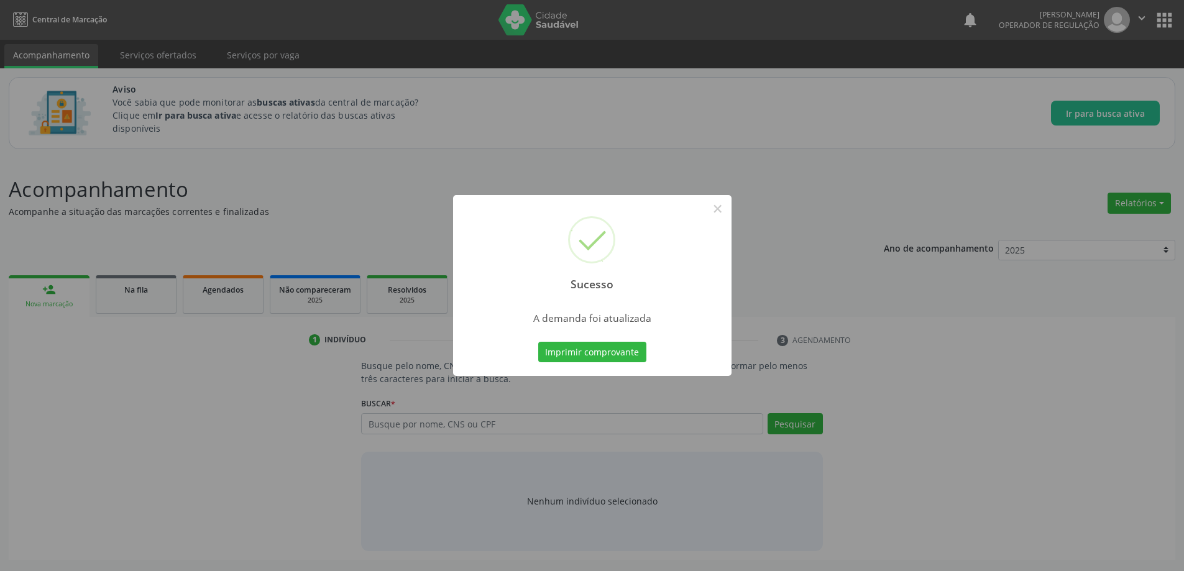
scroll to position [0, 0]
click at [831, 175] on div "Sucesso × A demanda foi atualizada Imprimir comprovante Cancel" at bounding box center [596, 285] width 1193 height 571
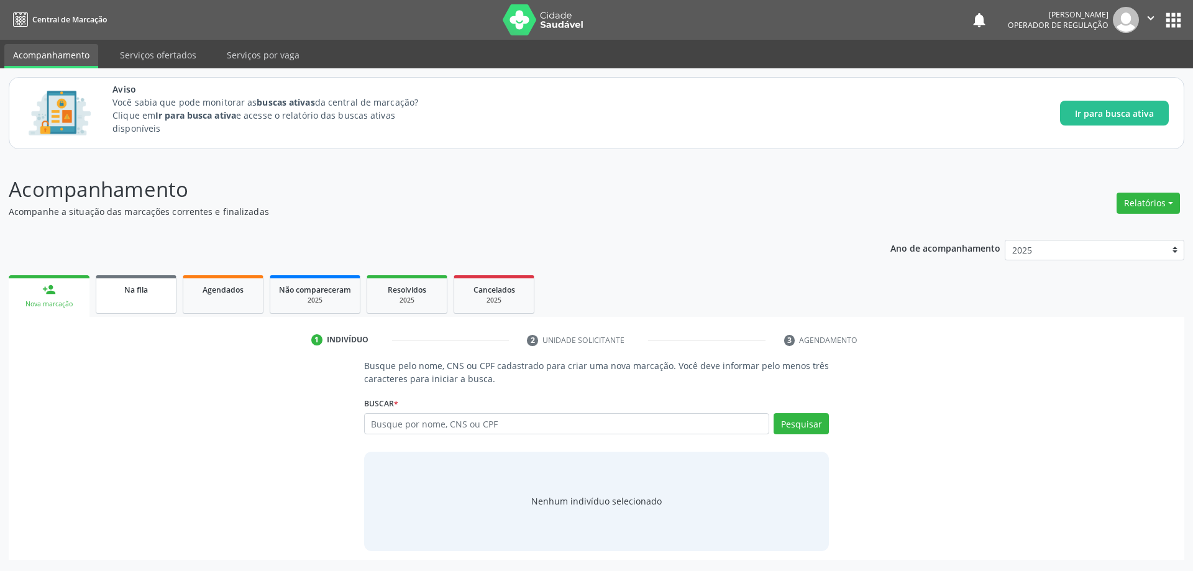
click at [124, 290] on span "Na fila" at bounding box center [136, 290] width 24 height 11
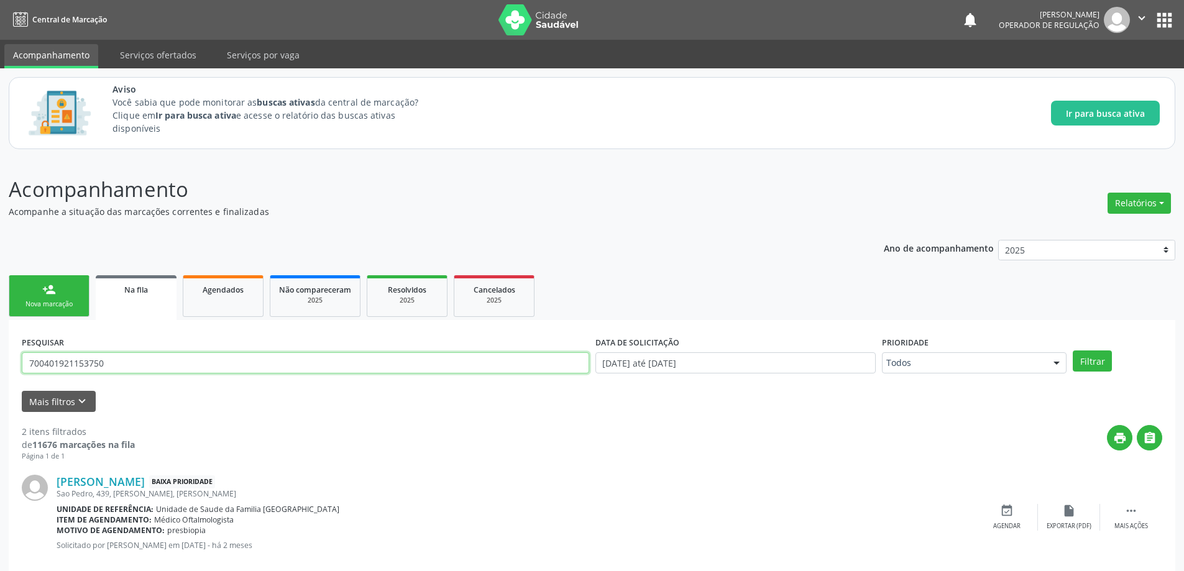
click at [246, 367] on input "700401921153750" at bounding box center [305, 362] width 567 height 21
paste input "003616673202"
type input "700003616673202"
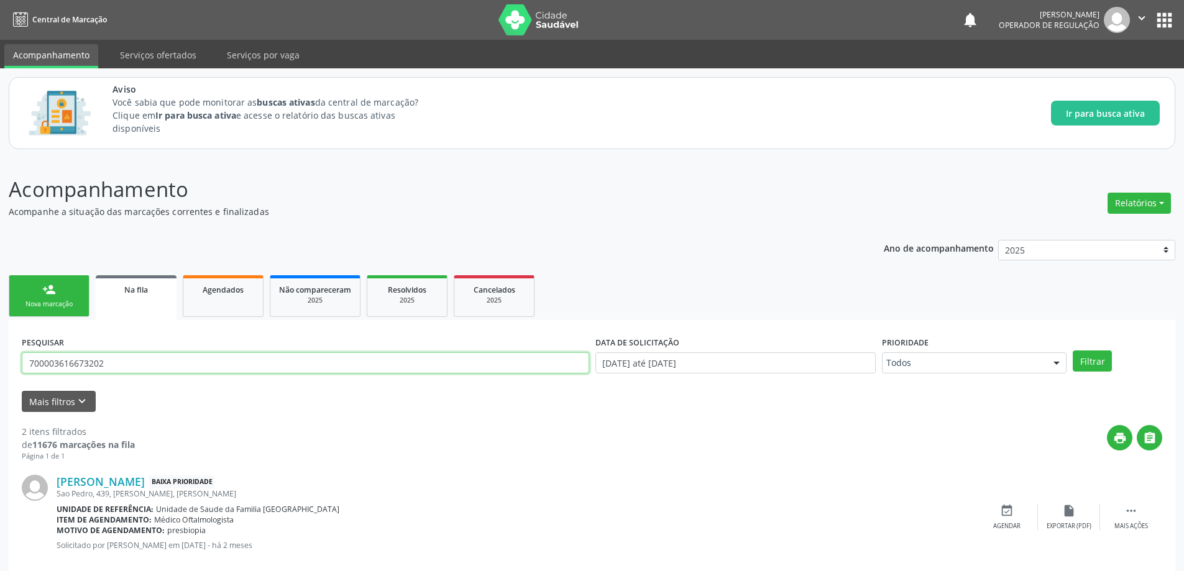
click at [1073, 351] on button "Filtrar" at bounding box center [1092, 361] width 39 height 21
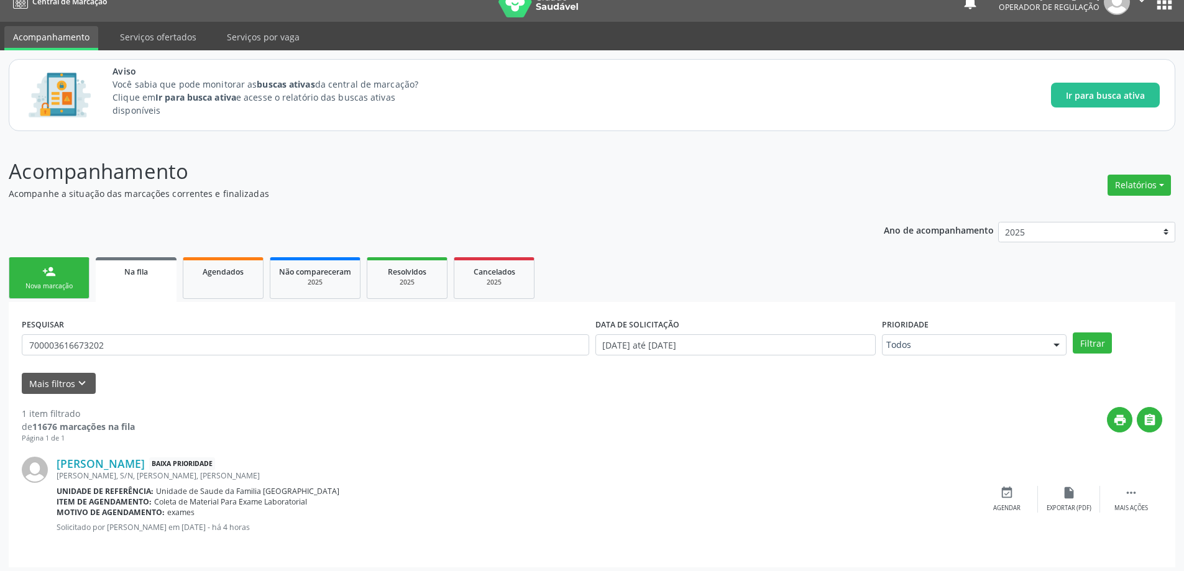
scroll to position [23, 0]
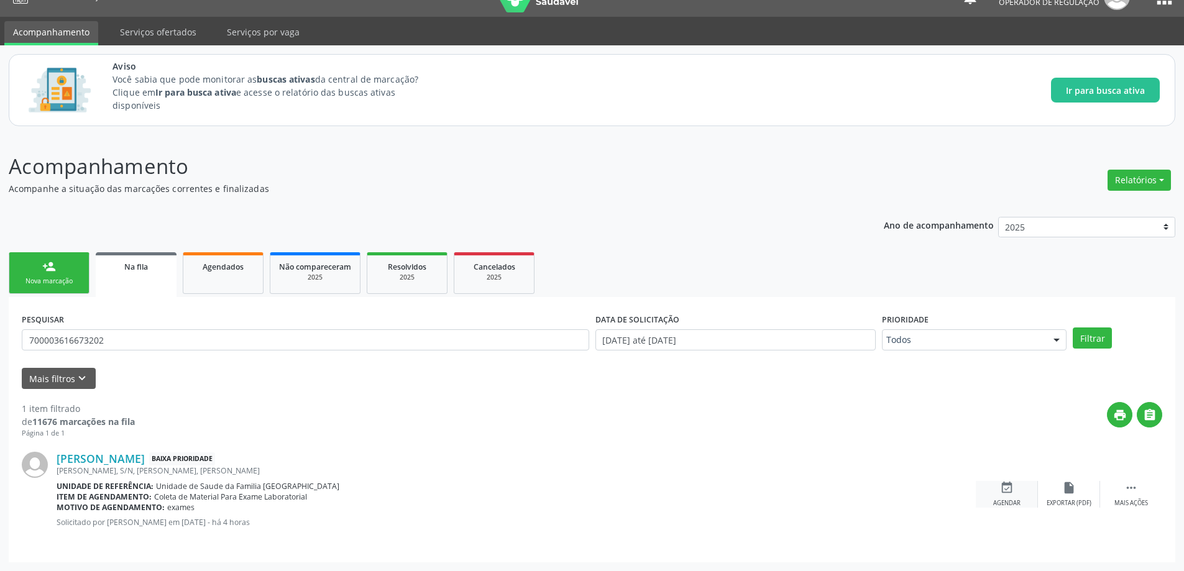
click at [1007, 493] on icon "event_available" at bounding box center [1007, 488] width 14 height 14
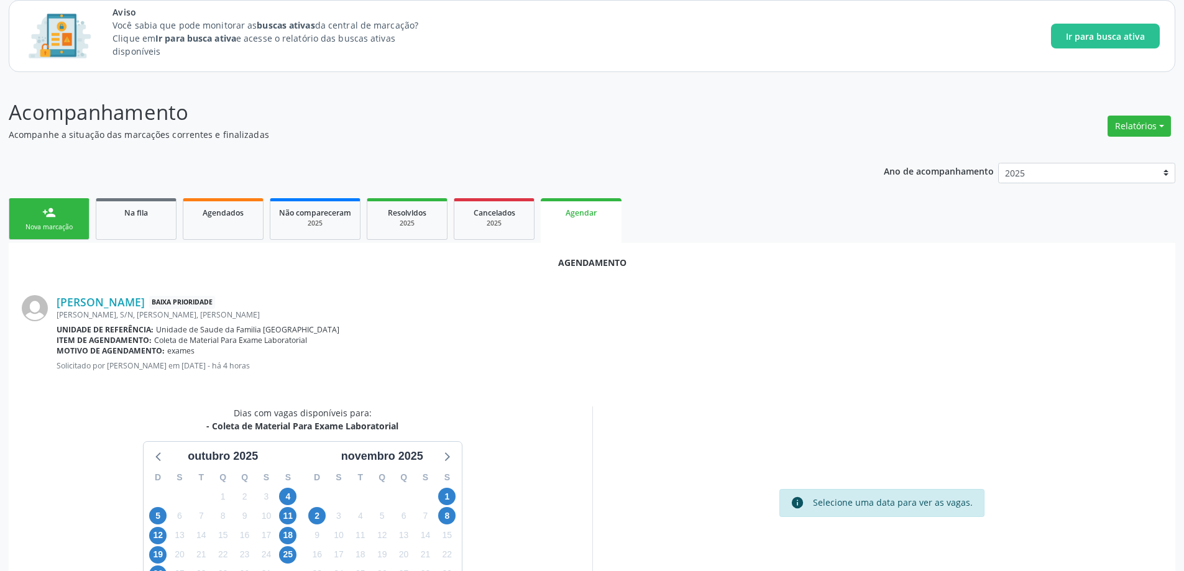
scroll to position [165, 0]
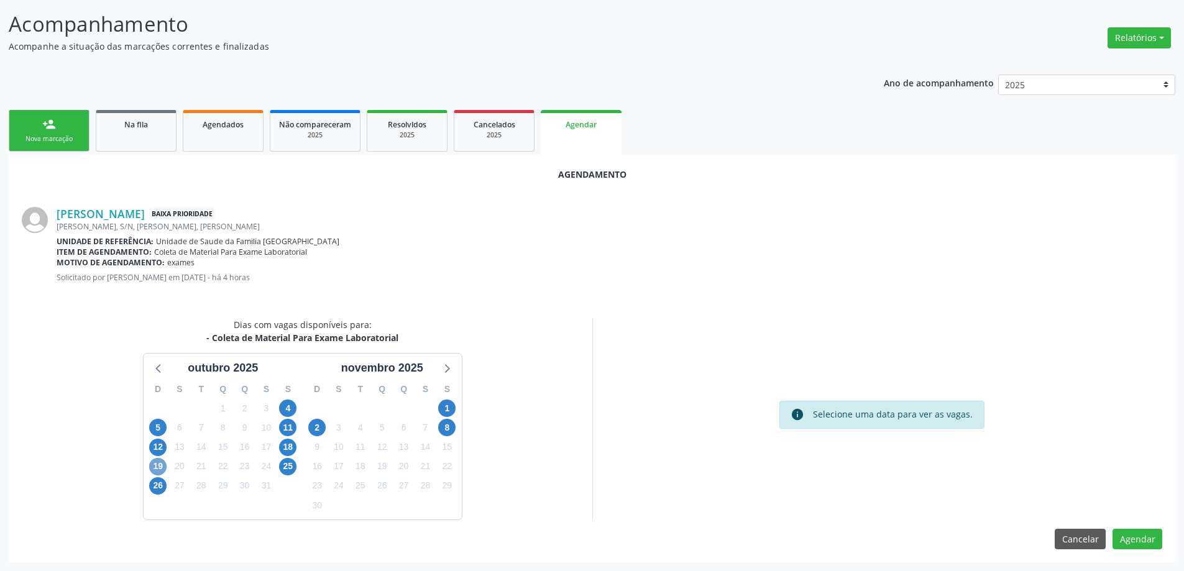
click at [157, 464] on span "19" at bounding box center [157, 466] width 17 height 17
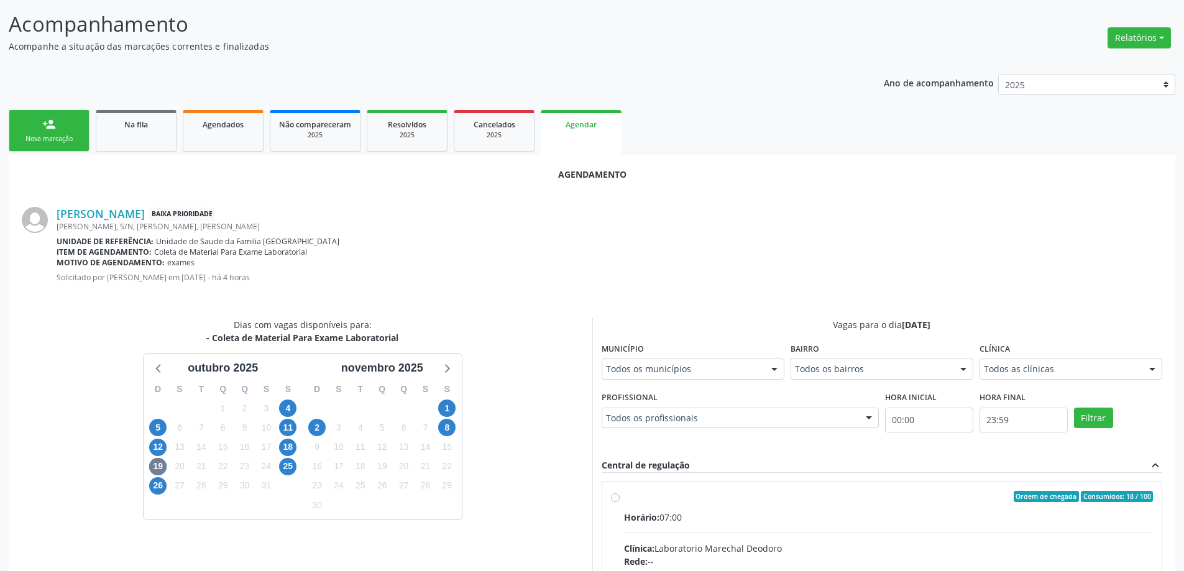
click at [616, 502] on input "Ordem de chegada Consumidos: 18 / 100 Horário: 07:00 Clínica: Laboratorio Marec…" at bounding box center [615, 496] width 9 height 11
radio input "true"
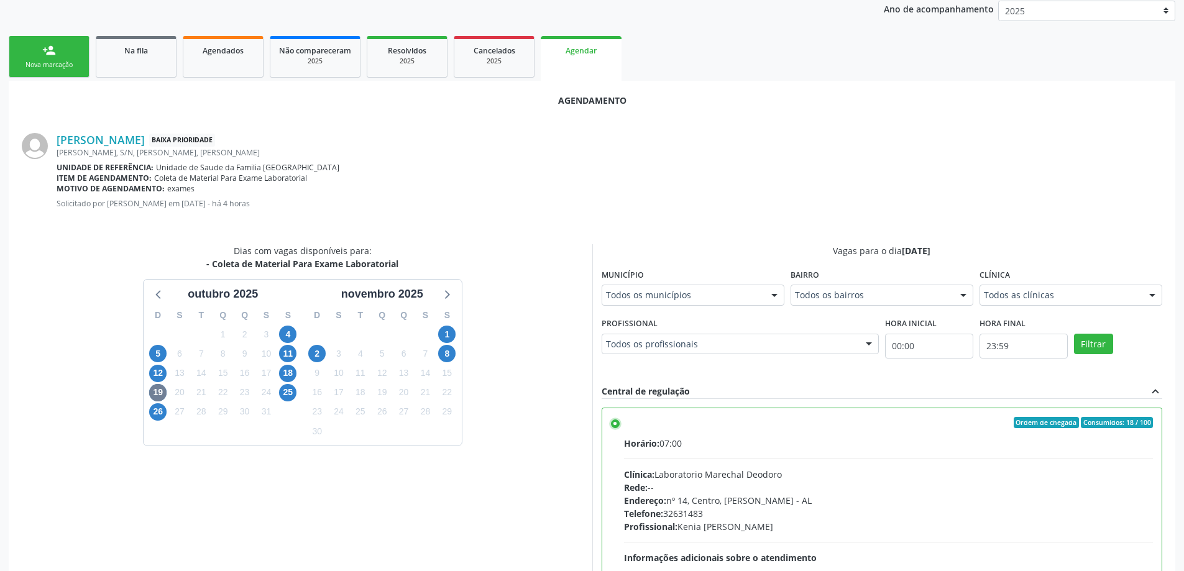
scroll to position [367, 0]
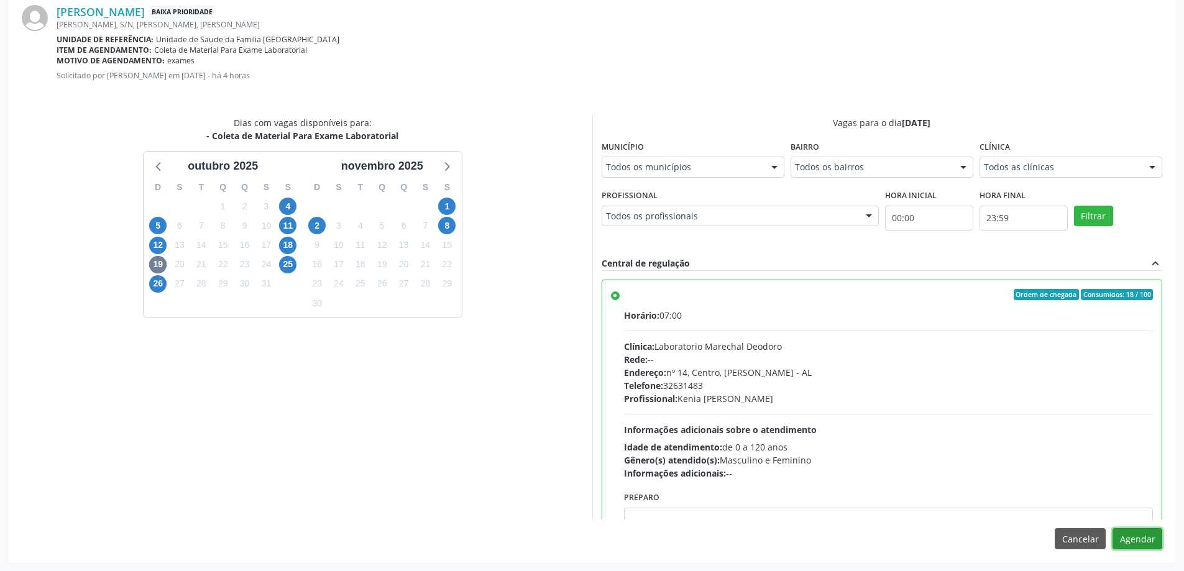
click at [1148, 542] on button "Agendar" at bounding box center [1137, 538] width 50 height 21
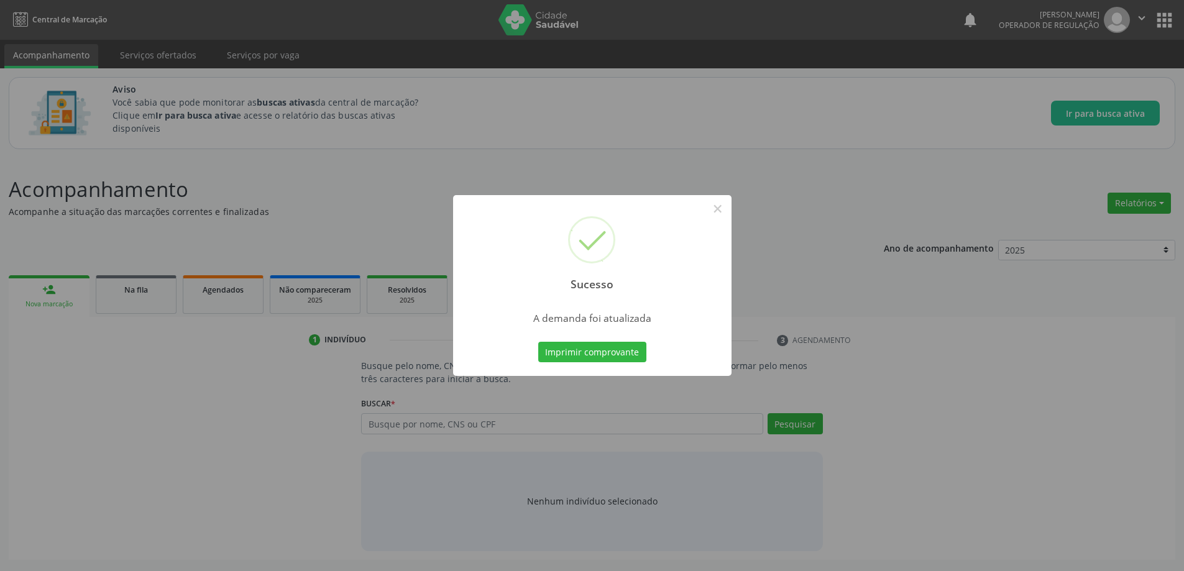
scroll to position [0, 0]
click at [799, 240] on div "Sucesso × A demanda foi atualizada Imprimir comprovante Cancel" at bounding box center [596, 285] width 1193 height 571
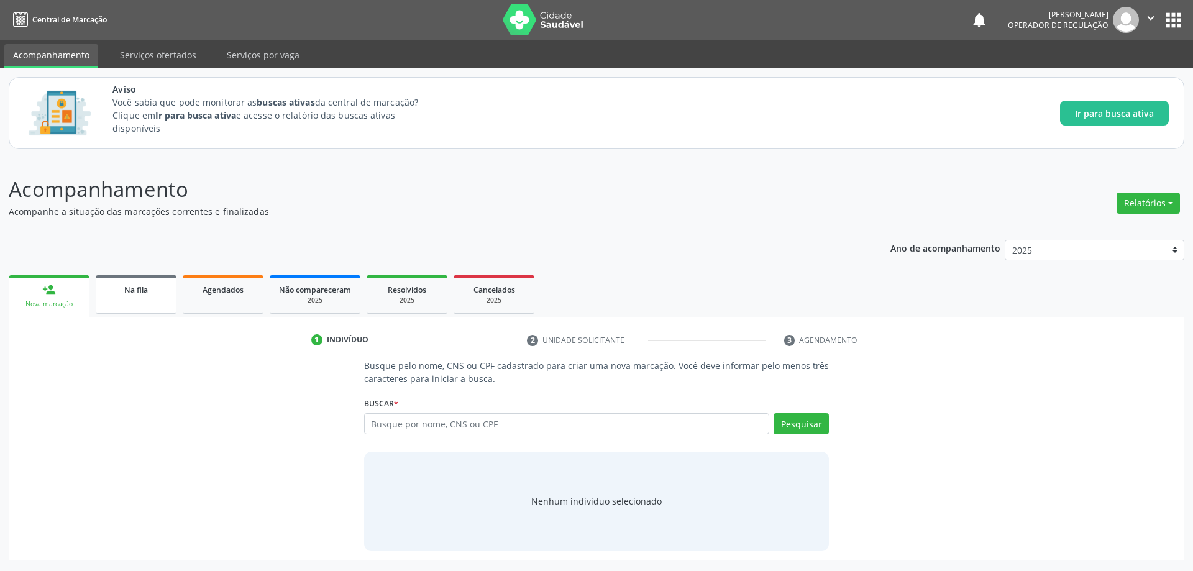
click at [131, 288] on span "Na fila" at bounding box center [136, 290] width 24 height 11
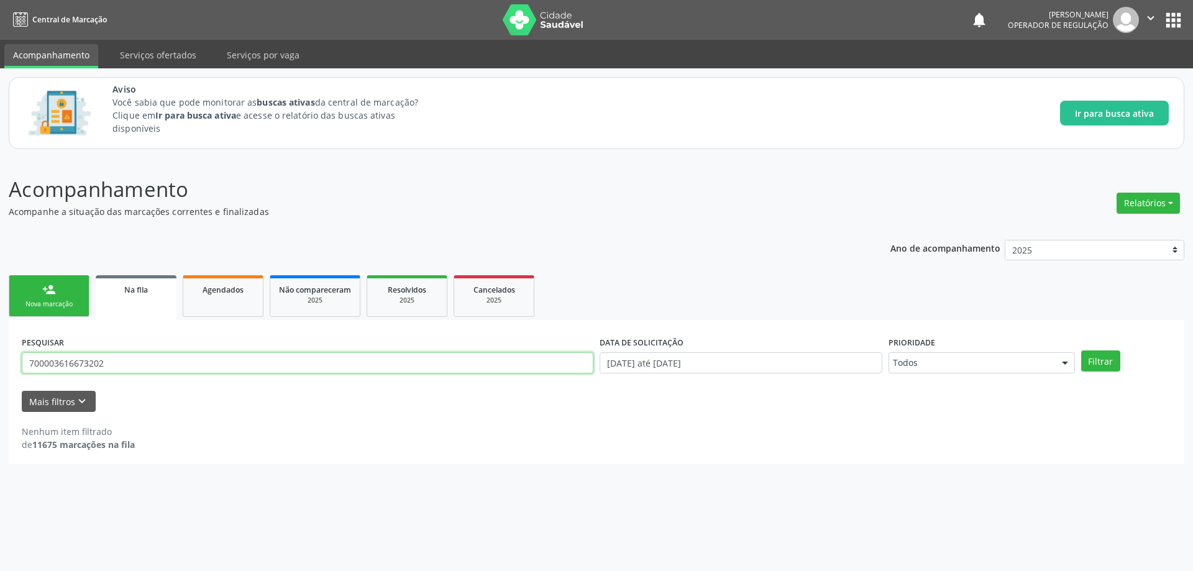
click at [277, 369] on input "700003616673202" at bounding box center [308, 362] width 572 height 21
paste input "4300581244391"
type input "704300581244391"
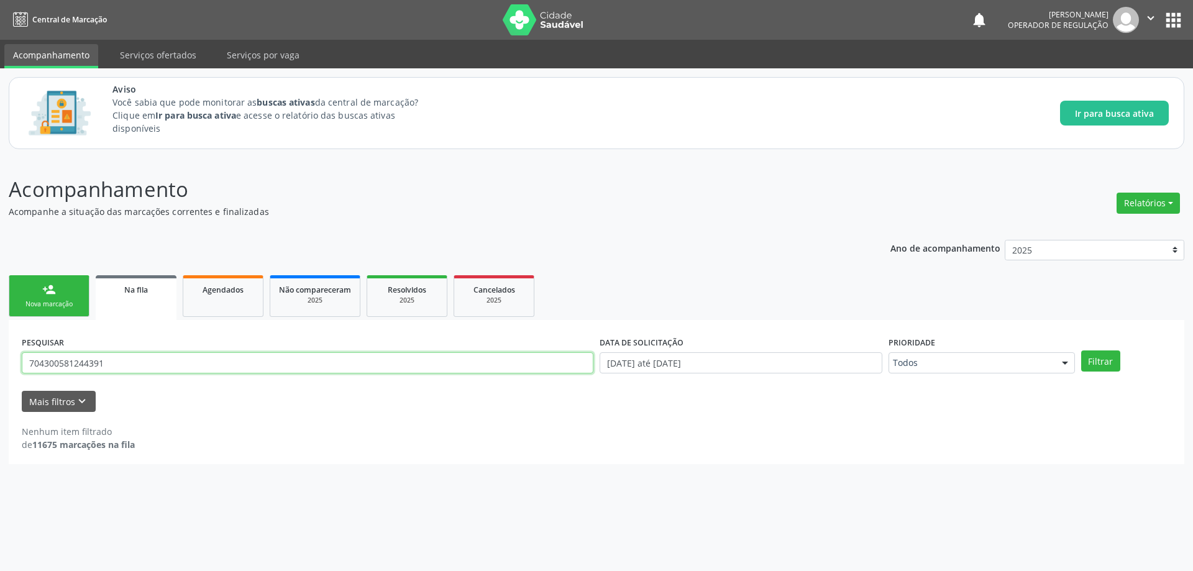
click at [1081, 351] on button "Filtrar" at bounding box center [1100, 361] width 39 height 21
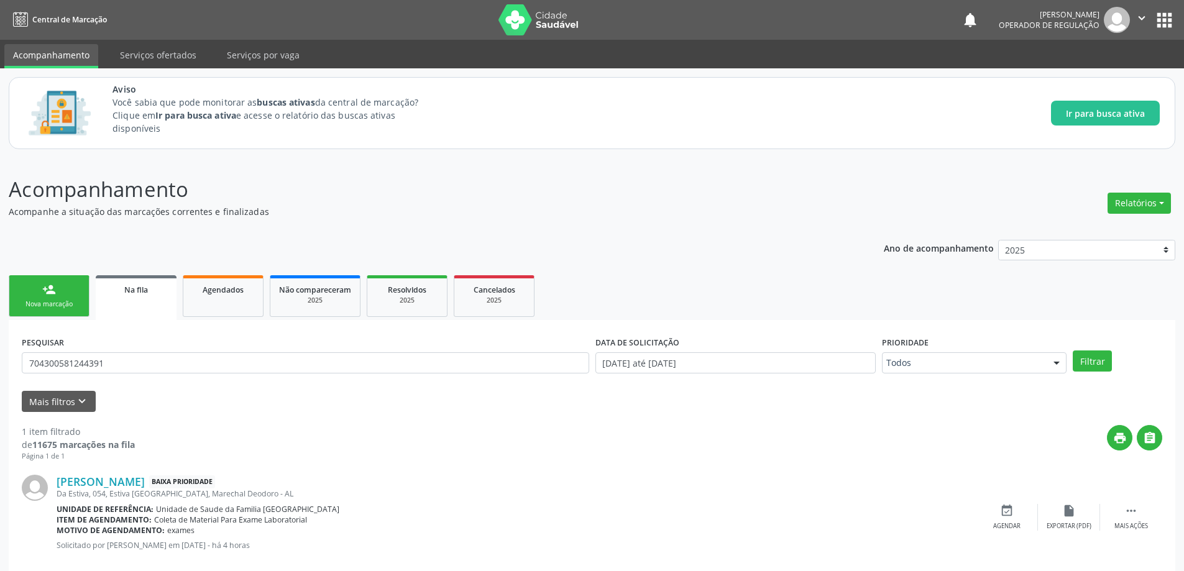
scroll to position [23, 0]
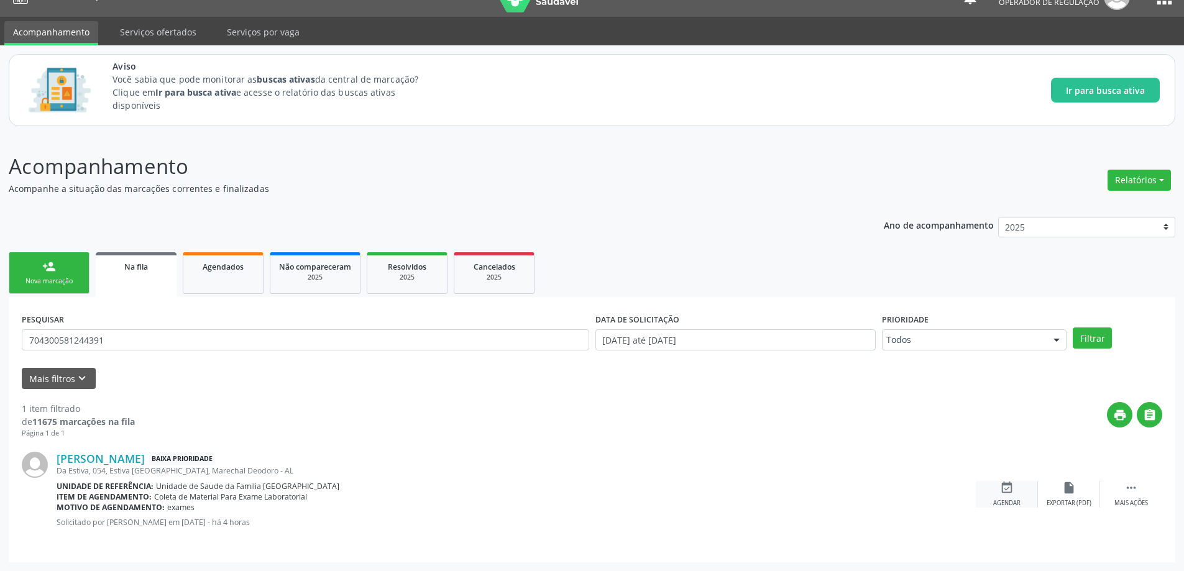
click at [997, 488] on div "event_available Agendar" at bounding box center [1007, 494] width 62 height 27
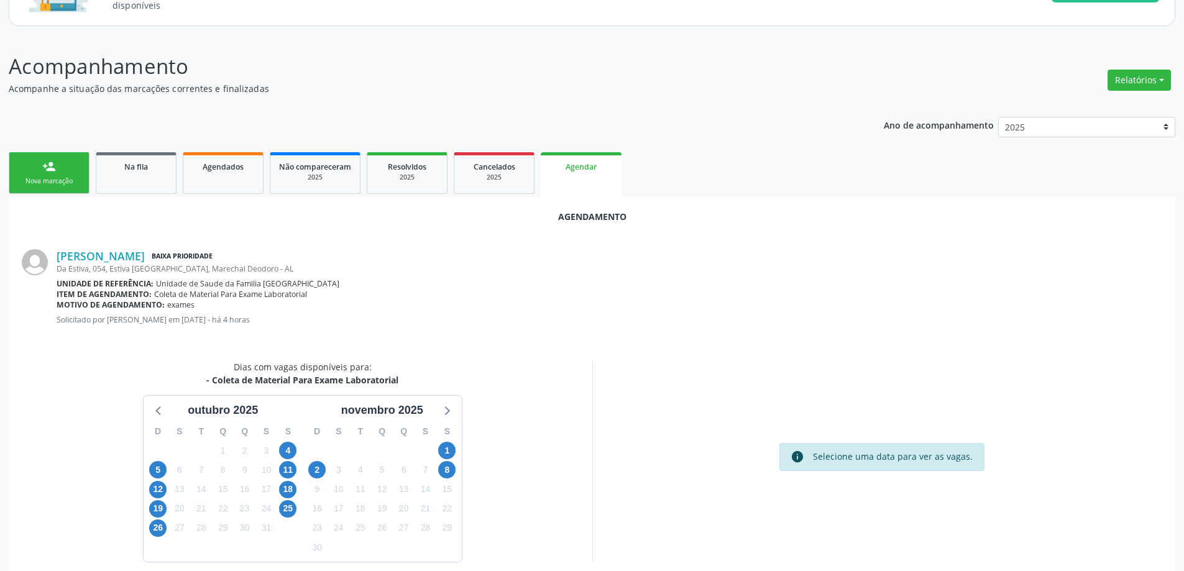
scroll to position [165, 0]
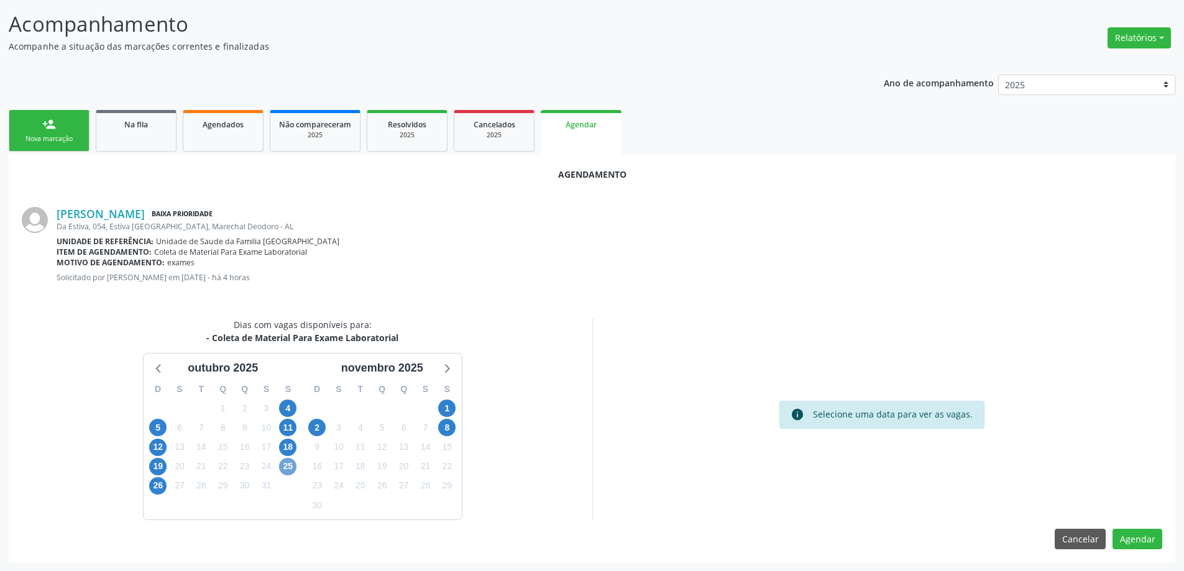
click at [283, 464] on span "25" at bounding box center [287, 466] width 17 height 17
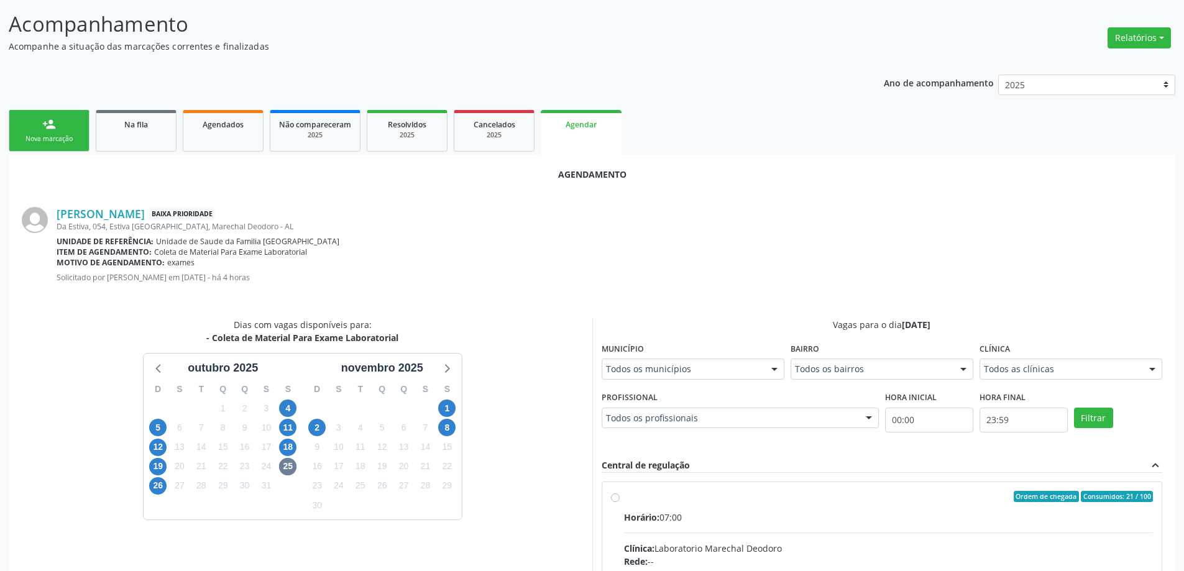
click at [619, 497] on input "Ordem de chegada Consumidos: 21 / 100 Horário: 07:00 Clínica: Laboratorio Marec…" at bounding box center [615, 496] width 9 height 11
radio input "true"
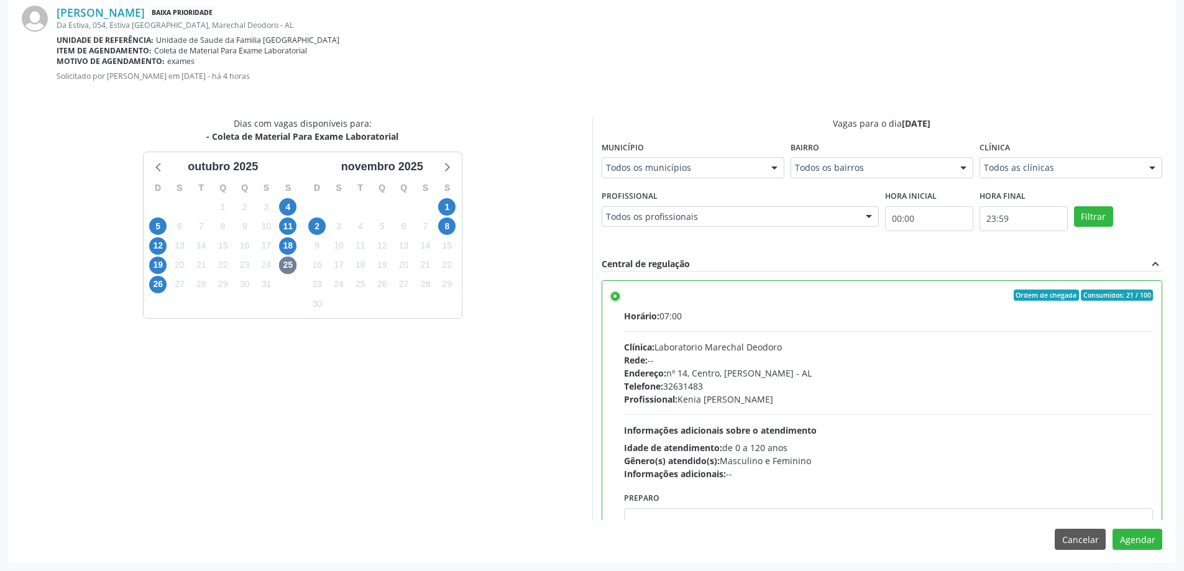
scroll to position [367, 0]
click at [1149, 543] on button "Agendar" at bounding box center [1137, 538] width 50 height 21
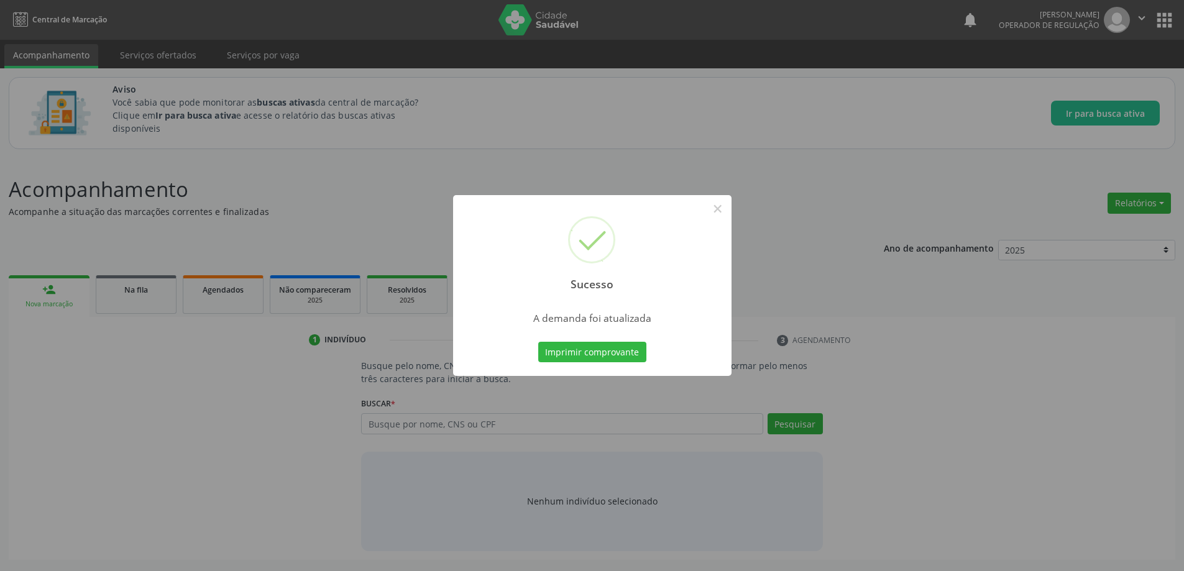
scroll to position [0, 0]
click at [800, 282] on div "Sucesso × A demanda foi atualizada Imprimir comprovante Cancel" at bounding box center [596, 285] width 1193 height 571
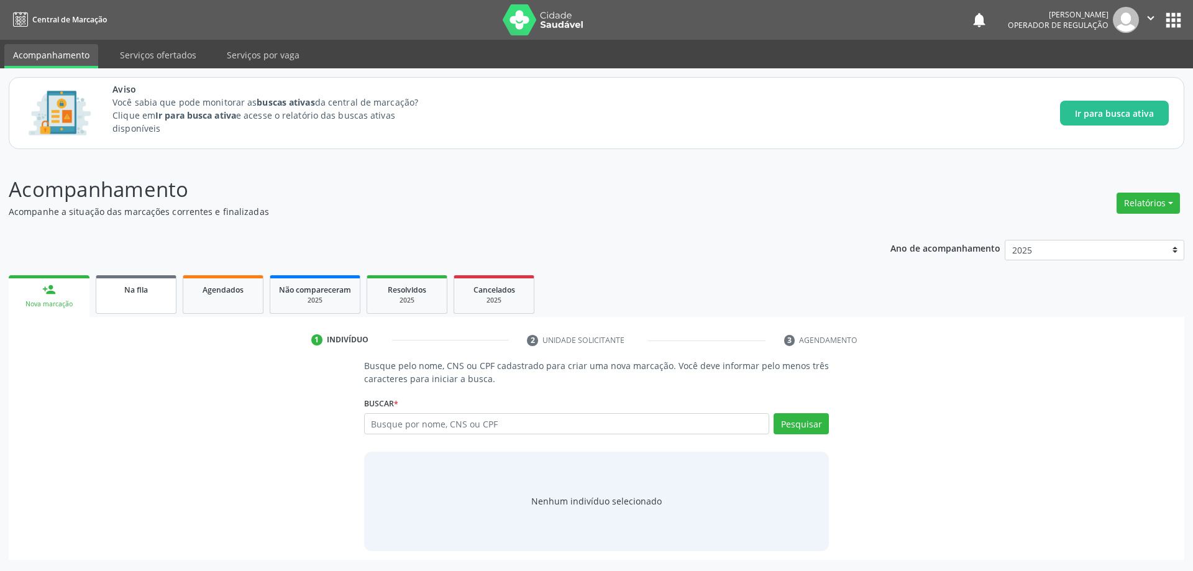
click at [142, 298] on link "Na fila" at bounding box center [136, 294] width 81 height 39
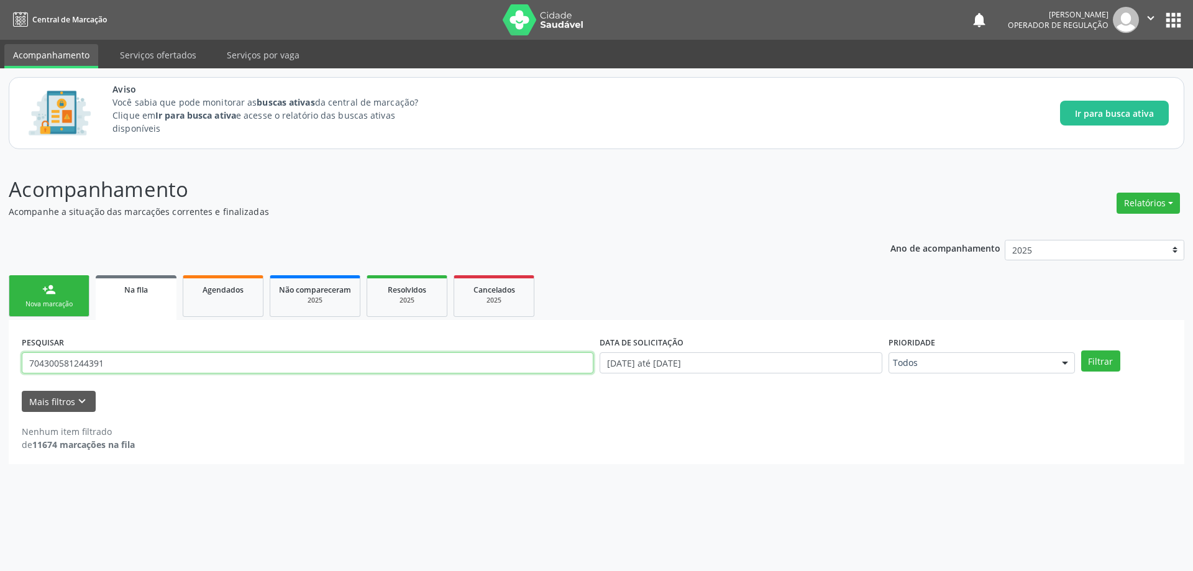
click at [219, 357] on input "704300581244391" at bounding box center [308, 362] width 572 height 21
paste input "0909972771195"
type input "700909972771195"
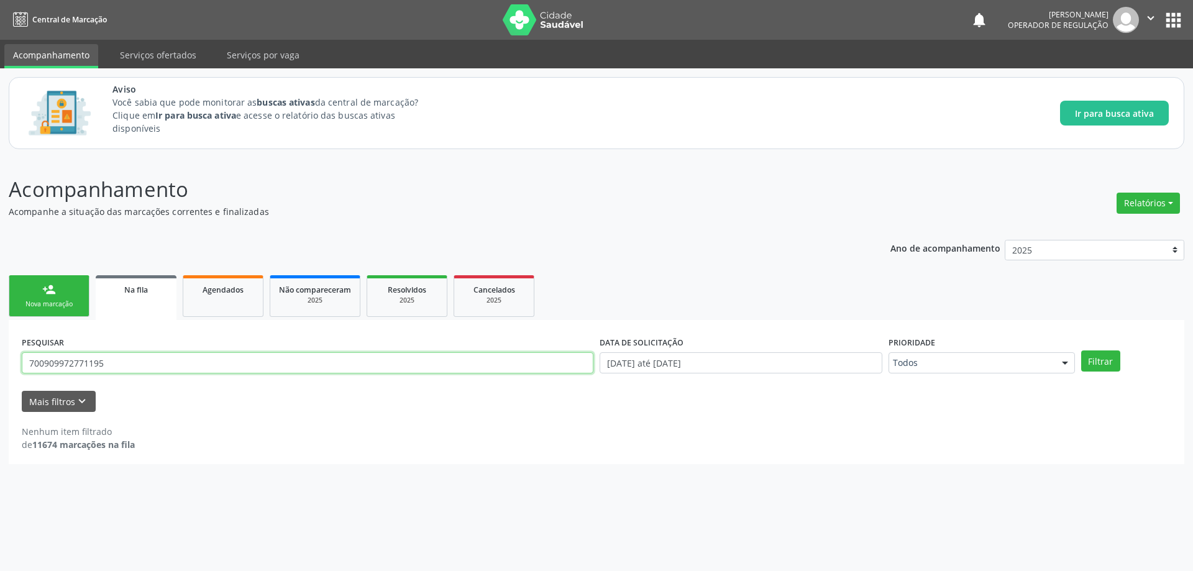
click at [1081, 351] on button "Filtrar" at bounding box center [1100, 361] width 39 height 21
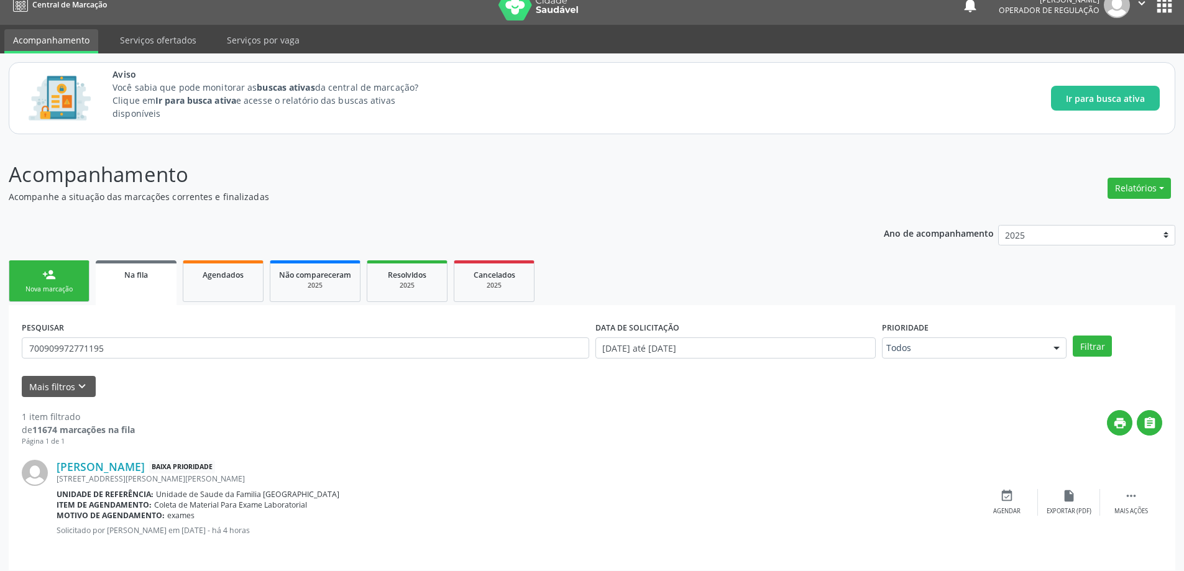
scroll to position [23, 0]
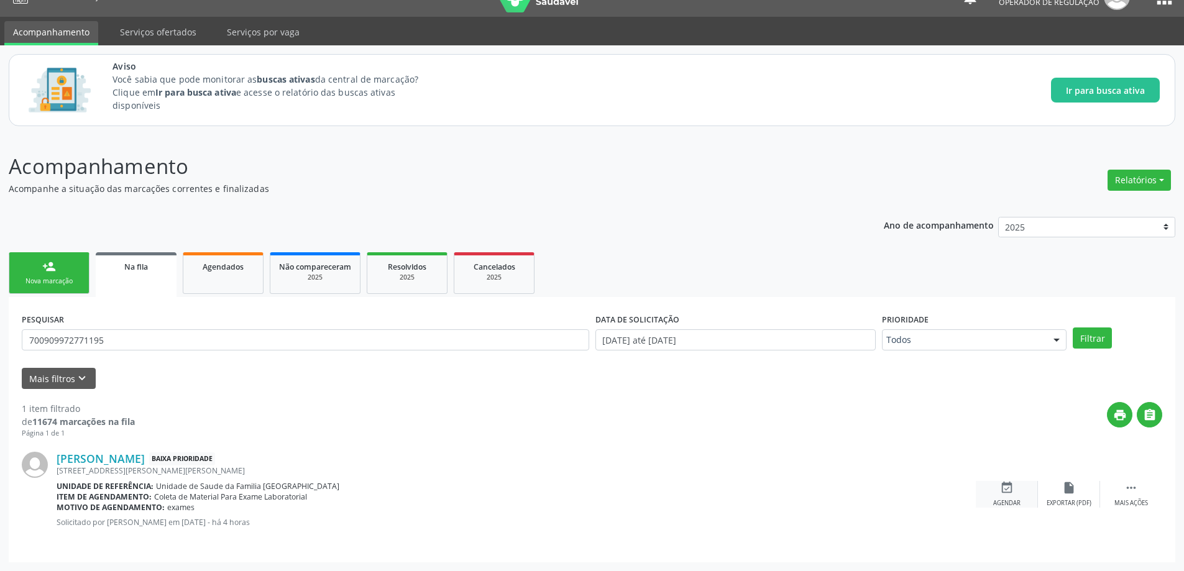
click at [1018, 490] on div "event_available Agendar" at bounding box center [1007, 494] width 62 height 27
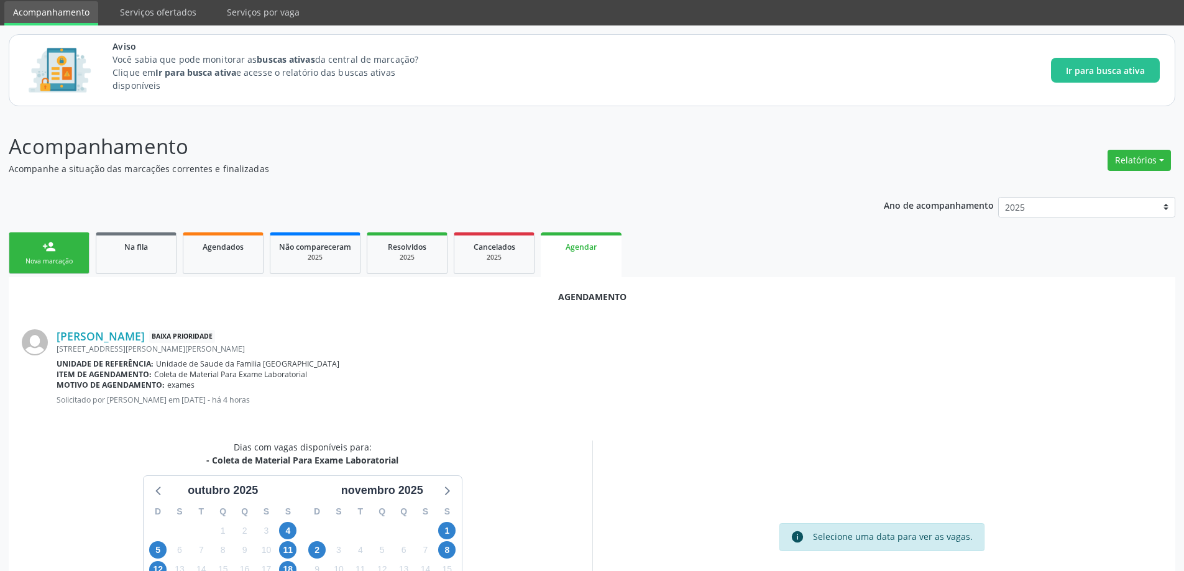
scroll to position [165, 0]
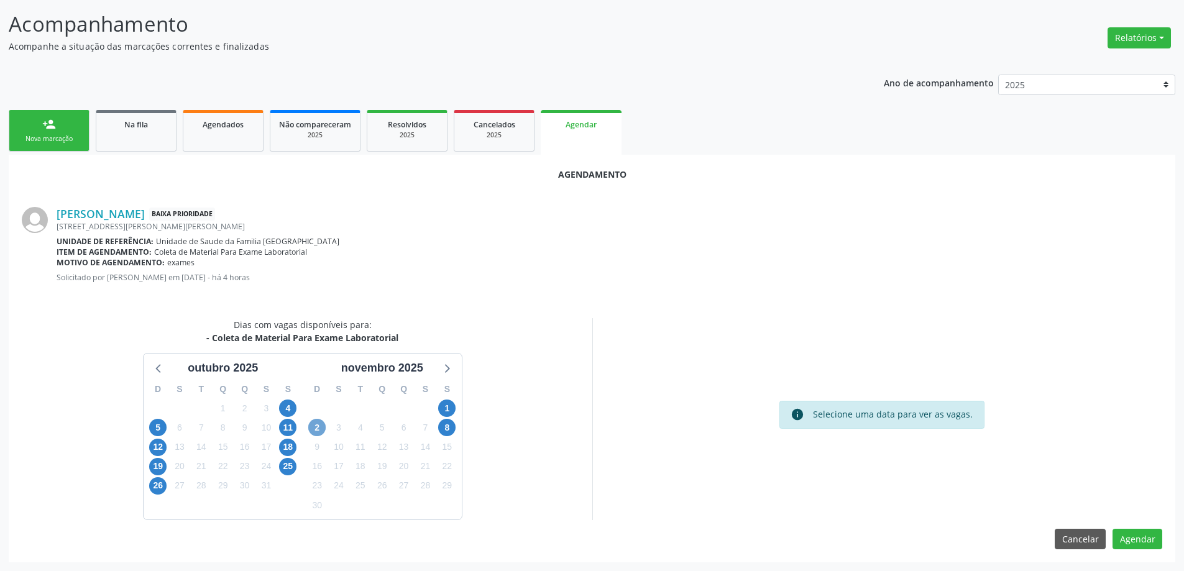
click at [313, 424] on span "2" at bounding box center [316, 427] width 17 height 17
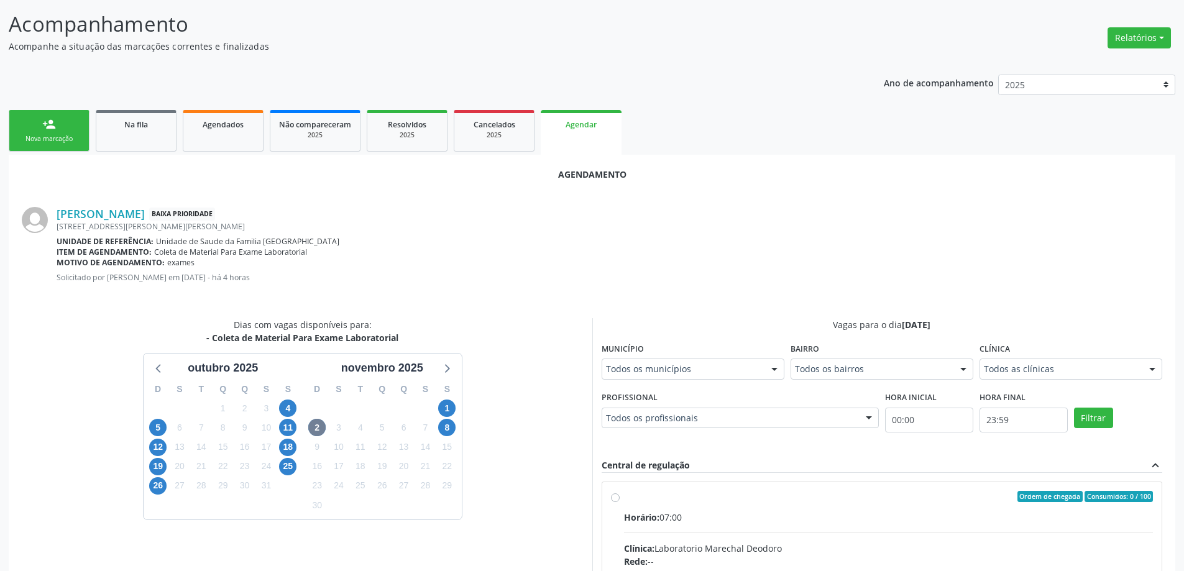
click at [615, 493] on input "Ordem de chegada Consumidos: 0 / 100 Horário: 07:00 Clínica: Laboratorio Marech…" at bounding box center [615, 496] width 9 height 11
radio input "true"
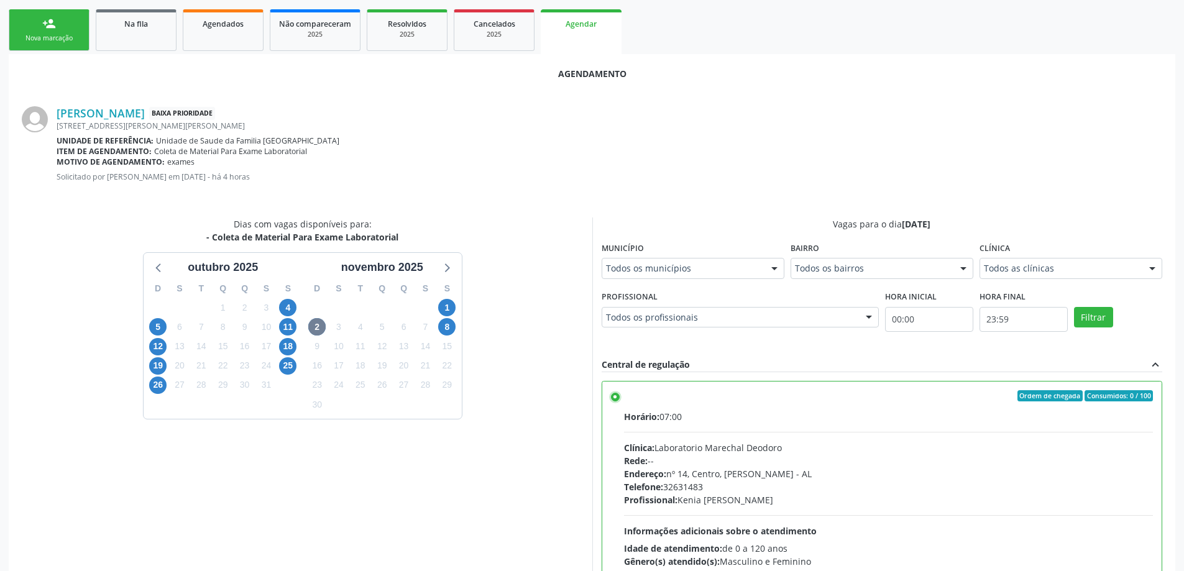
scroll to position [367, 0]
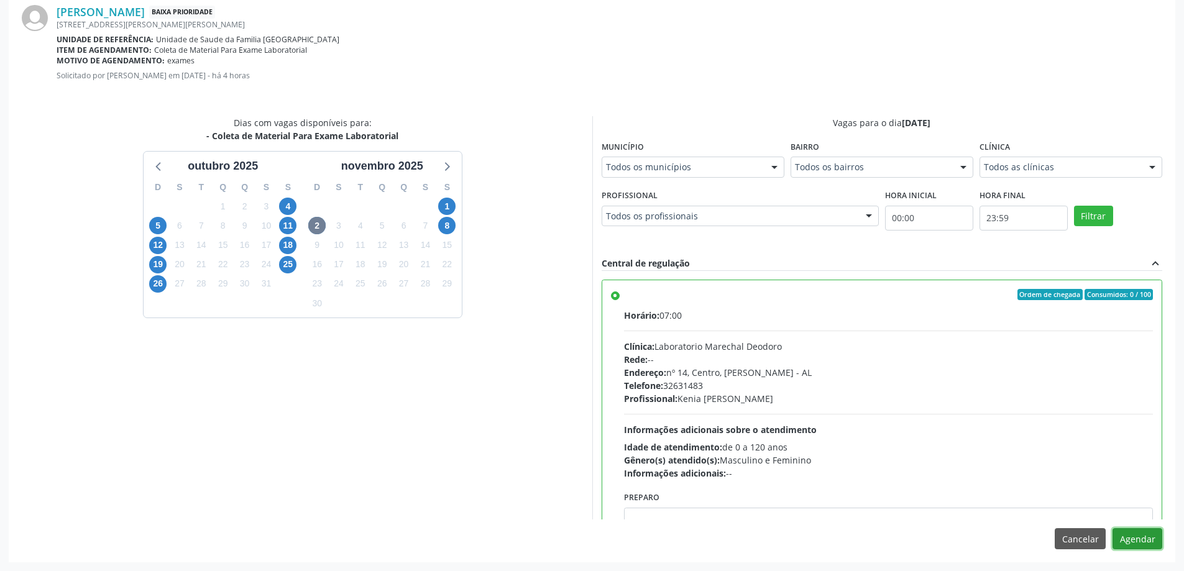
click at [1137, 537] on button "Agendar" at bounding box center [1137, 538] width 50 height 21
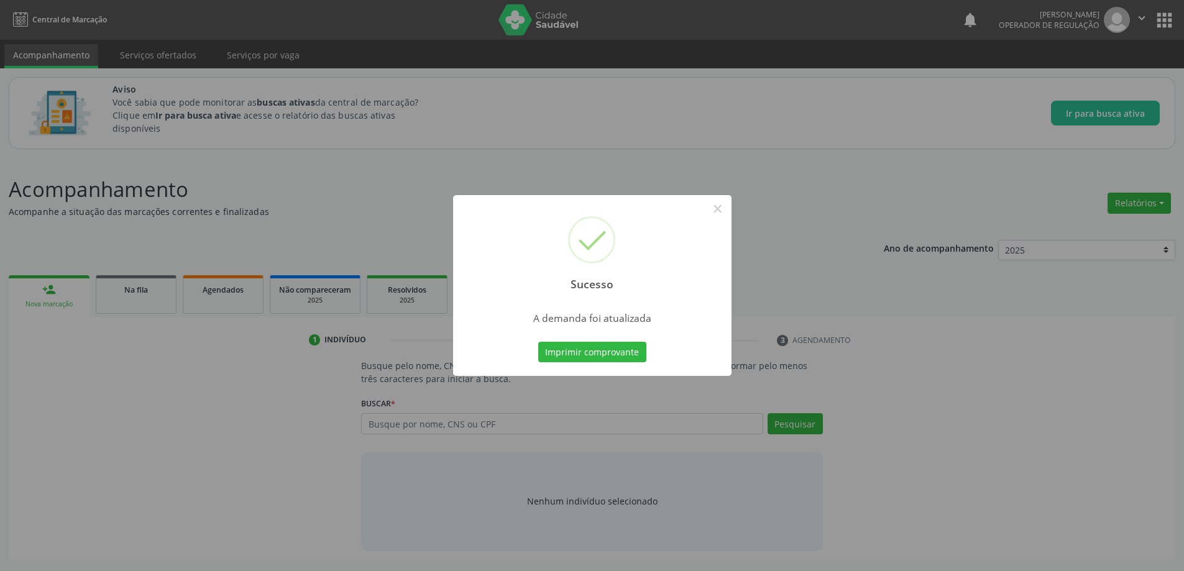
scroll to position [0, 0]
click at [855, 364] on div "Sucesso × A demanda foi atualizada Imprimir comprovante Cancel" at bounding box center [596, 285] width 1193 height 571
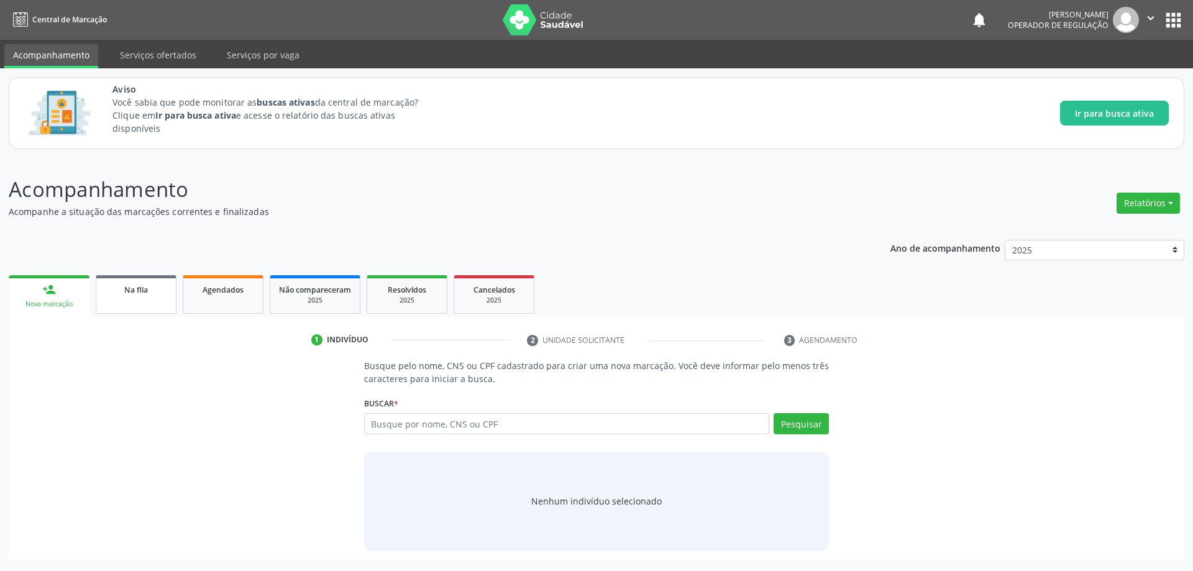
click at [135, 277] on link "Na fila" at bounding box center [136, 294] width 81 height 39
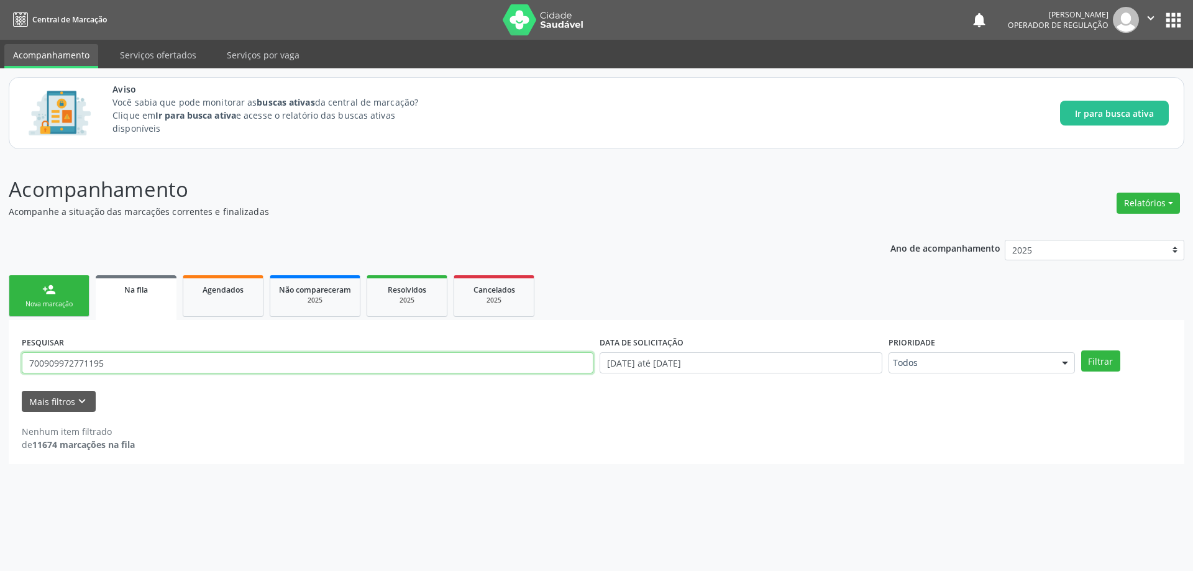
click at [254, 372] on input "700909972771195" at bounding box center [308, 362] width 572 height 21
paste input "5100384814640"
type input "705100384814640"
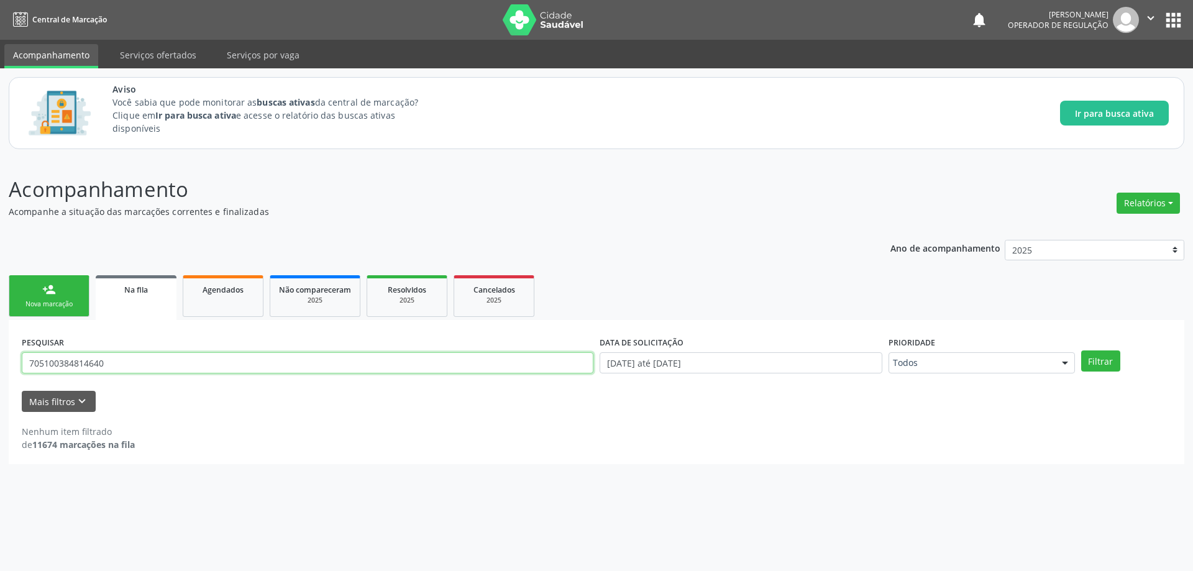
click at [1081, 351] on button "Filtrar" at bounding box center [1100, 361] width 39 height 21
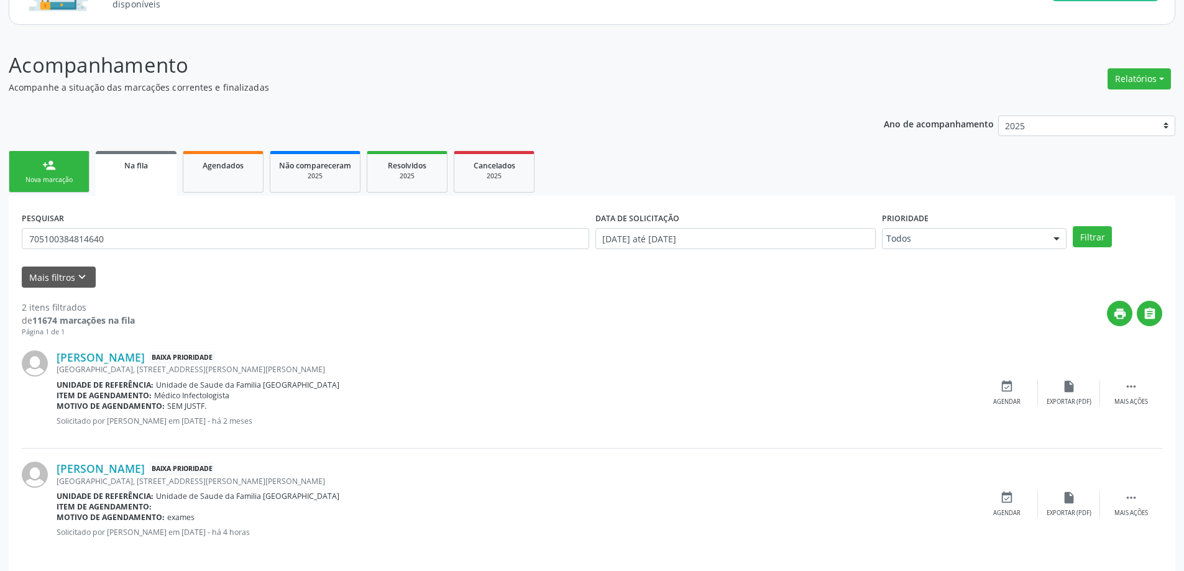
scroll to position [134, 0]
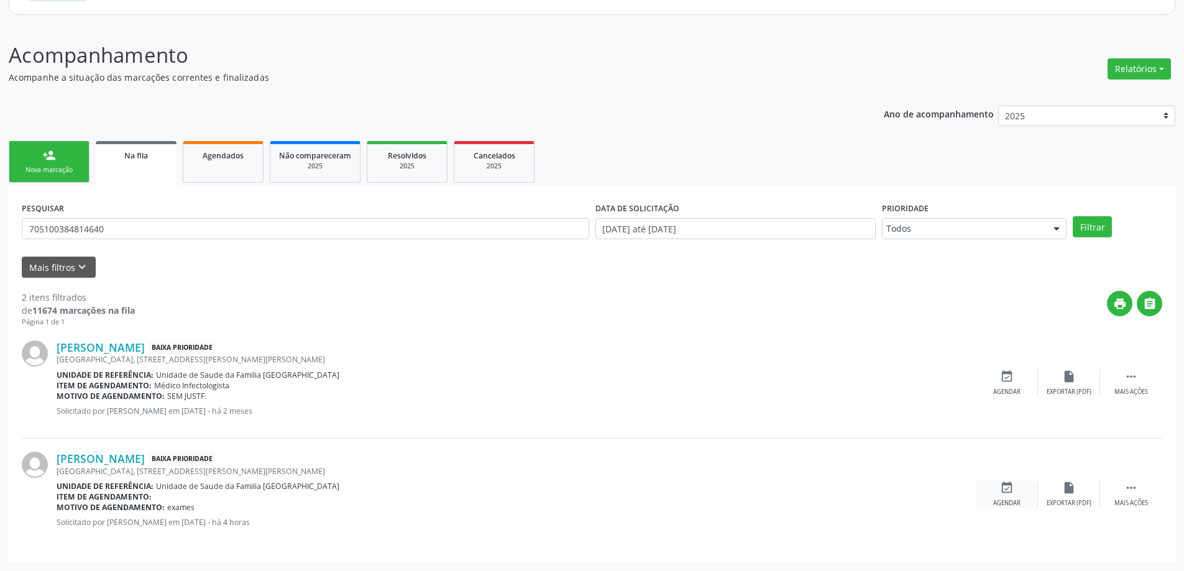
click at [1000, 492] on icon "event_available" at bounding box center [1007, 488] width 14 height 14
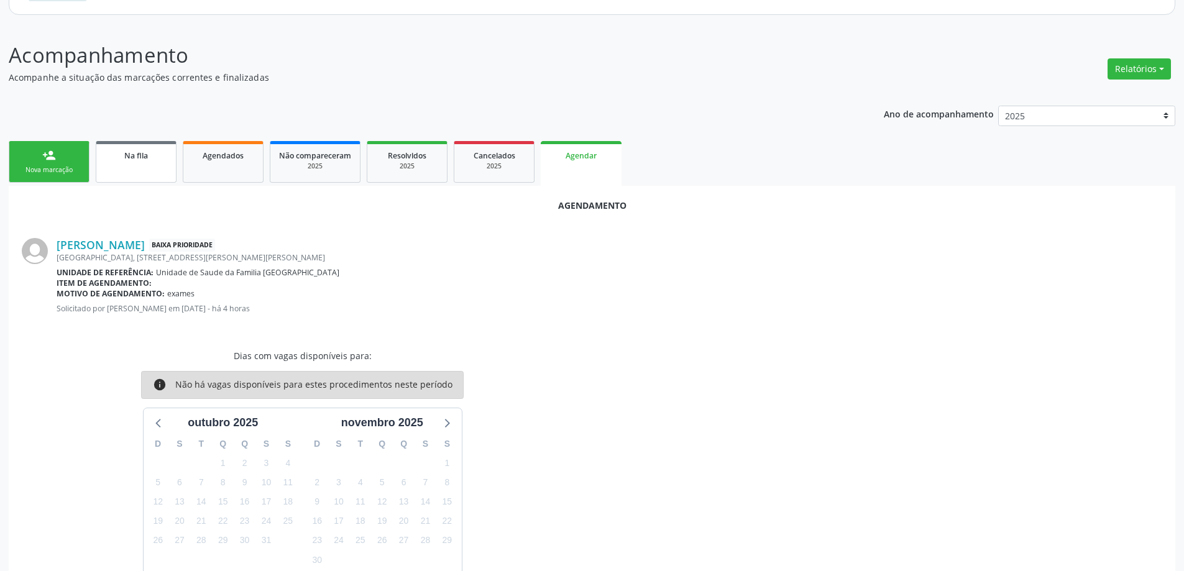
click at [135, 154] on span "Na fila" at bounding box center [136, 155] width 24 height 11
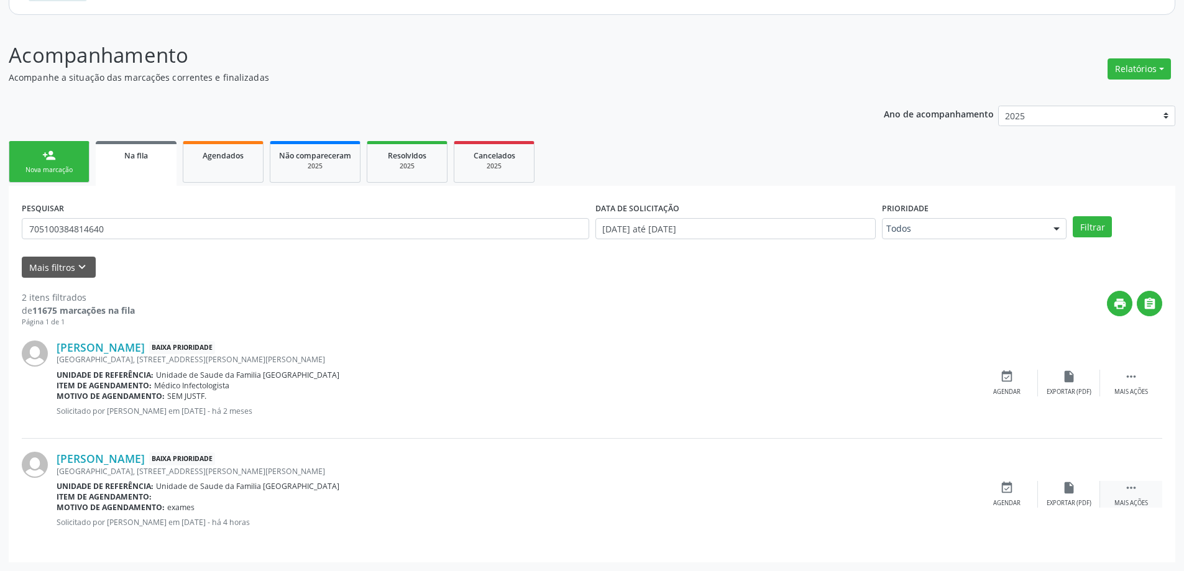
click at [1140, 501] on div "Mais ações" at bounding box center [1131, 503] width 34 height 9
click at [1062, 492] on icon "edit" at bounding box center [1069, 488] width 14 height 14
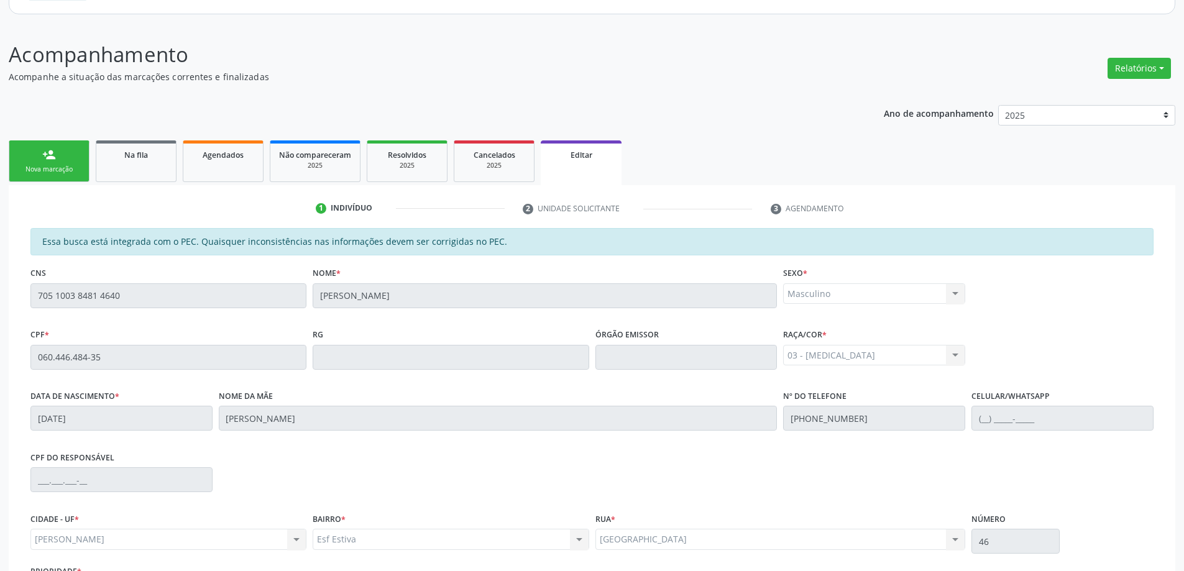
scroll to position [245, 0]
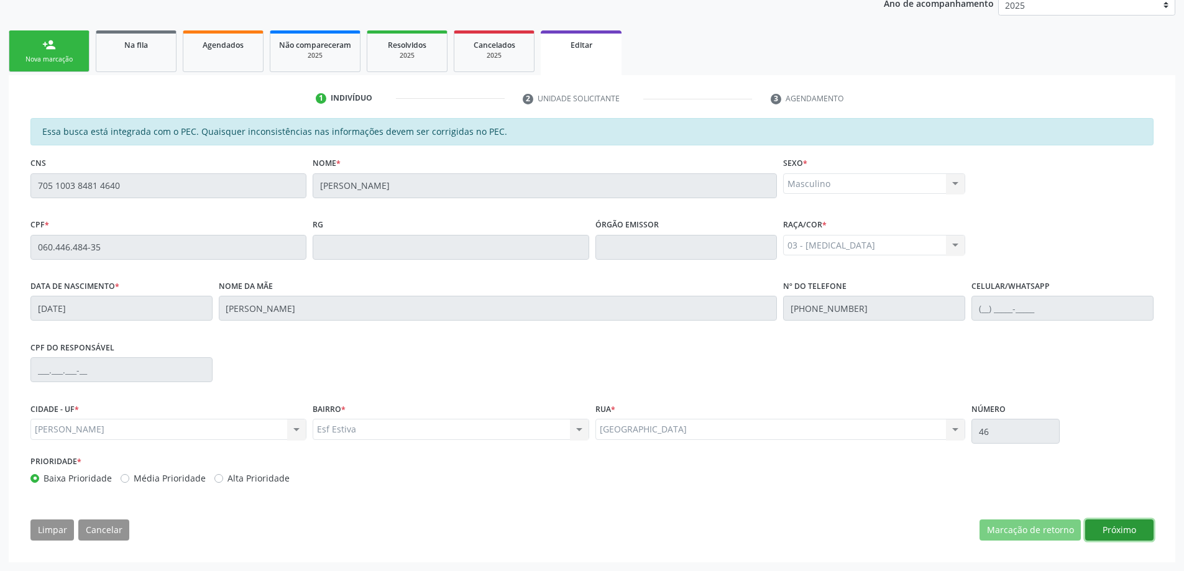
click at [1126, 523] on button "Próximo" at bounding box center [1119, 530] width 68 height 21
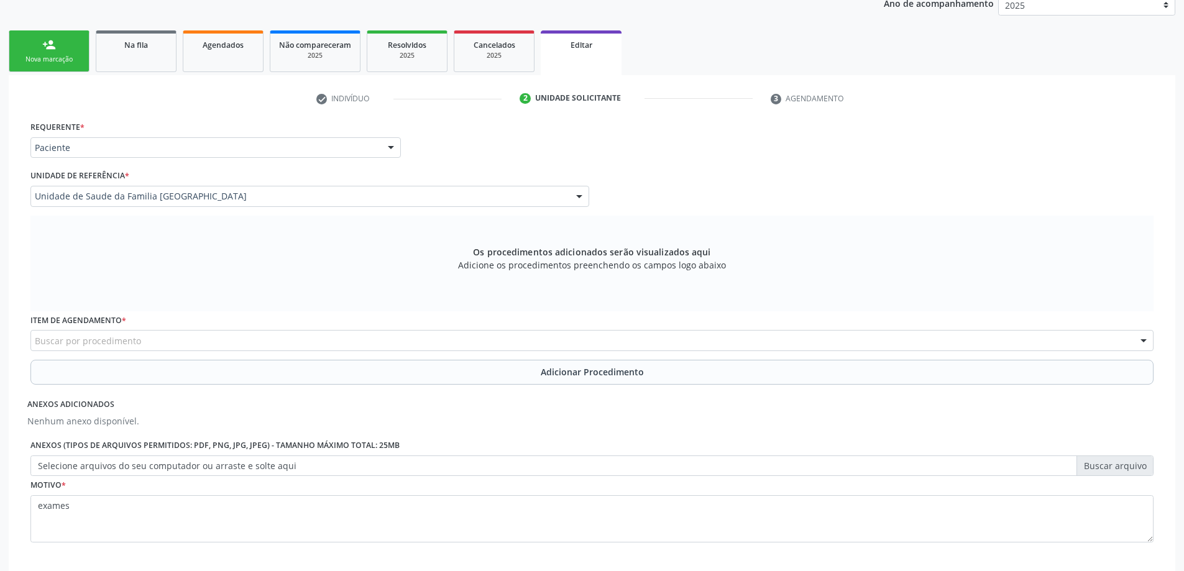
click at [250, 341] on div "Buscar por procedimento" at bounding box center [591, 340] width 1123 height 21
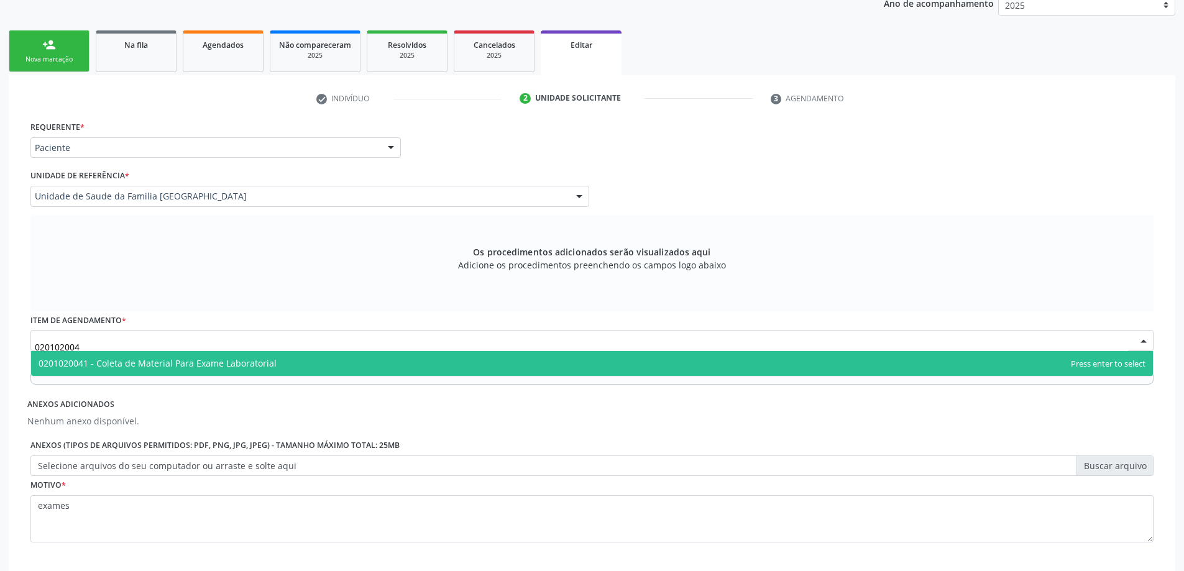
type input "0201020041"
click at [208, 362] on span "0201020041 - Coleta de Material Para Exame Laboratorial" at bounding box center [158, 363] width 238 height 12
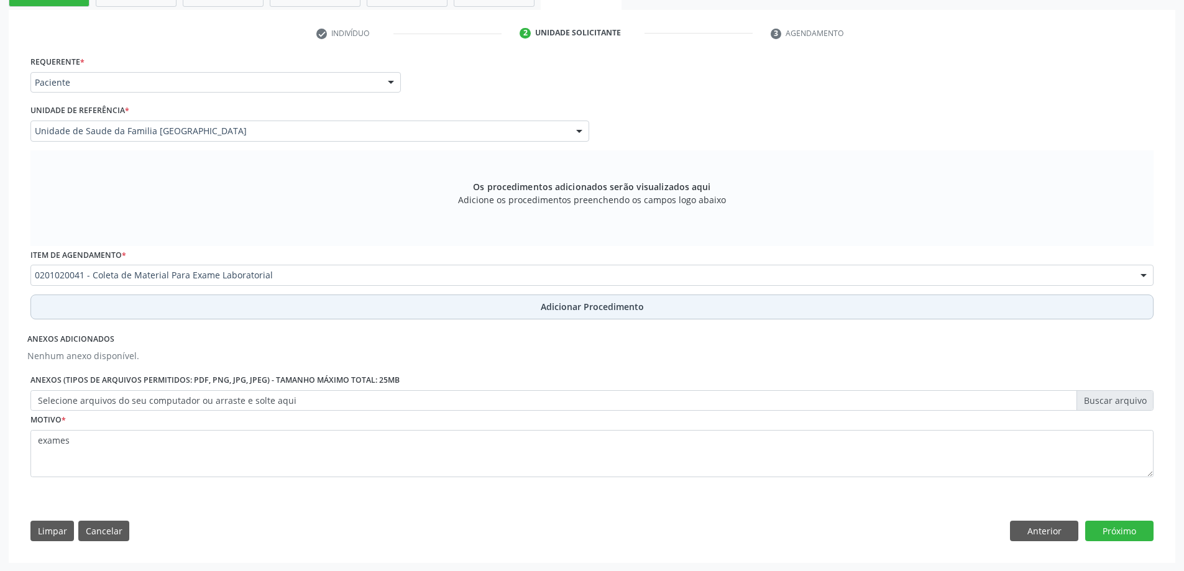
scroll to position [311, 0]
click at [483, 307] on button "Adicionar Procedimento" at bounding box center [591, 306] width 1123 height 25
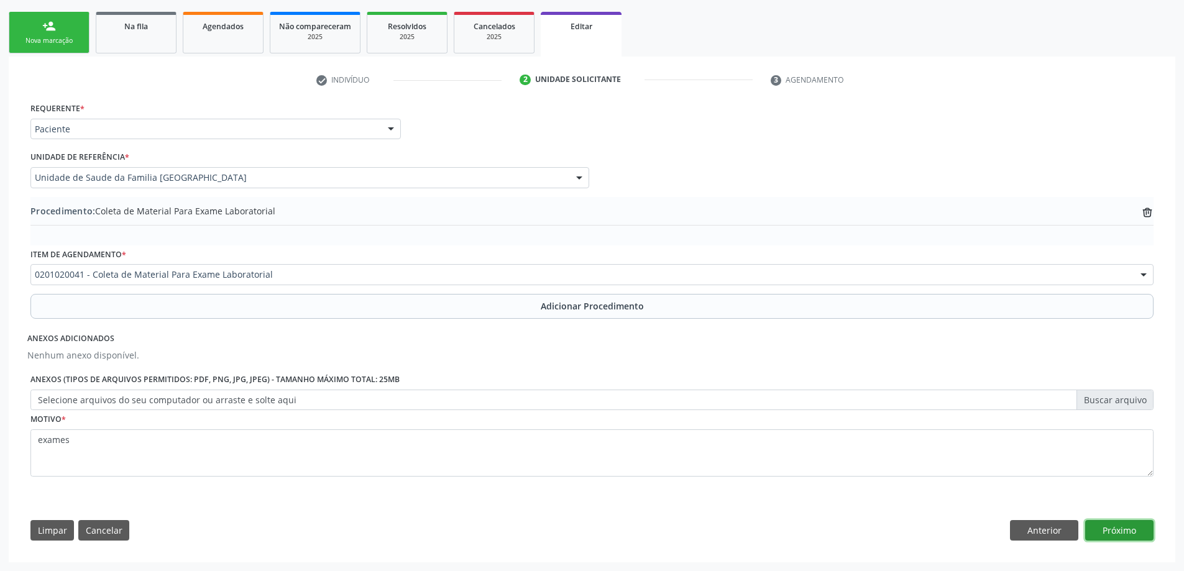
click at [1134, 531] on button "Próximo" at bounding box center [1119, 530] width 68 height 21
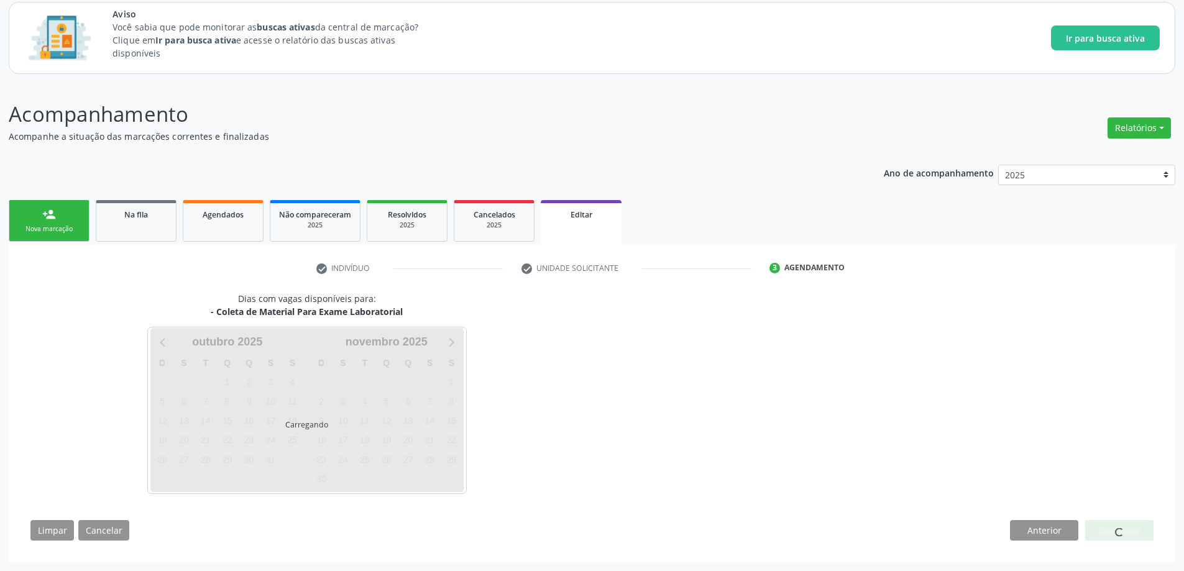
scroll to position [75, 0]
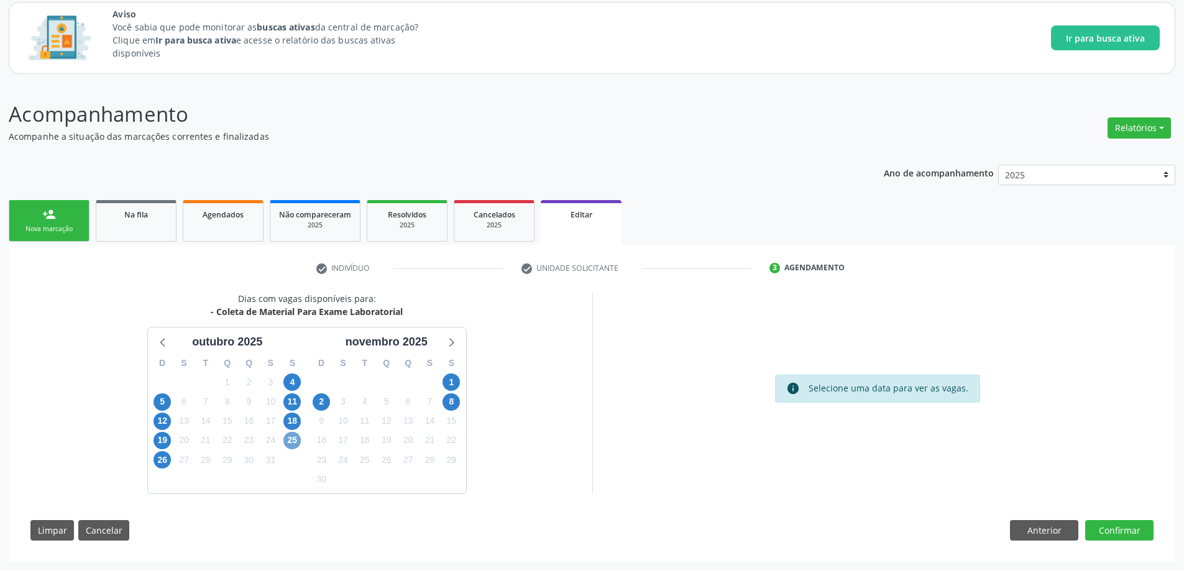
click at [288, 436] on span "25" at bounding box center [291, 440] width 17 height 17
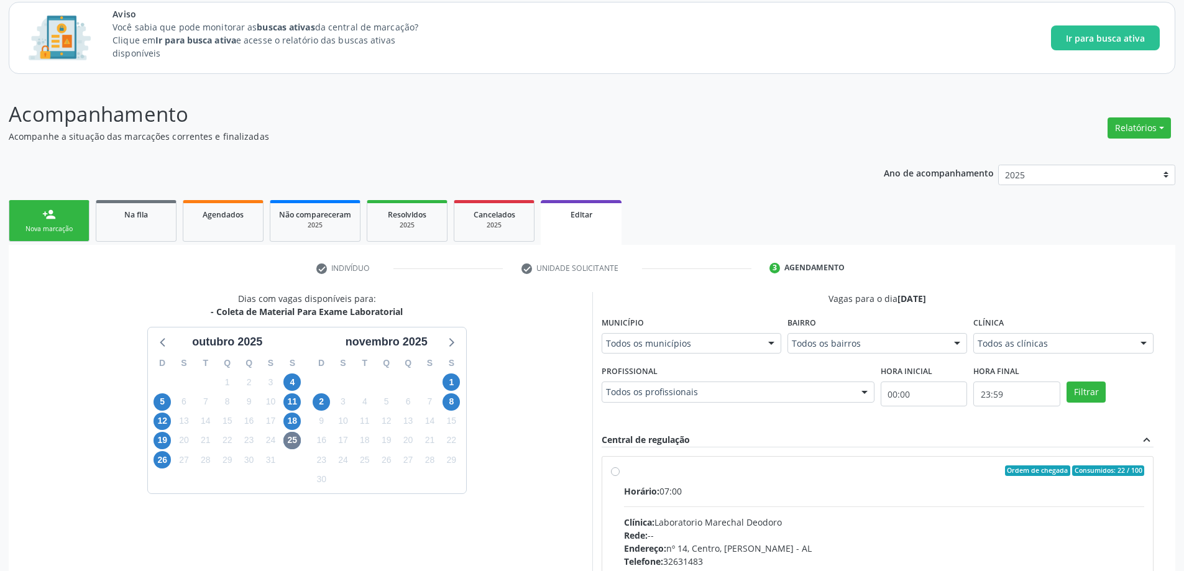
click at [621, 473] on div "Ordem de chegada Consumidos: 22 / 100 Horário: 07:00 Clínica: Laboratorio Marec…" at bounding box center [878, 560] width 534 height 191
radio input "true"
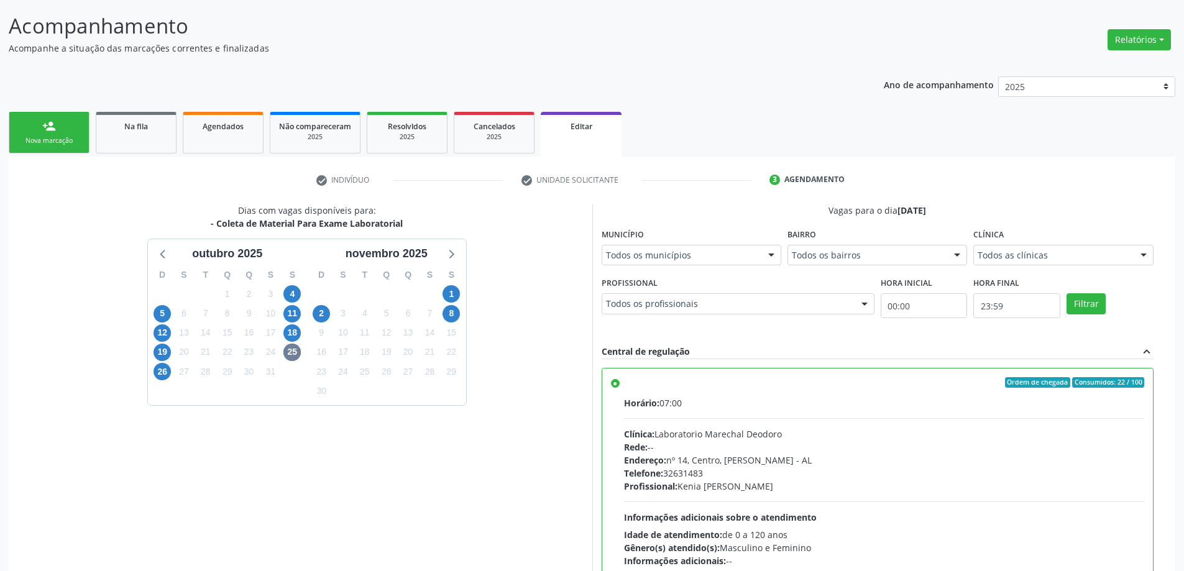
scroll to position [277, 0]
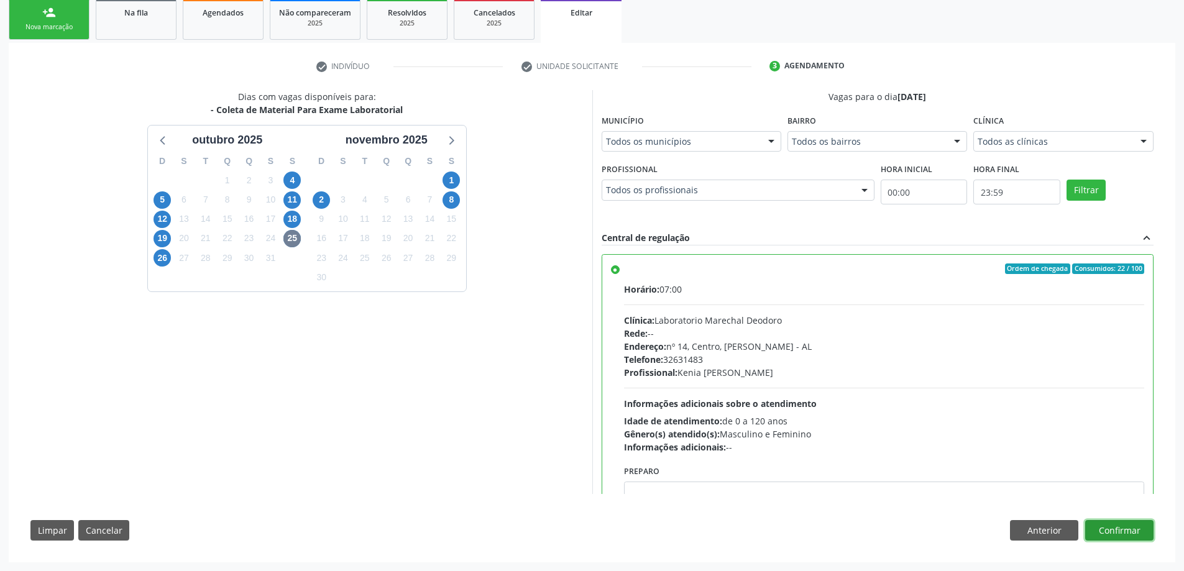
click at [1144, 531] on button "Confirmar" at bounding box center [1119, 530] width 68 height 21
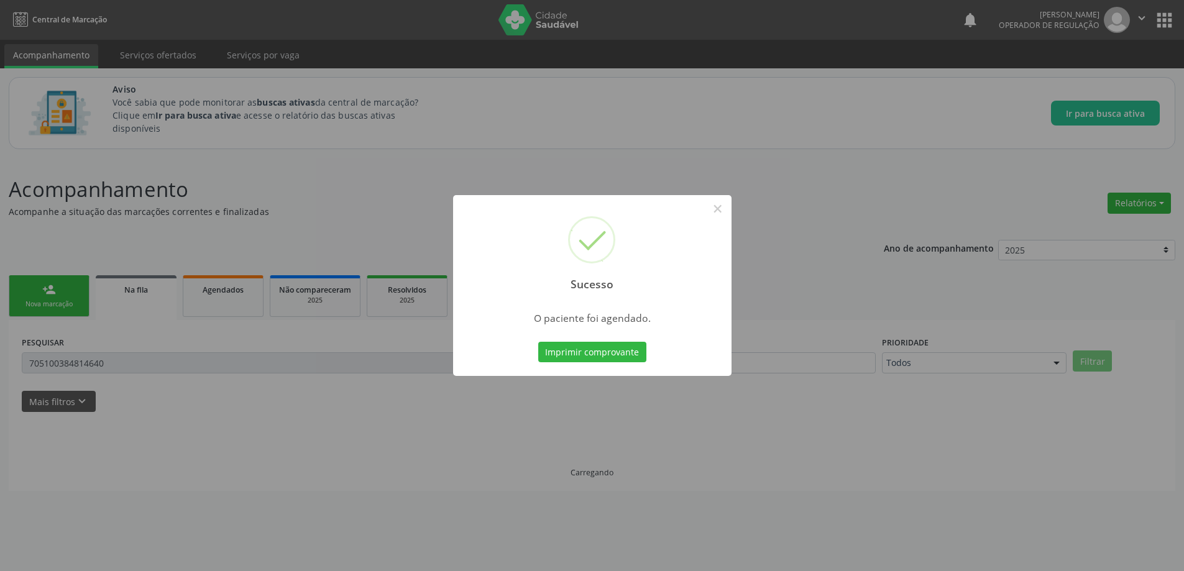
scroll to position [0, 0]
click at [575, 424] on div "Sucesso × O paciente foi agendado. Imprimir comprovante Cancel" at bounding box center [596, 285] width 1193 height 571
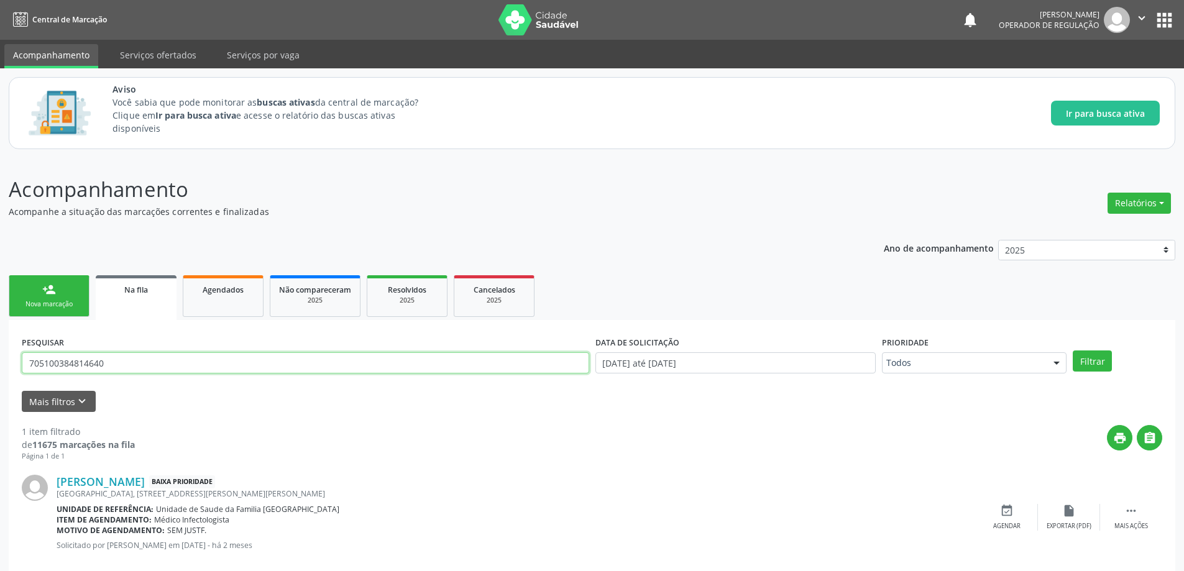
click at [136, 369] on input "705100384814640" at bounding box center [305, 362] width 567 height 21
paste input "6402178014186"
type input "706402178014186"
click at [1073, 351] on button "Filtrar" at bounding box center [1092, 361] width 39 height 21
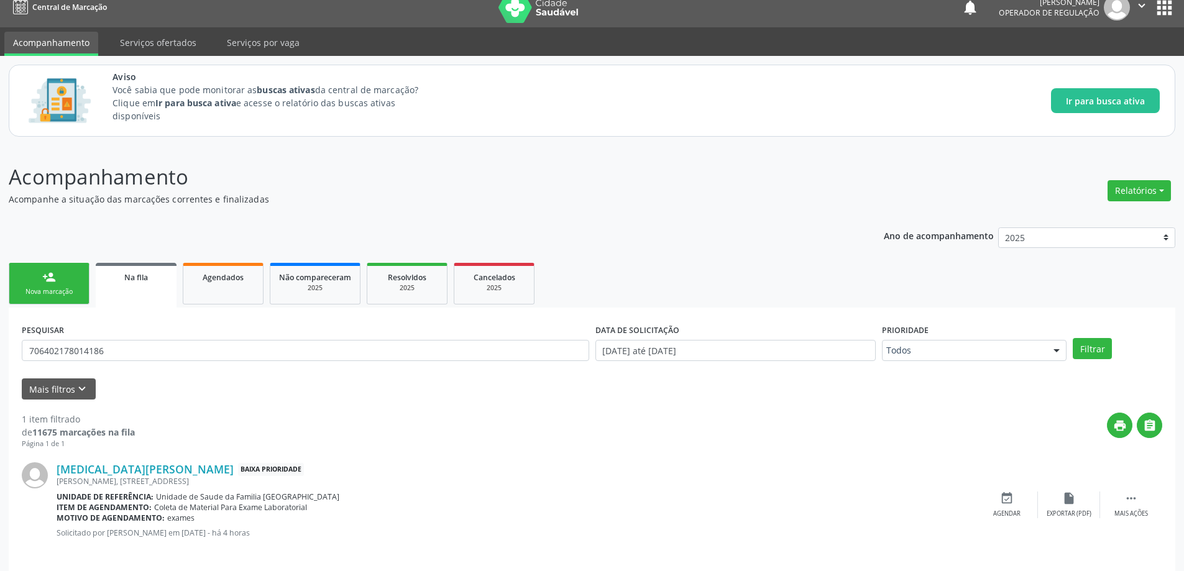
scroll to position [23, 0]
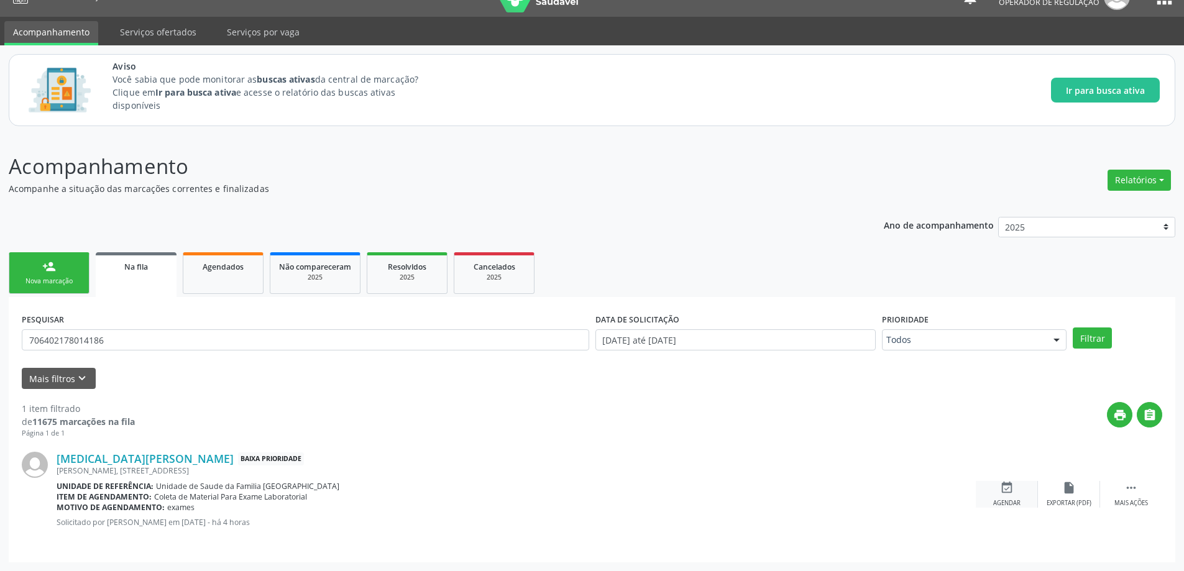
click at [1008, 499] on div "Agendar" at bounding box center [1006, 503] width 27 height 9
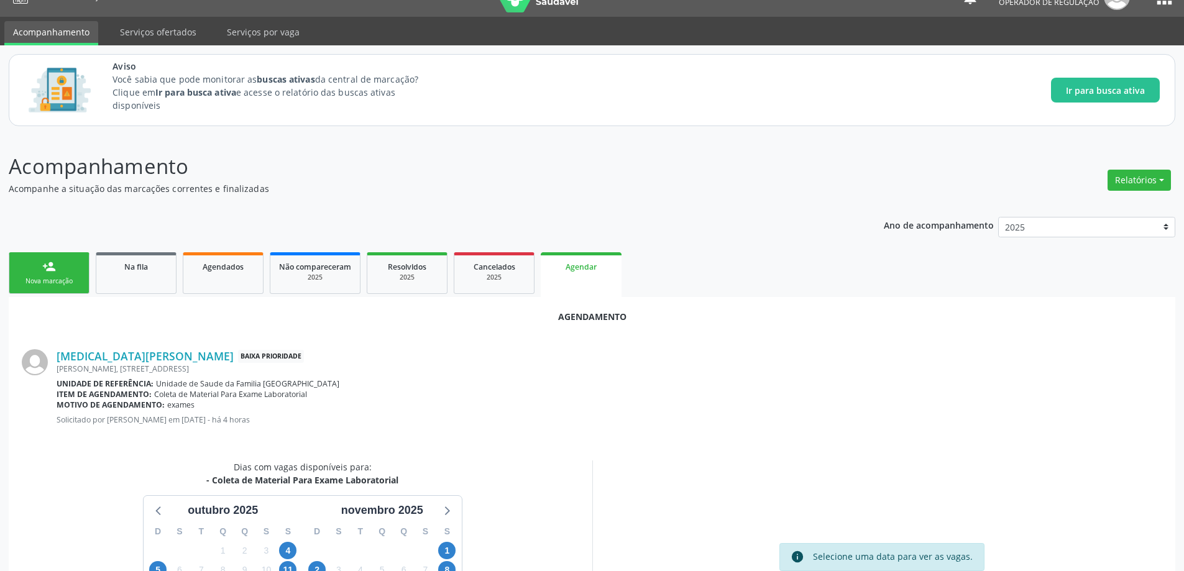
scroll to position [165, 0]
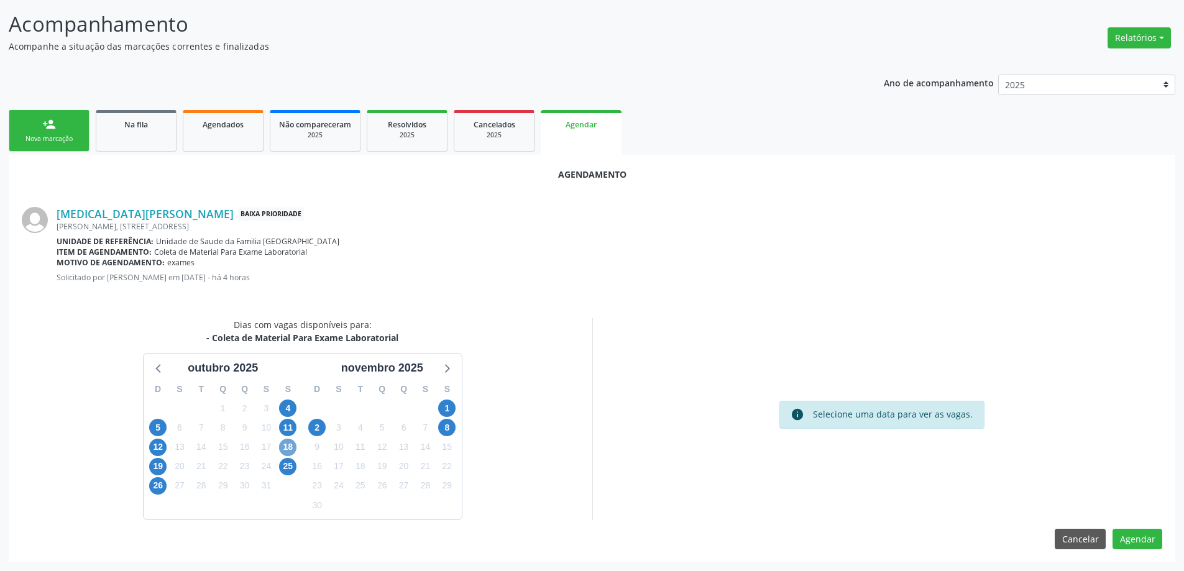
click at [290, 448] on span "18" at bounding box center [287, 447] width 17 height 17
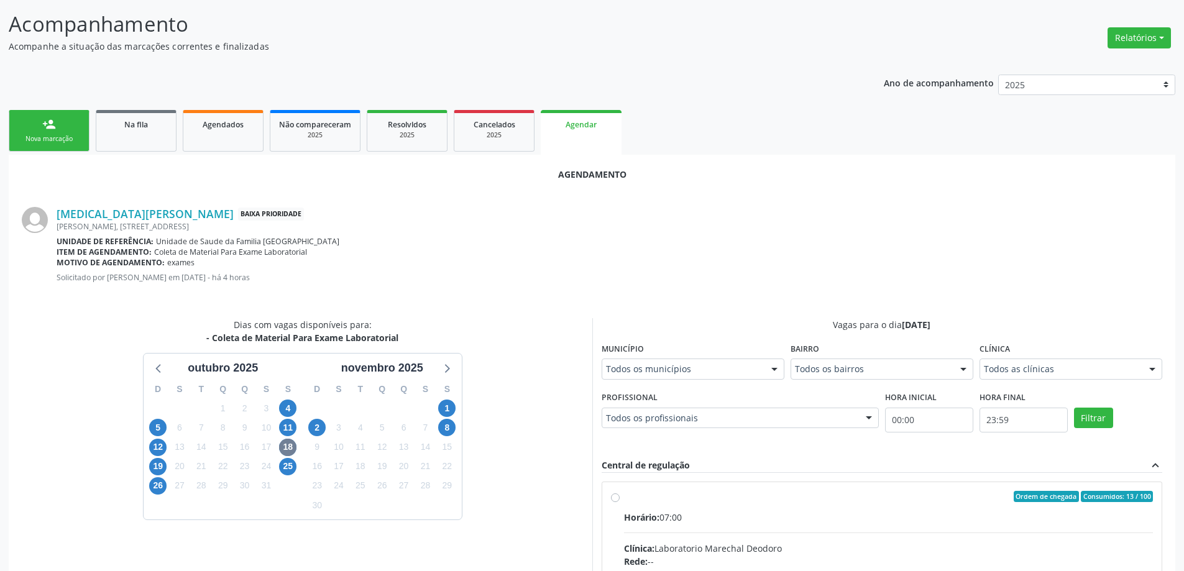
click at [611, 501] on input "Ordem de chegada Consumidos: 13 / 100 Horário: 07:00 Clínica: Laboratorio Marec…" at bounding box center [615, 496] width 9 height 11
radio input "true"
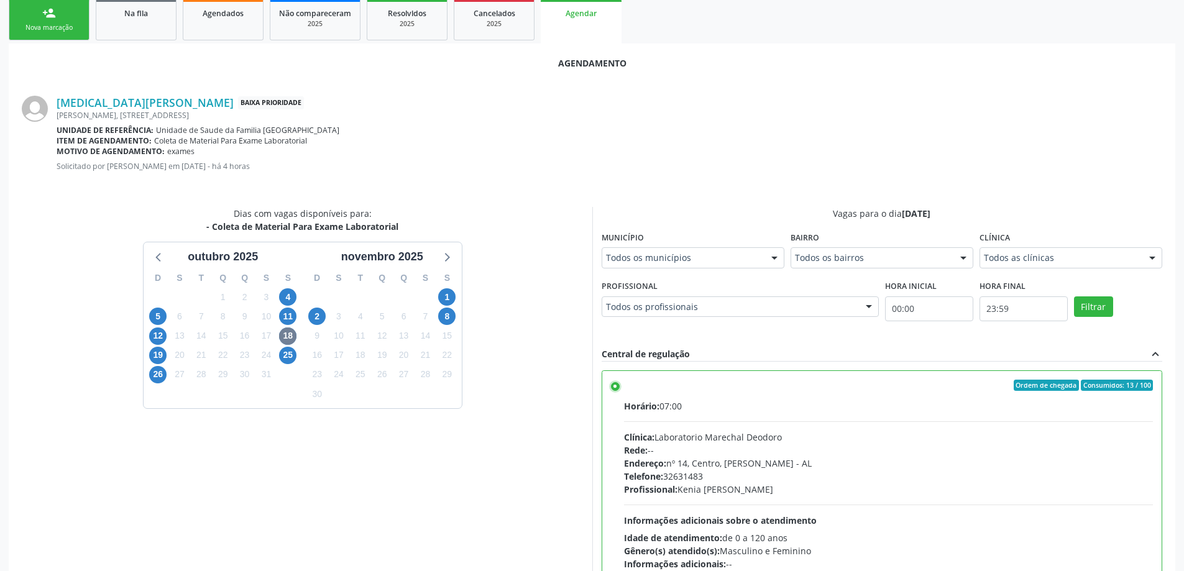
scroll to position [367, 0]
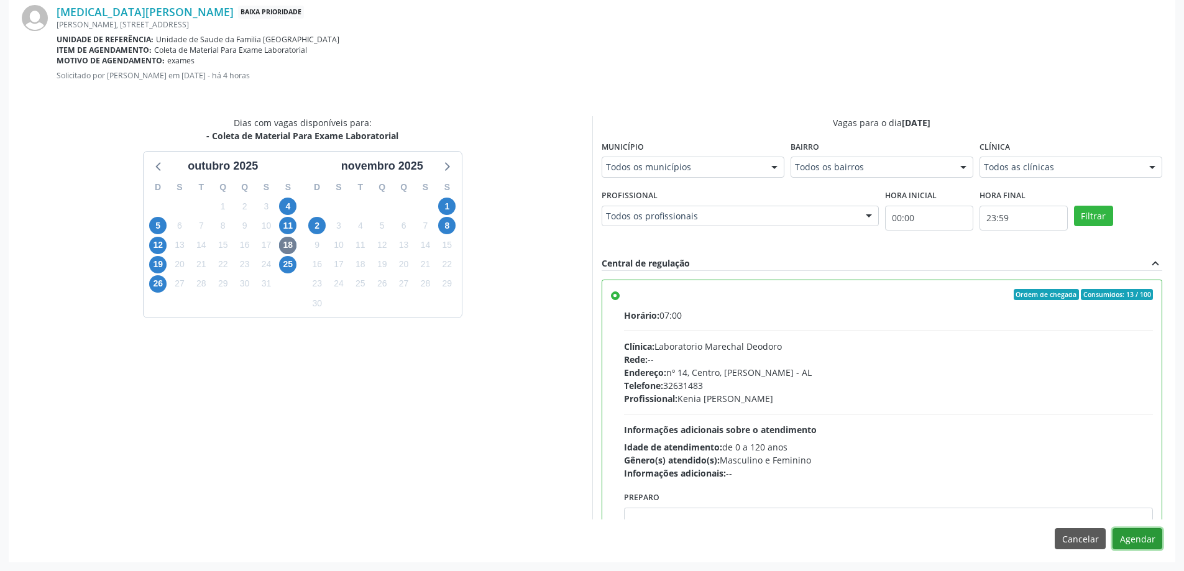
click at [1149, 540] on button "Agendar" at bounding box center [1137, 538] width 50 height 21
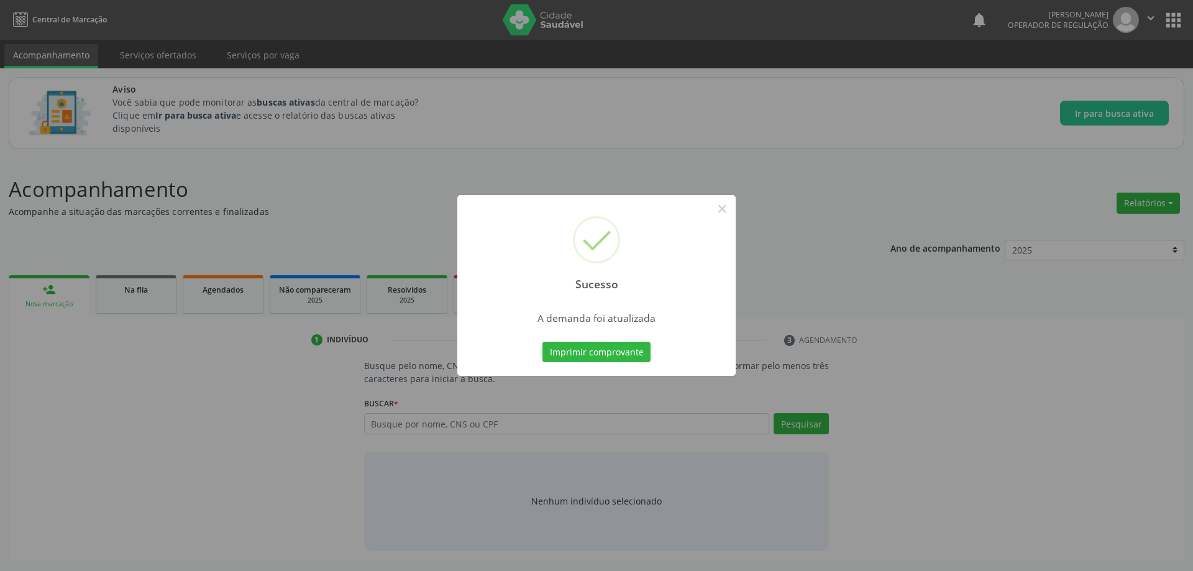
click at [455, 465] on div "Sucesso × A demanda foi atualizada Imprimir comprovante Cancel" at bounding box center [596, 285] width 1193 height 571
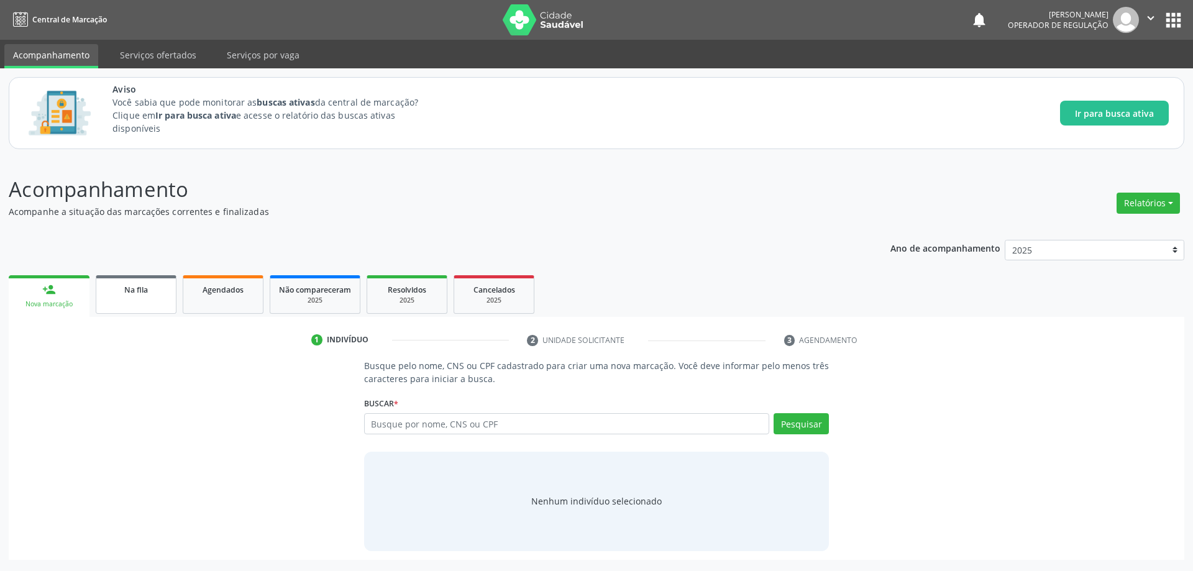
click at [124, 281] on link "Na fila" at bounding box center [136, 294] width 81 height 39
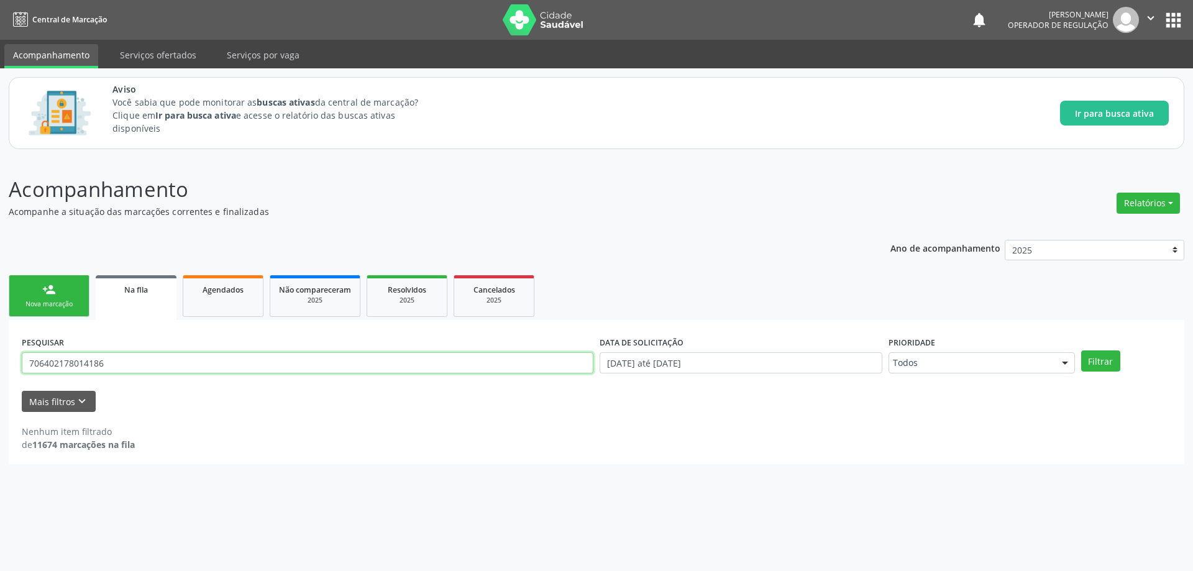
click at [198, 362] on input "706402178014186" at bounding box center [308, 362] width 572 height 21
paste input "2949080561"
type input "2949080561"
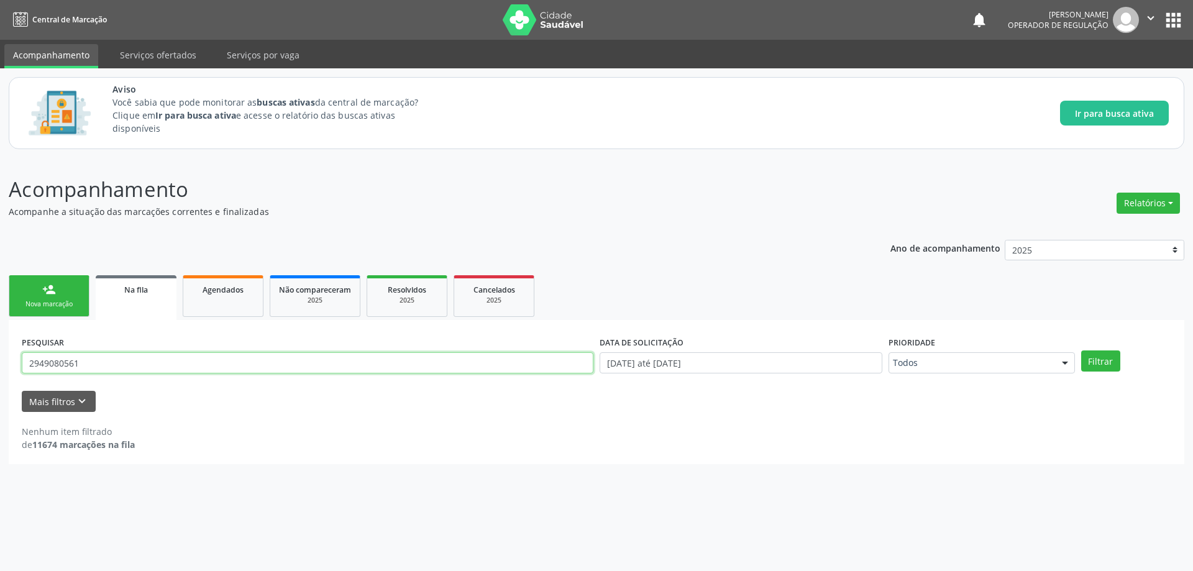
click at [1081, 351] on button "Filtrar" at bounding box center [1100, 361] width 39 height 21
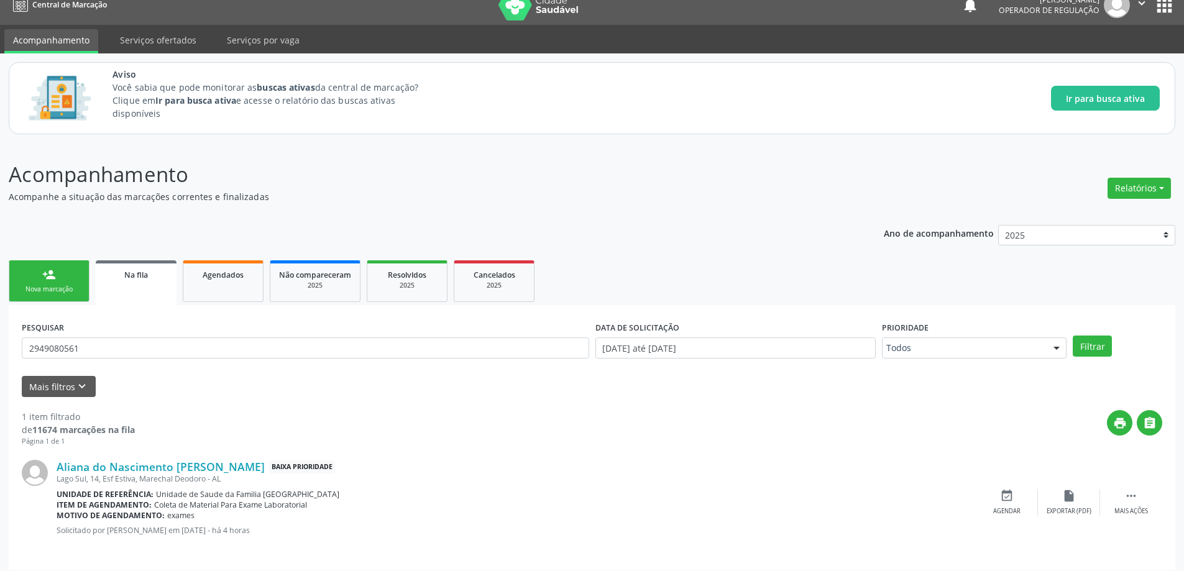
scroll to position [23, 0]
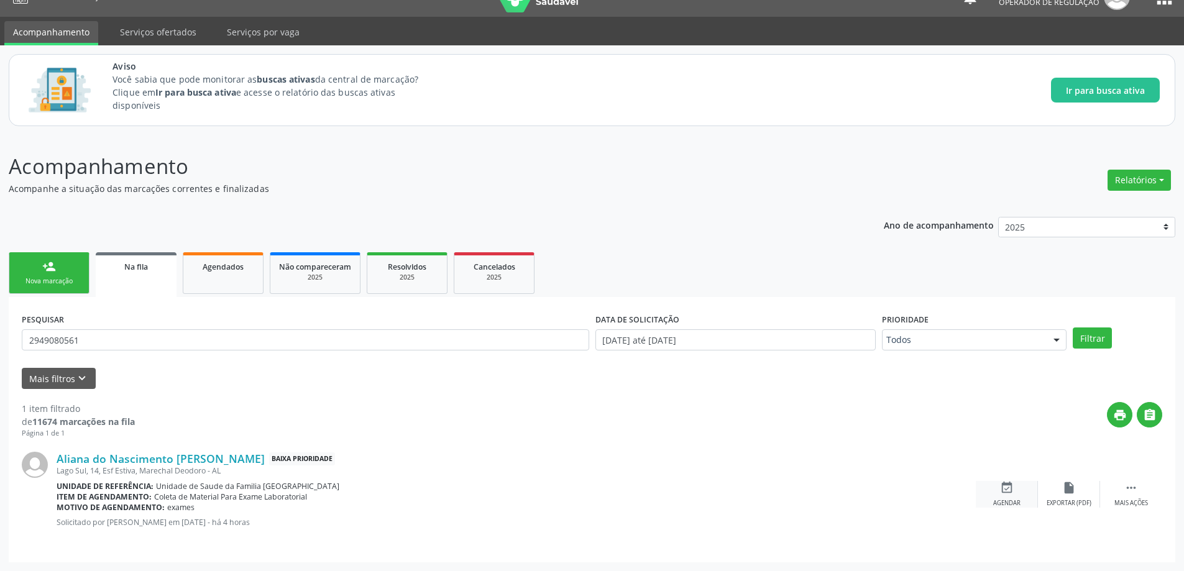
click at [1012, 492] on icon "event_available" at bounding box center [1007, 488] width 14 height 14
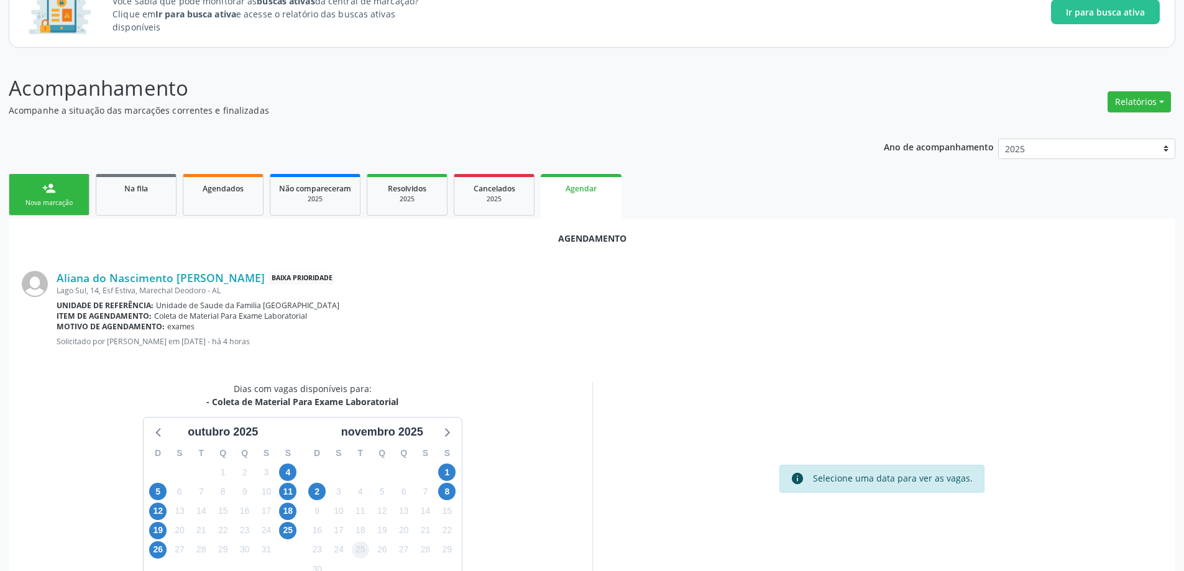
scroll to position [165, 0]
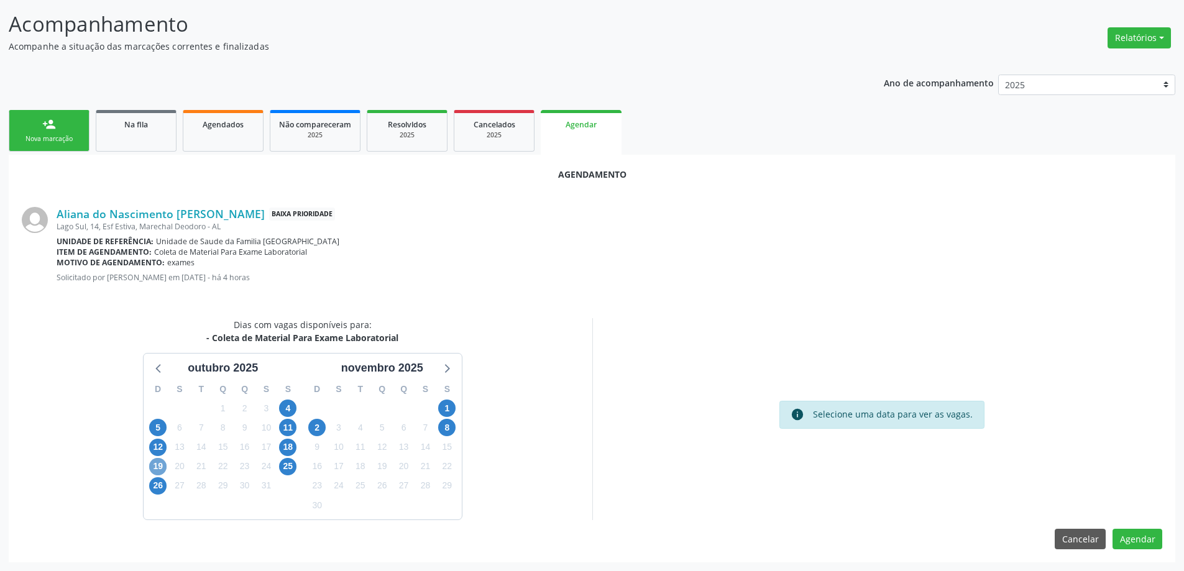
click at [163, 468] on span "19" at bounding box center [157, 466] width 17 height 17
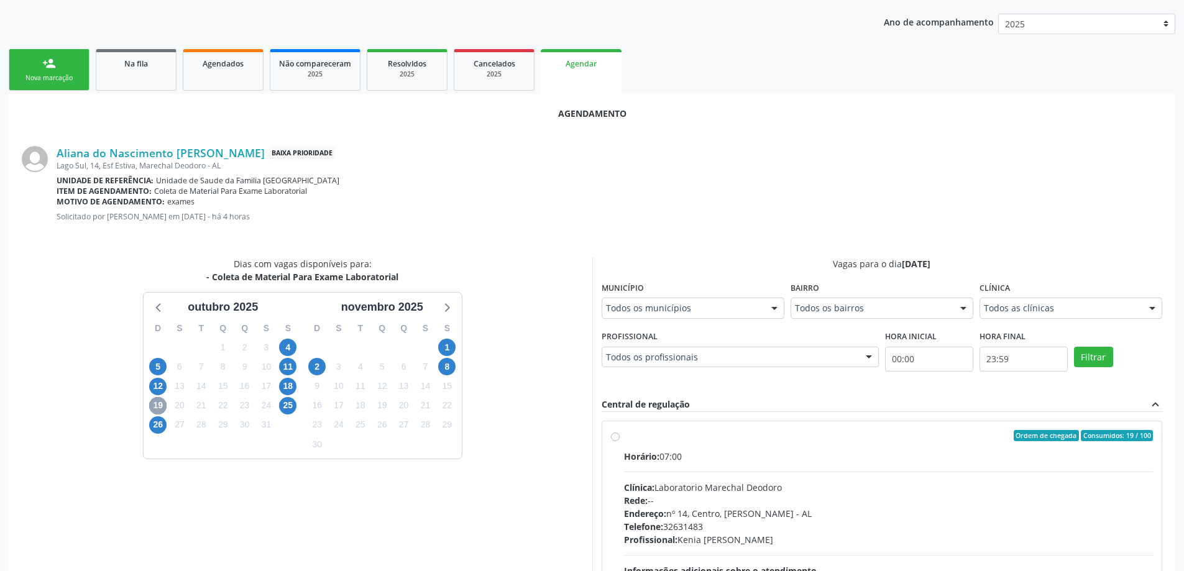
scroll to position [352, 0]
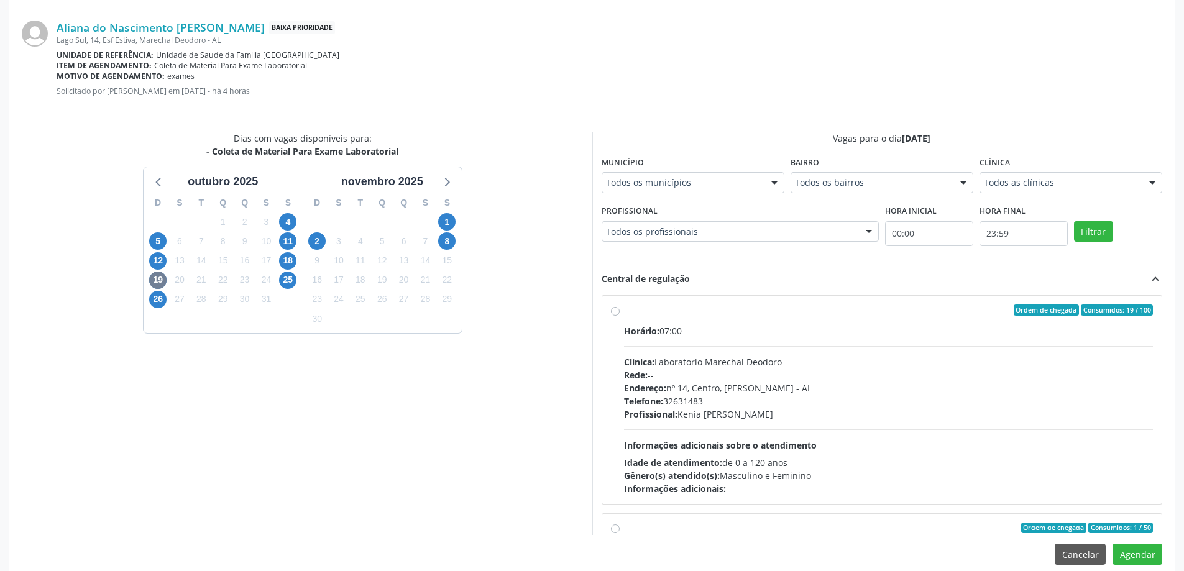
click at [611, 342] on div "Ordem de chegada Consumidos: 19 / 100 Horário: 07:00 Clínica: Laboratorio Marec…" at bounding box center [882, 400] width 543 height 191
radio input "true"
click at [1137, 556] on button "Agendar" at bounding box center [1137, 554] width 50 height 21
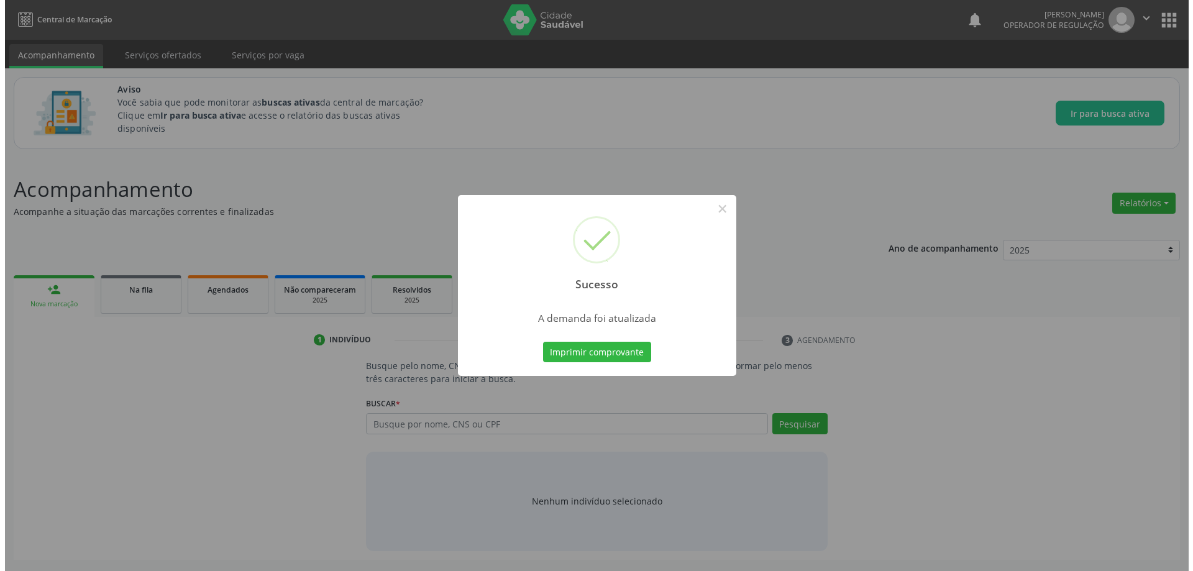
scroll to position [0, 0]
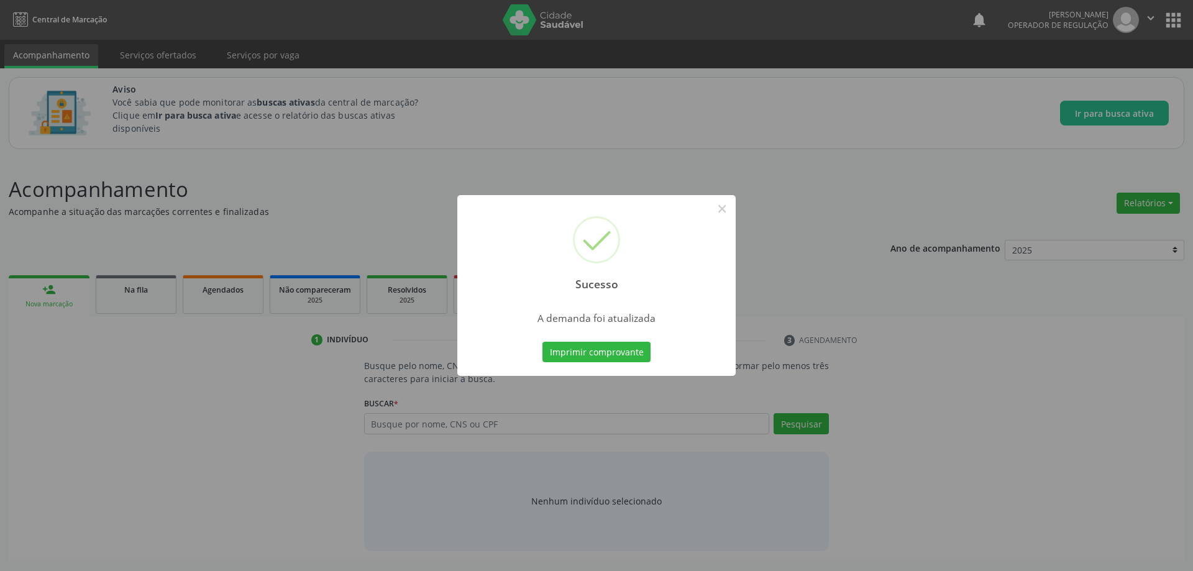
drag, startPoint x: 699, startPoint y: 183, endPoint x: 700, endPoint y: 164, distance: 18.7
click at [700, 176] on div "Sucesso × A demanda foi atualizada Imprimir comprovante Cancel" at bounding box center [596, 285] width 1193 height 571
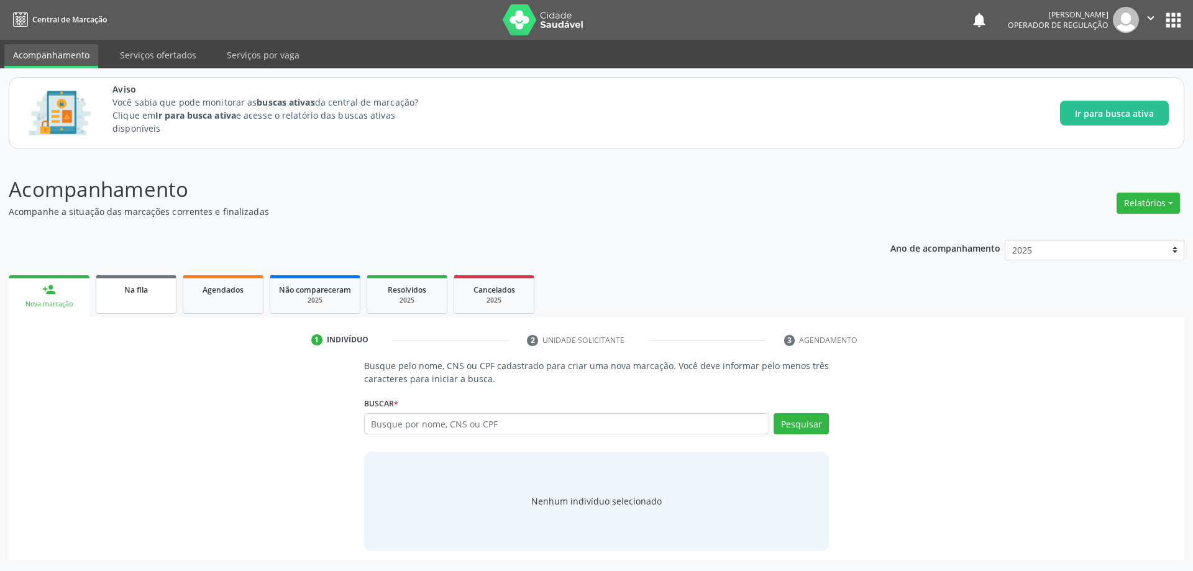
click at [146, 283] on div "Na fila" at bounding box center [136, 289] width 62 height 13
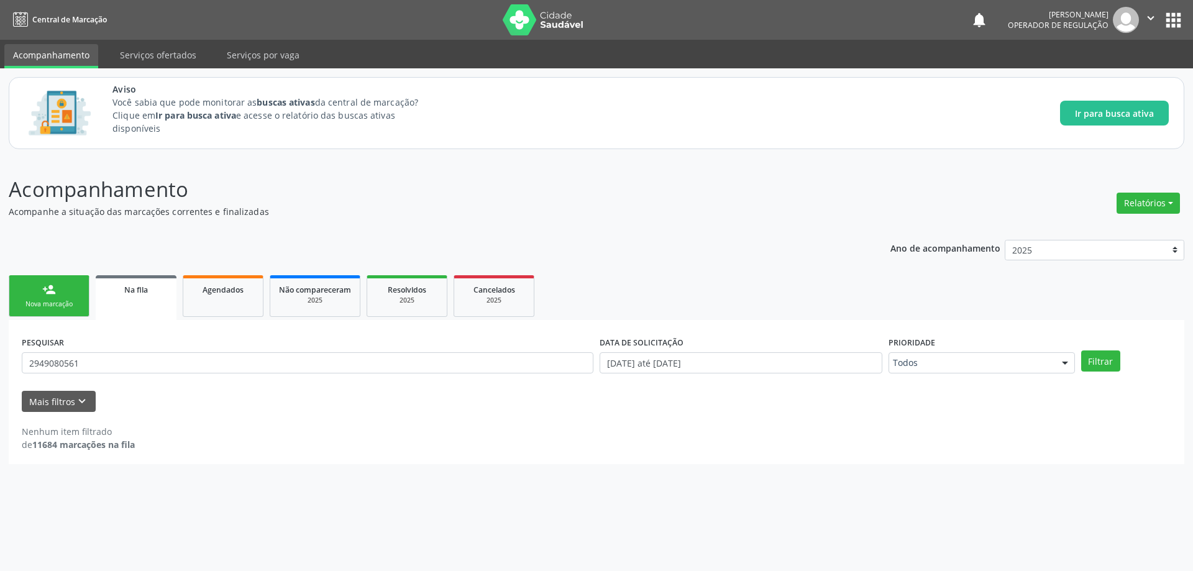
click at [131, 344] on div "PESQUISAR 2949080561" at bounding box center [308, 357] width 578 height 48
click at [163, 241] on div "Ano de acompanhamento 2025 person_add Nova marcação Na fila Agendados Não compa…" at bounding box center [597, 348] width 1176 height 234
click at [190, 227] on div "Acompanhamento Acompanhe a situação das marcações correntes e finalizadas Relat…" at bounding box center [597, 319] width 1176 height 290
click at [243, 236] on div "Ano de acompanhamento 2025 person_add Nova marcação Na fila Agendados Não compa…" at bounding box center [597, 348] width 1176 height 234
click at [234, 234] on div "Ano de acompanhamento 2025 person_add Nova marcação Na fila Agendados Não compa…" at bounding box center [597, 348] width 1176 height 234
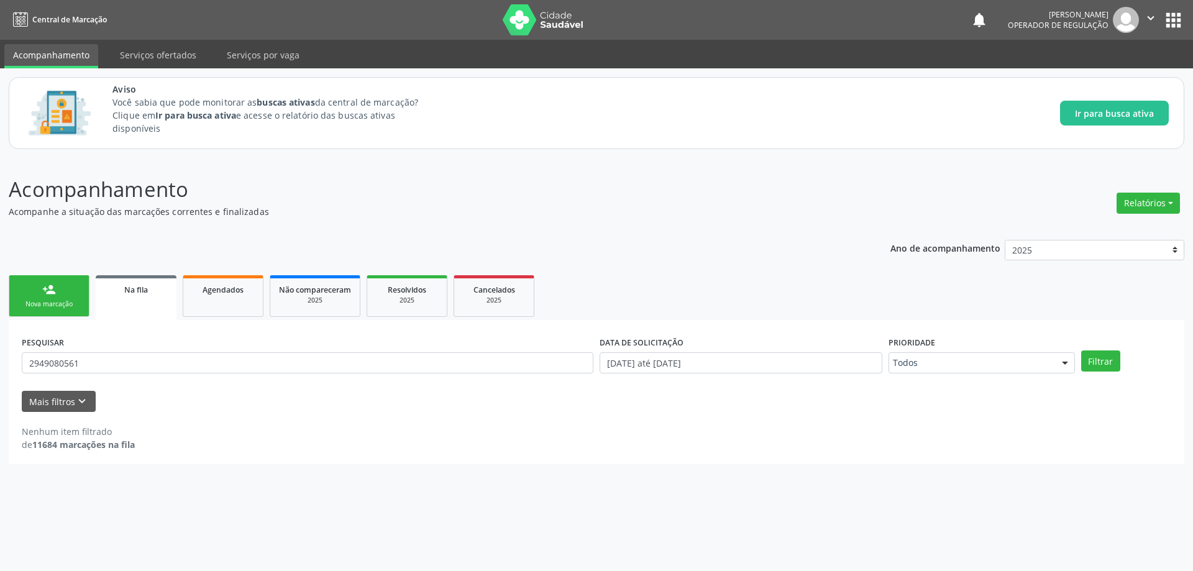
click at [154, 285] on div "Na fila" at bounding box center [135, 289] width 63 height 13
click at [454, 144] on div "Aviso Você sabia que pode monitorar as buscas ativas da central de marcação? Cl…" at bounding box center [597, 113] width 1176 height 72
click at [138, 360] on input "2949080561" at bounding box center [308, 362] width 572 height 21
click at [316, 172] on div "Acompanhamento Acompanhe a situação das marcações correntes e finalizadas Relat…" at bounding box center [596, 364] width 1193 height 413
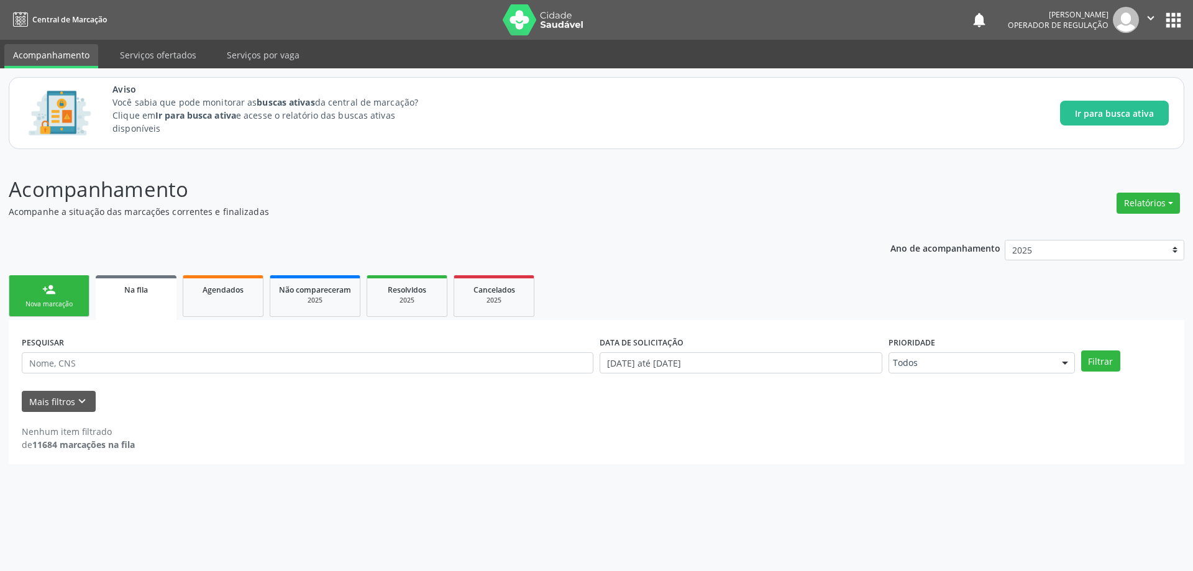
click at [375, 196] on p "Acompanhamento" at bounding box center [420, 189] width 823 height 31
click at [154, 287] on div "Na fila" at bounding box center [135, 289] width 63 height 13
click at [304, 195] on p "Acompanhamento" at bounding box center [420, 189] width 823 height 31
click at [335, 172] on div "Acompanhamento Acompanhe a situação das marcações correntes e finalizadas Relat…" at bounding box center [596, 364] width 1193 height 413
